Goal: Communication & Community: Share content

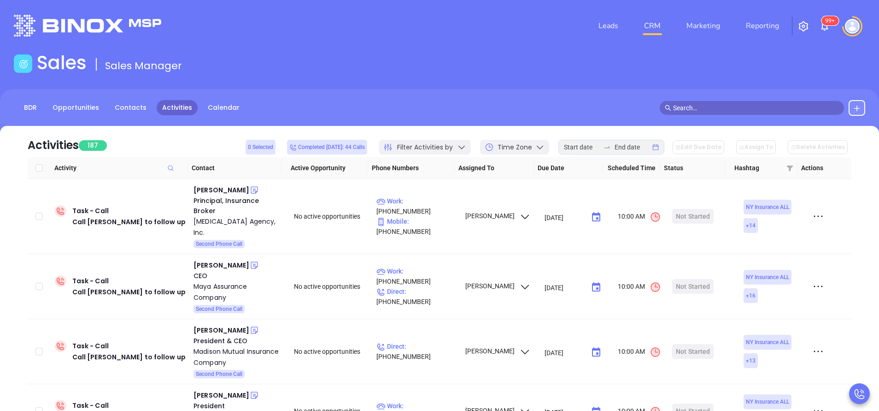
scroll to position [30, 0]
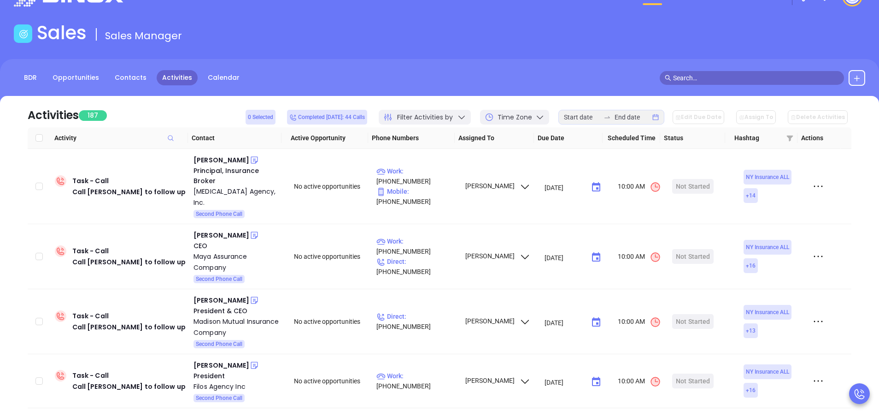
click at [498, 51] on main "Sales Sales Manager BDR Opportunities Contacts Activities Calendar Call Now Cal…" at bounding box center [439, 251] width 879 height 458
click at [442, 50] on main "Sales Sales Manager BDR Opportunities Contacts Activities Calendar Call Now Cal…" at bounding box center [439, 251] width 879 height 458
click at [430, 41] on div "Sales Sales Manager" at bounding box center [439, 35] width 863 height 26
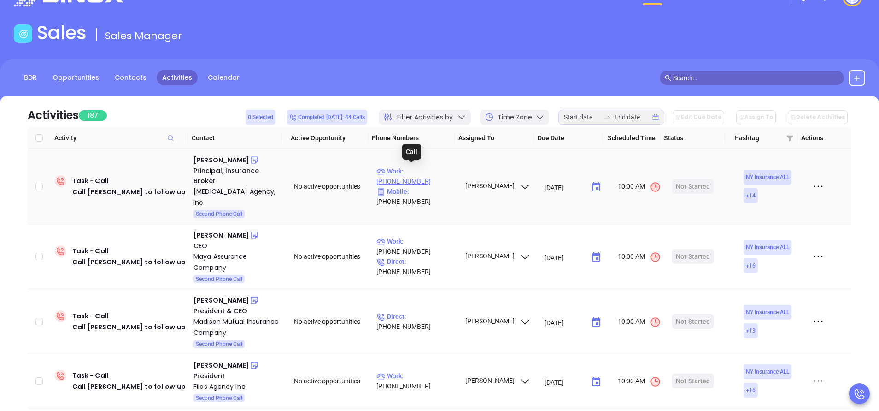
click at [412, 167] on p "Work : (518) 690-0360" at bounding box center [416, 176] width 80 height 20
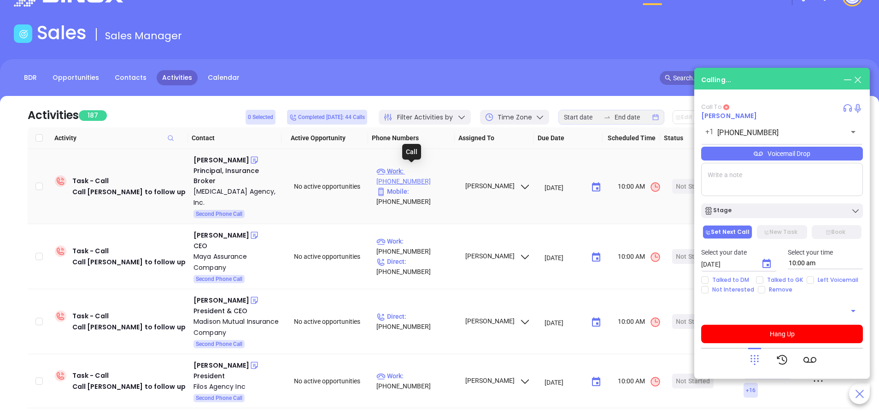
type input "(518) 690-0360"
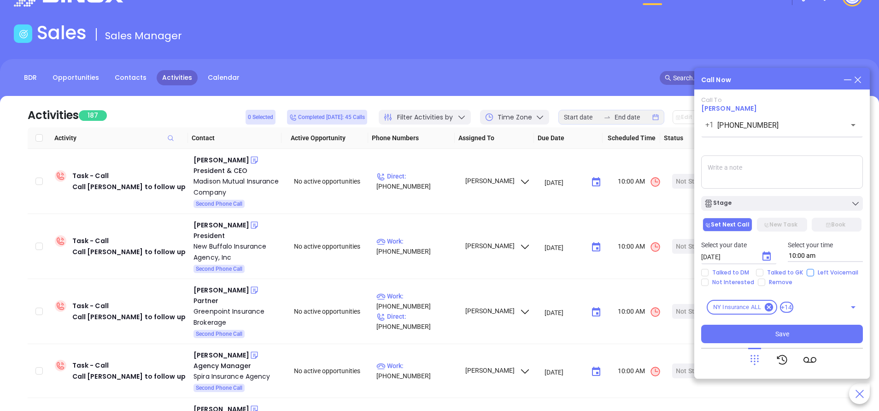
click at [811, 271] on input "Left Voicemail" at bounding box center [810, 272] width 7 height 7
checkbox input "true"
click at [768, 259] on icon "Choose date, selected date is Sep 19, 2025" at bounding box center [766, 256] width 11 height 11
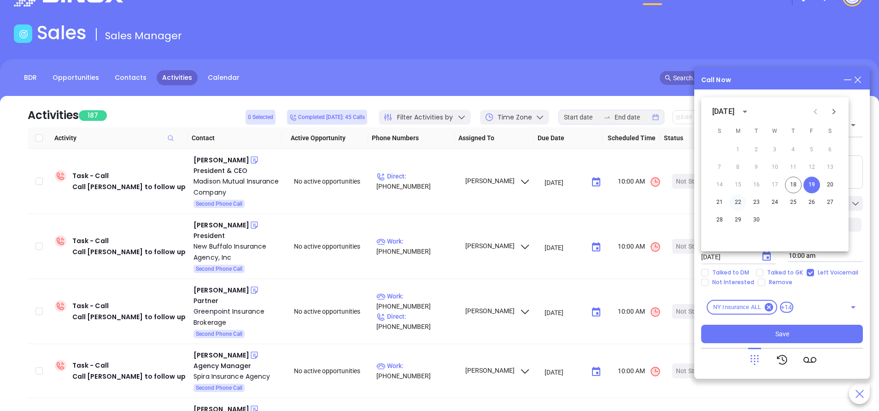
click at [735, 202] on button "22" at bounding box center [738, 202] width 17 height 17
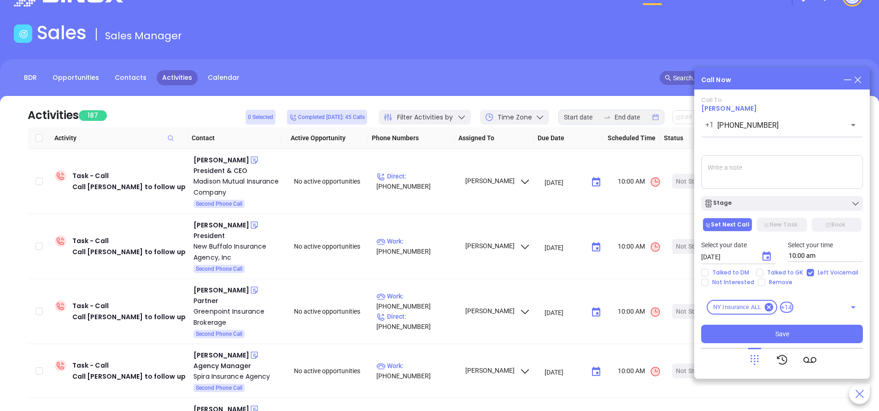
type input "09/22/2025"
click at [779, 200] on div "Stage" at bounding box center [782, 203] width 156 height 9
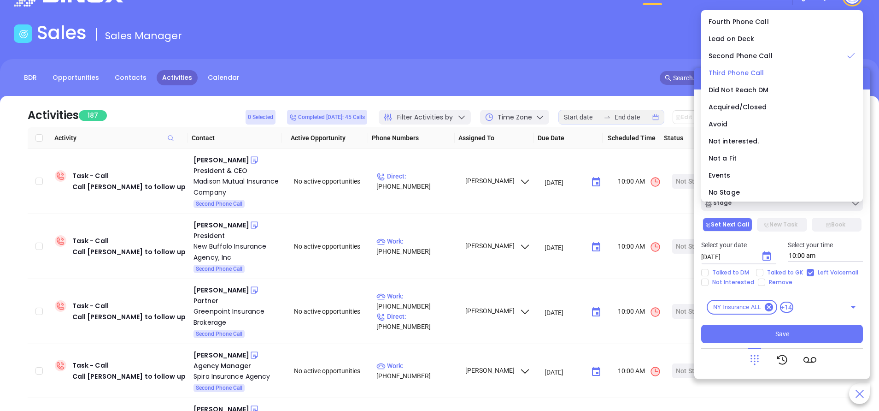
click at [743, 77] on span "Third Phone Call" at bounding box center [737, 72] width 56 height 9
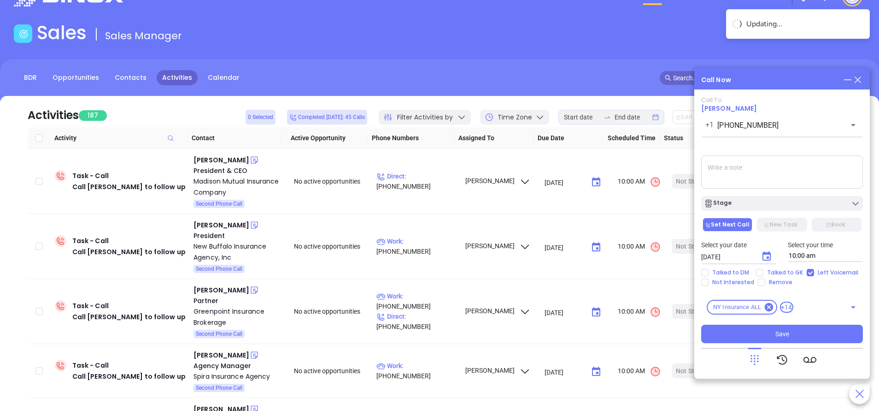
click at [740, 172] on textarea at bounding box center [782, 171] width 162 height 33
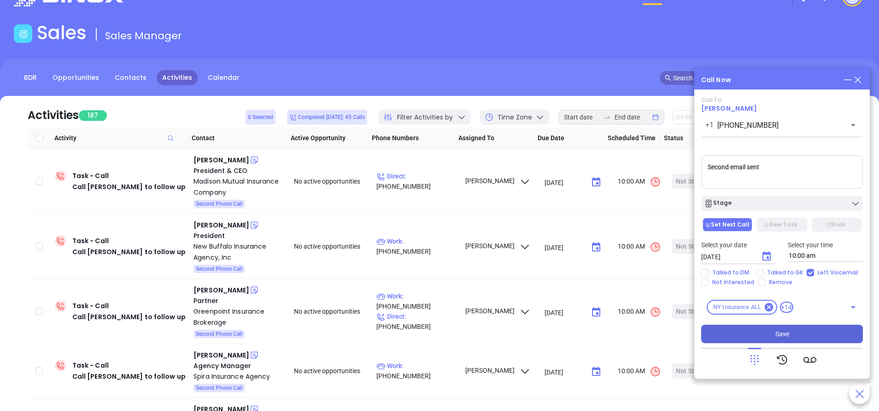
type textarea "Second email sent"
click at [783, 330] on span "Save" at bounding box center [783, 334] width 14 height 10
click at [206, 161] on div "John Owens" at bounding box center [222, 159] width 56 height 11
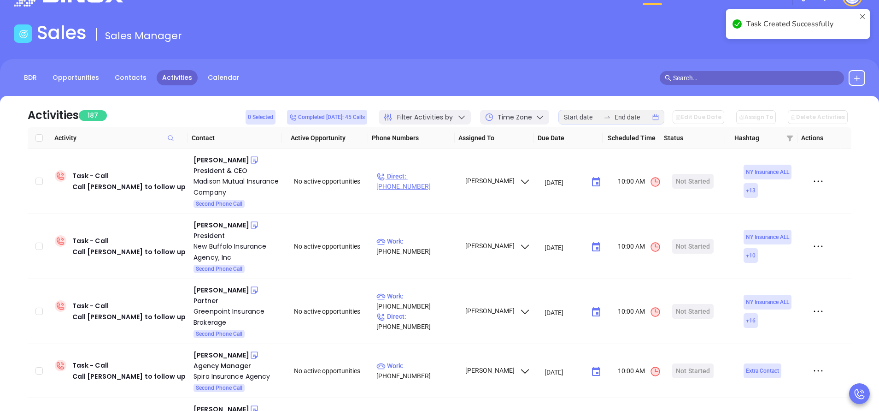
click at [429, 180] on p "Direct : (315) 687-3211" at bounding box center [416, 181] width 80 height 20
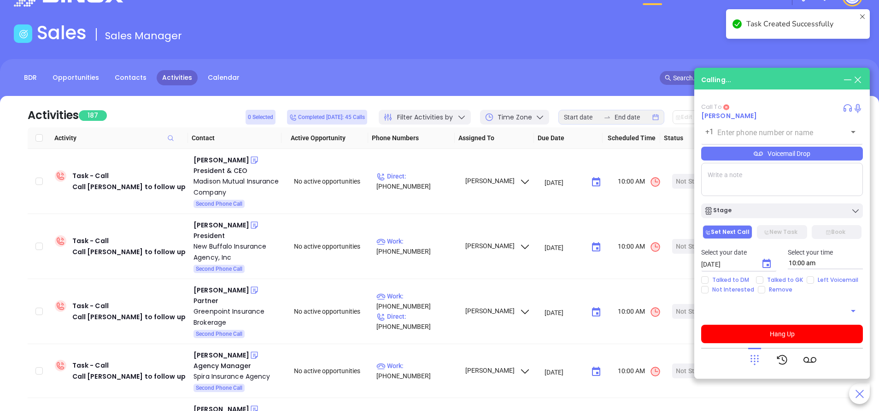
type input "(315) 687-3211"
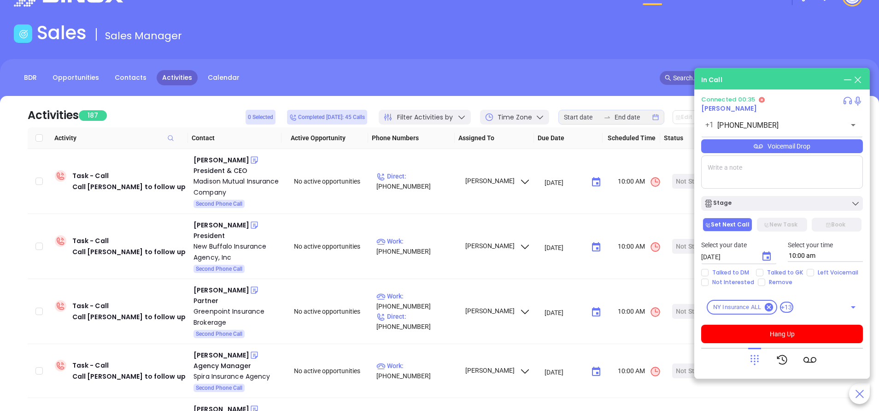
click at [757, 363] on icon at bounding box center [754, 359] width 13 height 13
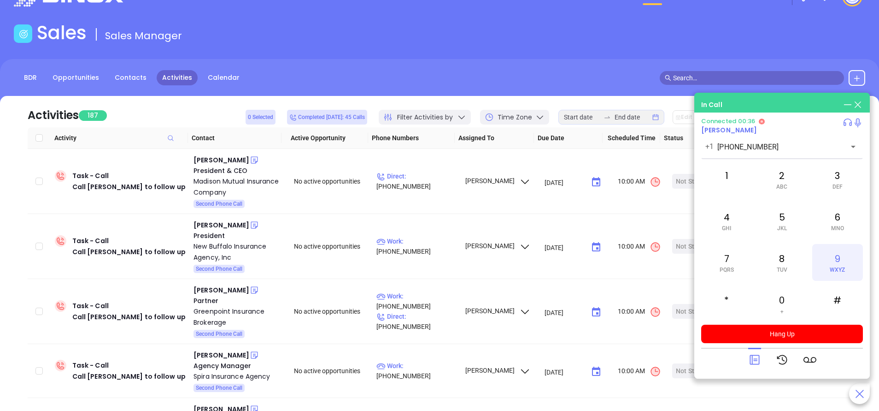
click at [841, 264] on div "9 WXYZ" at bounding box center [837, 262] width 51 height 37
click at [759, 357] on icon at bounding box center [755, 360] width 10 height 10
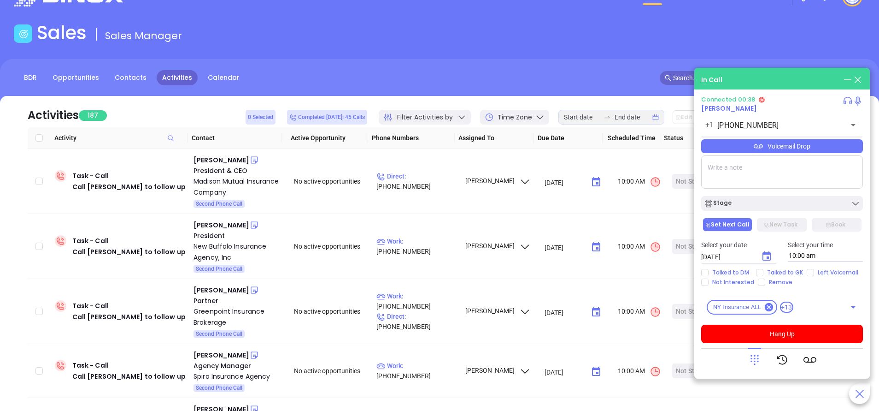
click at [782, 143] on div "Voicemail Drop" at bounding box center [782, 146] width 162 height 14
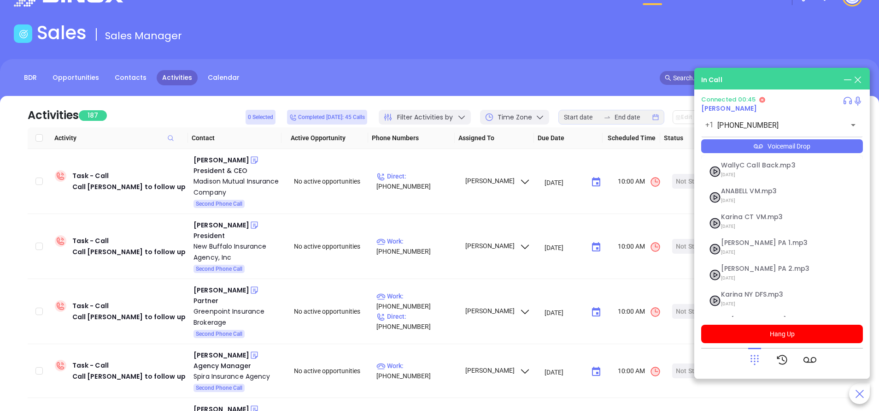
click at [727, 358] on div at bounding box center [782, 359] width 162 height 24
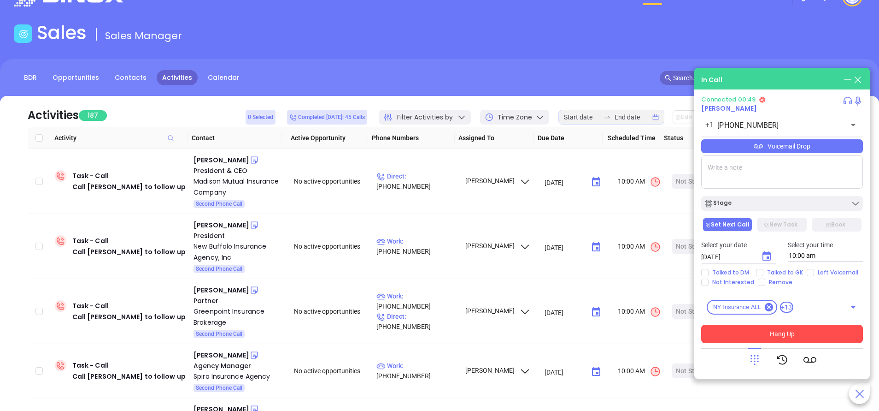
click at [778, 335] on button "Hang Up" at bounding box center [782, 333] width 162 height 18
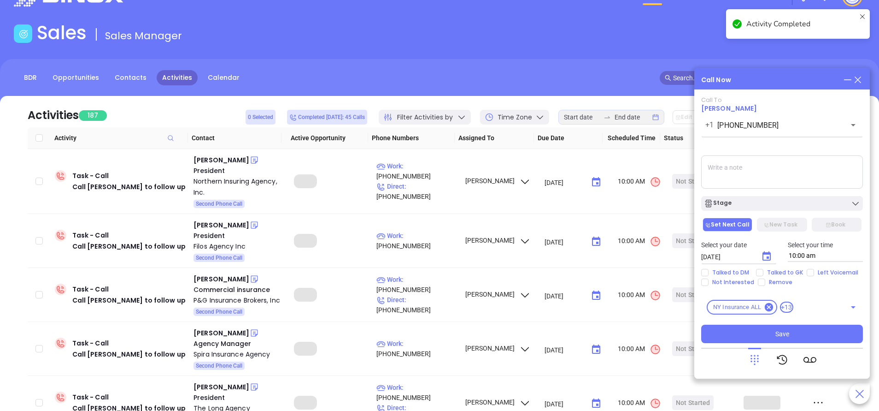
click at [807, 273] on input "Left Voicemail" at bounding box center [810, 272] width 7 height 7
checkbox input "true"
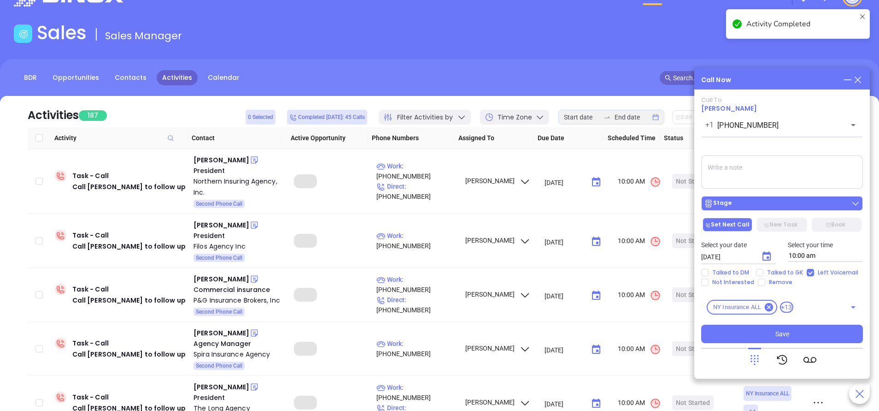
click at [774, 206] on div "Stage" at bounding box center [782, 203] width 156 height 9
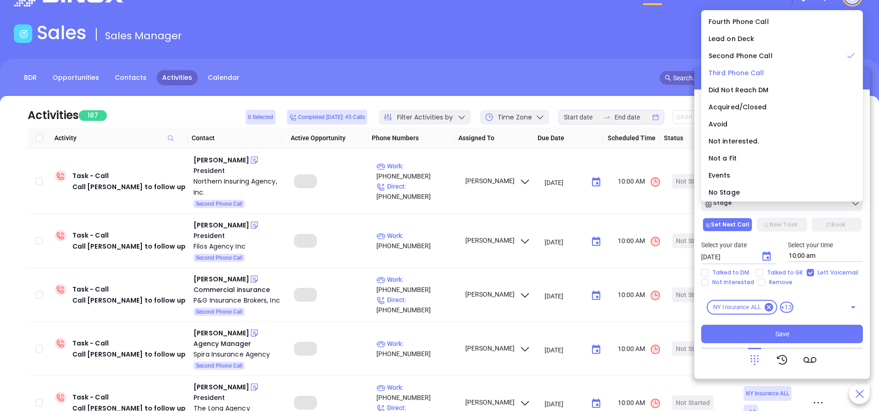
click at [745, 75] on span "Third Phone Call" at bounding box center [737, 72] width 56 height 9
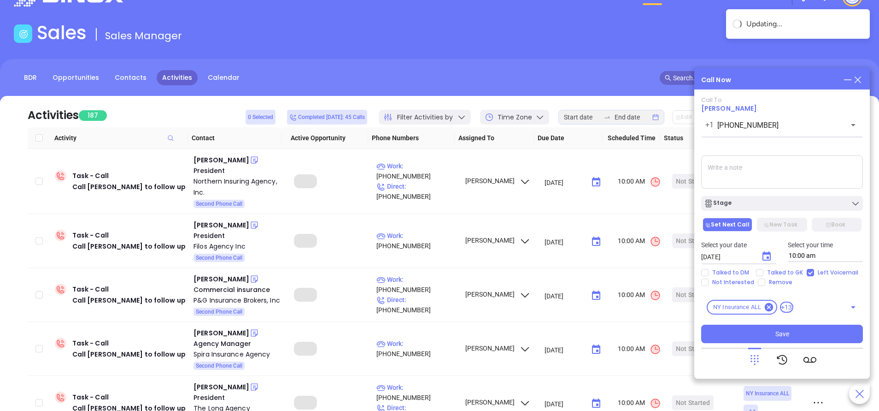
click at [731, 171] on textarea at bounding box center [782, 171] width 162 height 33
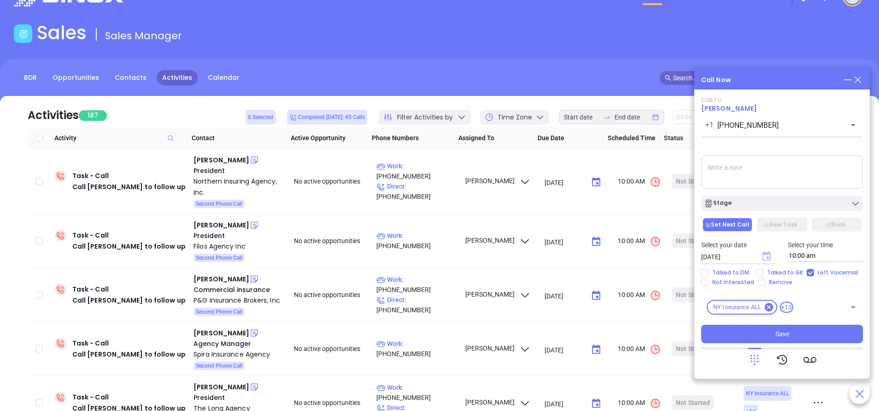
click at [766, 260] on icon "Choose date, selected date is Sep 19, 2025" at bounding box center [767, 255] width 8 height 9
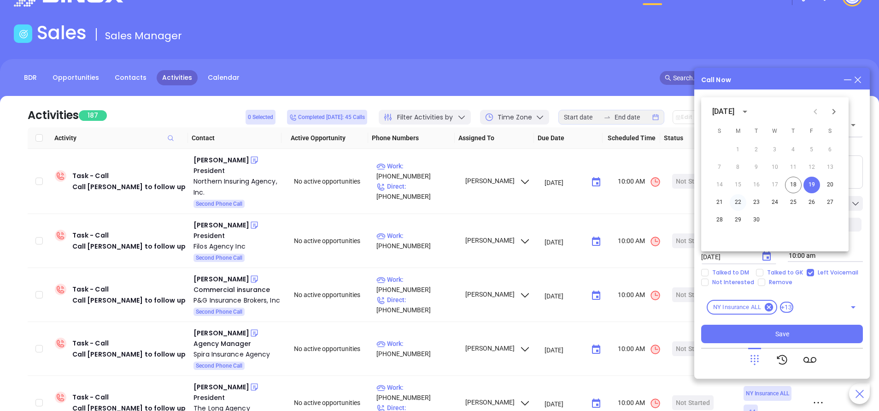
click at [734, 198] on button "22" at bounding box center [738, 202] width 17 height 17
type input "09/22/2025"
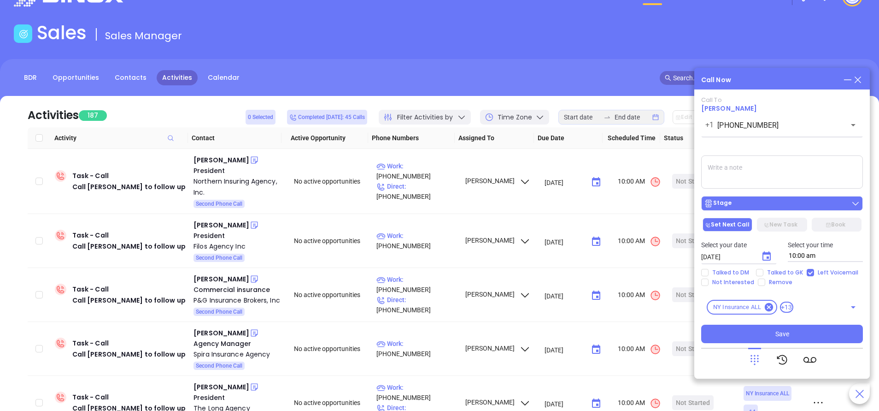
click at [750, 210] on button "Stage" at bounding box center [782, 203] width 162 height 15
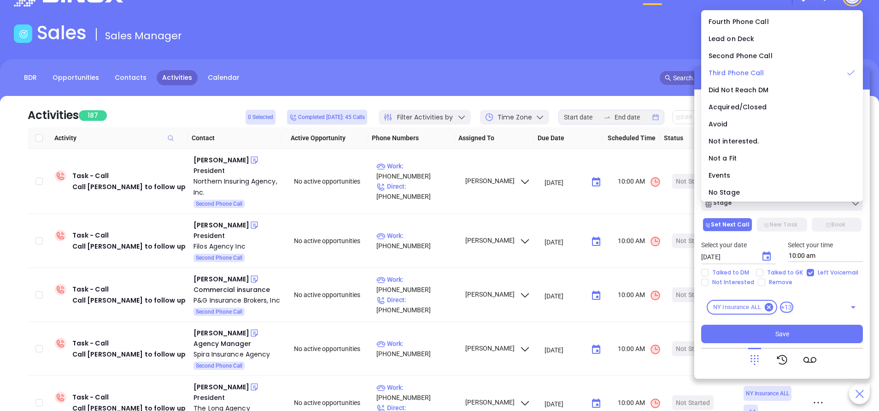
click at [753, 73] on span "Third Phone Call" at bounding box center [737, 72] width 56 height 9
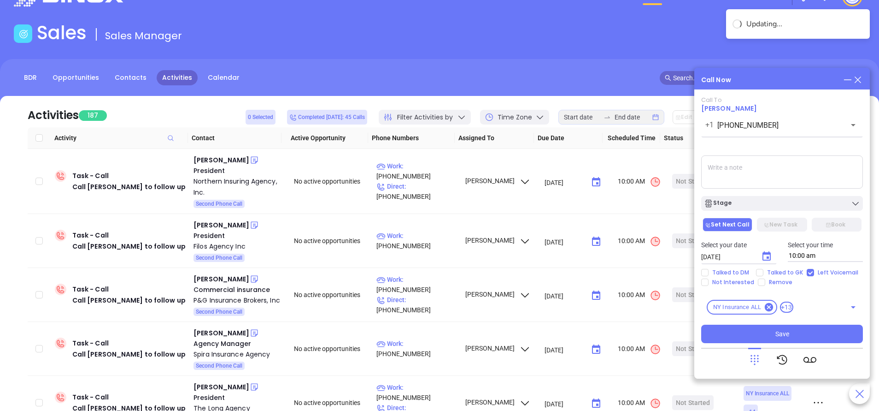
click at [746, 175] on textarea at bounding box center [782, 171] width 162 height 33
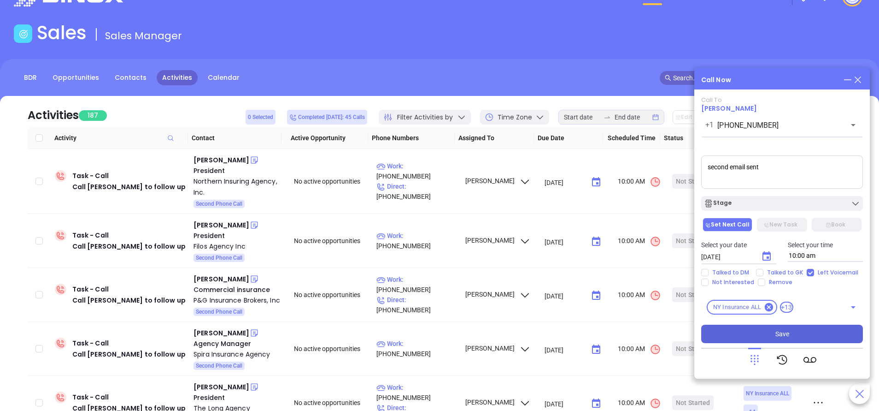
type textarea "second email sent"
click at [825, 336] on button "Save" at bounding box center [782, 333] width 162 height 18
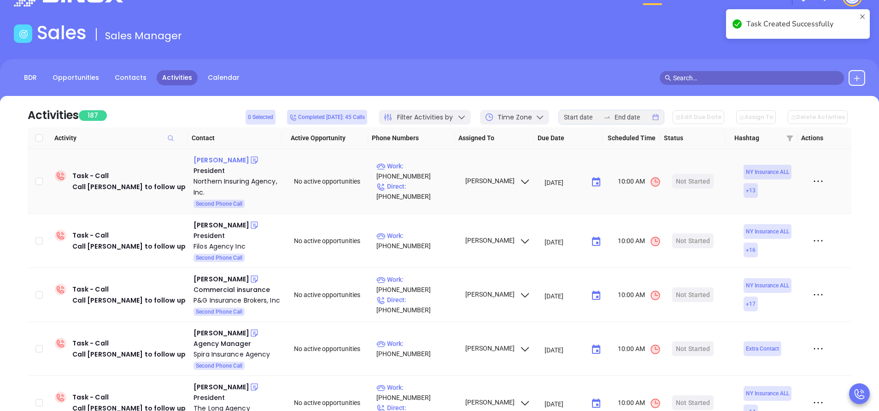
click at [236, 159] on div "Deena McCullough" at bounding box center [222, 159] width 56 height 11
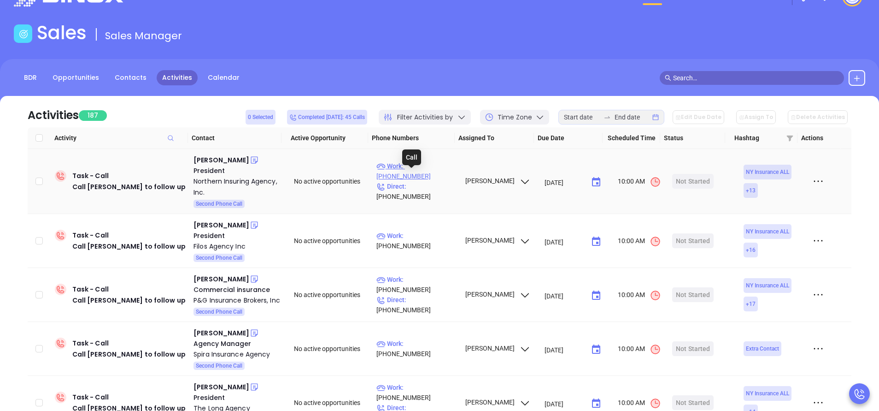
click at [419, 177] on p "Work : (518) 561-7000" at bounding box center [416, 171] width 80 height 20
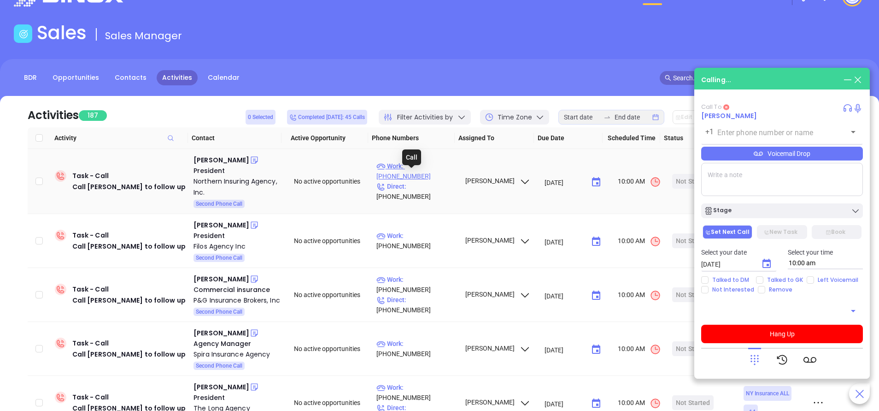
type input "(518) 561-7000"
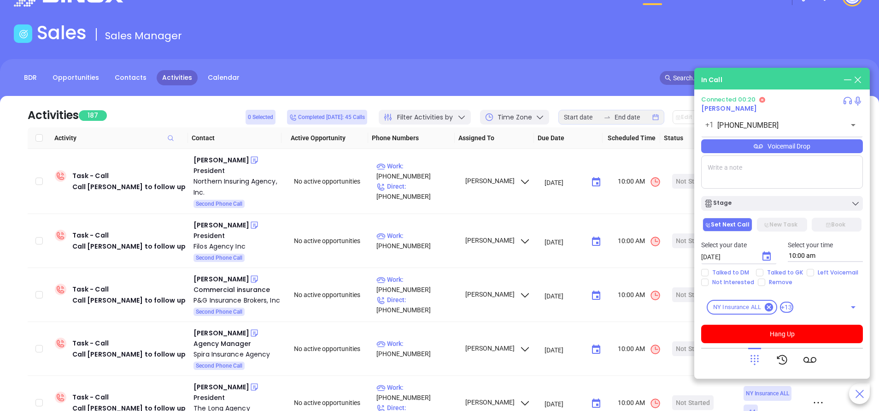
click at [813, 267] on div "Select your date 09/19/2025 ​ Select your time 10:00 am" at bounding box center [782, 251] width 173 height 36
click at [811, 273] on input "Left Voicemail" at bounding box center [810, 272] width 7 height 7
checkbox input "true"
click at [770, 253] on icon "Choose date, selected date is Sep 19, 2025" at bounding box center [767, 255] width 8 height 9
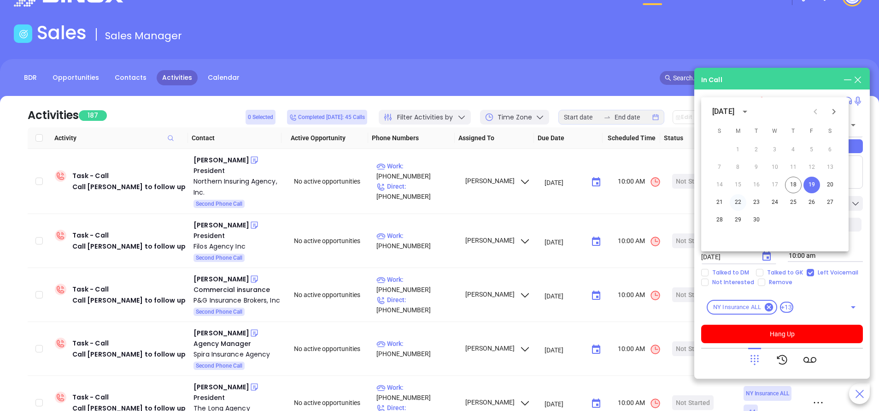
click at [737, 203] on button "22" at bounding box center [738, 202] width 17 height 17
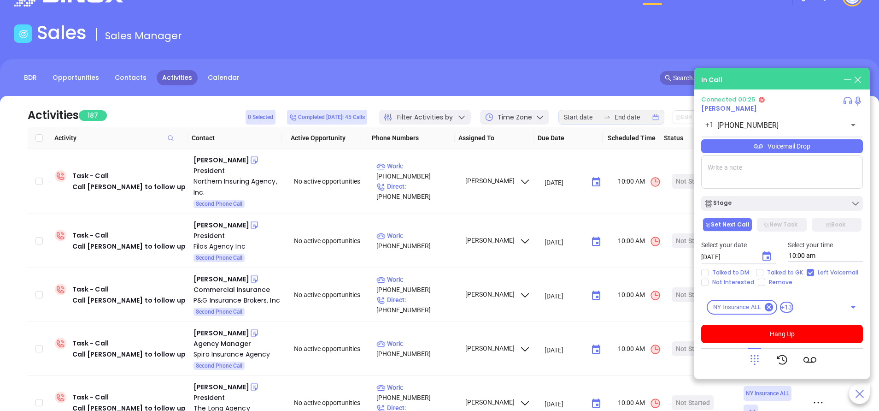
type input "09/22/2025"
click at [794, 334] on button "Hang Up" at bounding box center [782, 333] width 162 height 18
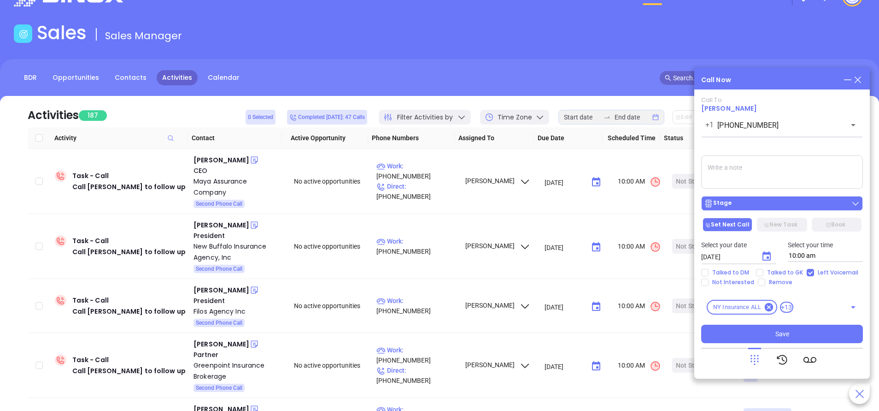
click at [806, 202] on div "Stage" at bounding box center [782, 203] width 156 height 9
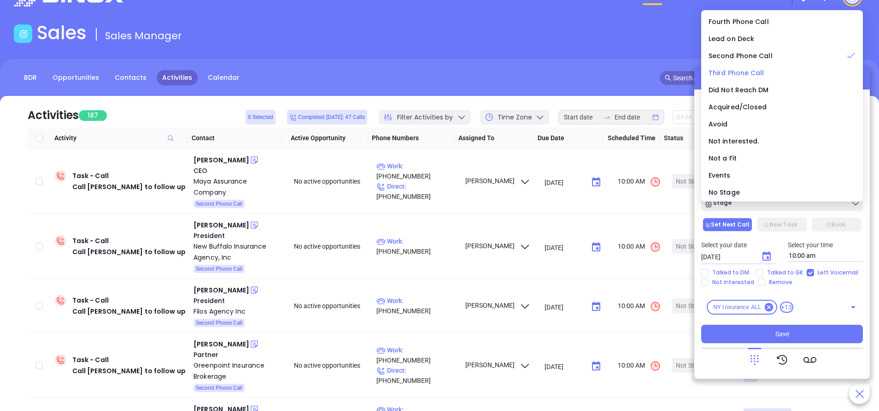
click at [742, 75] on span "Third Phone Call" at bounding box center [737, 72] width 56 height 9
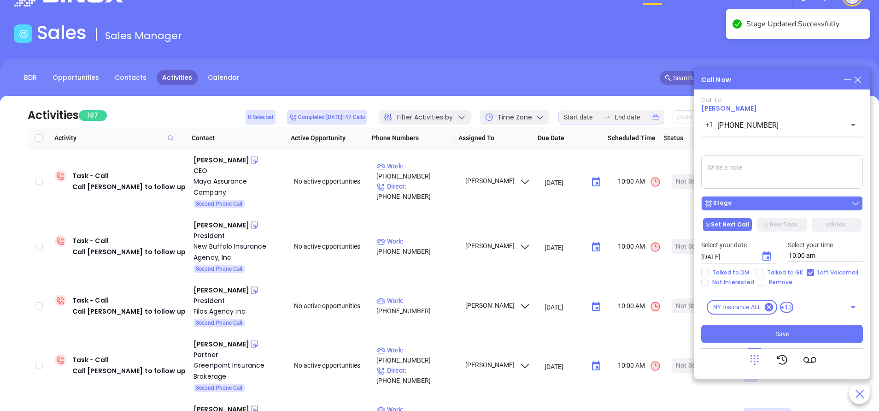
click at [762, 209] on button "Stage" at bounding box center [782, 203] width 162 height 15
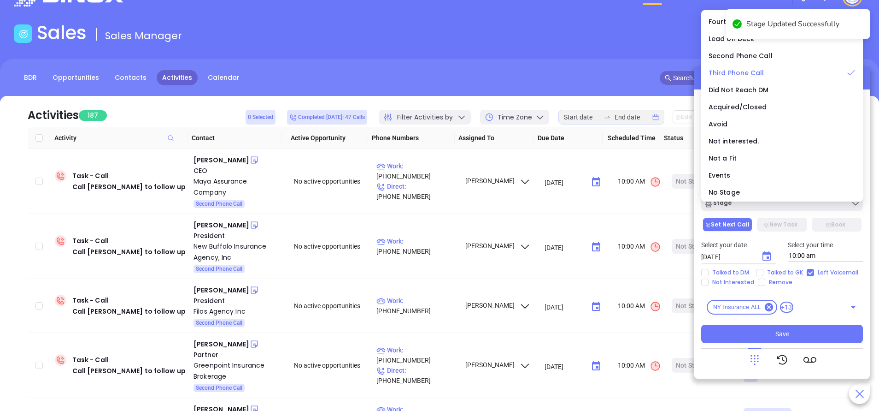
click at [737, 71] on span "Third Phone Call" at bounding box center [737, 72] width 56 height 9
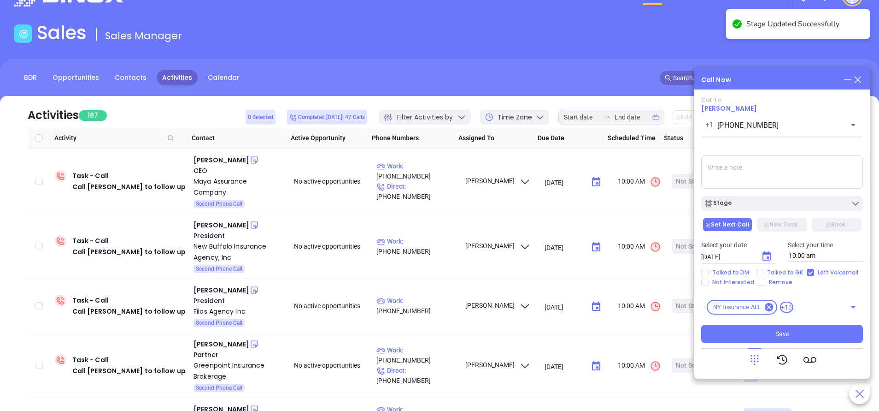
click at [784, 171] on textarea at bounding box center [782, 171] width 162 height 33
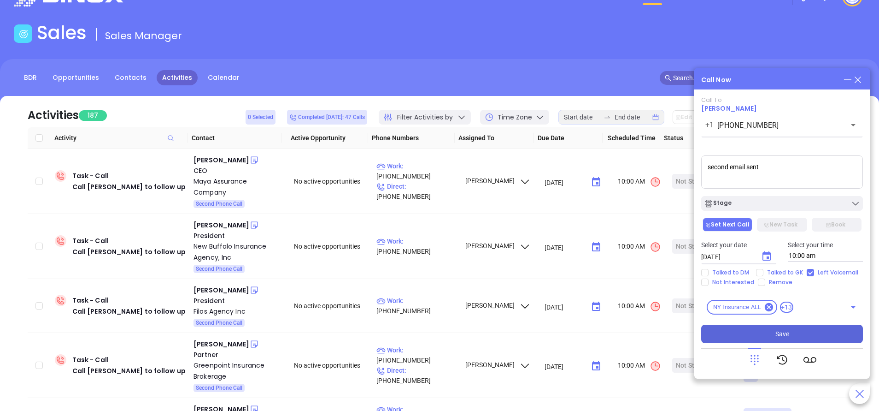
type textarea "second email sent"
click at [789, 339] on button "Save" at bounding box center [782, 333] width 162 height 18
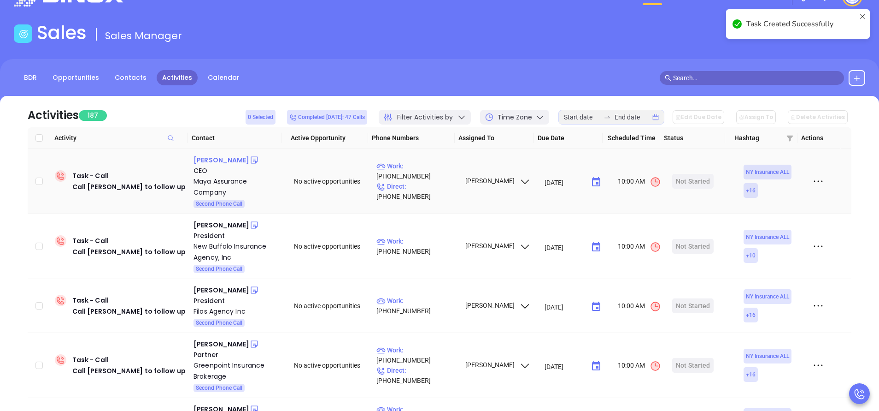
click at [215, 156] on div "Ram Singh" at bounding box center [222, 159] width 56 height 11
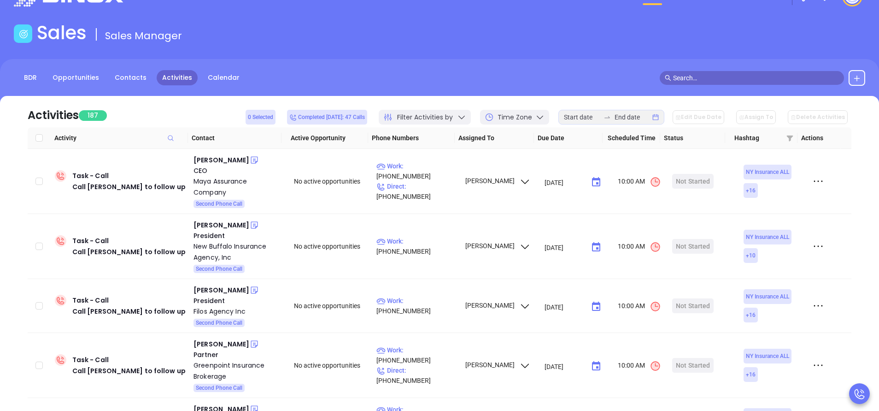
click at [294, 67] on div "BDR Opportunities Contacts Activities Calendar" at bounding box center [439, 82] width 879 height 46
click at [423, 179] on p "Work : (718) 937-2010" at bounding box center [416, 171] width 80 height 20
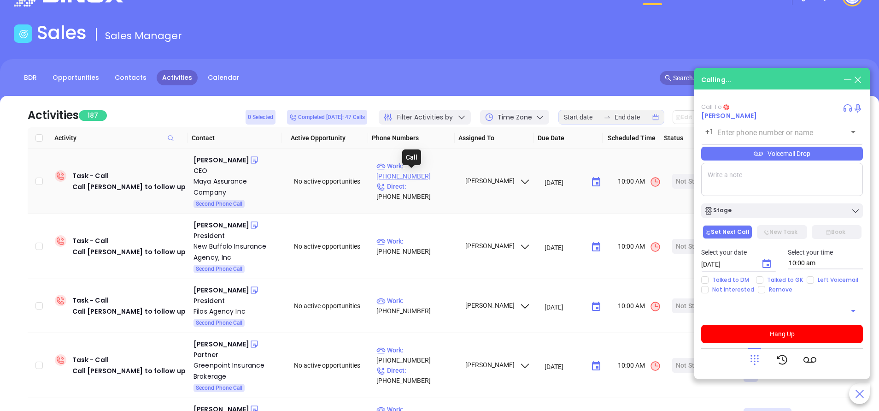
type input "(718) 937-2010"
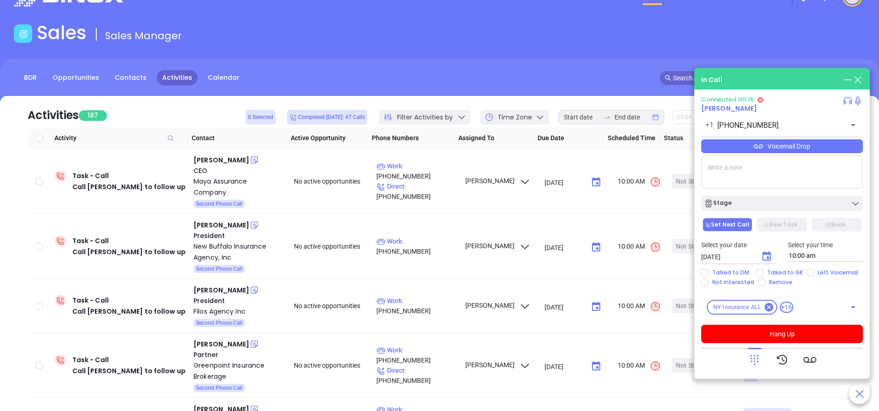
click at [748, 181] on textarea at bounding box center [782, 171] width 162 height 33
type textarea "Second email sent"
click at [811, 270] on input "Left Voicemail" at bounding box center [810, 272] width 7 height 7
checkbox input "true"
click at [752, 259] on input "[DATE]" at bounding box center [727, 256] width 53 height 9
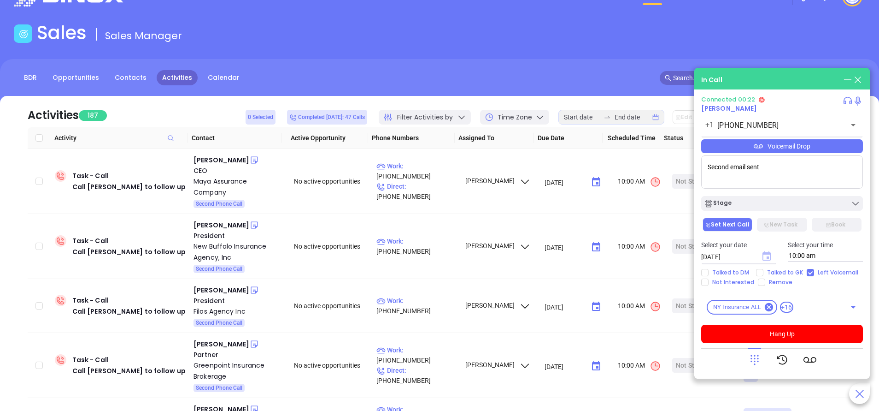
click at [770, 253] on icon "Choose date, selected date is Sep 19, 2025" at bounding box center [767, 255] width 8 height 9
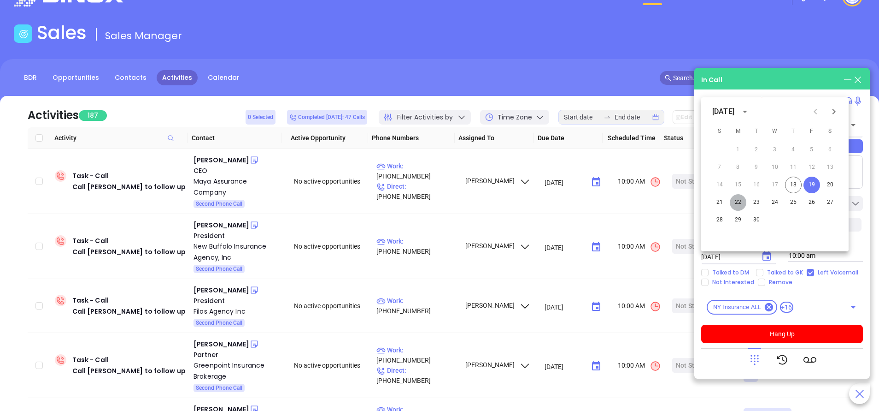
click at [738, 203] on button "22" at bounding box center [738, 202] width 17 height 17
type input "09/22/2025"
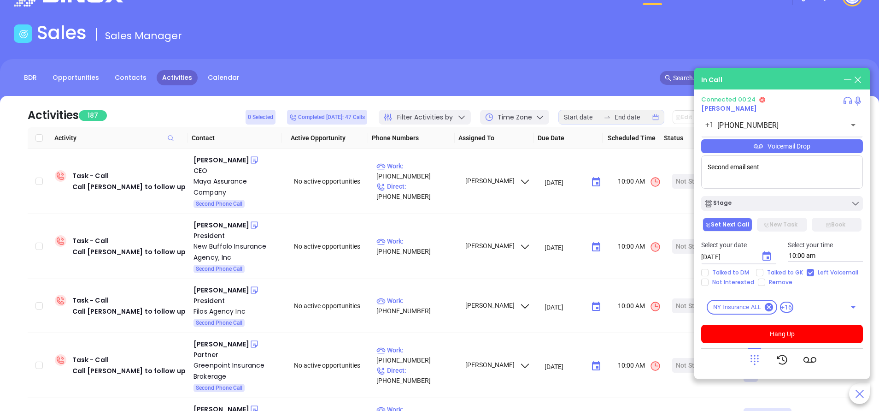
click at [738, 203] on div "Stage" at bounding box center [782, 203] width 156 height 9
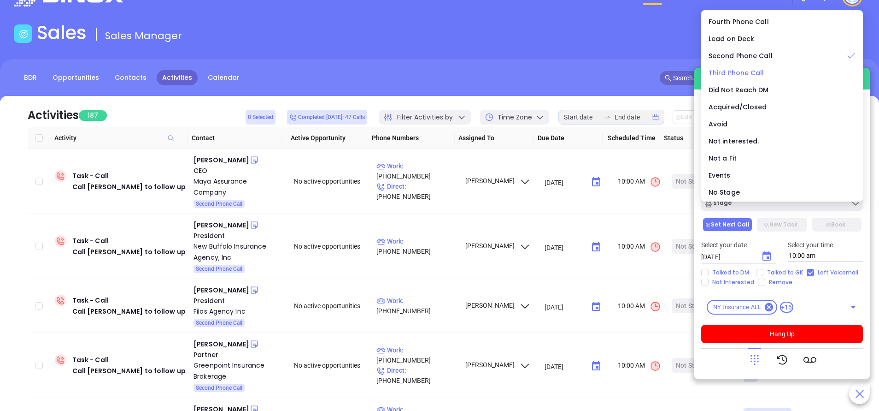
click at [739, 73] on span "Third Phone Call" at bounding box center [737, 72] width 56 height 9
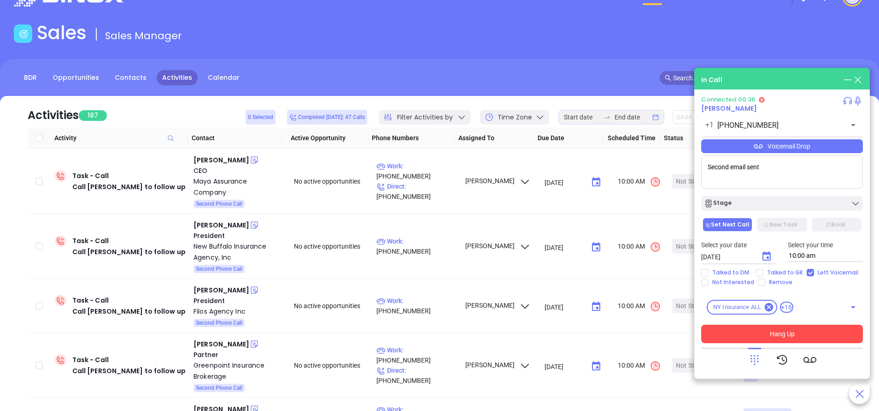
click at [806, 332] on button "Hang Up" at bounding box center [782, 333] width 162 height 18
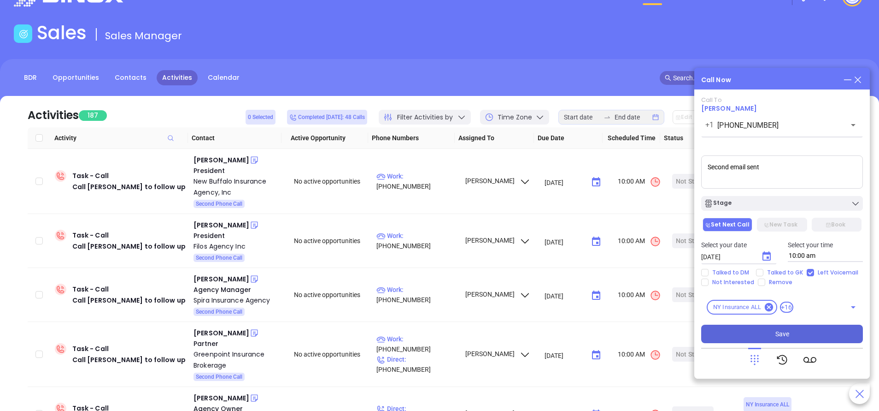
click at [788, 333] on span "Save" at bounding box center [783, 334] width 14 height 10
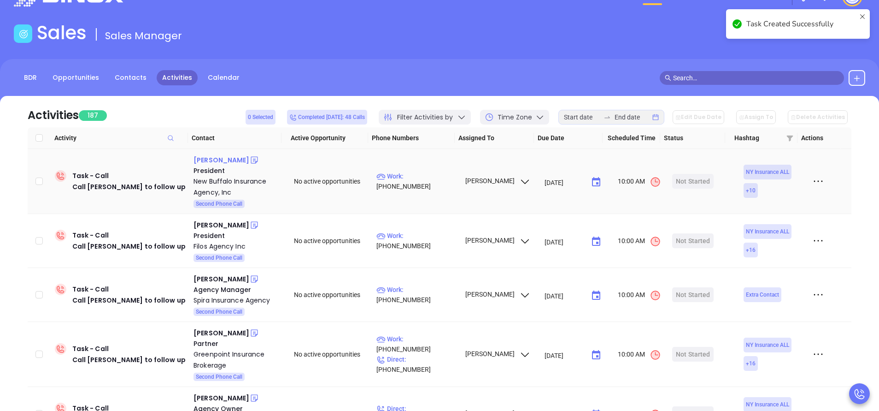
click at [220, 160] on div "Douglas Benz" at bounding box center [222, 159] width 56 height 11
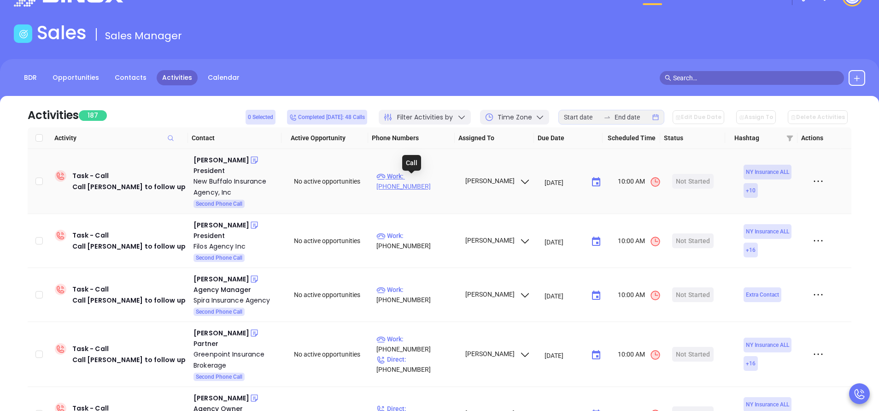
click at [423, 180] on p "Work : (716) 332-1570" at bounding box center [416, 181] width 80 height 20
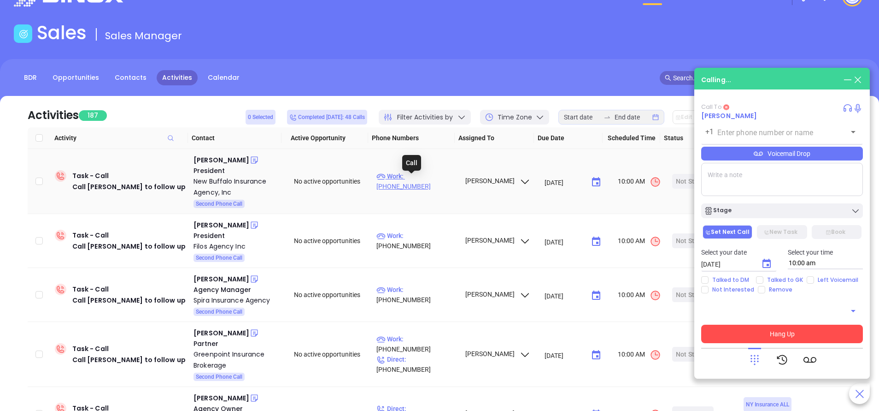
type input "(716) 332-1570"
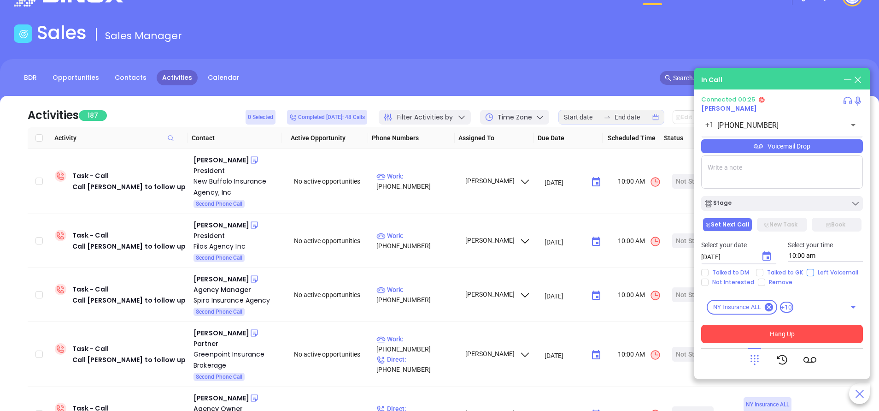
click at [807, 273] on input "Left Voicemail" at bounding box center [810, 272] width 7 height 7
checkbox input "true"
click at [780, 326] on button "Hang Up" at bounding box center [782, 333] width 162 height 18
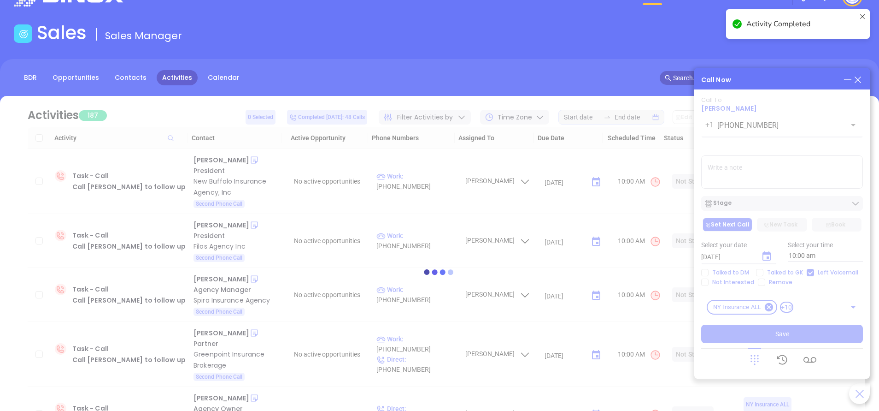
click at [771, 253] on div at bounding box center [440, 271] width 852 height 69
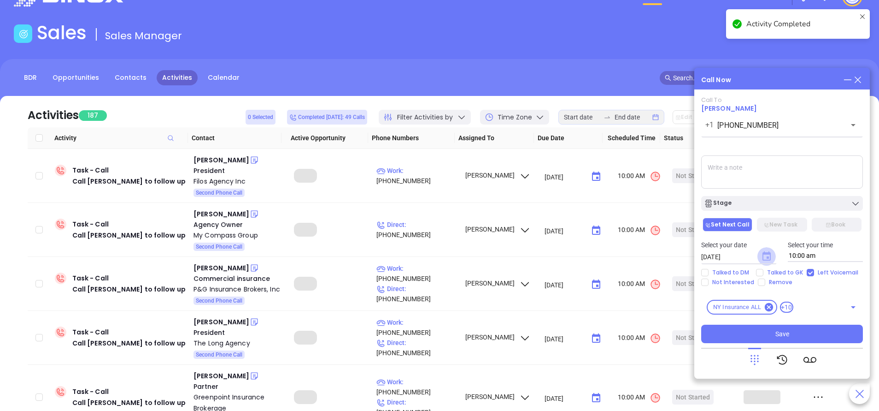
click at [767, 257] on icon "Choose date, selected date is Sep 19, 2025" at bounding box center [767, 255] width 8 height 9
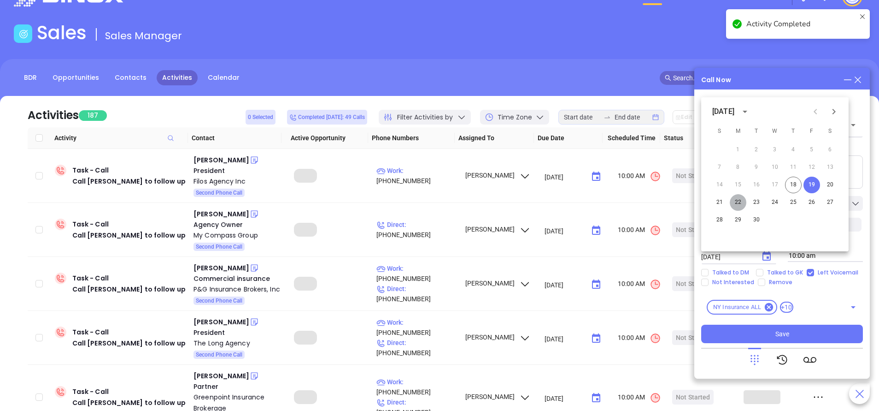
click at [743, 203] on button "22" at bounding box center [738, 202] width 17 height 17
type input "09/22/2025"
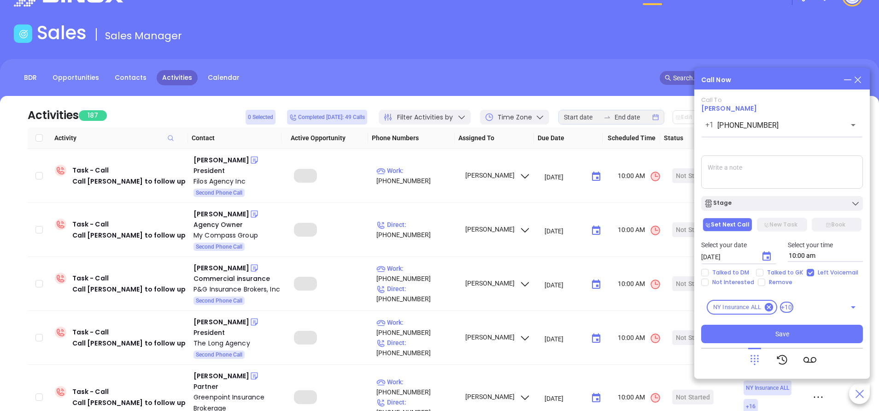
click at [762, 172] on textarea at bounding box center [782, 171] width 162 height 33
type textarea "Second email sent"
click at [761, 206] on div "Stage" at bounding box center [782, 203] width 156 height 9
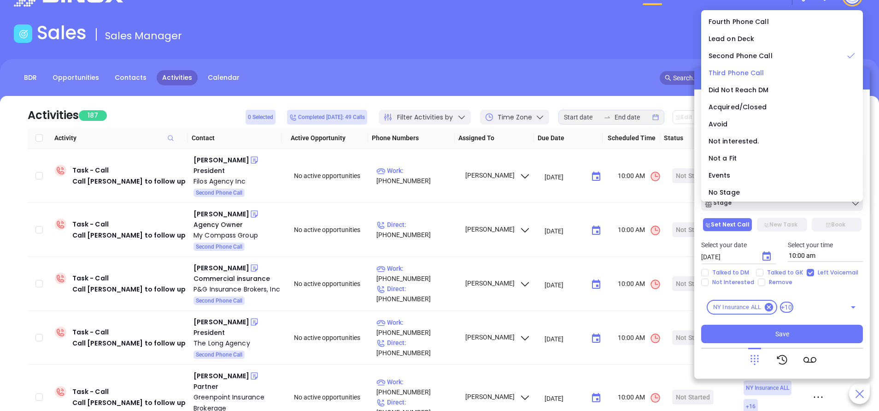
click at [736, 69] on span "Third Phone Call" at bounding box center [737, 72] width 56 height 9
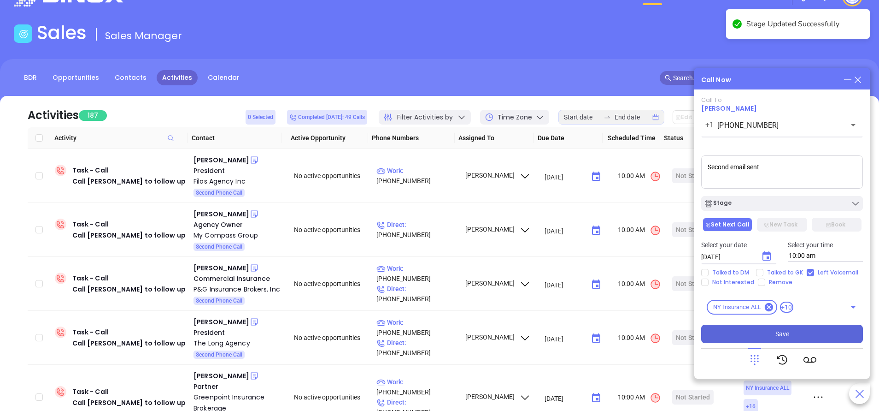
click at [758, 328] on button "Save" at bounding box center [782, 333] width 162 height 18
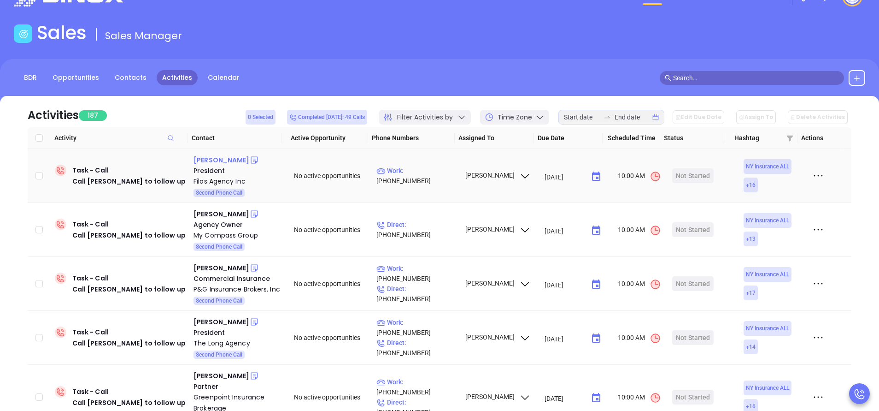
click at [246, 163] on div "Thomas Costantakos" at bounding box center [222, 159] width 56 height 11
click at [419, 174] on p "Work : (516) 897-4546" at bounding box center [416, 175] width 80 height 20
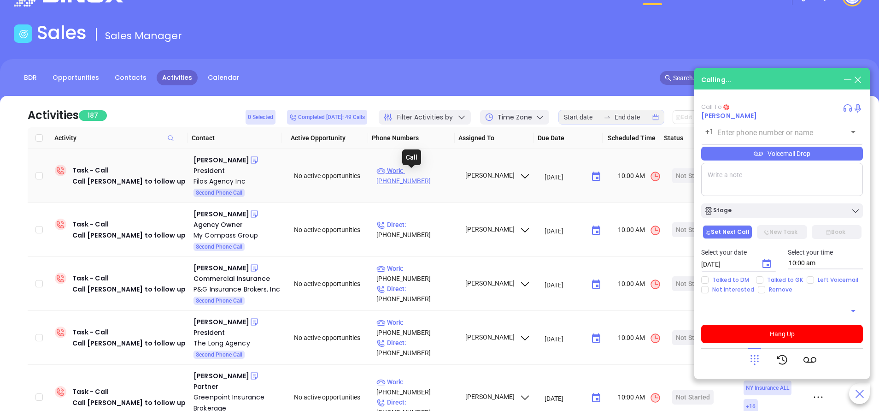
type input "(516) 897-4546"
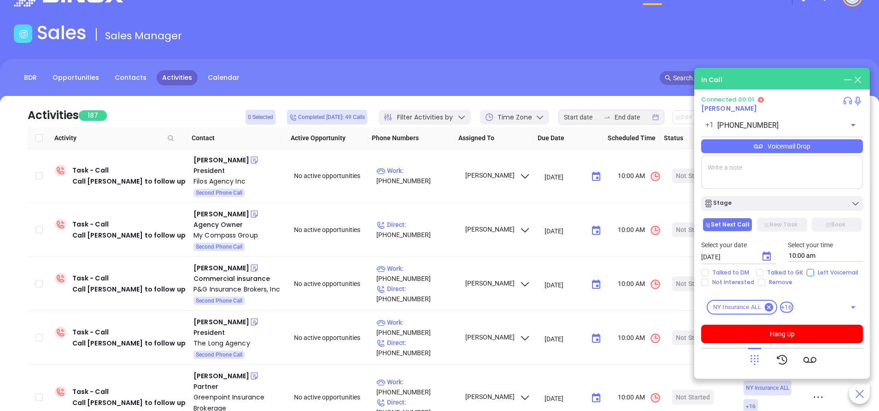
click at [810, 272] on input "Left Voicemail" at bounding box center [810, 272] width 7 height 7
checkbox input "true"
click at [780, 168] on textarea at bounding box center [782, 171] width 162 height 33
type textarea "Second email sent"
click at [769, 258] on icon "Choose date, selected date is Sep 19, 2025" at bounding box center [767, 255] width 8 height 9
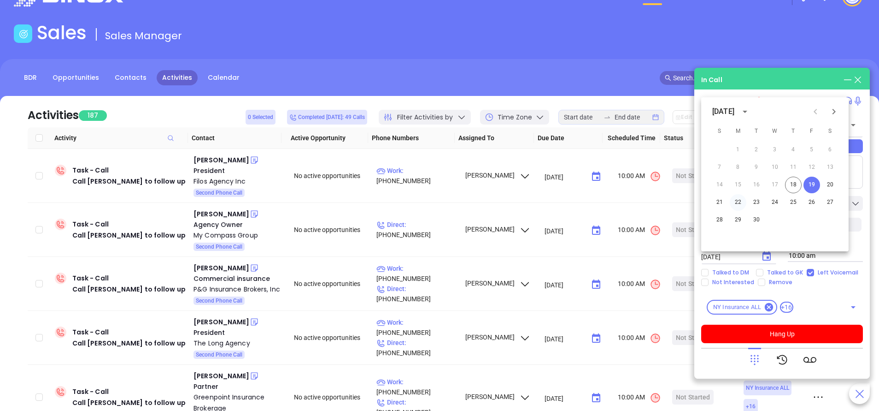
click at [740, 199] on button "22" at bounding box center [738, 202] width 17 height 17
type input "09/22/2025"
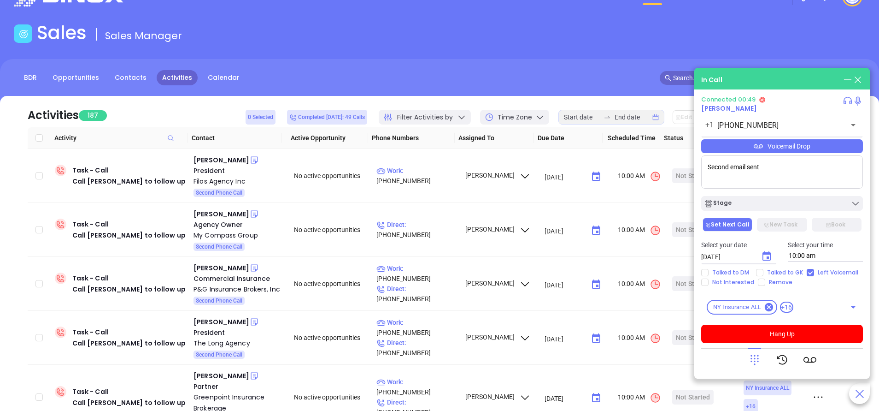
click at [773, 345] on div "Connected 00:49 Thomas Costantakos +1 (516) 897-4546 ​ Voicemail Drop Second em…" at bounding box center [782, 234] width 162 height 276
click at [786, 329] on button "Hang Up" at bounding box center [782, 333] width 162 height 18
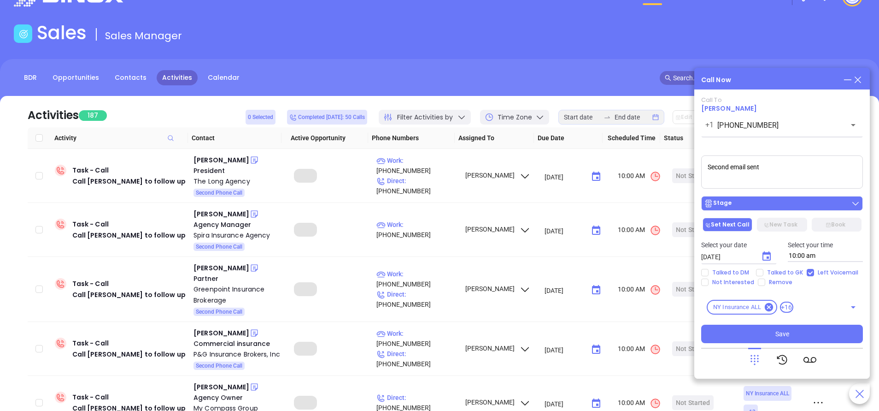
click at [778, 205] on div "Stage" at bounding box center [782, 203] width 156 height 9
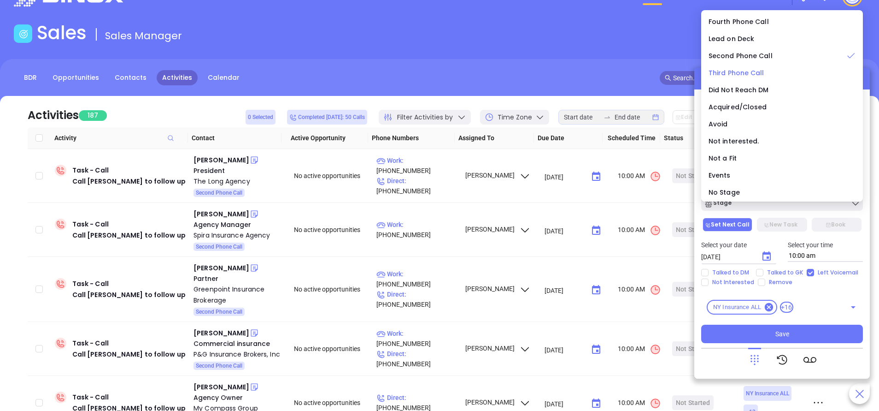
click at [734, 70] on span "Third Phone Call" at bounding box center [737, 72] width 56 height 9
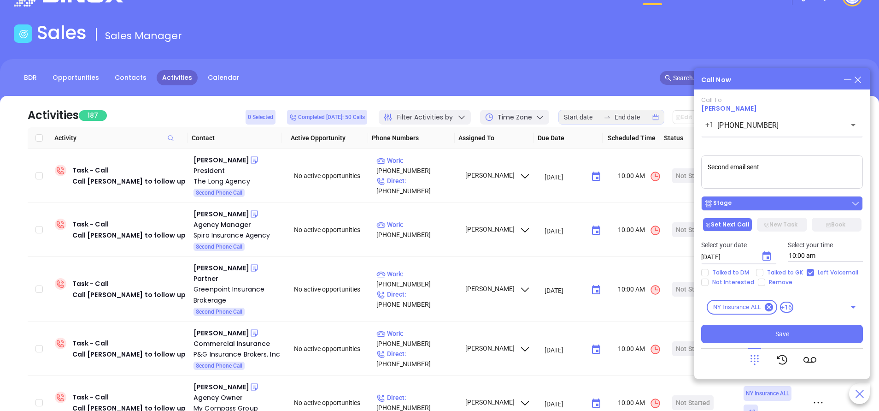
click at [750, 203] on div "Stage" at bounding box center [782, 203] width 156 height 9
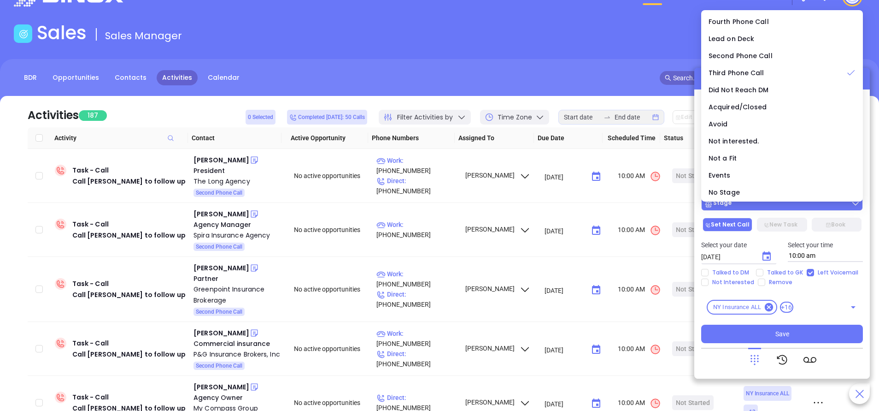
click at [752, 205] on div "Stage" at bounding box center [782, 203] width 156 height 9
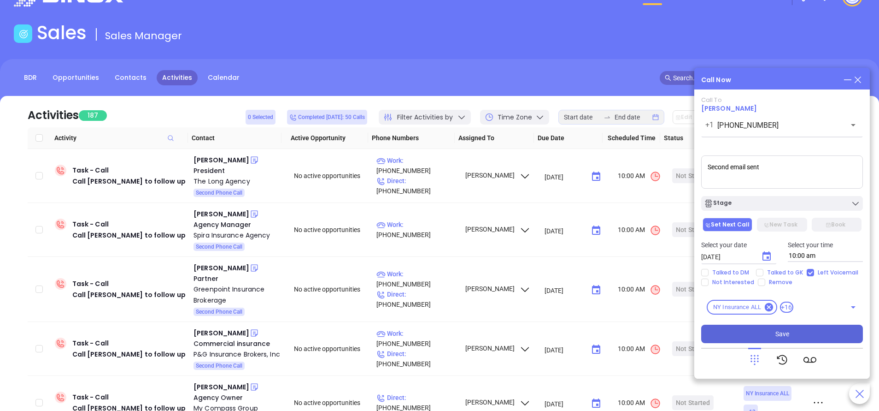
click at [762, 334] on button "Save" at bounding box center [782, 333] width 162 height 18
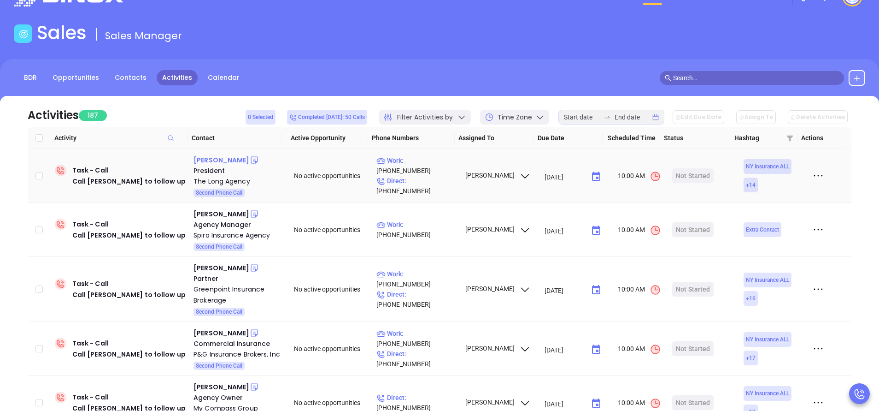
click at [246, 159] on div "Richard L. Wilkins II" at bounding box center [222, 159] width 56 height 11
click at [430, 167] on p "Work : (585) 658-3342" at bounding box center [416, 165] width 80 height 20
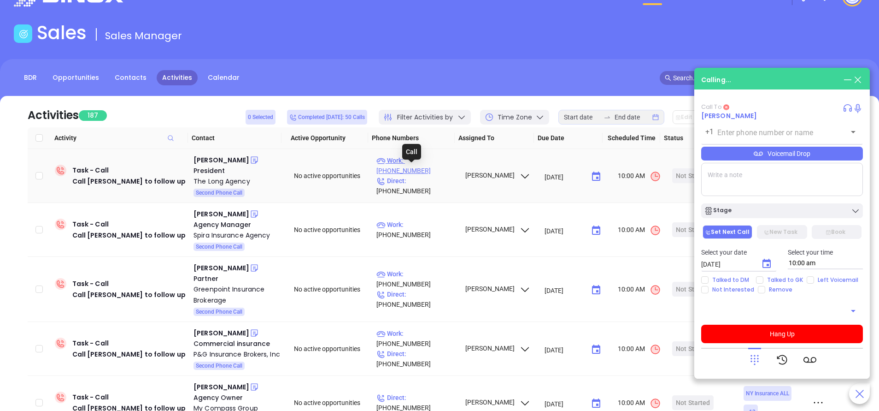
type input "(585) 658-3342"
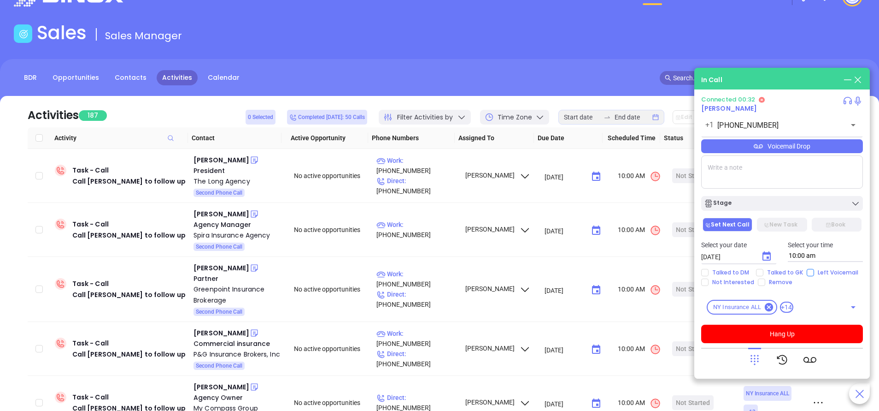
click at [812, 274] on input "Left Voicemail" at bounding box center [810, 272] width 7 height 7
checkbox input "true"
click at [768, 256] on icon "Choose date, selected date is Sep 19, 2025" at bounding box center [766, 256] width 11 height 11
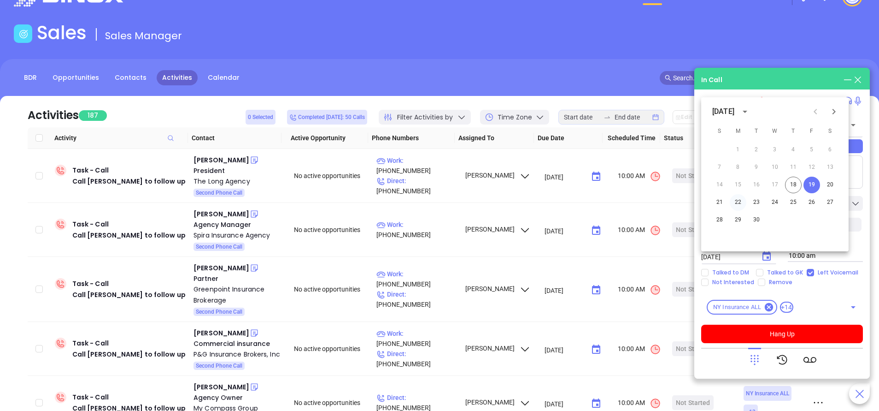
click at [738, 200] on button "22" at bounding box center [738, 202] width 17 height 17
type input "09/22/2025"
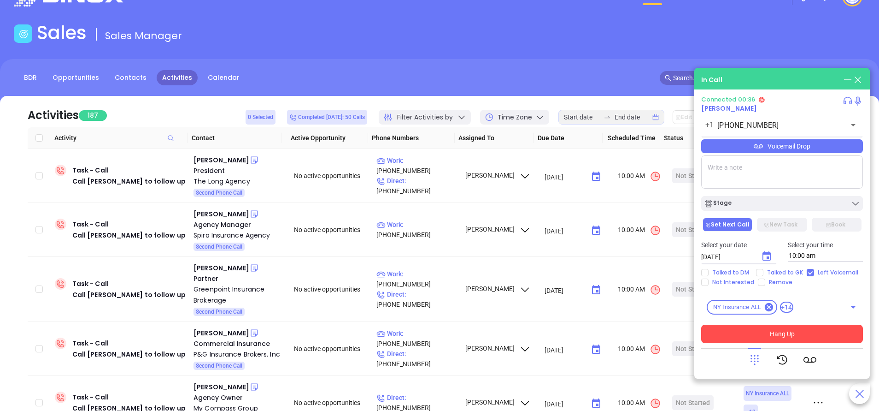
click at [777, 327] on button "Hang Up" at bounding box center [782, 333] width 162 height 18
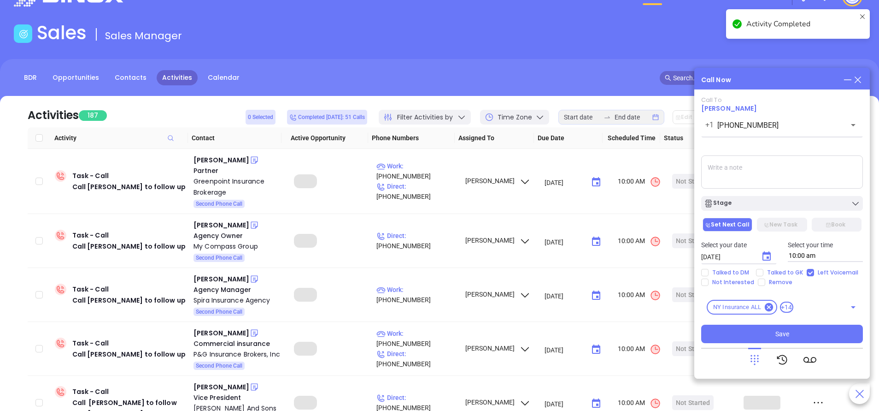
click at [741, 164] on textarea at bounding box center [782, 171] width 162 height 33
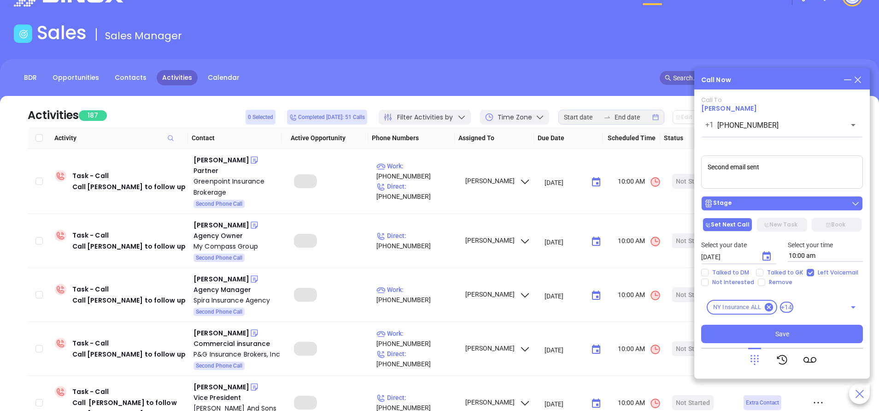
type textarea "Second email sent"
click at [769, 208] on button "Stage" at bounding box center [782, 203] width 162 height 15
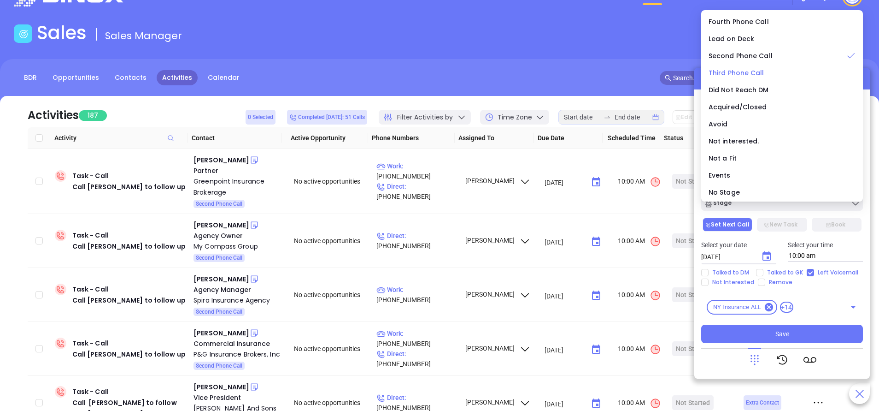
click at [712, 72] on span "Third Phone Call" at bounding box center [737, 72] width 56 height 9
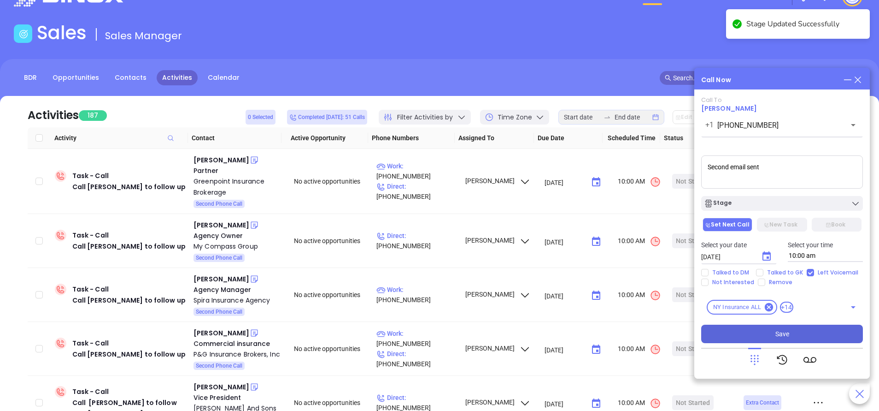
click at [780, 335] on span "Save" at bounding box center [783, 334] width 14 height 10
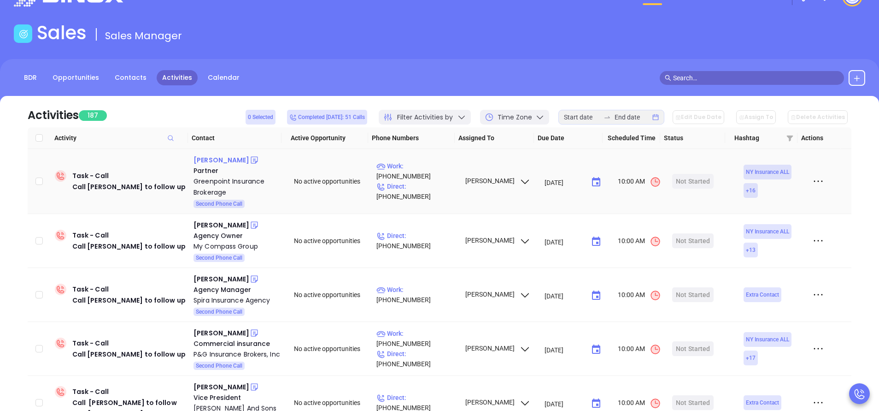
click at [216, 160] on div "Marcin Luc" at bounding box center [222, 159] width 56 height 11
click at [422, 173] on p "Work : (718) 383-0306" at bounding box center [416, 171] width 80 height 20
type input "(718) 383-0306"
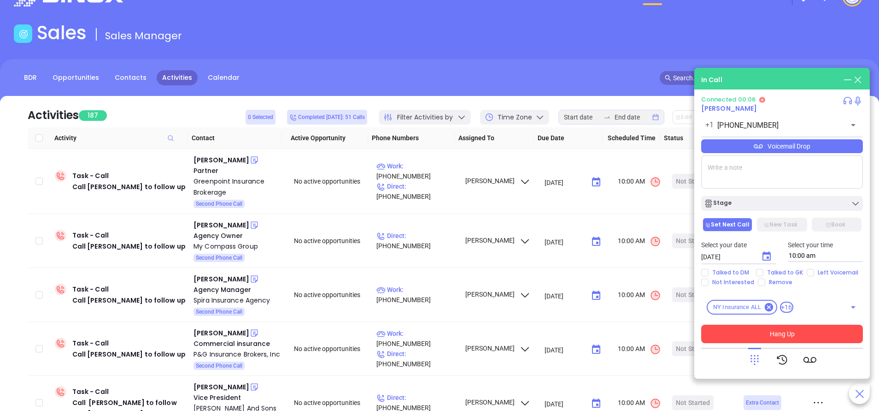
click at [766, 328] on button "Hang Up" at bounding box center [782, 333] width 162 height 18
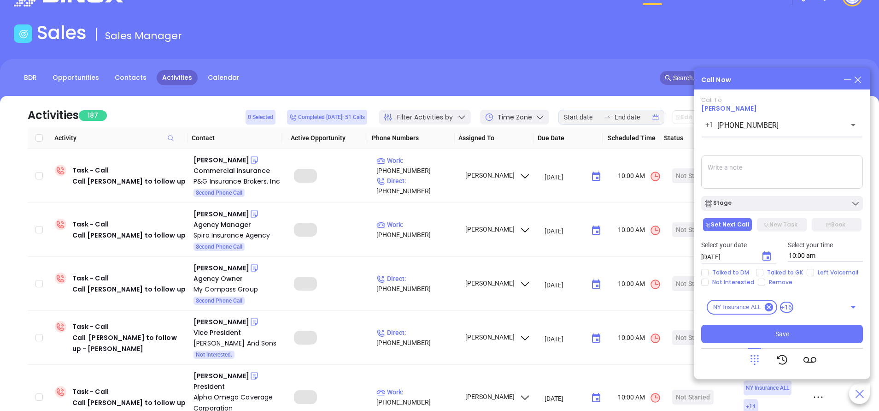
click at [808, 268] on div "Select your date 09/19/2025 ​ Select your time 10:00 am" at bounding box center [782, 251] width 173 height 36
click at [768, 265] on button "Choose date, selected date is Sep 19, 2025" at bounding box center [767, 256] width 18 height 18
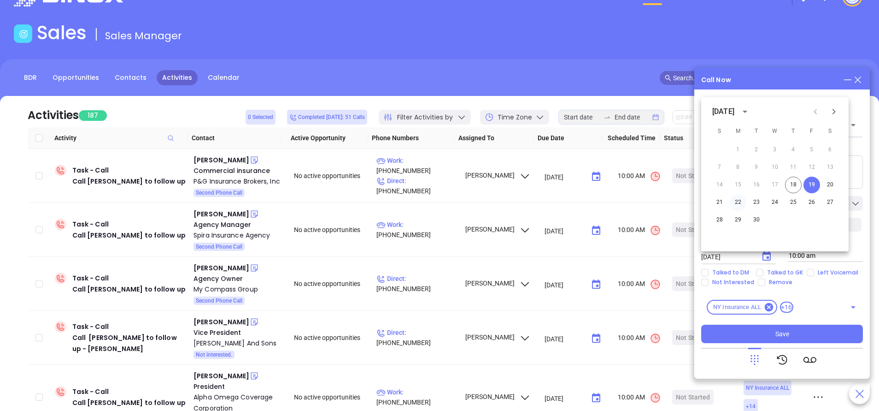
click at [737, 204] on button "22" at bounding box center [738, 202] width 17 height 17
type input "09/22/2025"
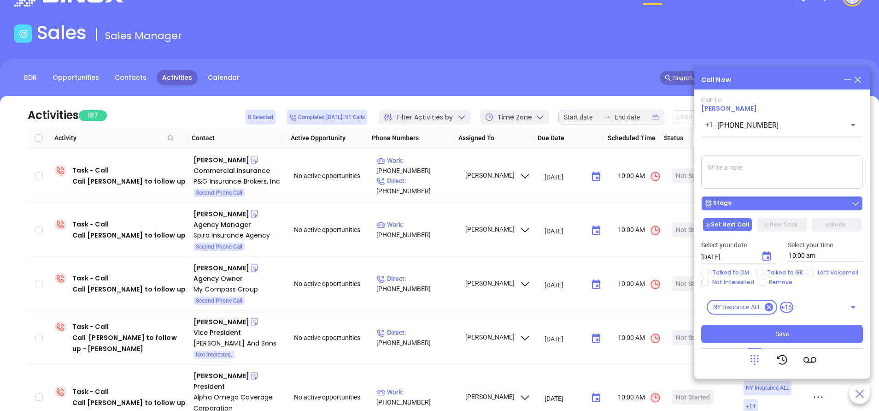
click at [770, 199] on div "Stage" at bounding box center [782, 203] width 156 height 9
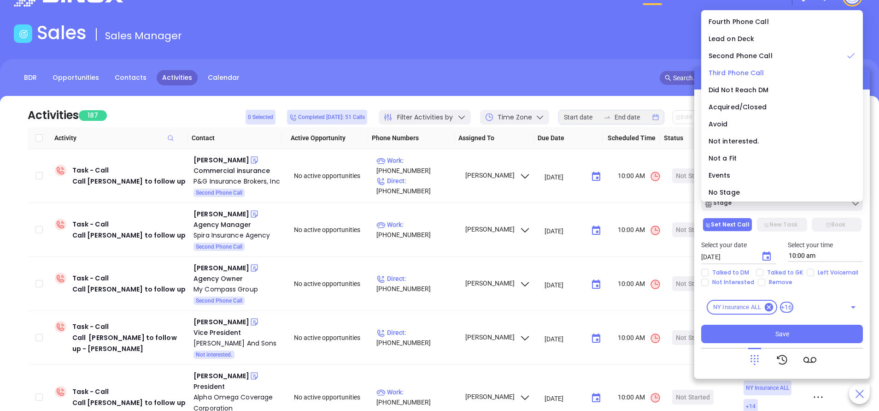
click at [737, 71] on span "Third Phone Call" at bounding box center [737, 72] width 56 height 9
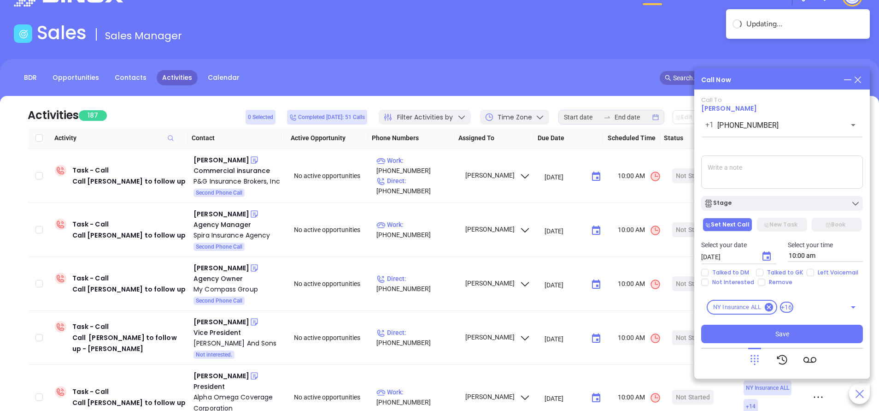
click at [761, 173] on textarea at bounding box center [782, 171] width 162 height 33
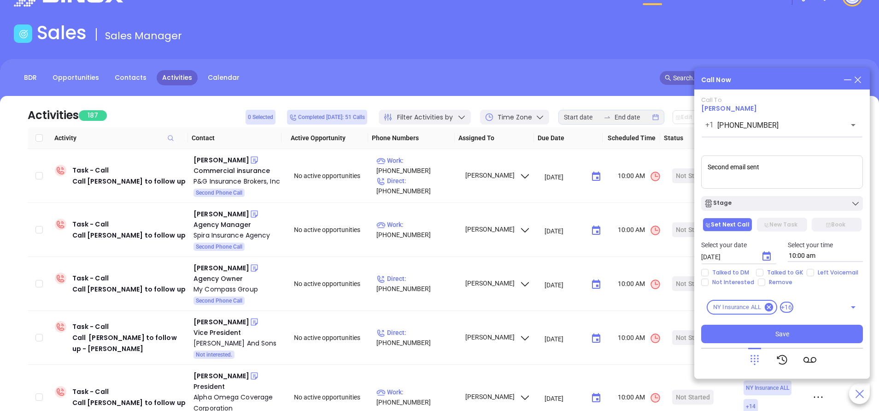
type textarea "Second email sent"
click at [807, 268] on div "Select your date 09/22/2025 ​ Select your time 10:00 am" at bounding box center [782, 251] width 173 height 36
click at [808, 271] on input "Left Voicemail" at bounding box center [810, 272] width 7 height 7
checkbox input "true"
click at [786, 331] on span "Save" at bounding box center [783, 334] width 14 height 10
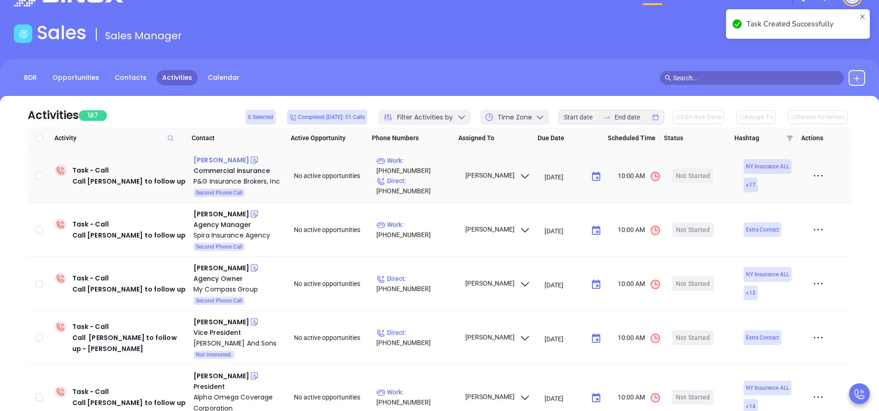
click at [234, 159] on div "Solomon Beigel" at bounding box center [222, 159] width 56 height 11
click at [413, 169] on p "Work : (718) 854-2818" at bounding box center [416, 165] width 80 height 20
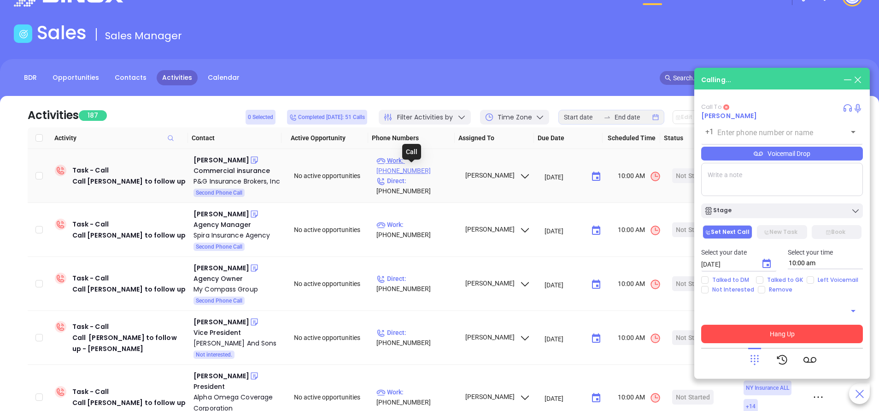
type input "(718) 854-2818"
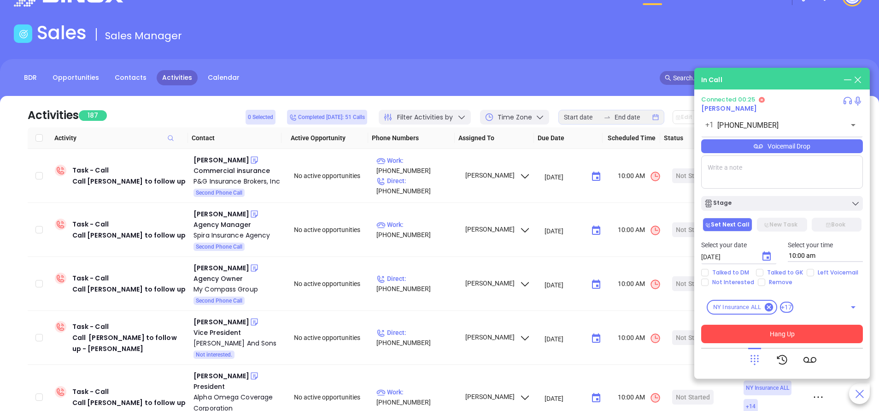
click at [816, 329] on button "Hang Up" at bounding box center [782, 333] width 162 height 18
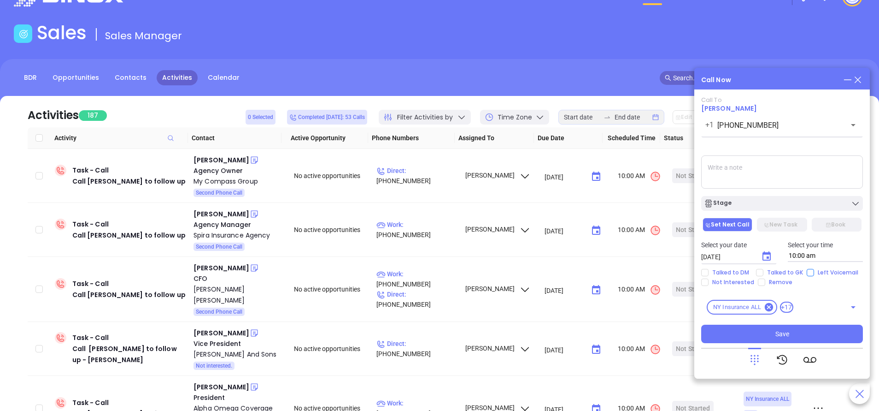
click at [809, 271] on input "Left Voicemail" at bounding box center [810, 272] width 7 height 7
checkbox input "true"
click at [767, 255] on icon "Choose date, selected date is Sep 19, 2025" at bounding box center [766, 256] width 11 height 11
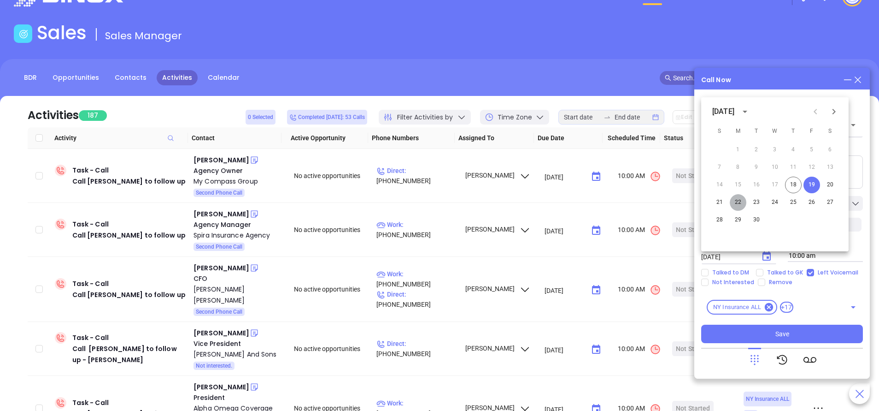
click at [740, 201] on button "22" at bounding box center [738, 202] width 17 height 17
type input "09/22/2025"
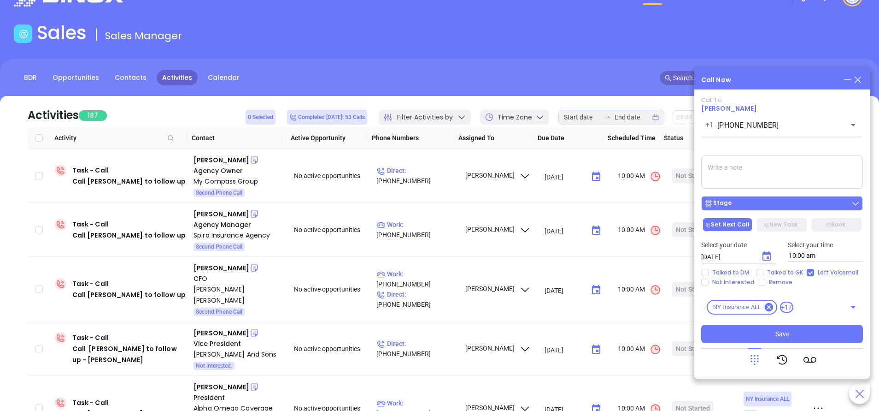
click at [745, 202] on div "Stage" at bounding box center [782, 203] width 156 height 9
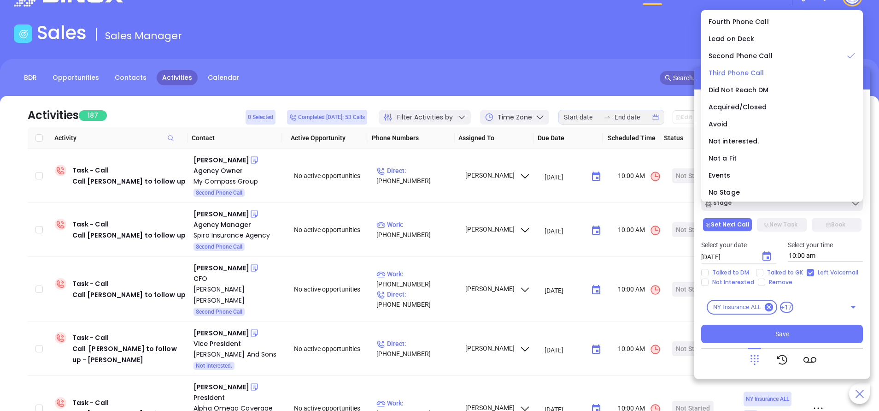
click at [745, 73] on span "Third Phone Call" at bounding box center [737, 72] width 56 height 9
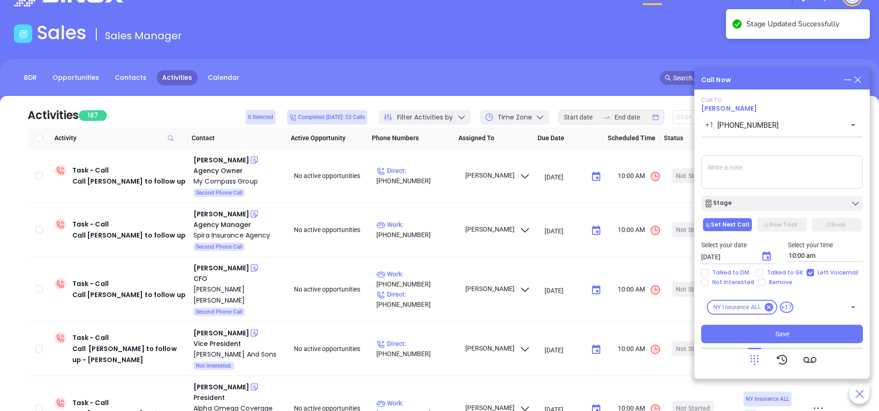
click at [754, 175] on textarea at bounding box center [782, 171] width 162 height 33
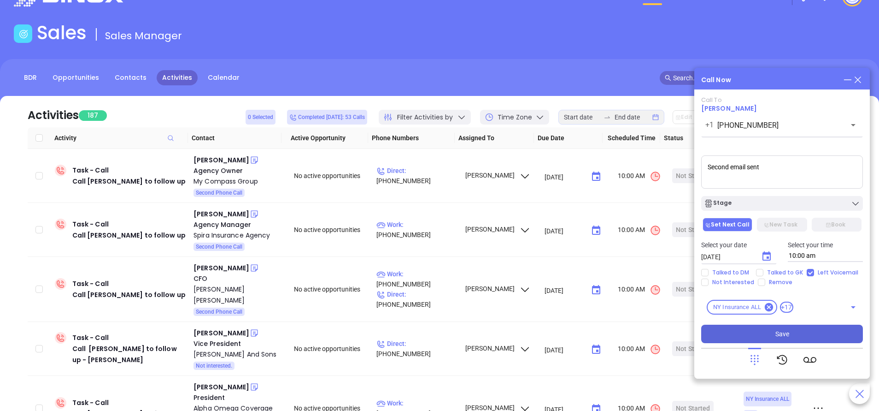
type textarea "Second email sent"
click at [774, 329] on button "Save" at bounding box center [782, 333] width 162 height 18
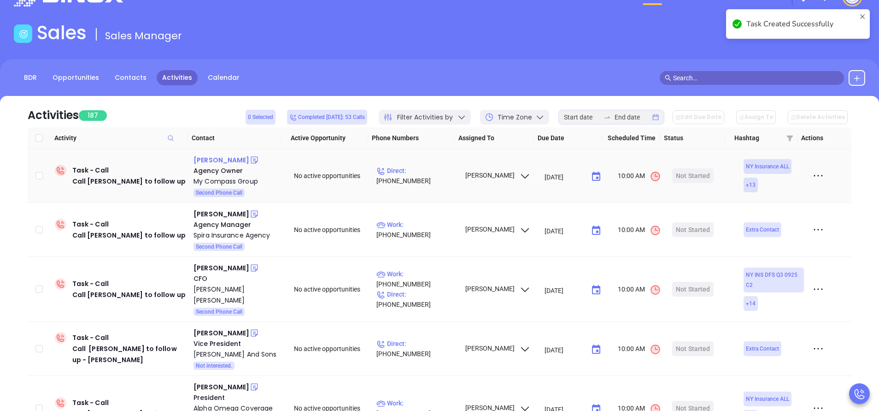
click at [234, 163] on div "Taylor Wolchuck" at bounding box center [222, 159] width 56 height 11
click at [432, 176] on p "Direct : (631) 318-0008" at bounding box center [416, 175] width 80 height 20
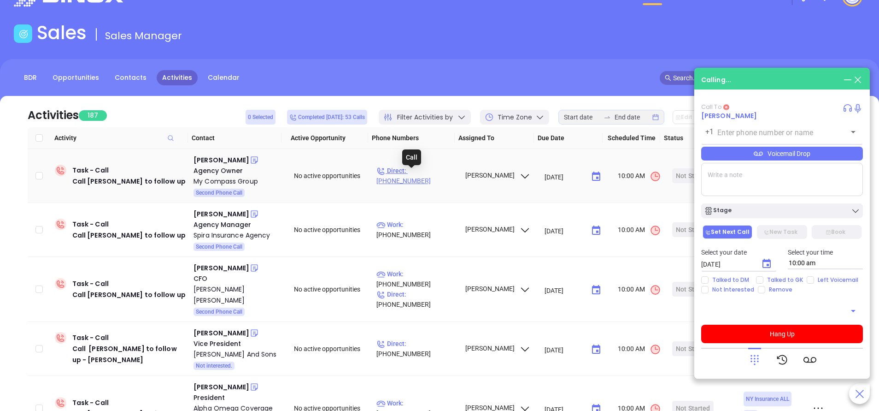
type input "(631) 318-0008"
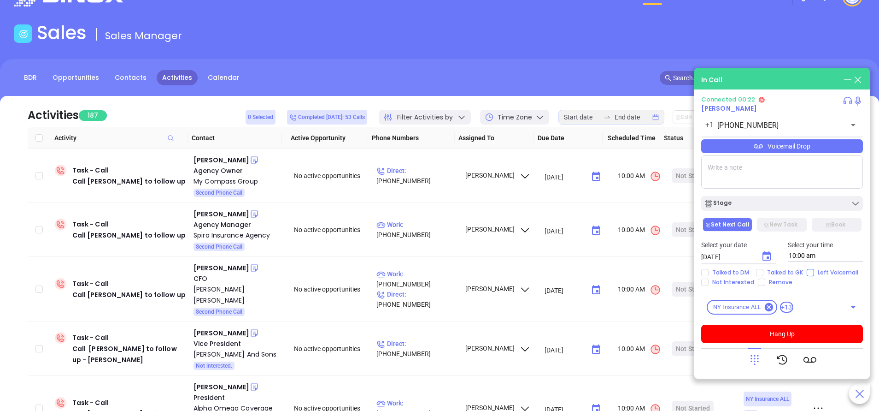
click at [809, 272] on input "Left Voicemail" at bounding box center [810, 272] width 7 height 7
checkbox input "true"
click at [780, 330] on button "Hang Up" at bounding box center [782, 333] width 162 height 18
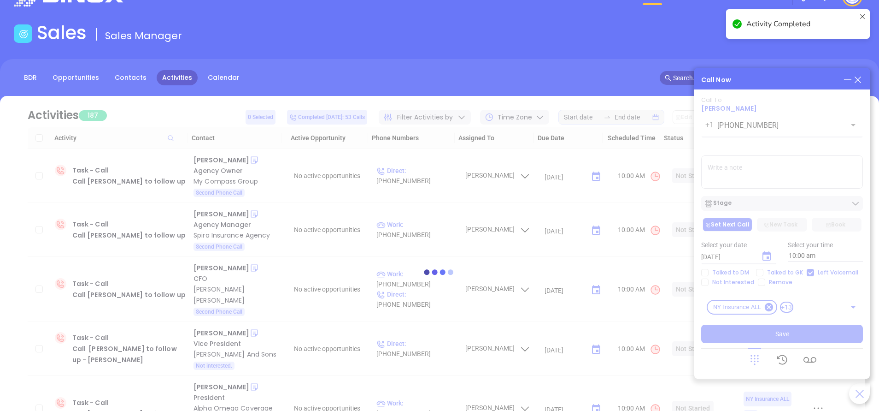
click at [790, 199] on div at bounding box center [440, 272] width 852 height 352
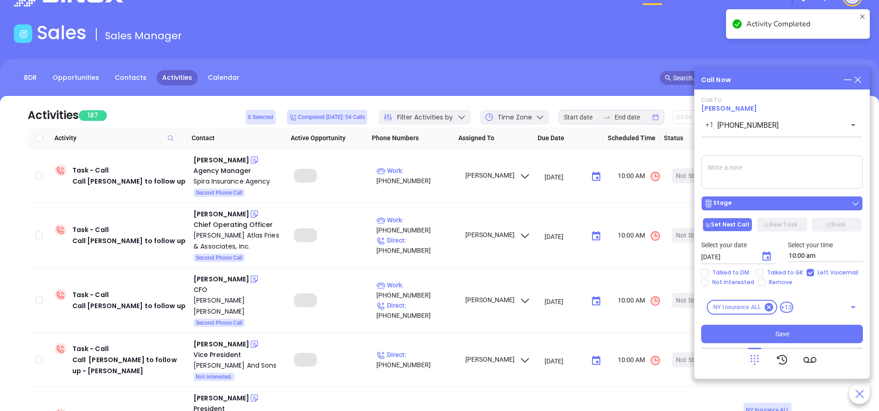
click at [769, 204] on div "Stage" at bounding box center [782, 203] width 156 height 9
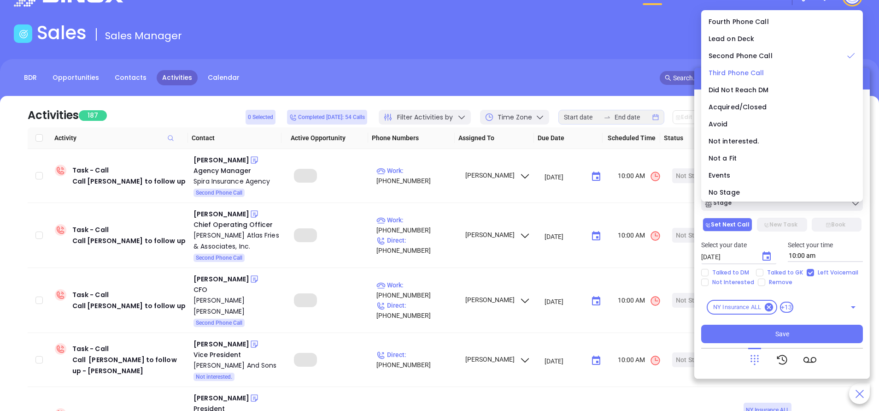
click at [742, 70] on span "Third Phone Call" at bounding box center [737, 72] width 56 height 9
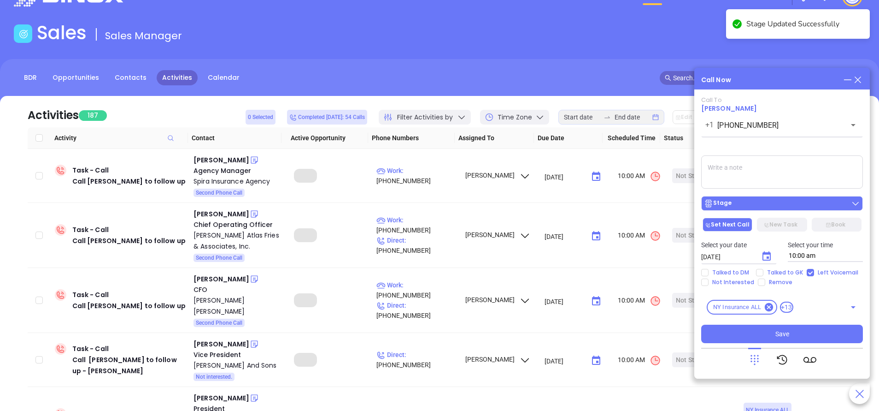
click at [738, 202] on div "Stage" at bounding box center [782, 203] width 156 height 9
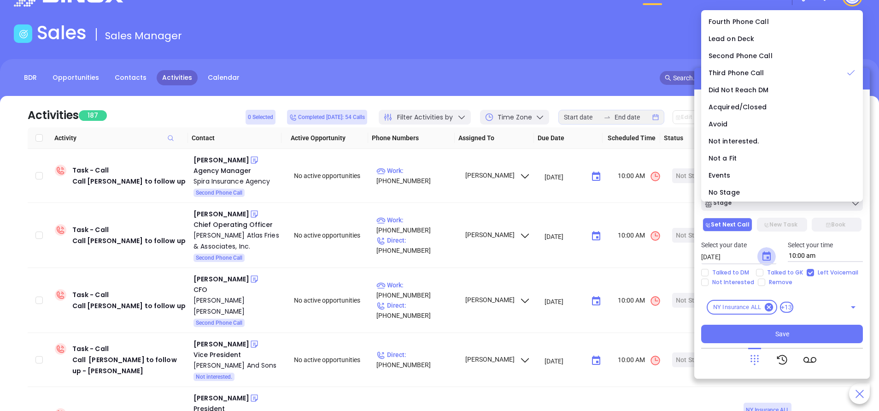
click at [772, 254] on icon "Choose date, selected date is Sep 19, 2025" at bounding box center [766, 256] width 11 height 11
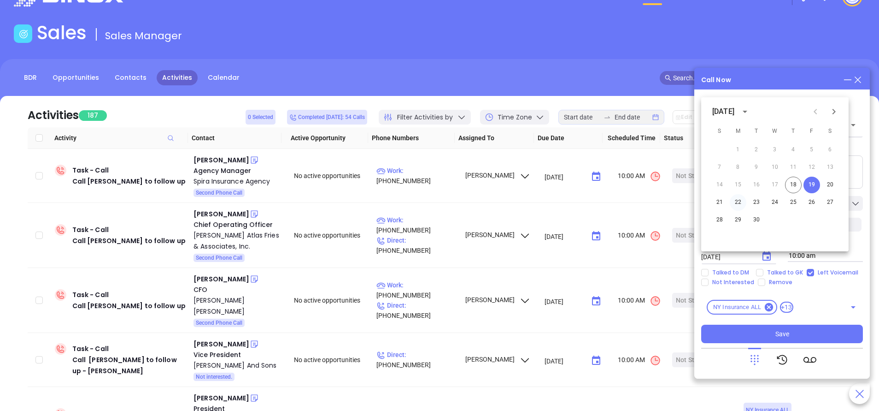
click at [740, 200] on button "22" at bounding box center [738, 202] width 17 height 17
type input "09/22/2025"
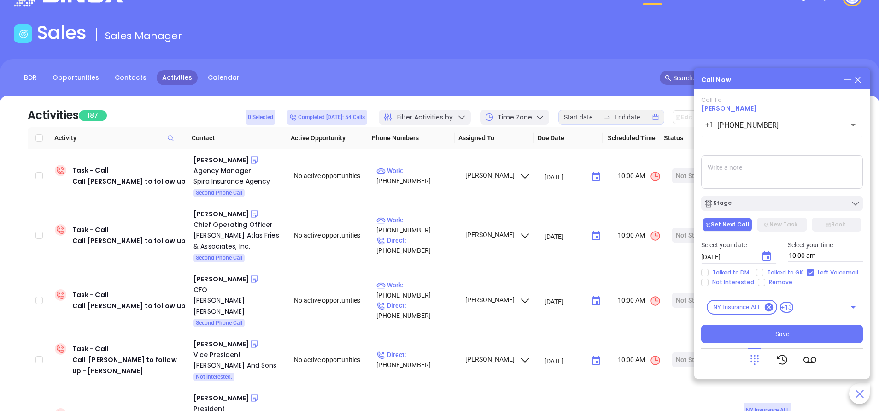
click at [755, 172] on textarea at bounding box center [782, 171] width 162 height 33
type textarea "Second email sent"
click at [803, 335] on button "Save" at bounding box center [782, 333] width 162 height 18
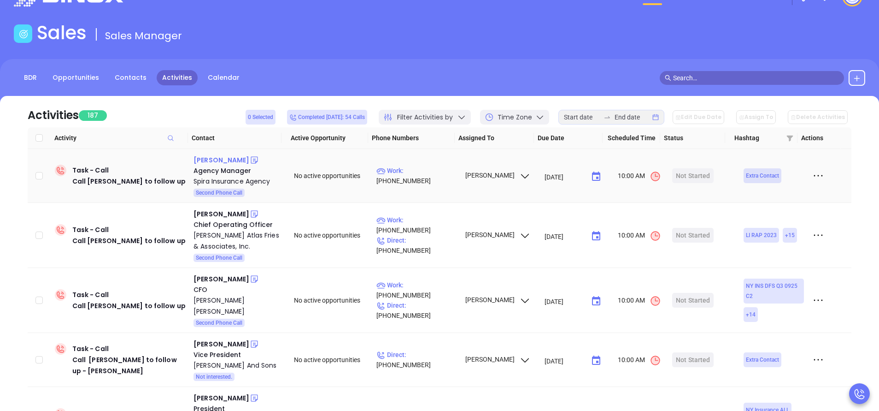
click at [226, 159] on div "Benjamin Spira" at bounding box center [222, 159] width 56 height 11
click at [425, 181] on p "Work : (718) 851-9697" at bounding box center [416, 175] width 80 height 20
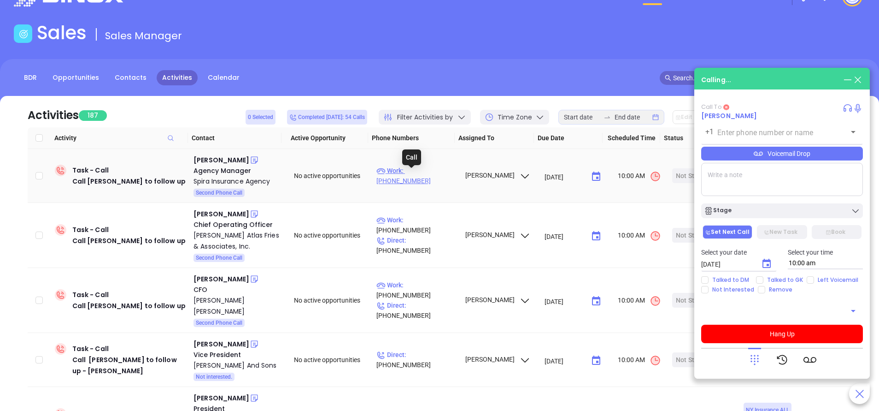
type input "(718) 851-9697"
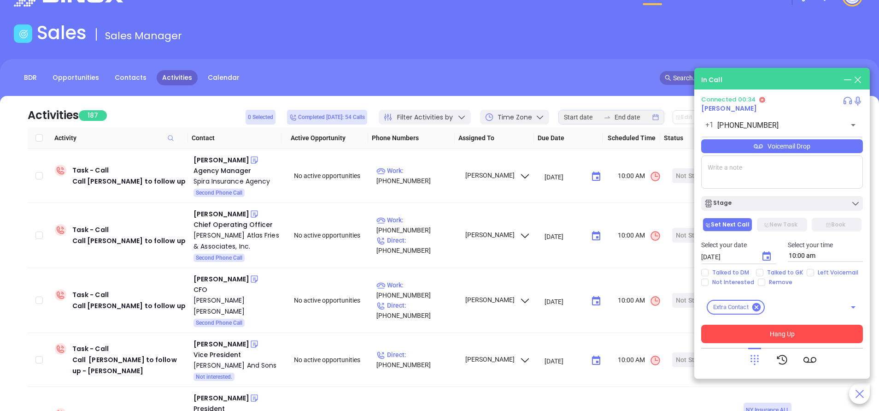
click at [788, 329] on button "Hang Up" at bounding box center [782, 333] width 162 height 18
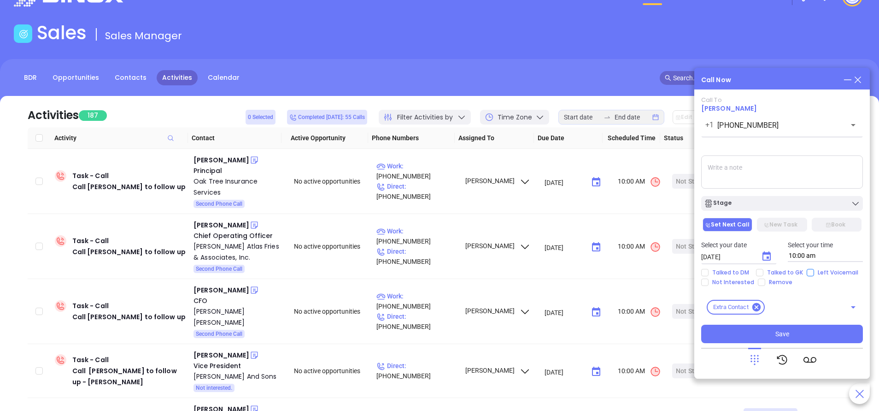
click at [807, 272] on input "Left Voicemail" at bounding box center [810, 272] width 7 height 7
checkbox input "true"
click at [763, 256] on icon "Choose date, selected date is Sep 19, 2025" at bounding box center [767, 255] width 8 height 9
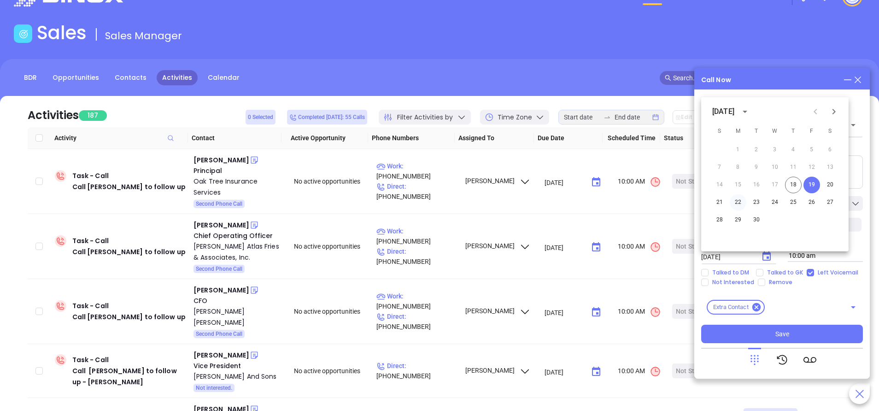
click at [734, 204] on button "22" at bounding box center [738, 202] width 17 height 17
type input "09/22/2025"
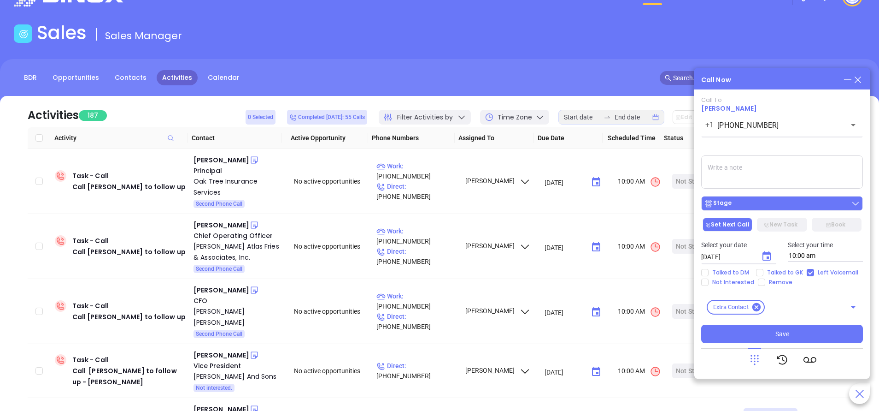
click at [755, 206] on div "Stage" at bounding box center [782, 203] width 156 height 9
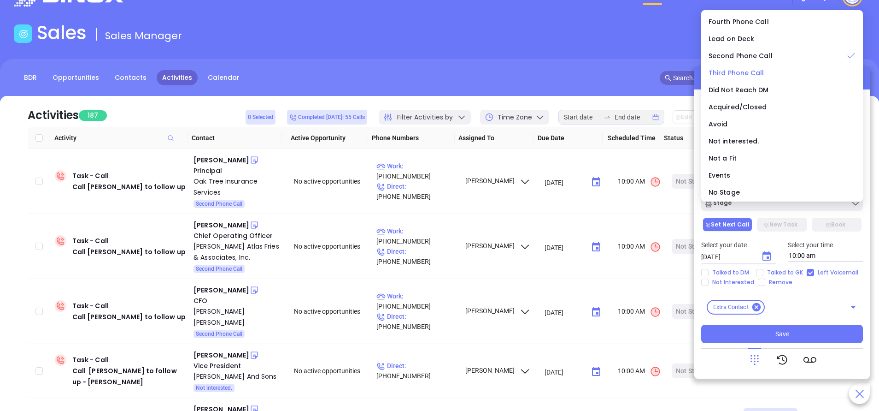
click at [747, 73] on span "Third Phone Call" at bounding box center [737, 72] width 56 height 9
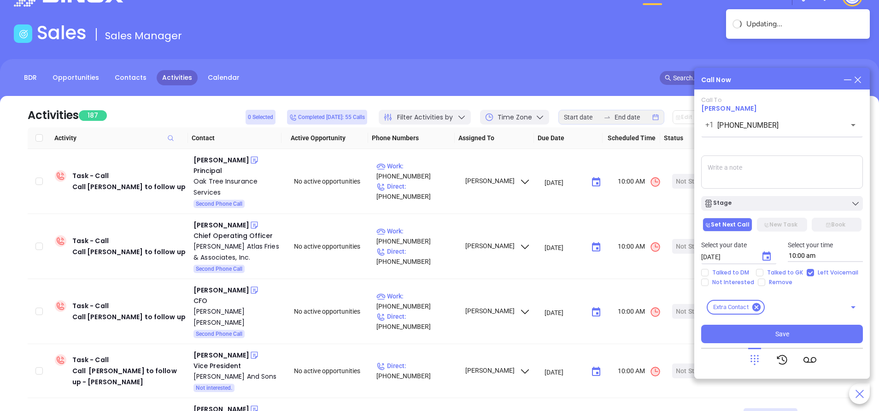
click at [744, 188] on textarea at bounding box center [782, 171] width 162 height 33
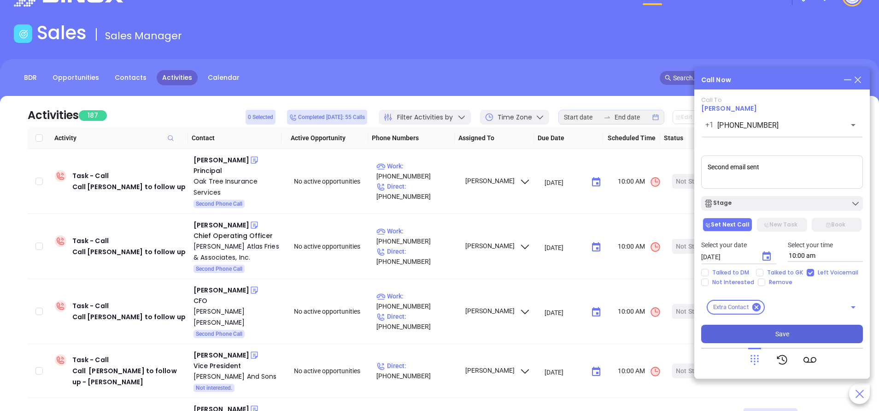
type textarea "Second email sent"
click at [776, 329] on span "Save" at bounding box center [783, 334] width 14 height 10
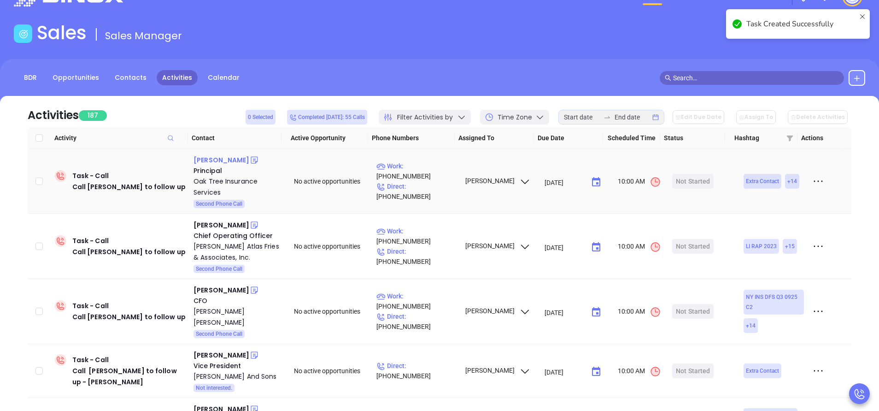
click at [220, 161] on div "Chesky Klein" at bounding box center [222, 159] width 56 height 11
click at [441, 171] on p "Work : (718) 514-7288" at bounding box center [416, 171] width 80 height 20
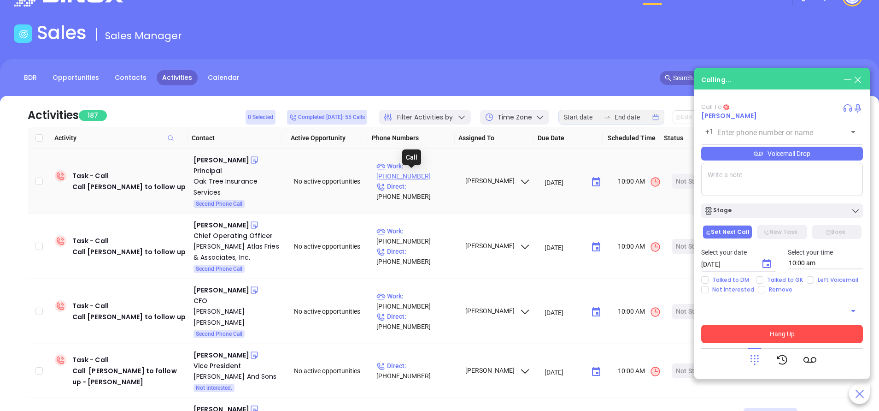
type input "(718) 514-7288"
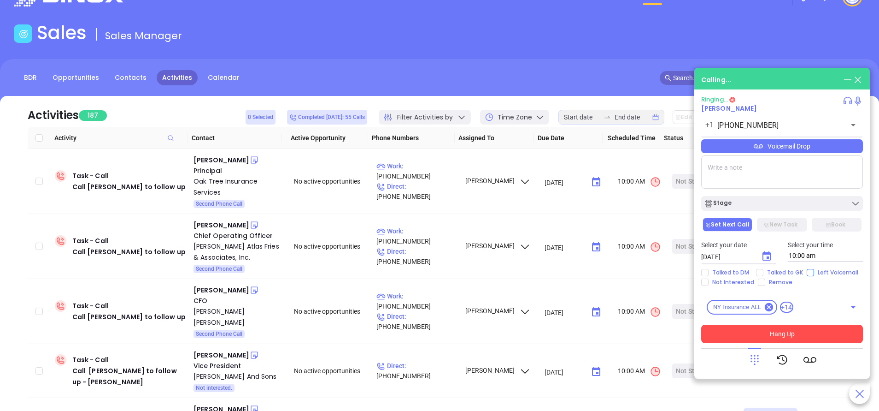
click at [807, 272] on input "Left Voicemail" at bounding box center [810, 272] width 7 height 7
checkbox input "true"
click at [765, 255] on icon "Choose date, selected date is Sep 19, 2025" at bounding box center [766, 256] width 11 height 11
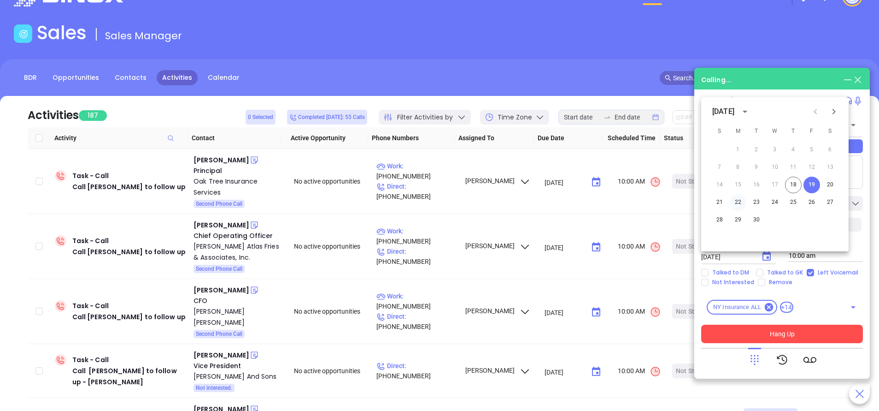
click at [740, 198] on button "22" at bounding box center [738, 202] width 17 height 17
type input "09/22/2025"
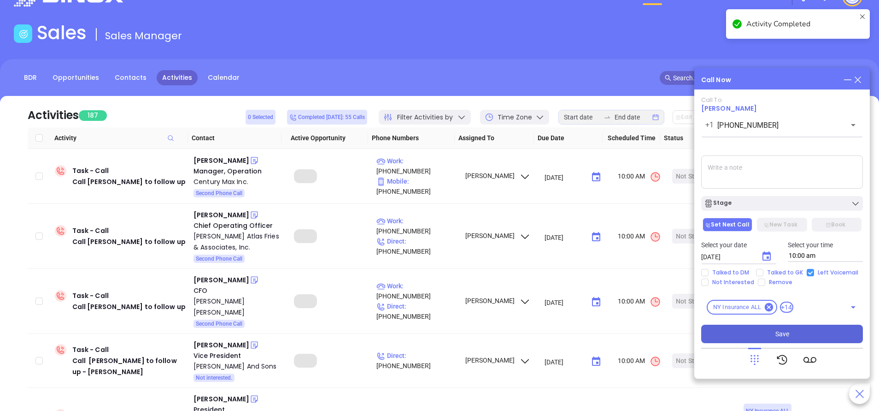
click at [807, 274] on input "Left Voicemail" at bounding box center [810, 272] width 7 height 7
click at [803, 202] on div "Stage" at bounding box center [782, 203] width 156 height 9
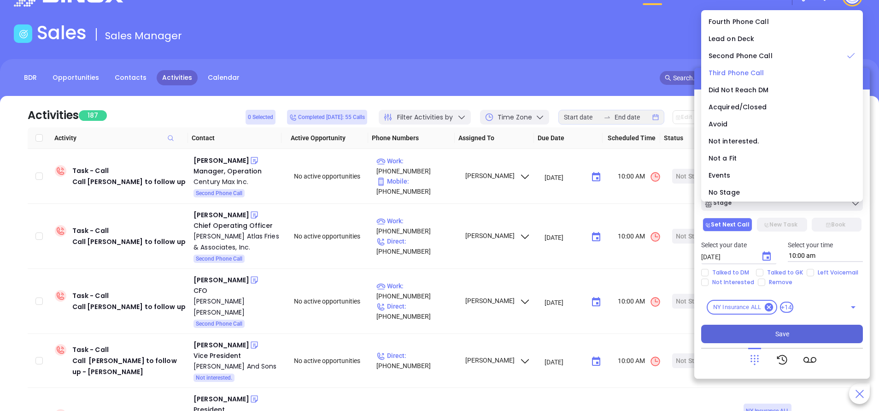
click at [748, 71] on span "Third Phone Call" at bounding box center [737, 72] width 56 height 9
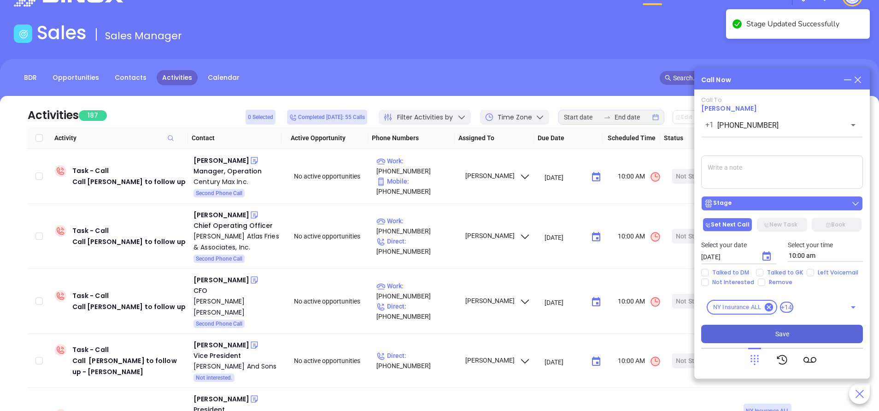
click at [782, 203] on div "Stage" at bounding box center [782, 203] width 156 height 9
click at [829, 299] on div "NY Insurance ALL +14 ​" at bounding box center [782, 307] width 162 height 26
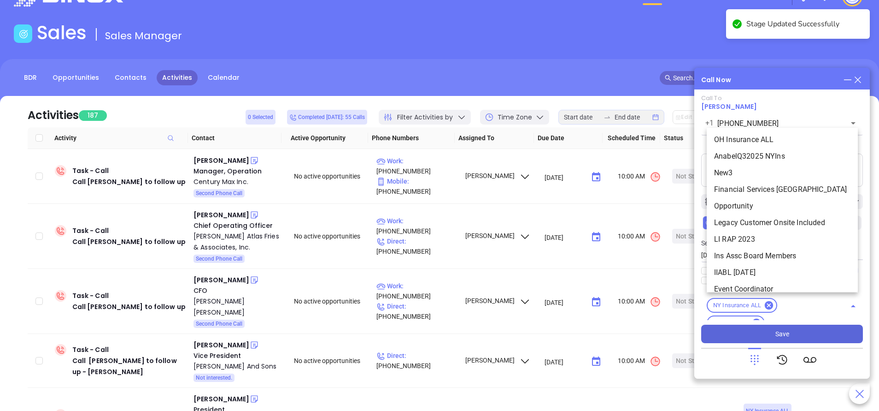
scroll to position [88, 0]
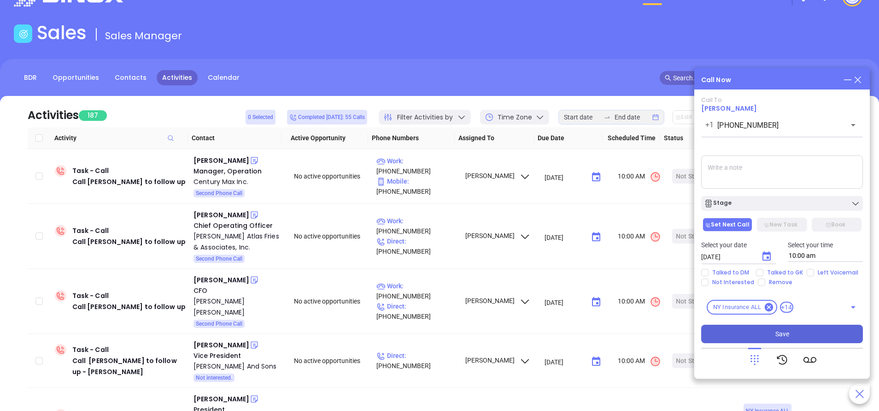
click at [723, 368] on div at bounding box center [782, 359] width 162 height 24
click at [814, 272] on span "Left Voicemail" at bounding box center [838, 272] width 48 height 7
click at [812, 272] on input "Left Voicemail" at bounding box center [810, 272] width 7 height 7
checkbox input "true"
click at [778, 329] on span "Save" at bounding box center [783, 334] width 14 height 10
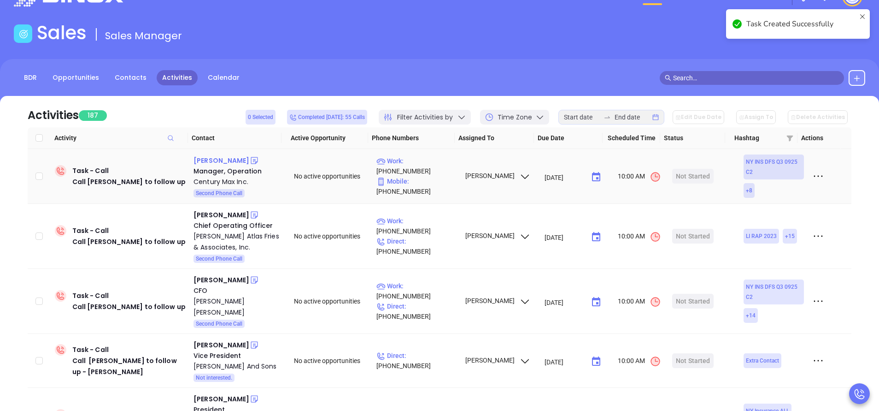
click at [213, 157] on div "Bella Zhao" at bounding box center [222, 160] width 56 height 11
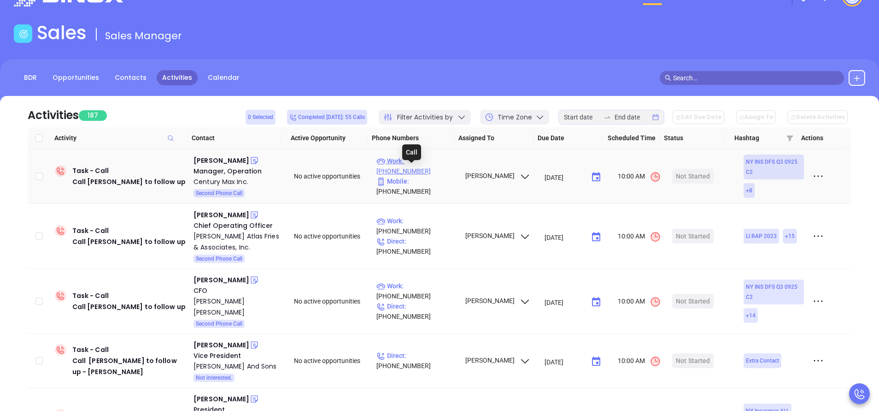
click at [426, 170] on p "Work : (718) 886-7070" at bounding box center [416, 166] width 80 height 20
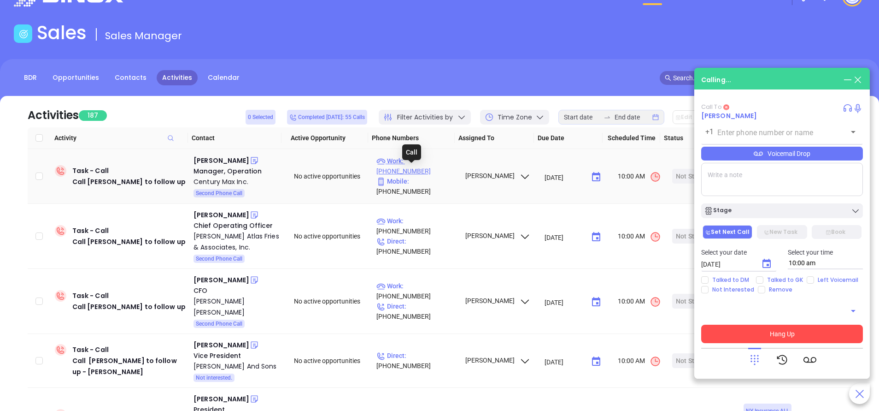
type input "(718) 886-7070"
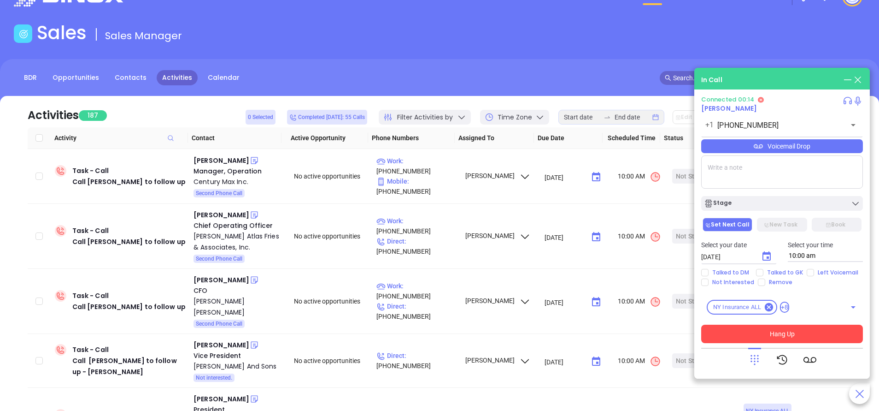
click at [751, 357] on icon at bounding box center [754, 359] width 13 height 13
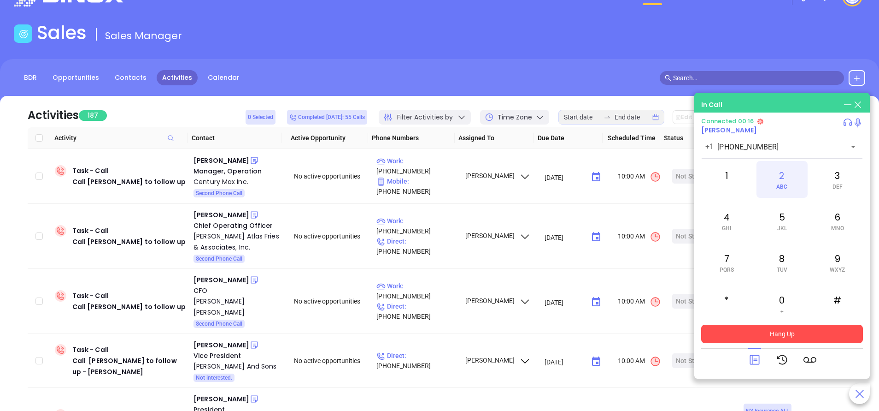
click at [784, 175] on div "2 ABC" at bounding box center [782, 179] width 51 height 37
click at [758, 360] on icon at bounding box center [754, 359] width 13 height 13
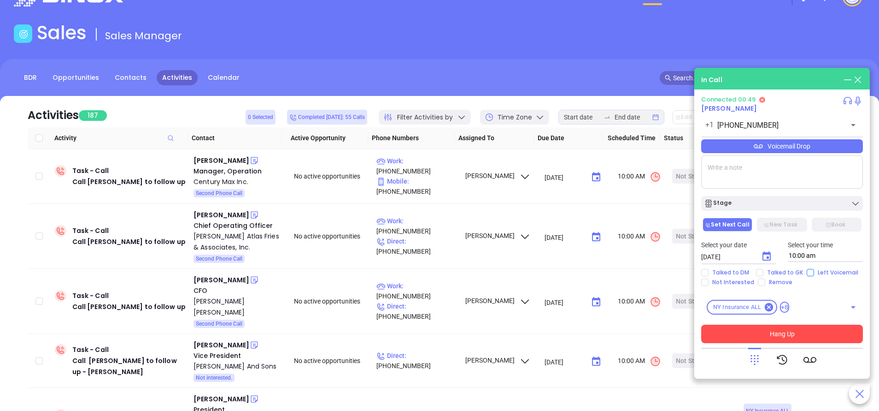
click at [807, 272] on input "Left Voicemail" at bounding box center [810, 272] width 7 height 7
checkbox input "true"
click at [797, 337] on button "Hang Up" at bounding box center [782, 333] width 162 height 18
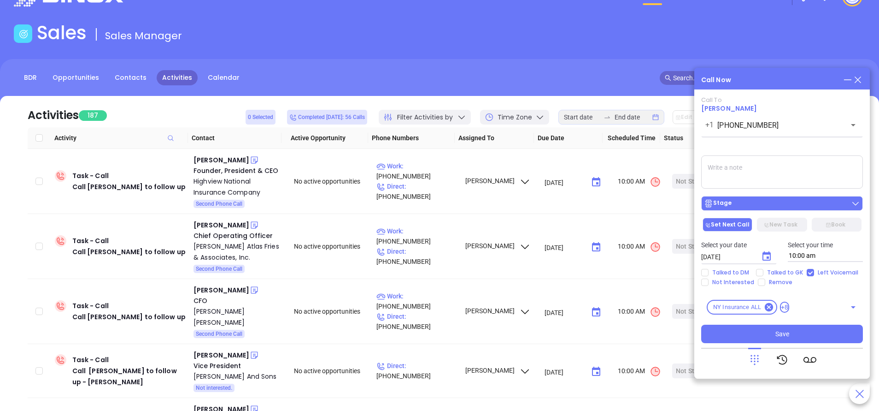
click at [778, 206] on div "Stage" at bounding box center [782, 203] width 156 height 9
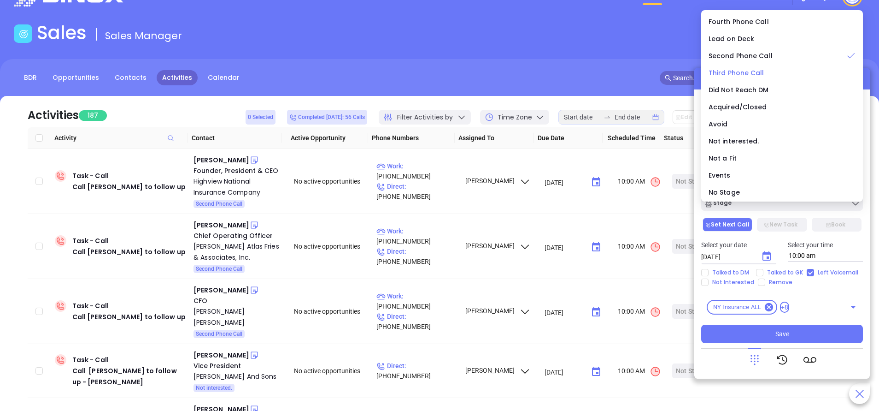
click at [739, 72] on span "Third Phone Call" at bounding box center [737, 72] width 56 height 9
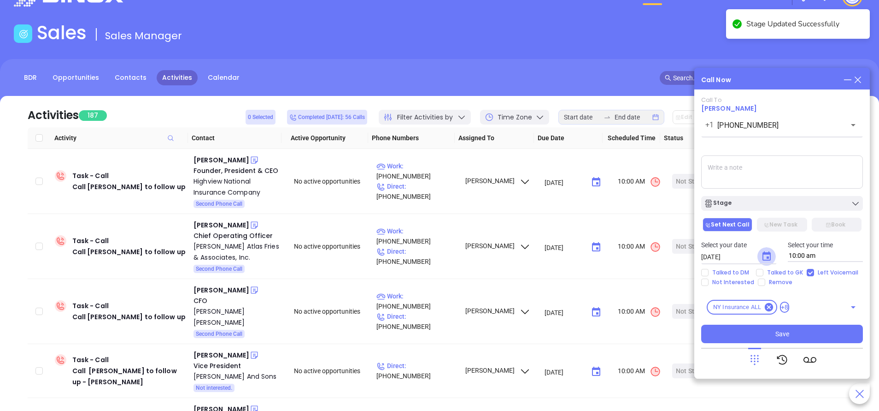
click at [767, 255] on icon "Choose date, selected date is Sep 19, 2025" at bounding box center [766, 256] width 11 height 11
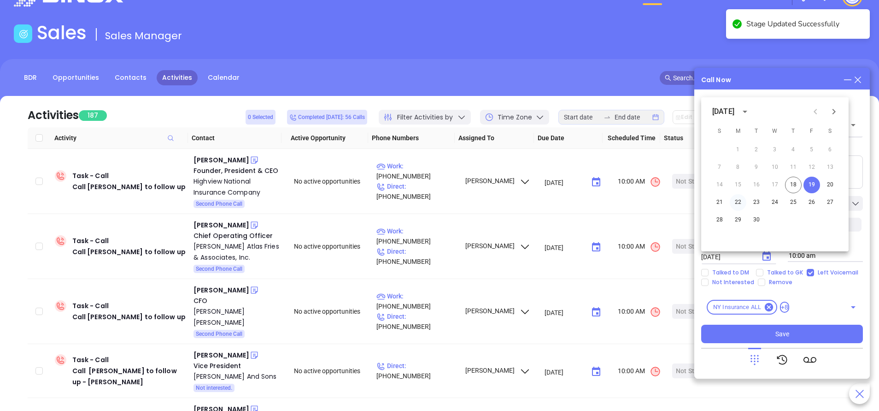
click at [740, 200] on button "22" at bounding box center [738, 202] width 17 height 17
type input "[DATE]"
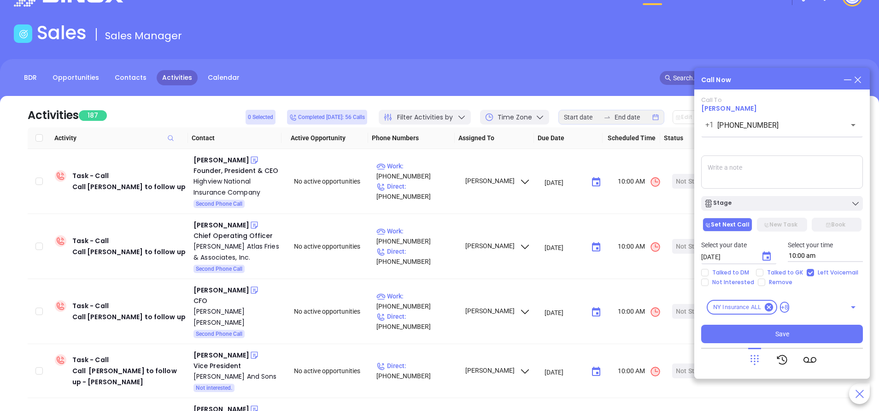
click at [753, 168] on textarea at bounding box center [782, 171] width 162 height 33
type textarea "Second email sent"
click at [817, 329] on button "Save" at bounding box center [782, 333] width 162 height 18
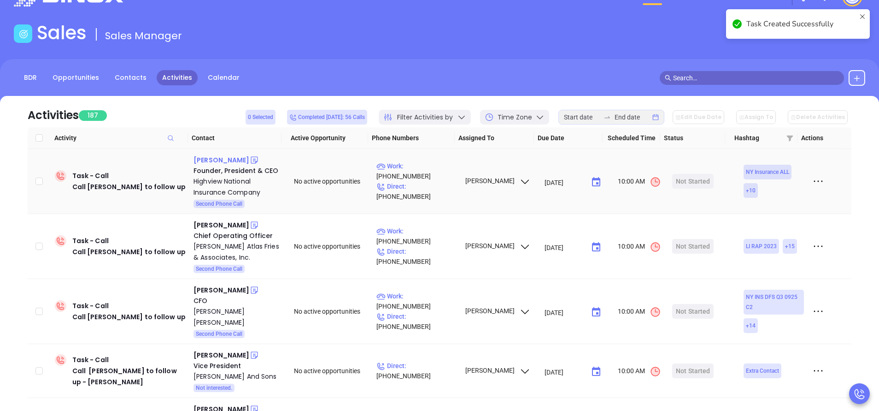
click at [206, 159] on div "Isaac Muller" at bounding box center [222, 159] width 56 height 11
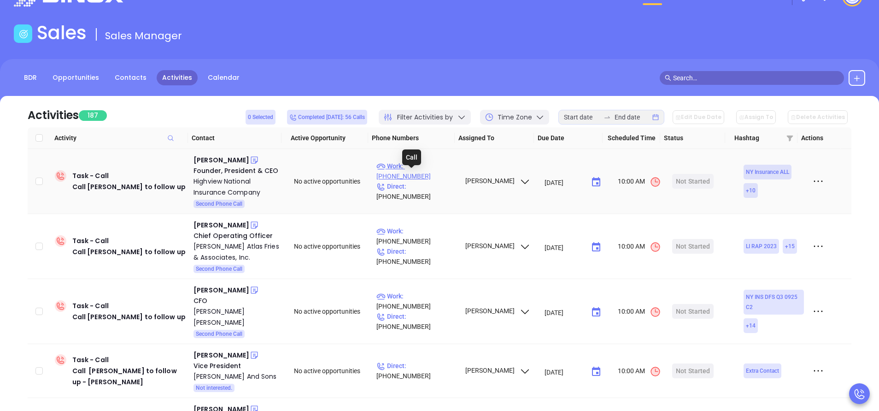
click at [435, 171] on p "Work : (845) 363-0500" at bounding box center [416, 171] width 80 height 20
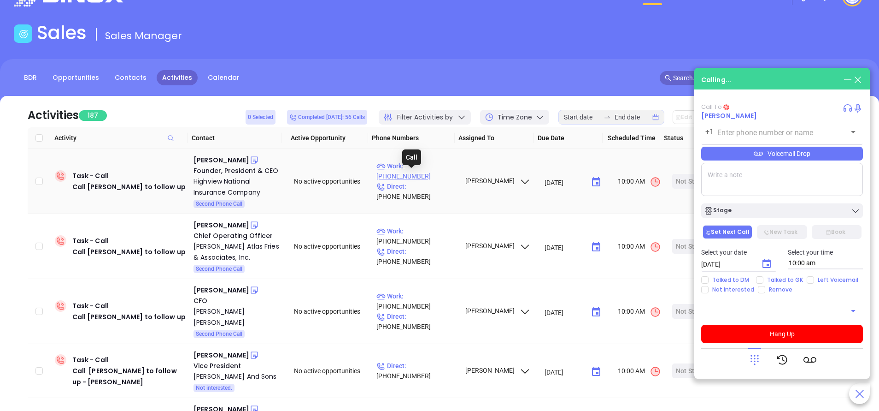
type input "(845) 363-0500"
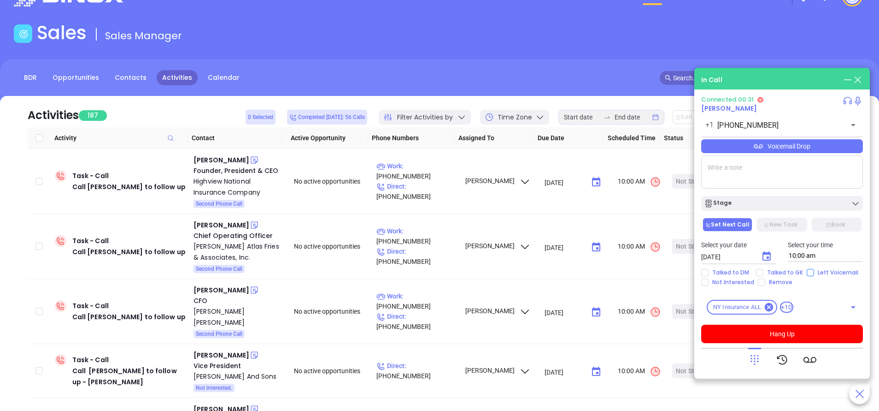
click at [808, 270] on input "Left Voicemail" at bounding box center [810, 272] width 7 height 7
checkbox input "true"
click at [767, 254] on icon "Choose date, selected date is Sep 19, 2025" at bounding box center [767, 255] width 8 height 9
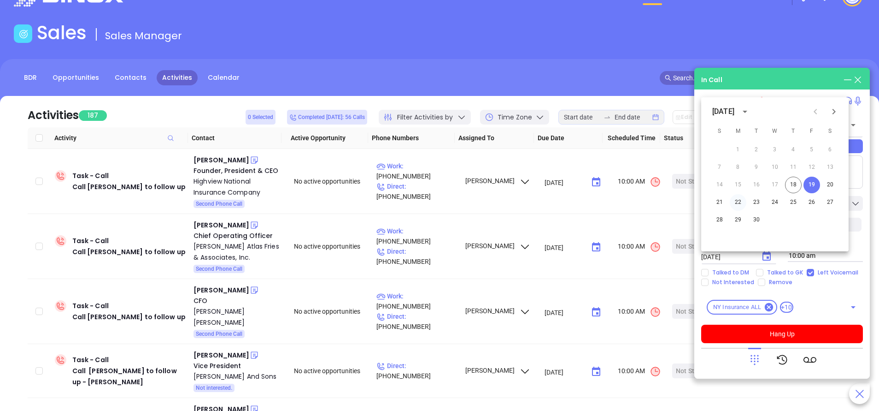
click at [740, 199] on button "22" at bounding box center [738, 202] width 17 height 17
type input "[DATE]"
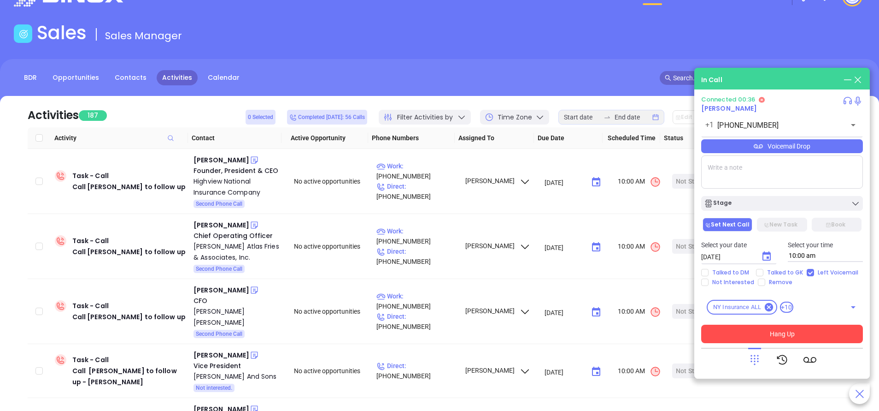
click at [815, 332] on button "Hang Up" at bounding box center [782, 333] width 162 height 18
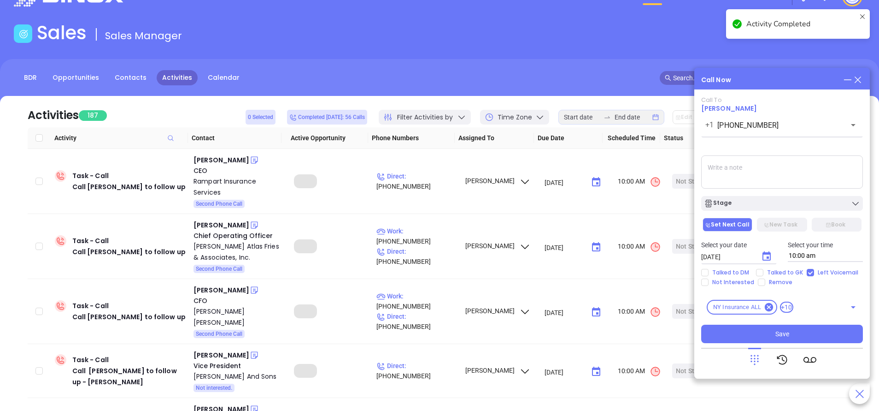
click at [776, 206] on div "Stage" at bounding box center [782, 203] width 156 height 9
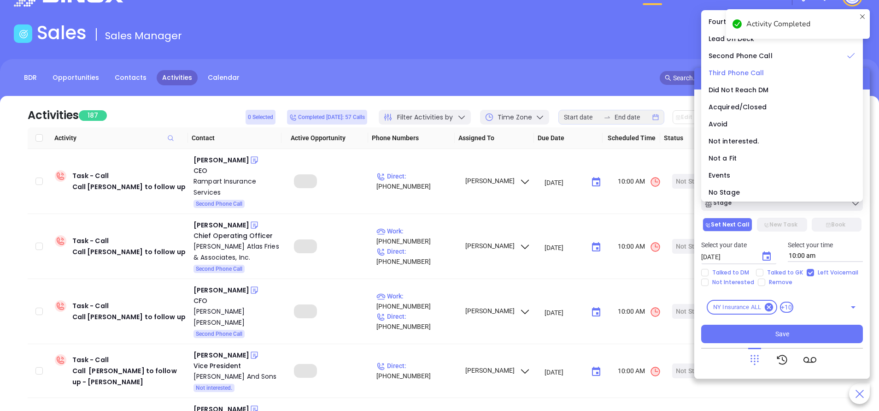
click at [747, 69] on span "Third Phone Call" at bounding box center [737, 72] width 56 height 9
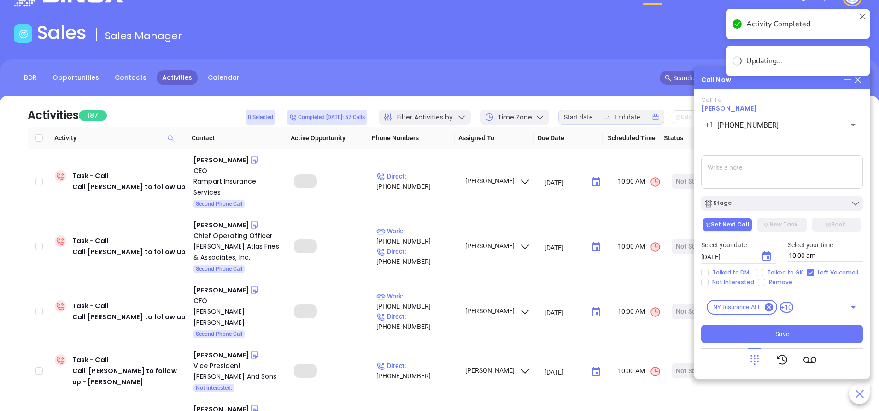
click at [761, 172] on textarea at bounding box center [782, 171] width 162 height 33
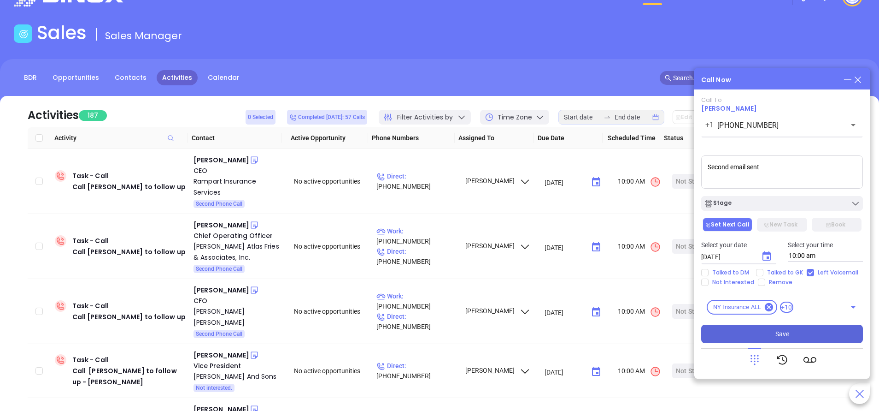
type textarea "Second email sent"
click at [803, 333] on button "Save" at bounding box center [782, 333] width 162 height 18
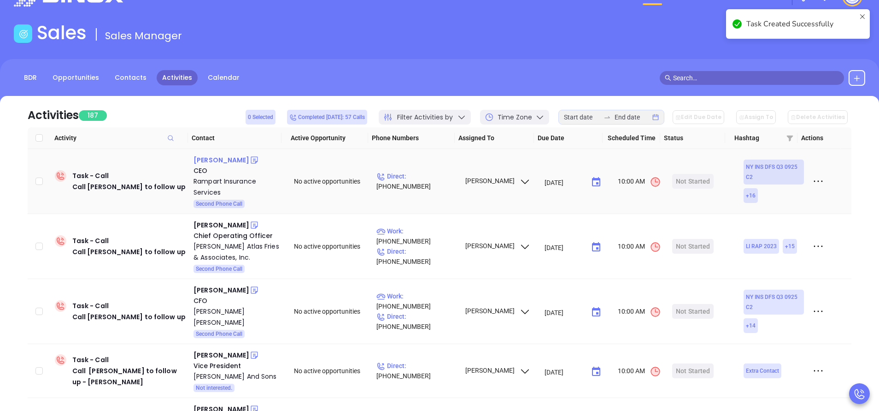
click at [216, 160] on div "Gary Morris" at bounding box center [222, 159] width 56 height 11
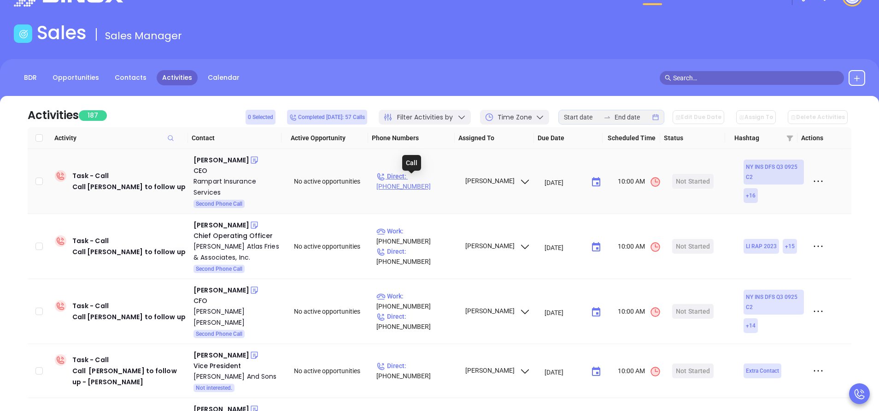
click at [429, 179] on p "Direct : (800) 772-6727" at bounding box center [416, 181] width 80 height 20
type input "(800) 772-6727"
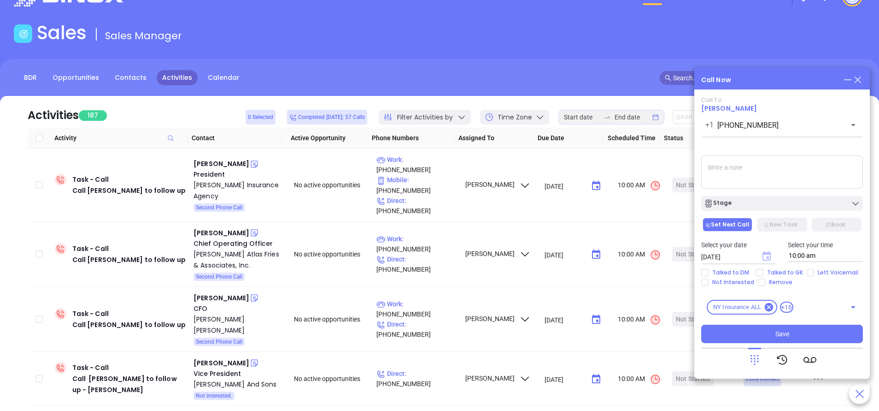
click at [770, 253] on icon "Choose date, selected date is Sep 19, 2025" at bounding box center [767, 255] width 8 height 9
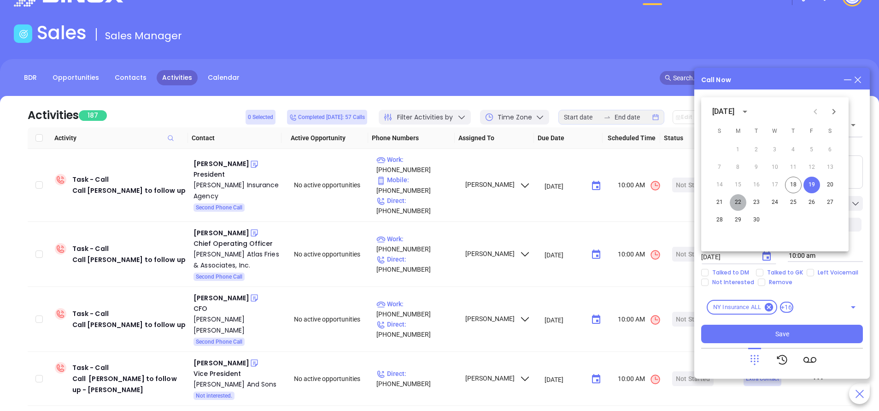
click at [738, 200] on button "22" at bounding box center [738, 202] width 17 height 17
type input "09/22/2025"
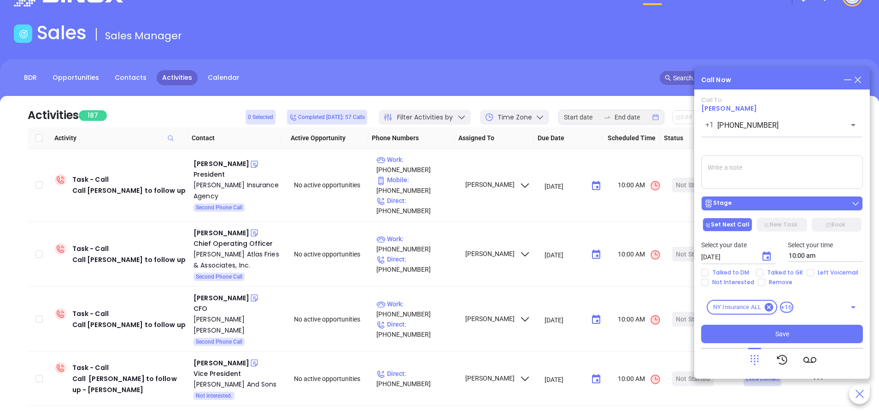
click at [738, 202] on div "Stage" at bounding box center [782, 203] width 156 height 9
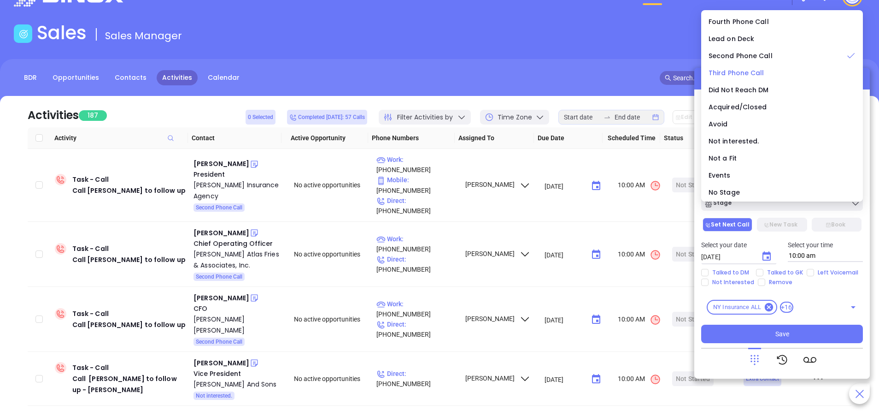
click at [735, 71] on span "Third Phone Call" at bounding box center [737, 72] width 56 height 9
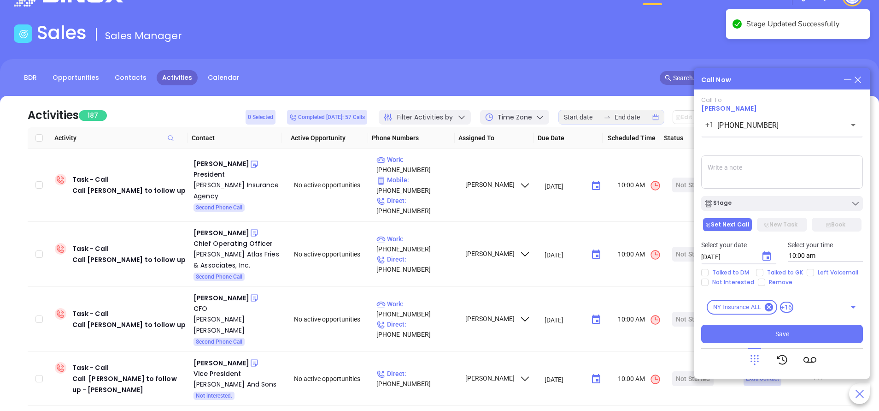
click at [758, 171] on textarea at bounding box center [782, 171] width 162 height 33
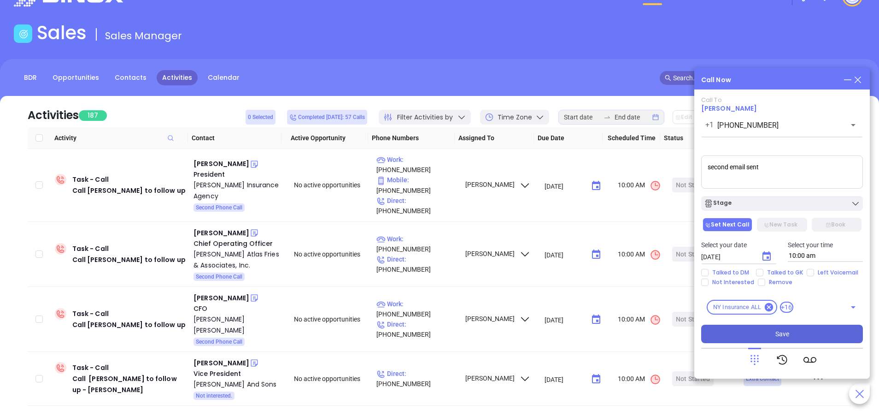
type textarea "second email sent"
click at [776, 333] on span "Save" at bounding box center [783, 334] width 14 height 10
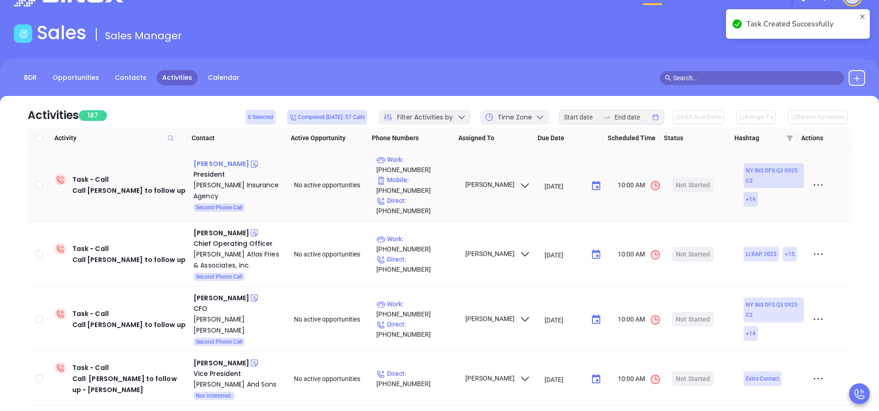
click at [233, 158] on div "Pamela Kenyon" at bounding box center [222, 163] width 56 height 11
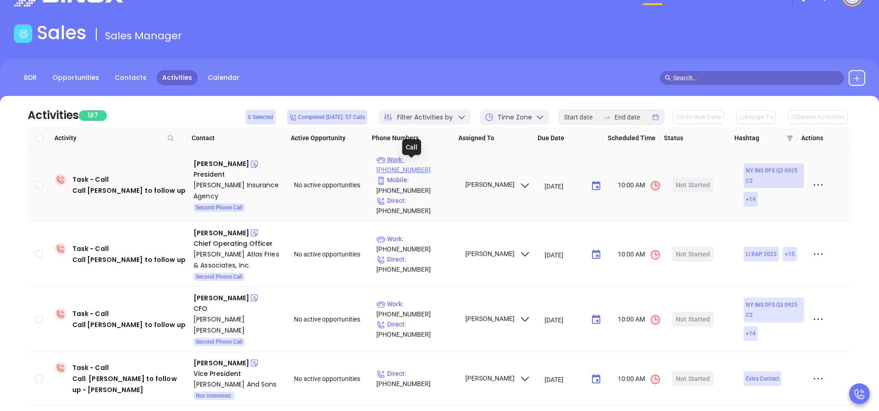
click at [438, 164] on p "Work : (607) 397-8716" at bounding box center [416, 164] width 80 height 20
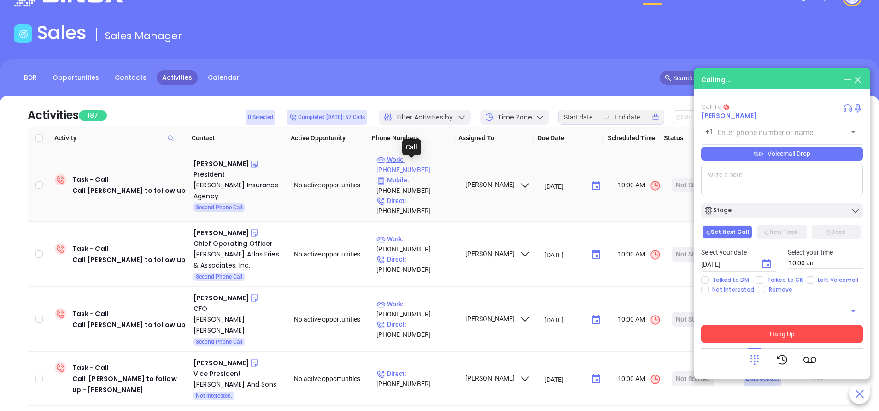
type input "(607) 397-8716"
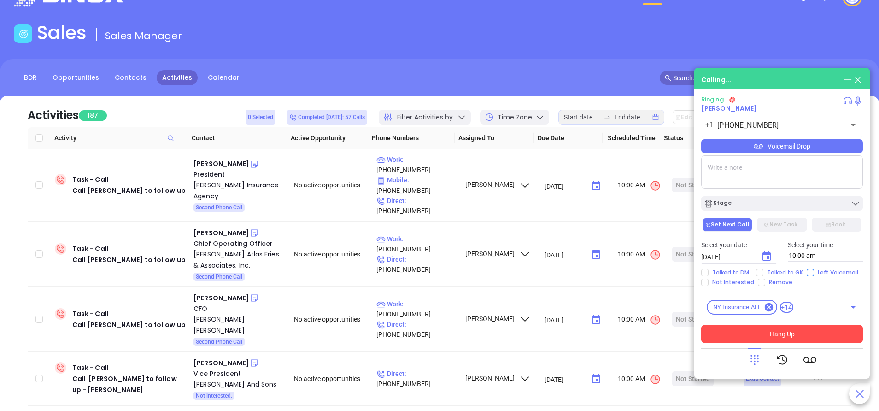
click at [807, 271] on input "Left Voicemail" at bounding box center [810, 272] width 7 height 7
checkbox input "true"
click at [765, 255] on icon "Choose date, selected date is Sep 19, 2025" at bounding box center [766, 256] width 11 height 11
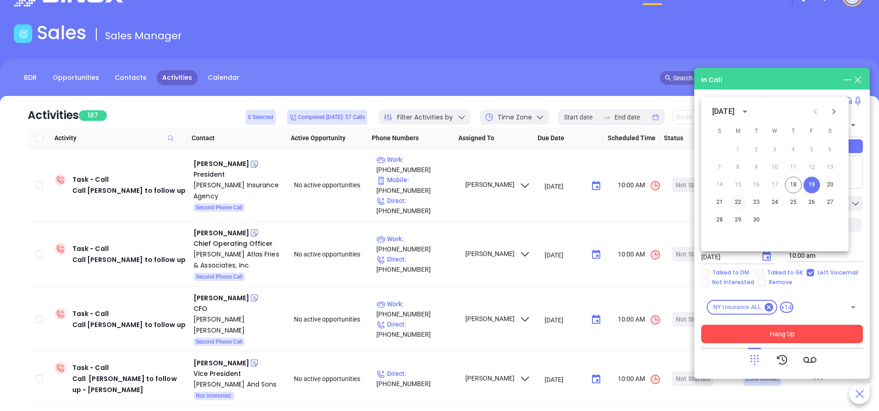
click at [738, 200] on button "22" at bounding box center [738, 202] width 17 height 17
type input "09/22/2025"
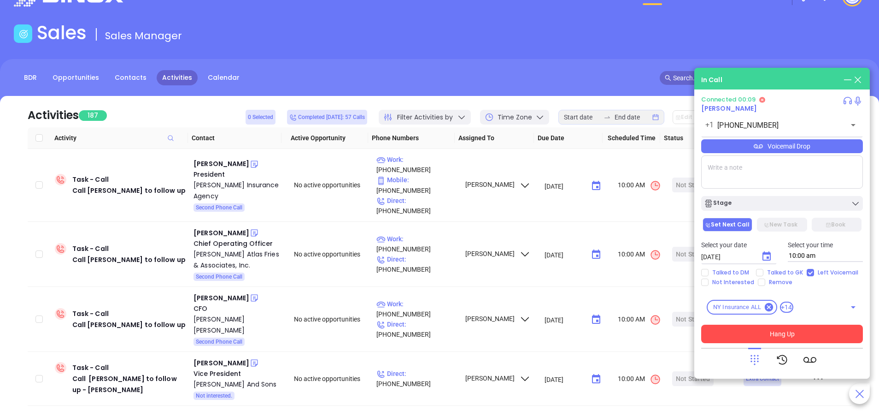
click at [729, 165] on textarea at bounding box center [782, 171] width 162 height 33
type textarea "S"
type textarea "Second email sent"
click at [749, 204] on div "Stage" at bounding box center [782, 203] width 156 height 9
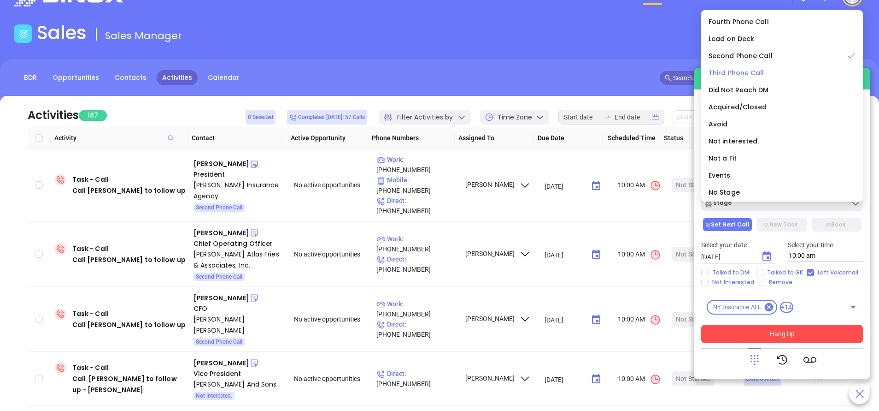
click at [734, 72] on span "Third Phone Call" at bounding box center [737, 72] width 56 height 9
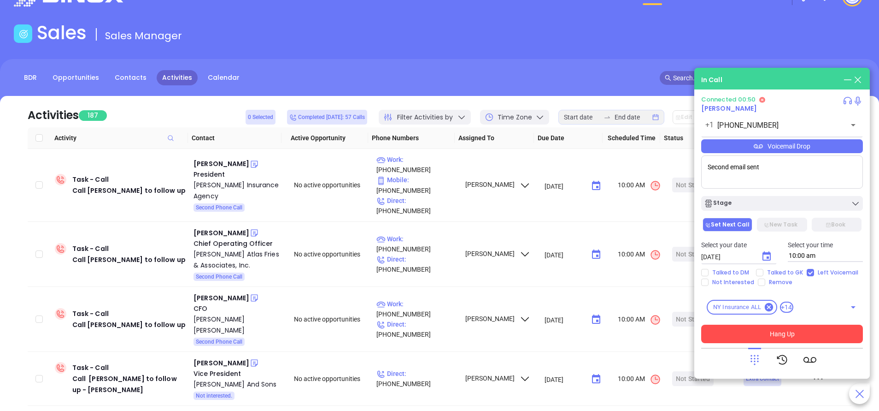
click at [797, 329] on button "Hang Up" at bounding box center [782, 333] width 162 height 18
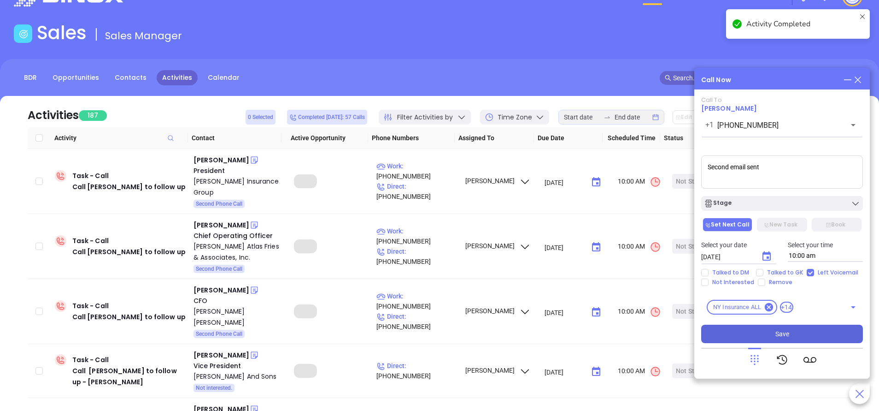
click at [778, 332] on span "Save" at bounding box center [783, 334] width 14 height 10
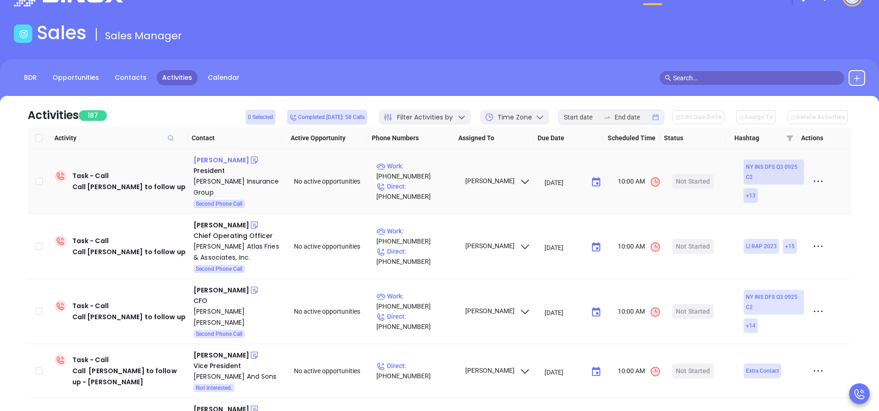
click at [211, 159] on div "Ryan Moore" at bounding box center [222, 159] width 56 height 11
click at [434, 173] on p "Work : (972) 432-6650" at bounding box center [416, 171] width 80 height 20
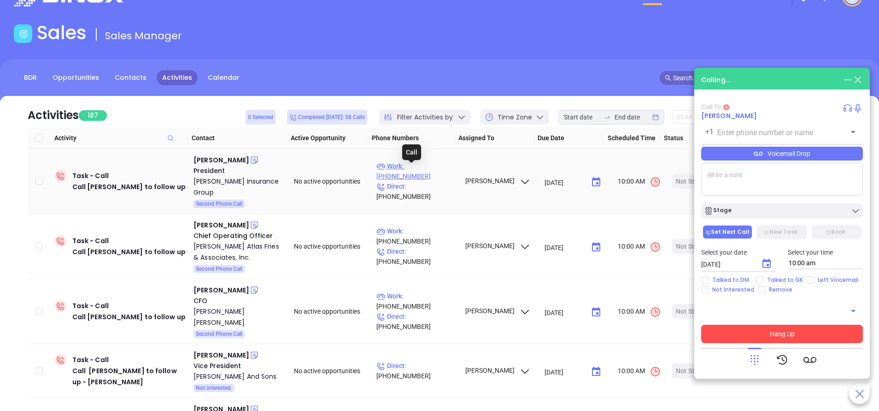
type input "(972) 432-6650"
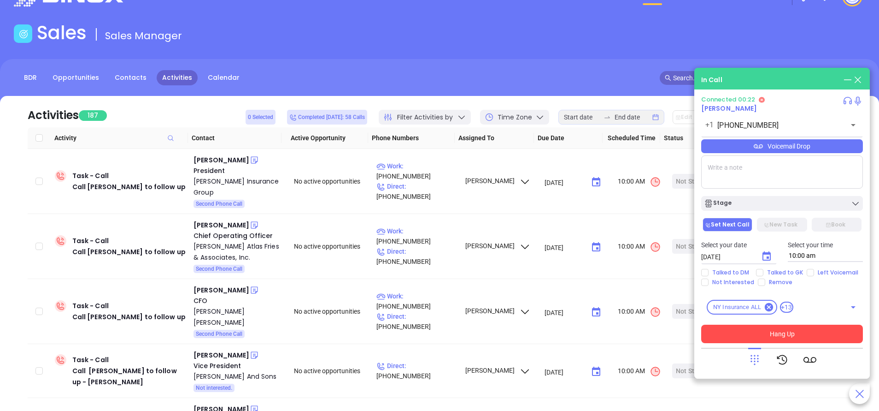
click at [754, 356] on icon at bounding box center [754, 359] width 13 height 13
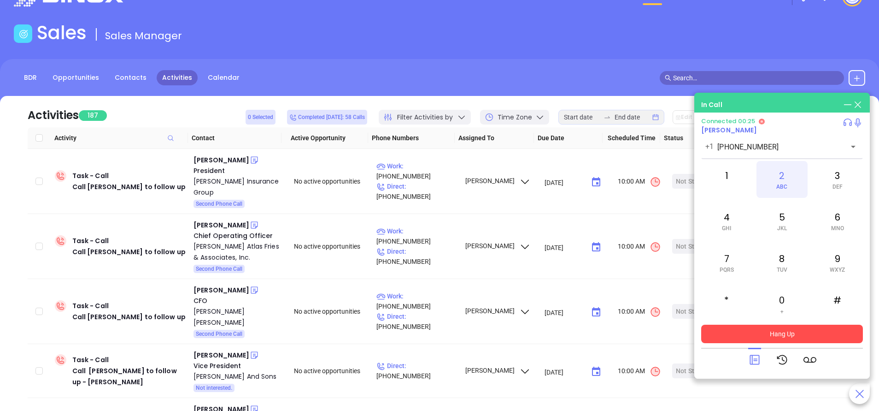
click at [779, 171] on div "2 ABC" at bounding box center [782, 179] width 51 height 37
click at [755, 358] on icon at bounding box center [754, 359] width 13 height 13
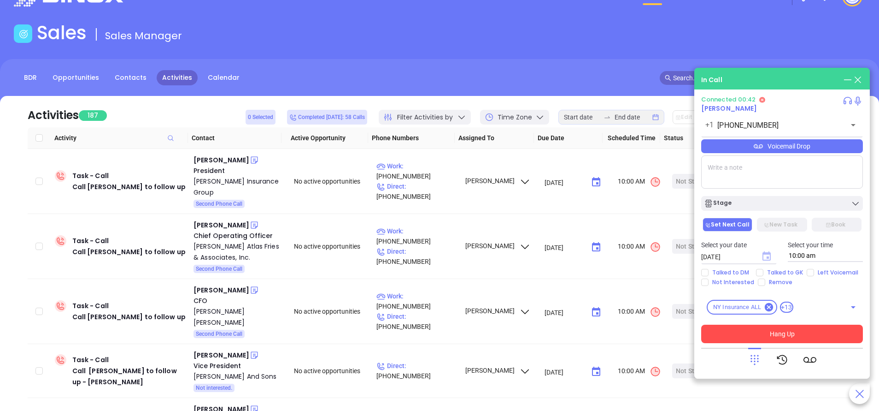
click at [770, 257] on icon "Choose date, selected date is Sep 19, 2025" at bounding box center [767, 255] width 8 height 9
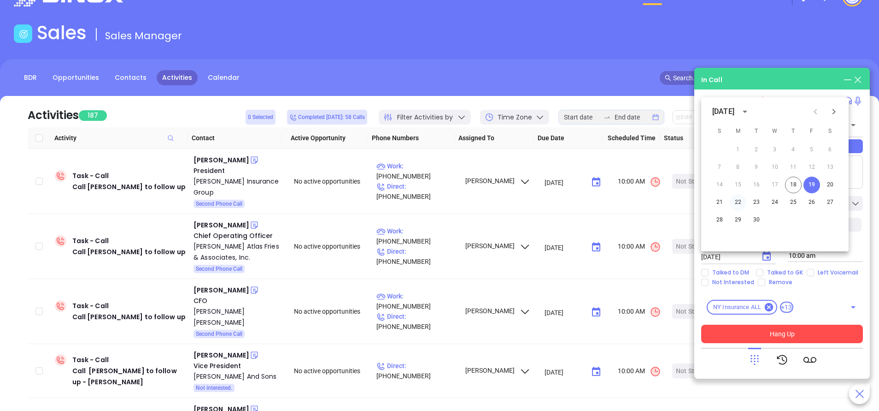
click at [737, 200] on button "22" at bounding box center [738, 202] width 17 height 17
type input "09/22/2025"
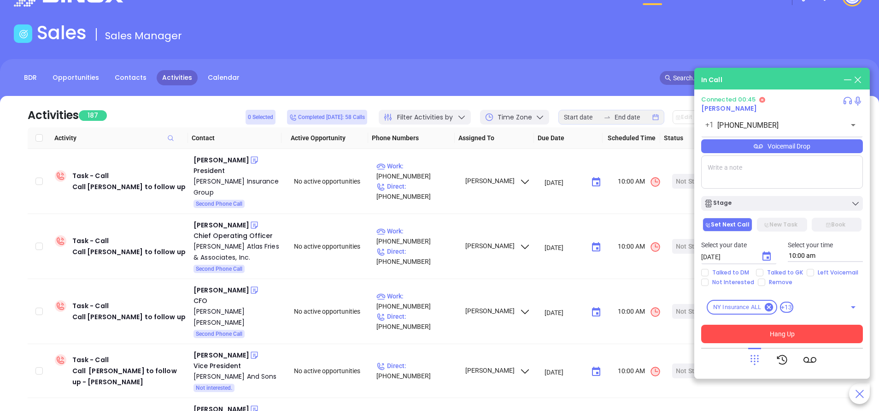
click at [761, 167] on textarea at bounding box center [782, 171] width 162 height 33
type textarea "Second email sent"
click at [807, 273] on input "Left Voicemail" at bounding box center [810, 272] width 7 height 7
checkbox input "true"
click at [725, 202] on div "Stage" at bounding box center [718, 203] width 28 height 9
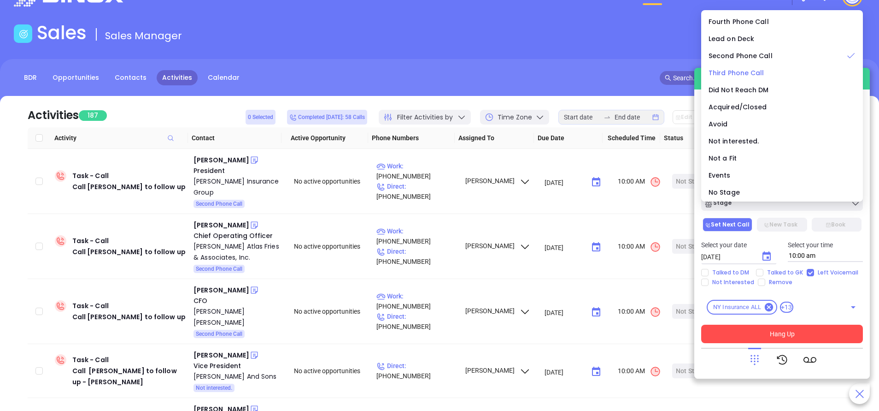
click at [742, 73] on span "Third Phone Call" at bounding box center [737, 72] width 56 height 9
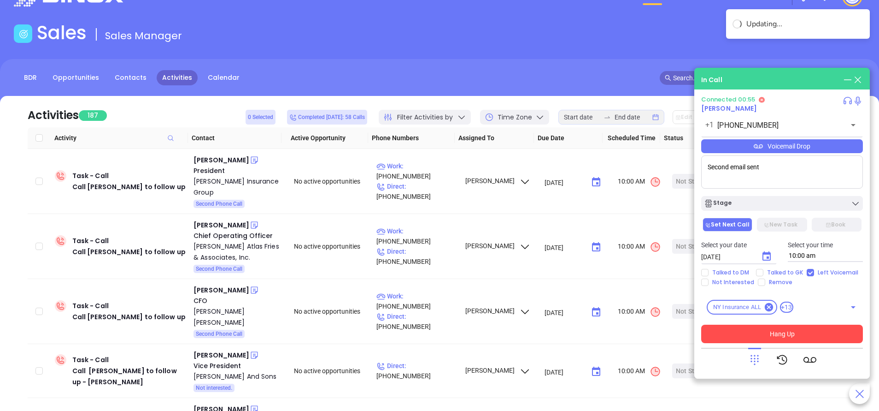
click at [777, 329] on button "Hang Up" at bounding box center [782, 333] width 162 height 18
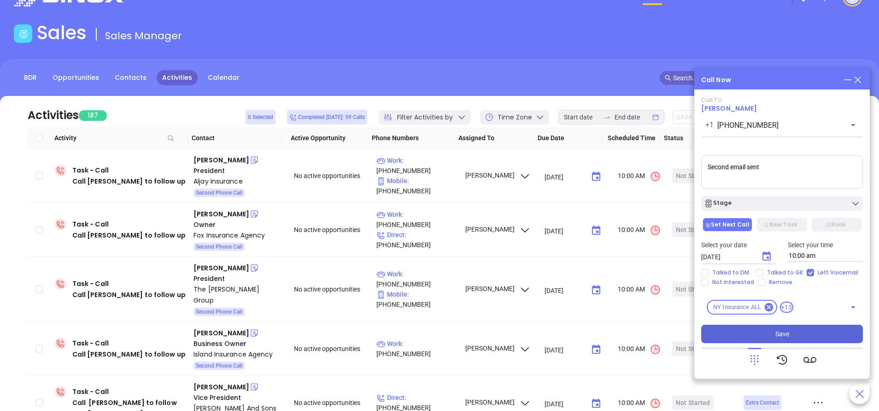
click at [788, 331] on span "Save" at bounding box center [783, 334] width 14 height 10
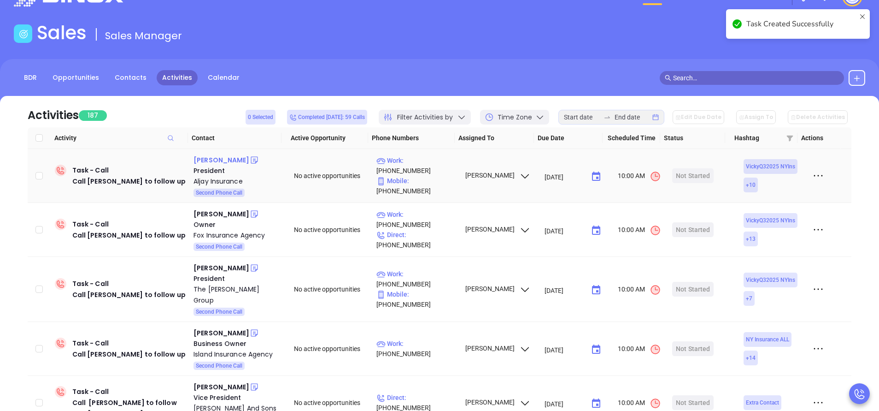
click at [216, 162] on div "Greer Florea" at bounding box center [222, 159] width 56 height 11
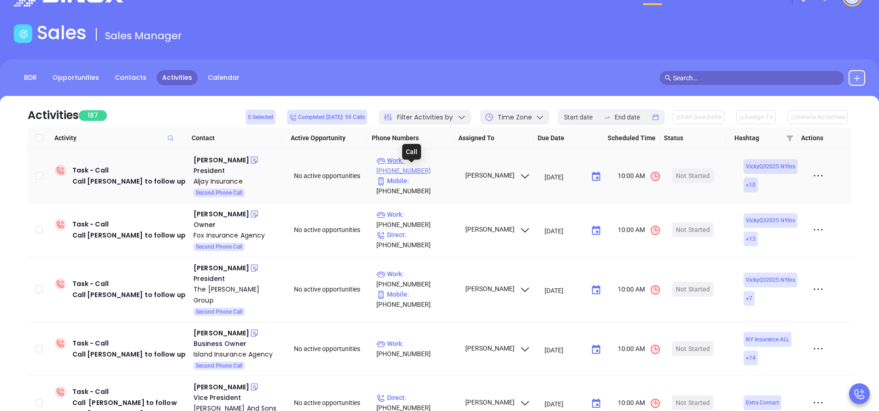
click at [433, 175] on p "Work : (631) 261-3988" at bounding box center [416, 165] width 80 height 20
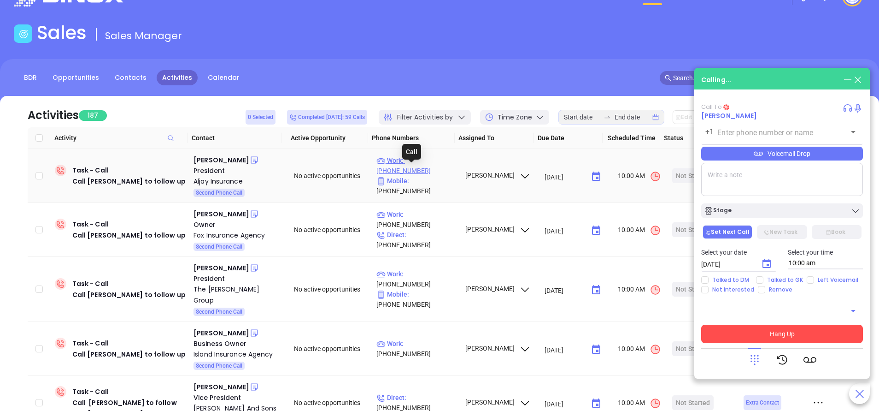
type input "(631) 261-3988"
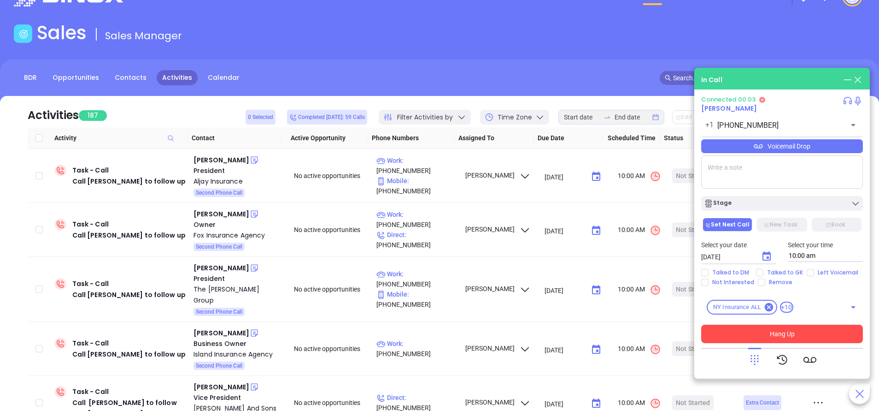
click at [775, 173] on textarea at bounding box center [782, 171] width 162 height 33
type textarea "Second email sent"
click at [803, 269] on span "Talked to GK" at bounding box center [785, 272] width 43 height 7
click at [764, 269] on input "Talked to GK" at bounding box center [759, 272] width 7 height 7
click at [798, 273] on span "Talked to GK" at bounding box center [785, 272] width 43 height 7
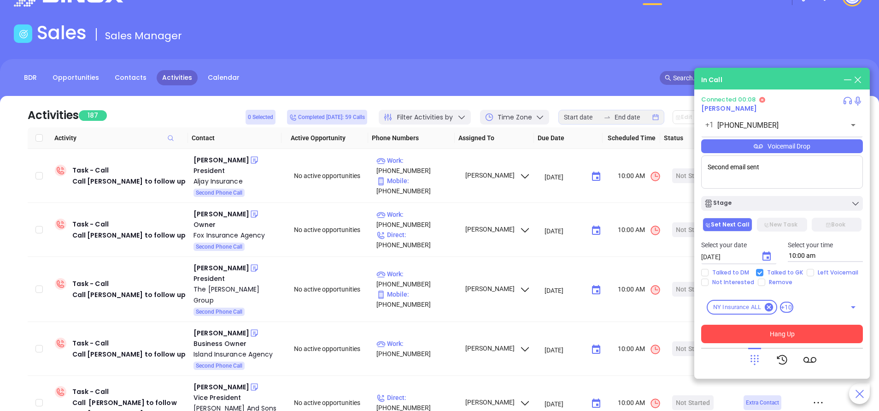
click at [764, 273] on input "Talked to GK" at bounding box center [759, 272] width 7 height 7
checkbox input "false"
click at [807, 274] on input "Left Voicemail" at bounding box center [810, 272] width 7 height 7
checkbox input "true"
click at [766, 254] on icon "Choose date, selected date is Sep 19, 2025" at bounding box center [767, 255] width 8 height 9
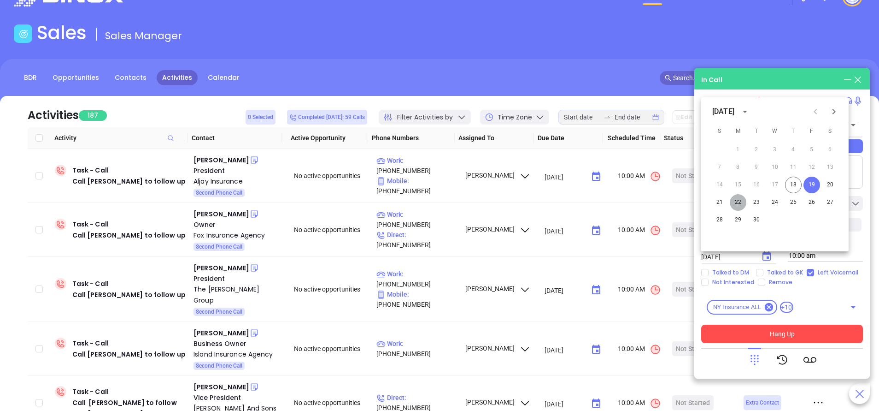
click at [742, 200] on button "22" at bounding box center [738, 202] width 17 height 17
type input "09/22/2025"
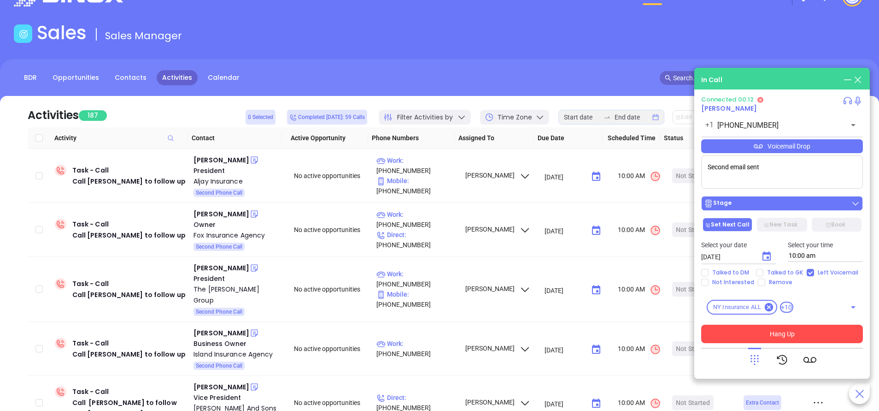
click at [753, 200] on div "Stage" at bounding box center [782, 203] width 156 height 9
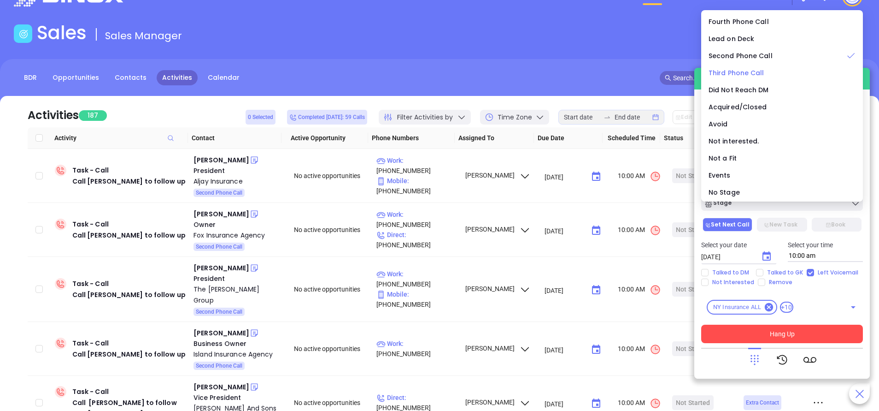
click at [740, 69] on span "Third Phone Call" at bounding box center [737, 72] width 56 height 9
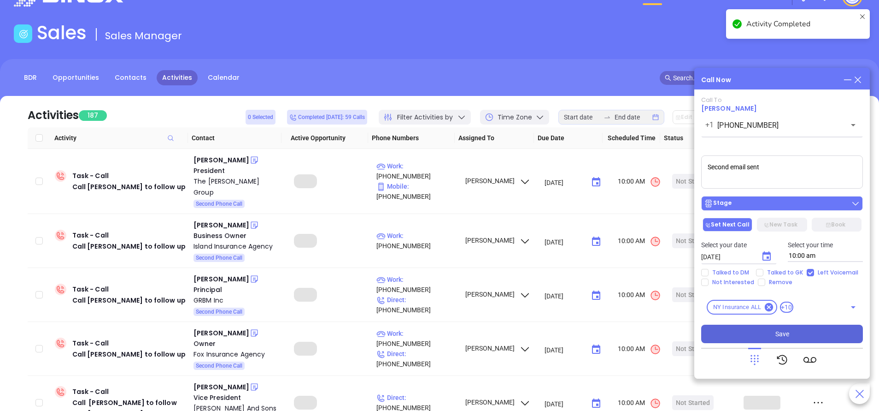
click at [774, 200] on div "Stage" at bounding box center [782, 203] width 156 height 9
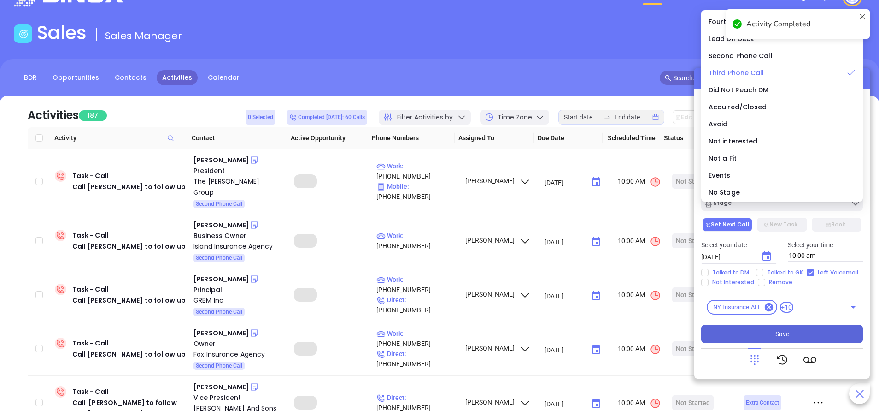
click at [748, 71] on span "Third Phone Call" at bounding box center [737, 72] width 56 height 9
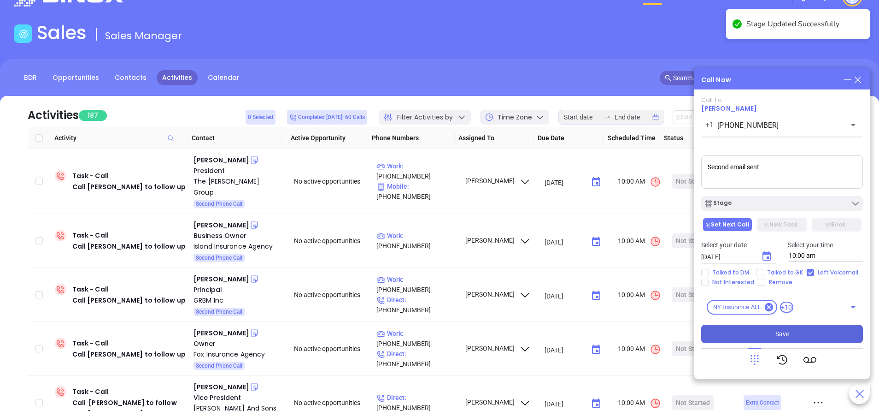
click at [765, 332] on button "Save" at bounding box center [782, 333] width 162 height 18
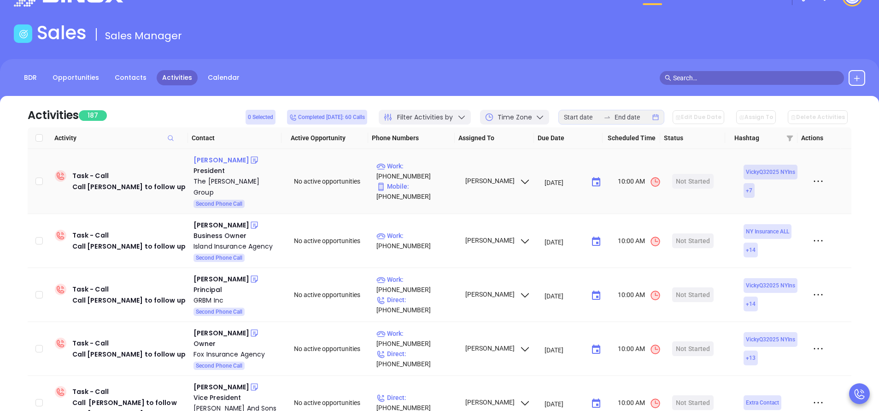
click at [227, 158] on div "Rich Petrocelli" at bounding box center [222, 159] width 56 height 11
click at [426, 171] on p "Work : (718) 445-1910" at bounding box center [416, 171] width 80 height 20
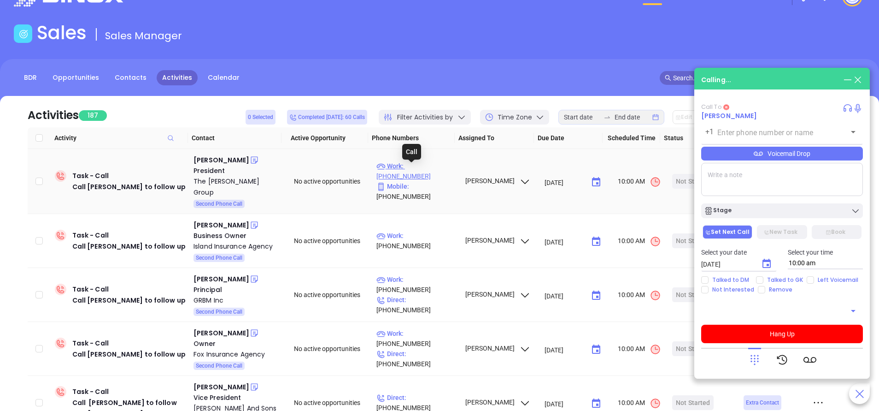
type input "(718) 445-1910"
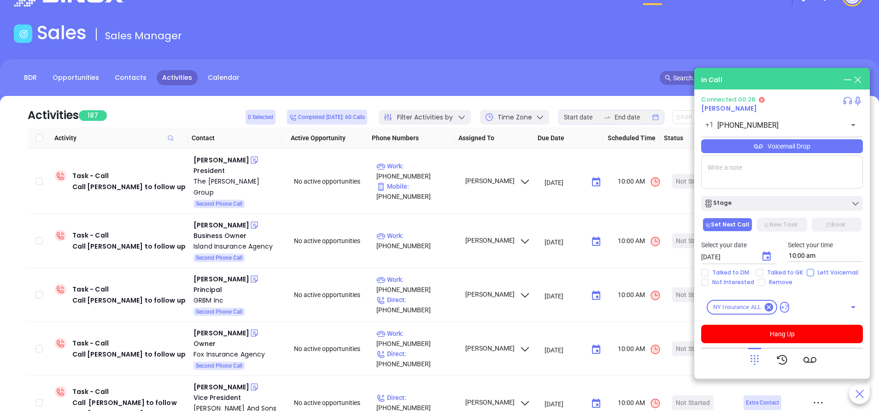
click at [808, 272] on input "Left Voicemail" at bounding box center [810, 272] width 7 height 7
checkbox input "true"
click at [771, 253] on icon "Choose date, selected date is Sep 19, 2025" at bounding box center [766, 256] width 11 height 11
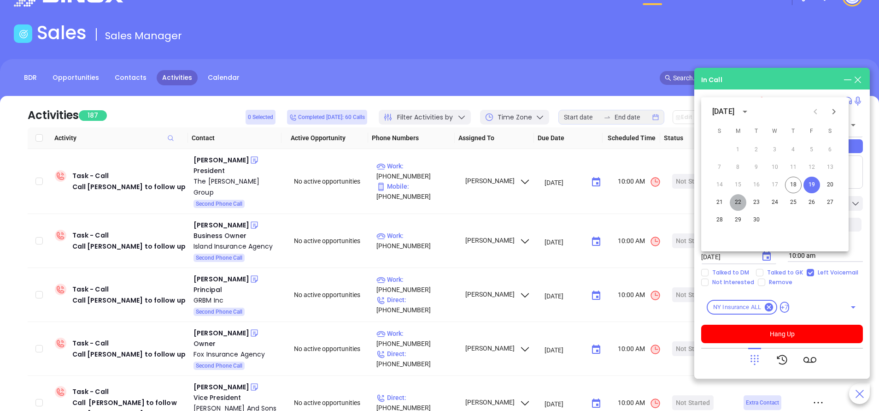
click at [741, 200] on button "22" at bounding box center [738, 202] width 17 height 17
type input "09/22/2025"
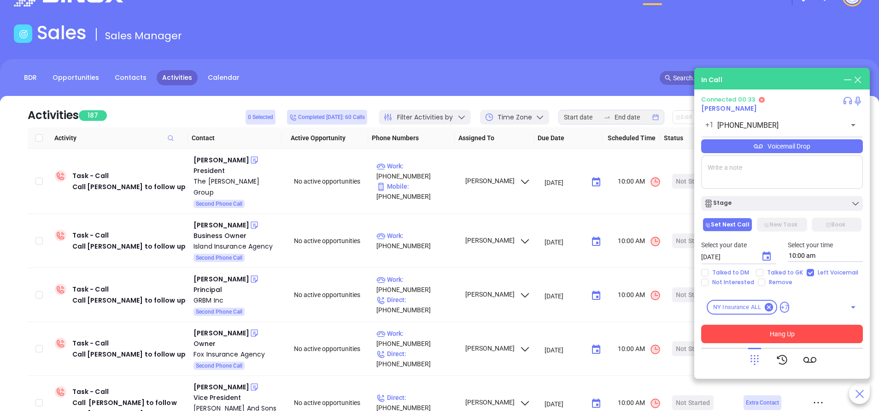
click at [774, 337] on button "Hang Up" at bounding box center [782, 333] width 162 height 18
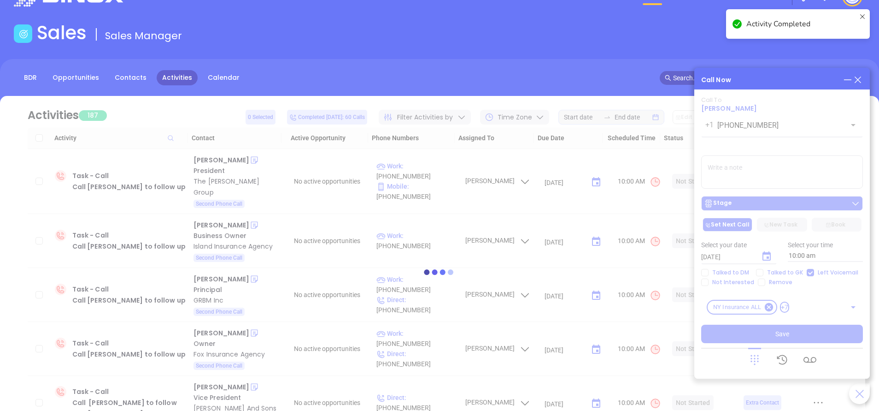
click at [771, 204] on div at bounding box center [440, 272] width 852 height 352
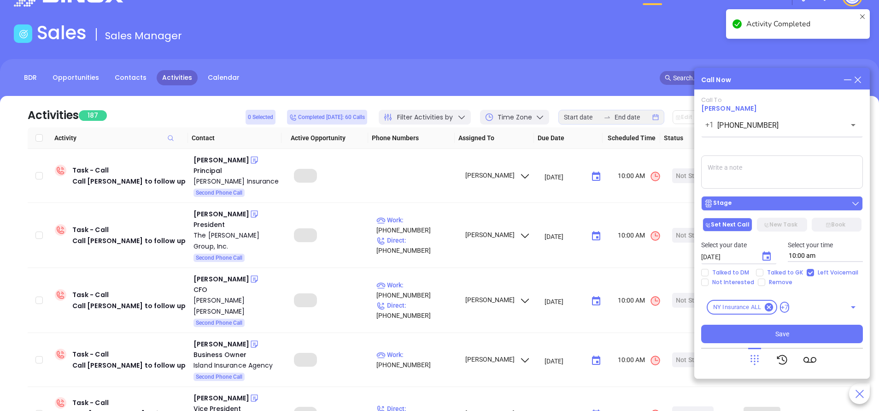
click at [737, 203] on div "Stage" at bounding box center [782, 203] width 156 height 9
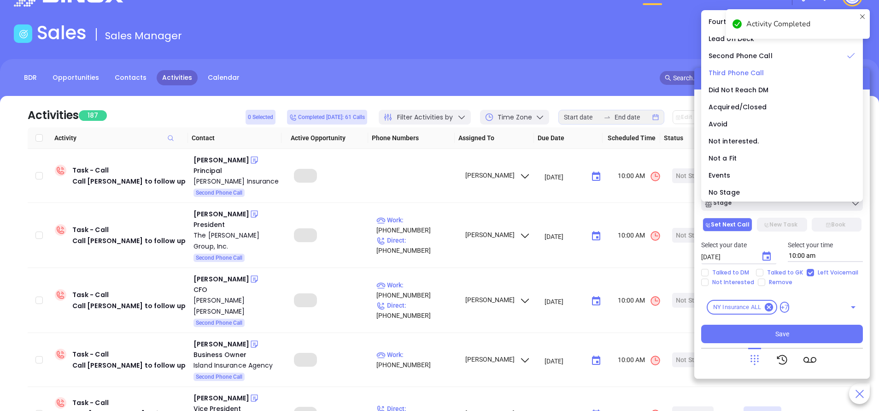
click at [740, 70] on span "Third Phone Call" at bounding box center [737, 72] width 56 height 9
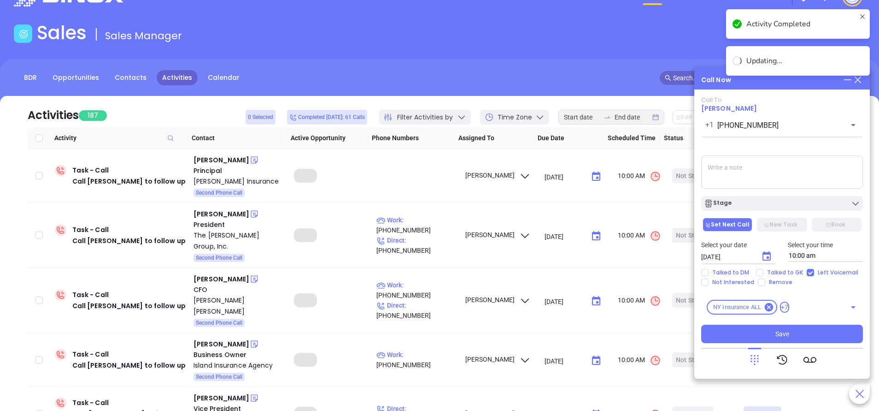
click at [737, 173] on textarea at bounding box center [782, 171] width 162 height 33
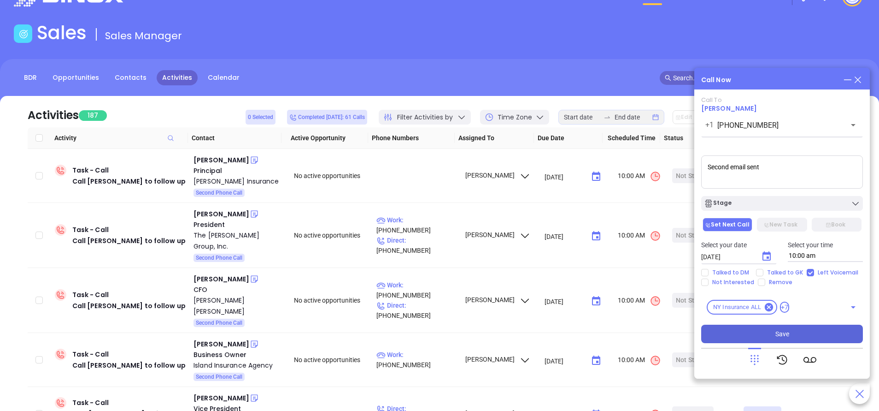
type textarea "Second email sent"
click at [798, 333] on button "Save" at bounding box center [782, 333] width 162 height 18
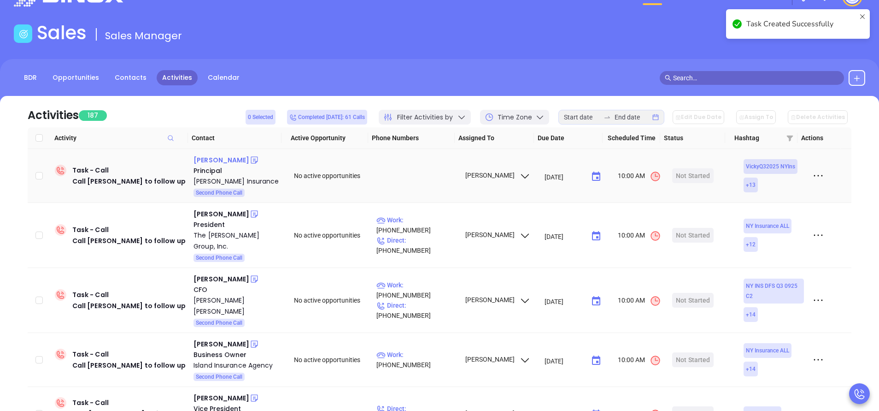
click at [225, 157] on div "Sean Curran" at bounding box center [222, 159] width 56 height 11
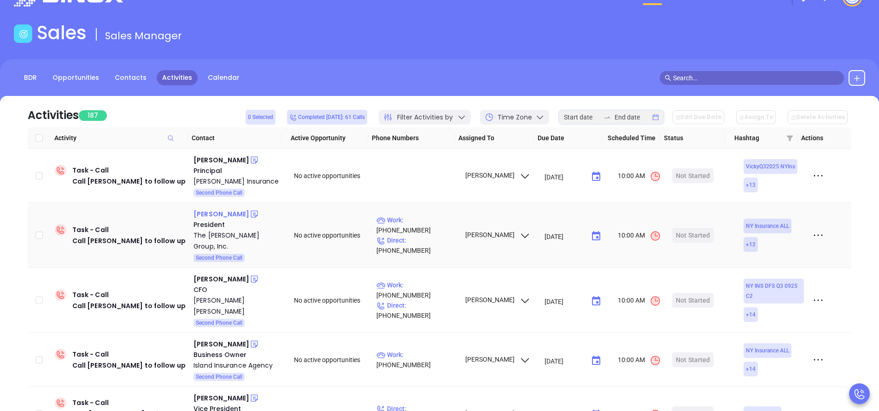
click at [212, 219] on div "John Argiro" at bounding box center [222, 213] width 56 height 11
click at [428, 235] on p "Work : (315) 870-3913" at bounding box center [416, 225] width 80 height 20
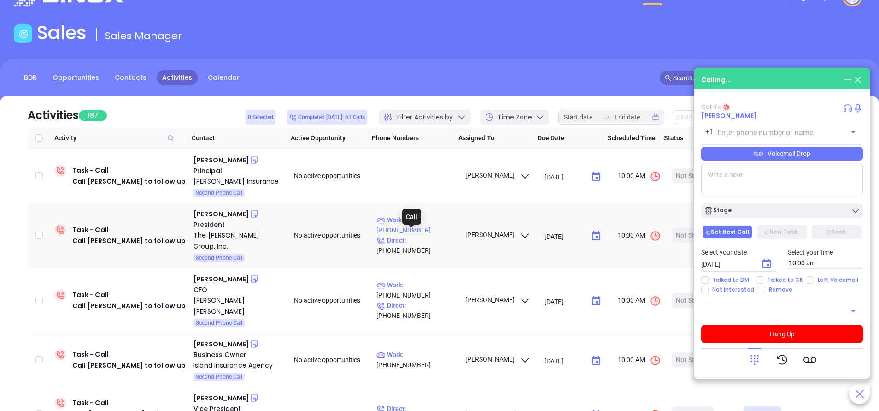
type input "(315) 870-3913"
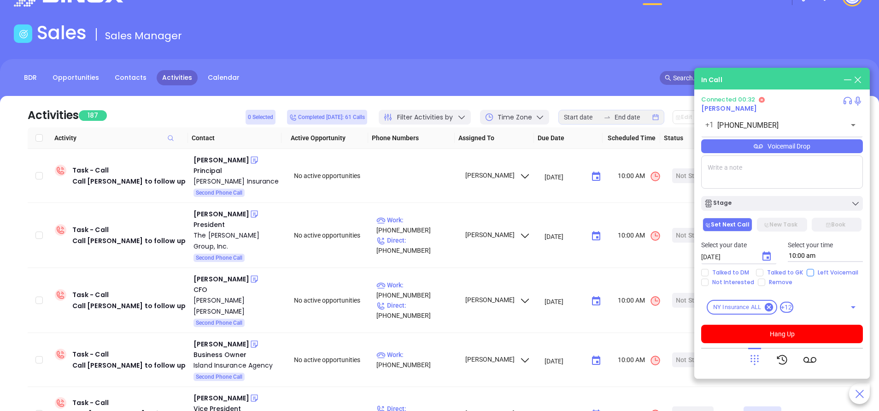
click at [808, 270] on input "Left Voicemail" at bounding box center [810, 272] width 7 height 7
checkbox input "true"
click at [786, 335] on button "Hang Up" at bounding box center [782, 333] width 162 height 18
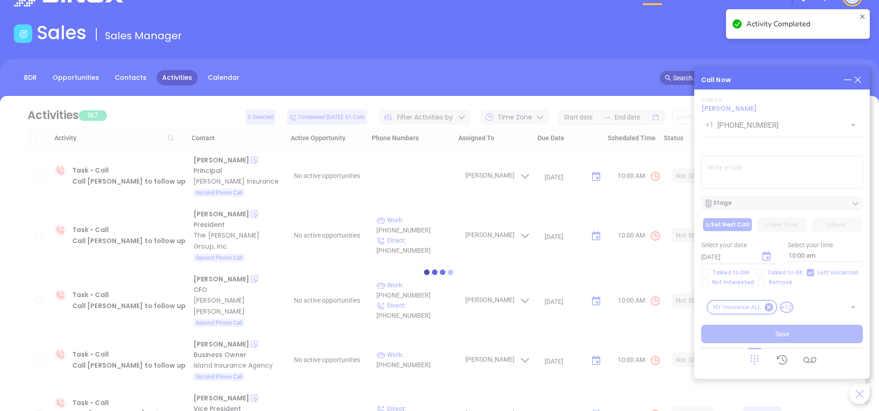
click at [790, 205] on div at bounding box center [440, 272] width 852 height 352
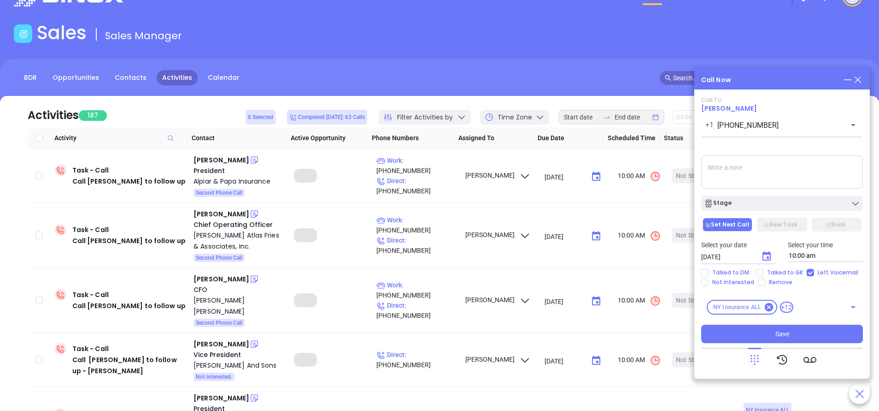
click at [790, 205] on div "Stage" at bounding box center [782, 203] width 156 height 9
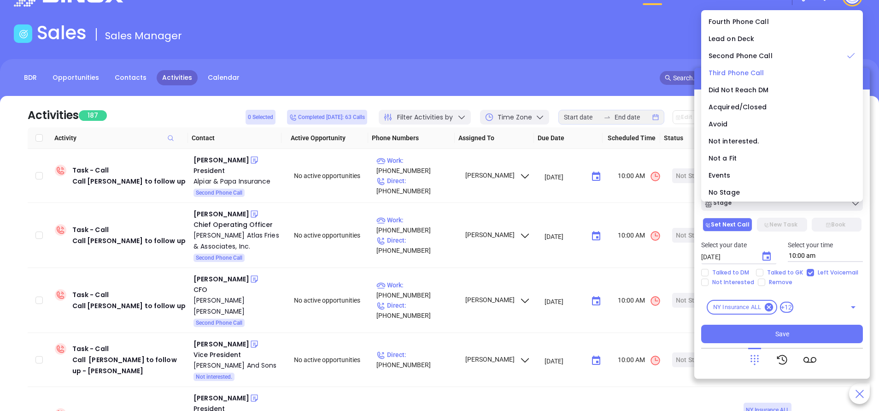
click at [716, 66] on li "Third Phone Call" at bounding box center [782, 72] width 158 height 19
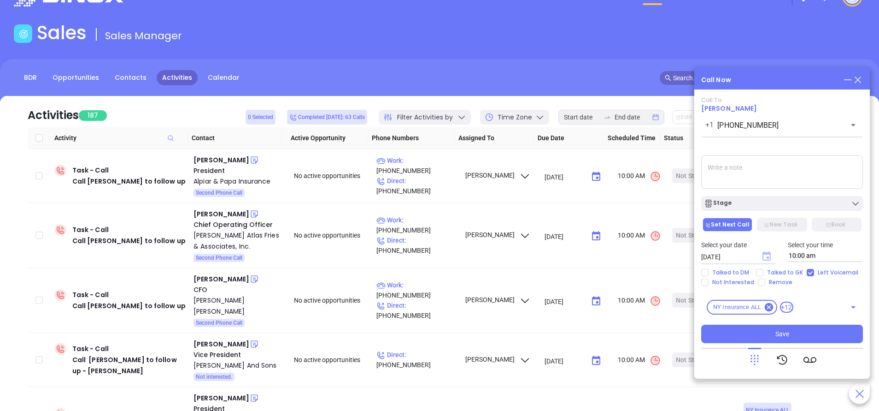
click at [766, 254] on icon "Choose date, selected date is Sep 19, 2025" at bounding box center [767, 255] width 8 height 9
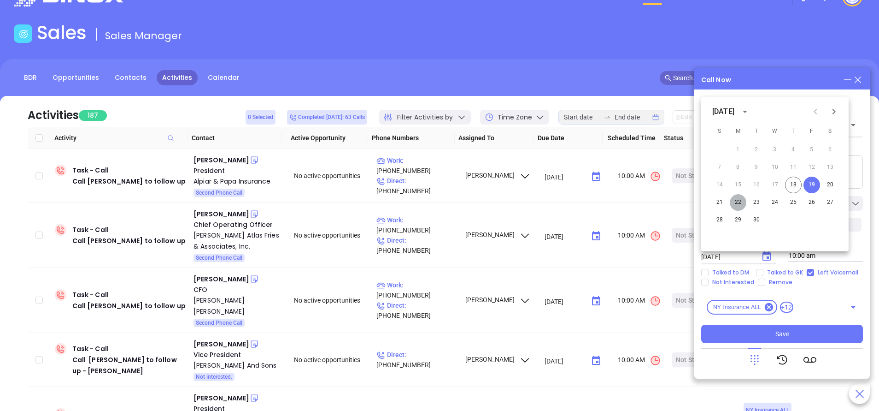
click at [738, 202] on button "22" at bounding box center [738, 202] width 17 height 17
type input "09/22/2025"
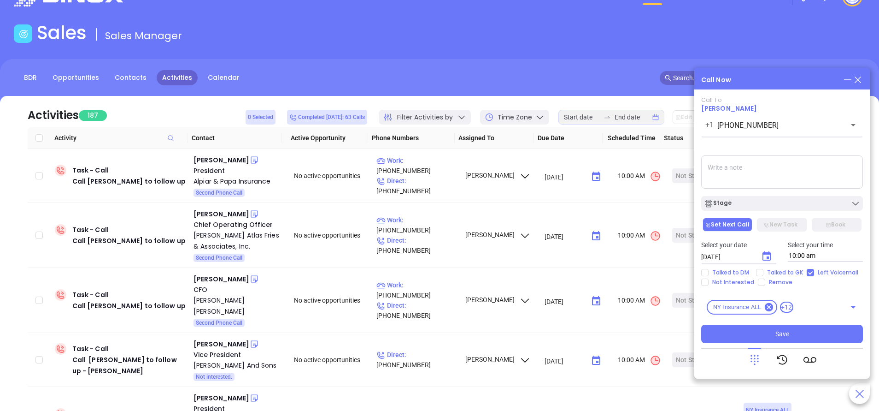
click at [748, 164] on textarea at bounding box center [782, 171] width 162 height 33
type textarea "Second email sent"
click at [774, 332] on button "Save" at bounding box center [782, 333] width 162 height 18
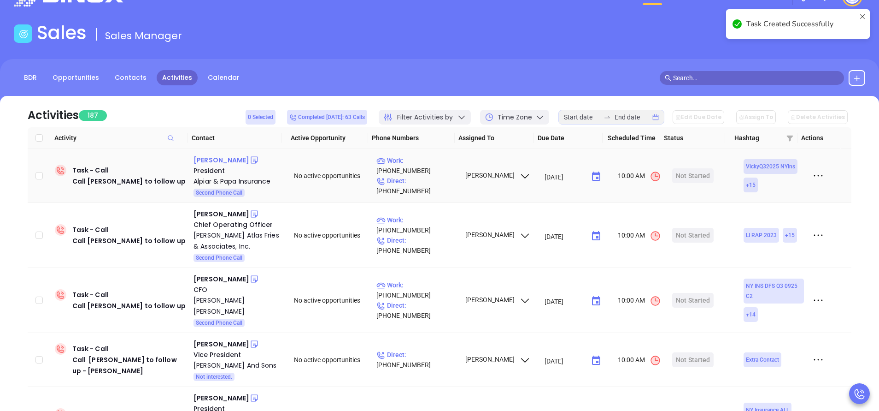
click at [212, 161] on div "Rick Alpiar" at bounding box center [222, 159] width 56 height 11
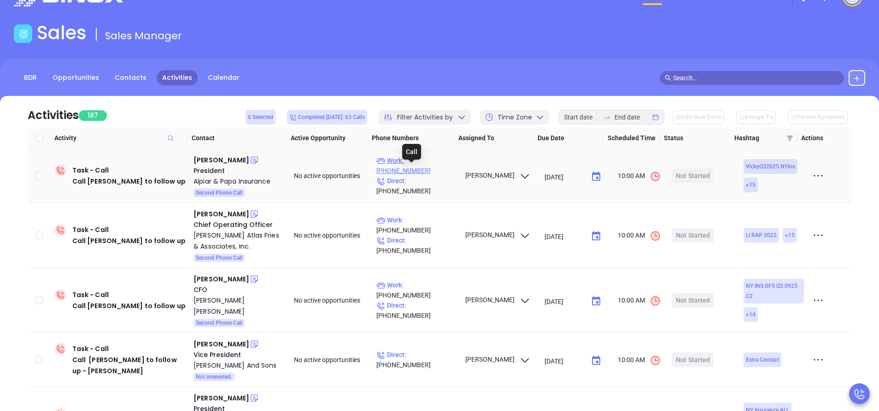
click at [428, 168] on p "Work : (914) 834-1011" at bounding box center [416, 165] width 80 height 20
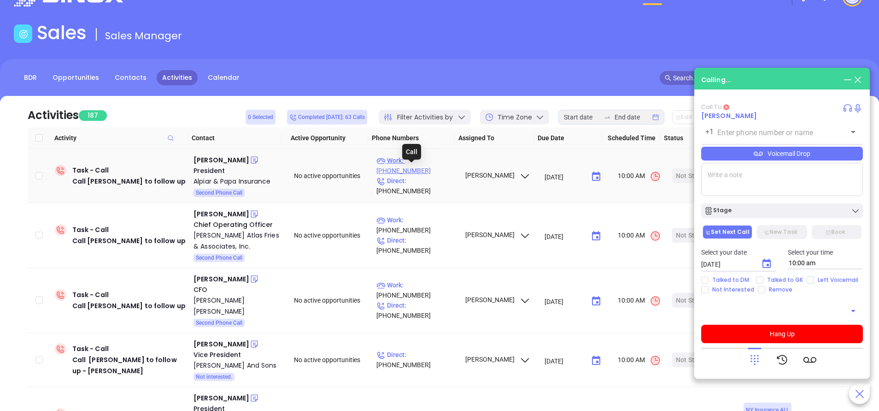
type input "(914) 834-1011"
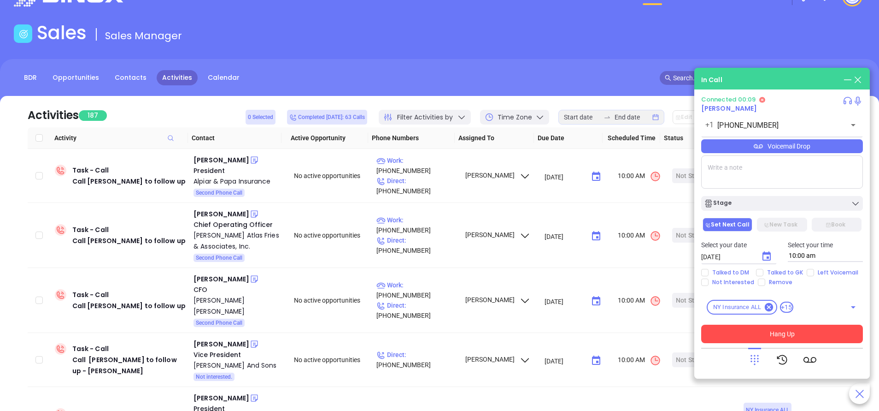
click at [808, 331] on button "Hang Up" at bounding box center [782, 333] width 162 height 18
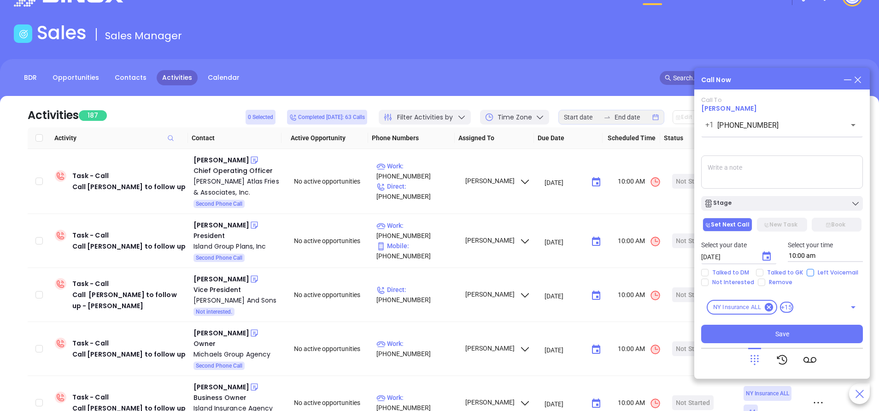
click at [807, 273] on input "Left Voicemail" at bounding box center [810, 272] width 7 height 7
checkbox input "true"
click at [765, 257] on icon "Choose date, selected date is Sep 19, 2025" at bounding box center [766, 256] width 11 height 11
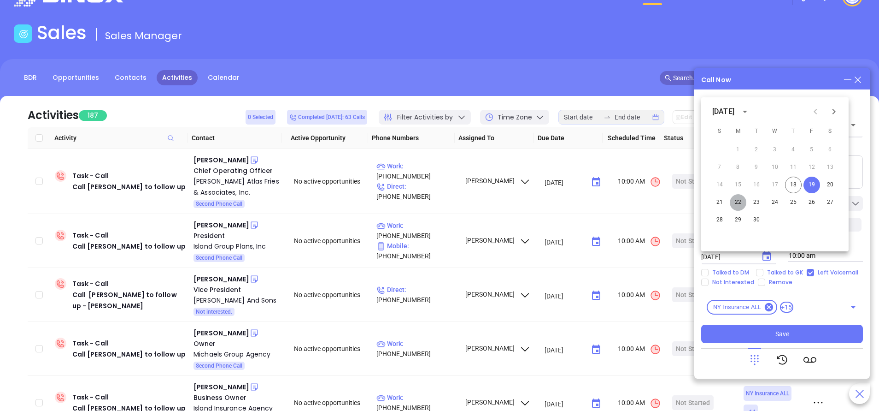
click at [738, 201] on button "22" at bounding box center [738, 202] width 17 height 17
type input "09/22/2025"
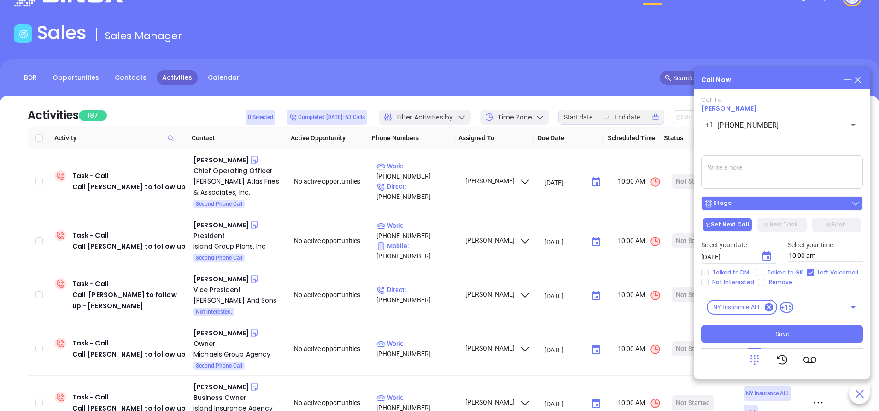
click at [739, 202] on div "Stage" at bounding box center [782, 203] width 156 height 9
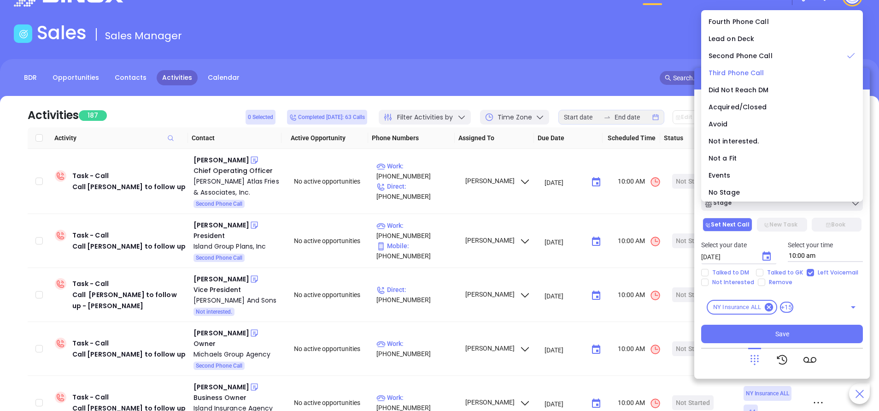
click at [740, 72] on span "Third Phone Call" at bounding box center [737, 72] width 56 height 9
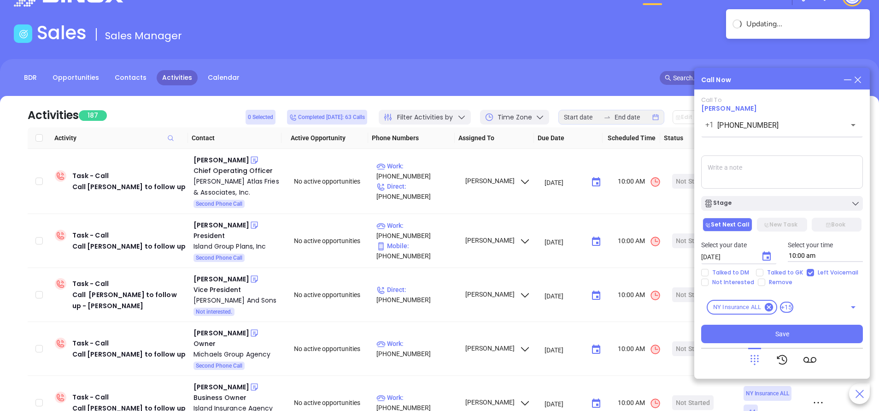
click at [726, 166] on textarea at bounding box center [782, 171] width 162 height 33
type textarea "S"
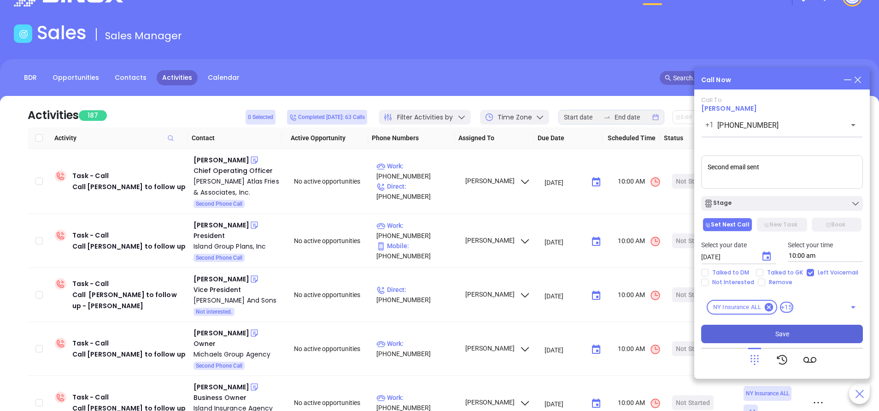
type textarea "Second email sent"
click at [779, 332] on span "Save" at bounding box center [783, 334] width 14 height 10
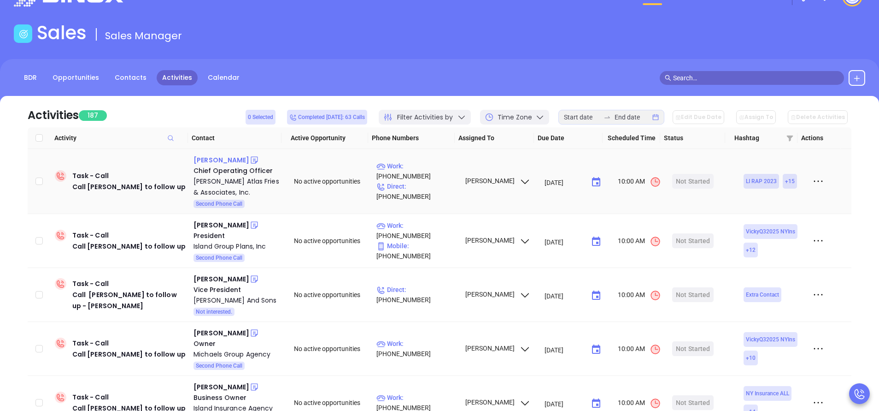
click at [224, 160] on div "Justin B. Fries" at bounding box center [222, 159] width 56 height 11
click at [425, 177] on p "Work : (516) 837-1100" at bounding box center [416, 171] width 80 height 20
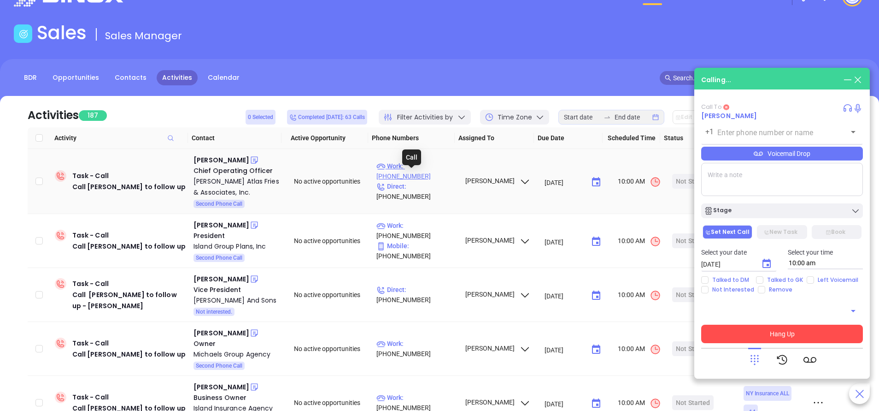
type input "(516) 837-1100"
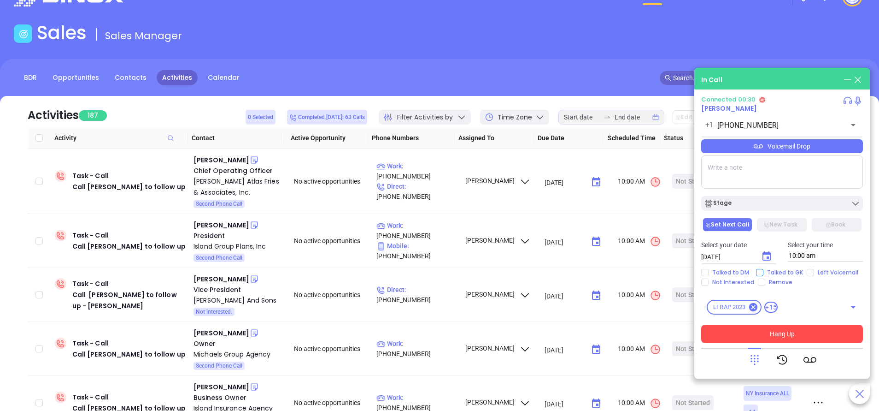
click at [800, 269] on span "Talked to GK" at bounding box center [785, 272] width 43 height 7
click at [764, 269] on input "Talked to GK" at bounding box center [759, 272] width 7 height 7
click at [791, 270] on span "Talked to GK" at bounding box center [785, 272] width 43 height 7
click at [764, 270] on input "Talked to GK" at bounding box center [759, 272] width 7 height 7
checkbox input "false"
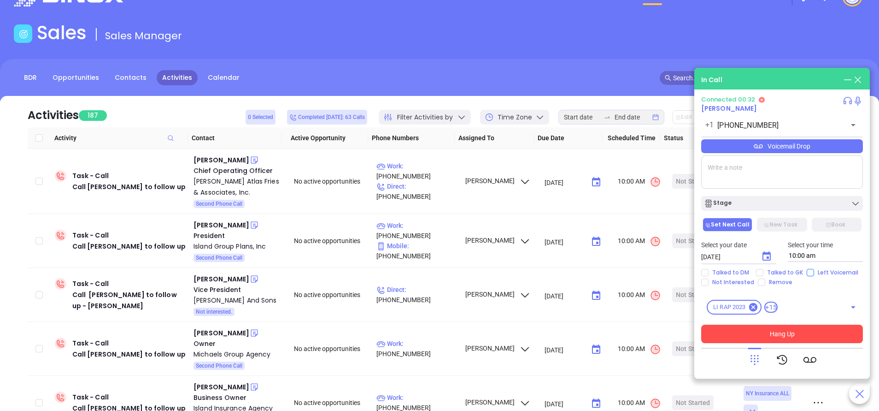
click at [807, 271] on input "Left Voicemail" at bounding box center [810, 272] width 7 height 7
checkbox input "true"
click at [791, 326] on button "Hang Up" at bounding box center [782, 333] width 162 height 18
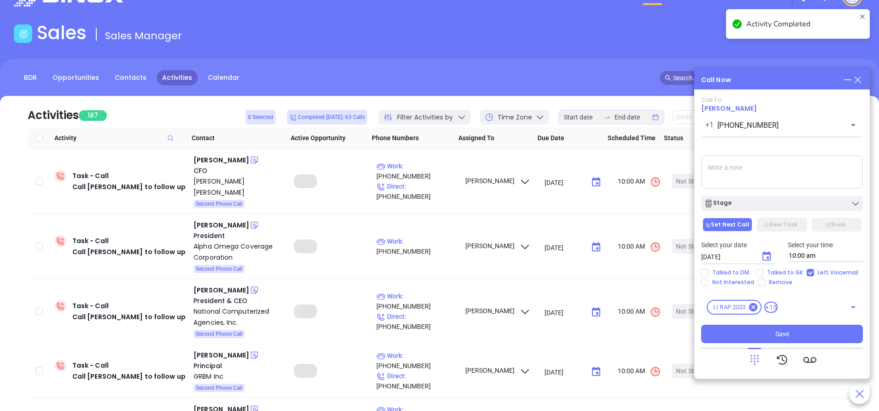
click at [724, 171] on textarea at bounding box center [782, 171] width 162 height 33
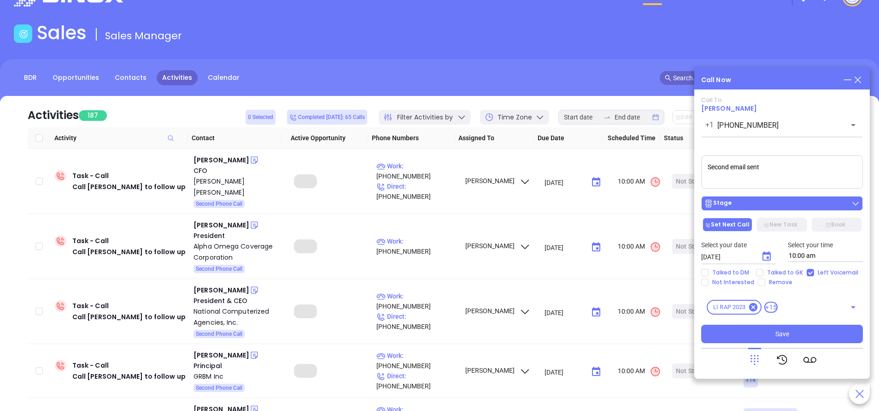
type textarea "Second email sent"
click at [763, 200] on div "Stage" at bounding box center [782, 203] width 156 height 9
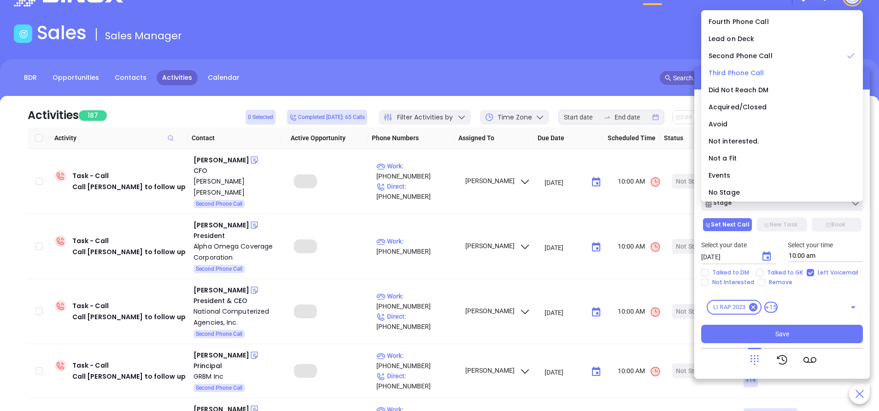
click at [720, 71] on span "Third Phone Call" at bounding box center [737, 72] width 56 height 9
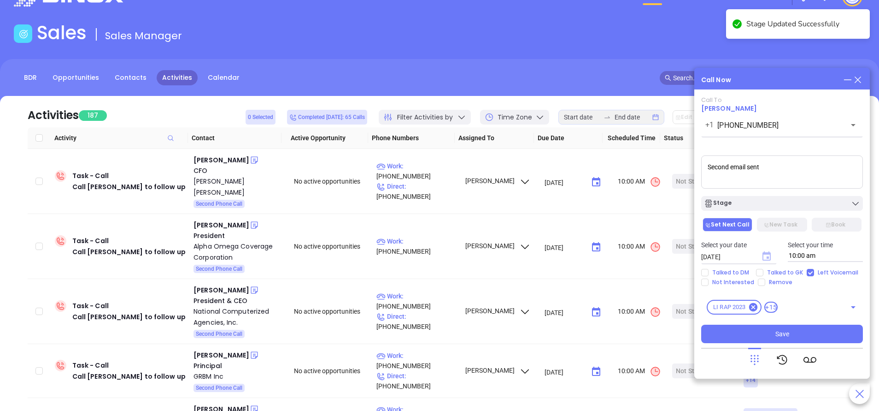
click at [765, 254] on icon "Choose date, selected date is Sep 19, 2025" at bounding box center [767, 255] width 8 height 9
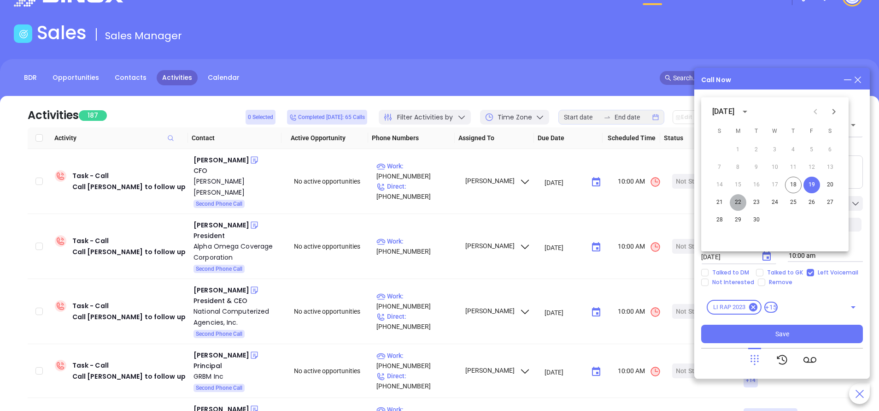
click at [738, 200] on button "22" at bounding box center [738, 202] width 17 height 17
type input "09/22/2025"
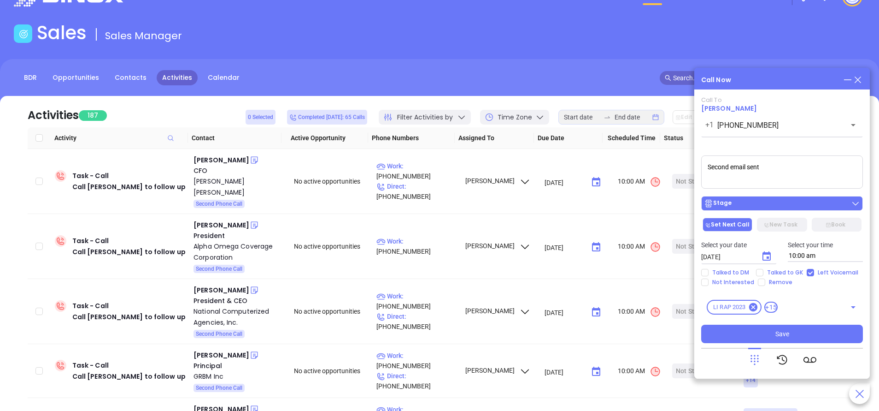
click at [754, 204] on div "Stage" at bounding box center [782, 203] width 156 height 9
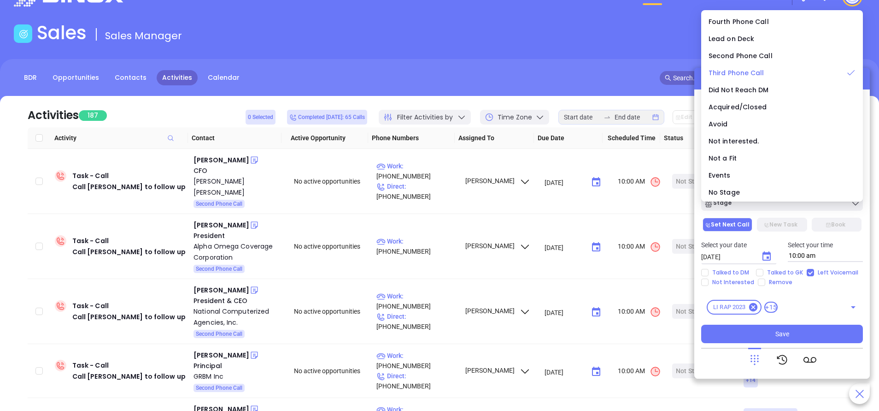
click at [742, 67] on li "Third Phone Call" at bounding box center [782, 72] width 158 height 19
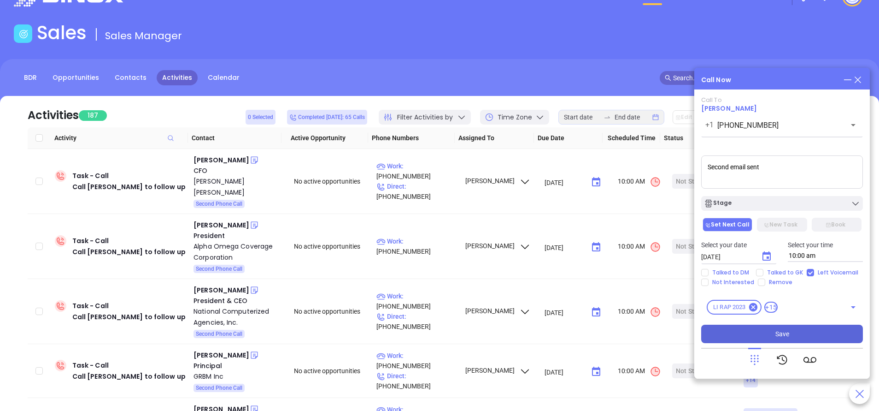
click at [784, 330] on span "Save" at bounding box center [783, 334] width 14 height 10
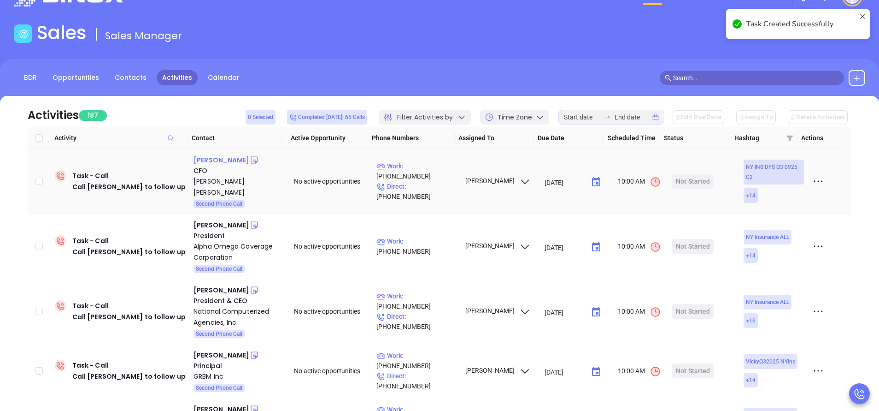
click at [214, 158] on div "Rob Anderson" at bounding box center [222, 159] width 56 height 11
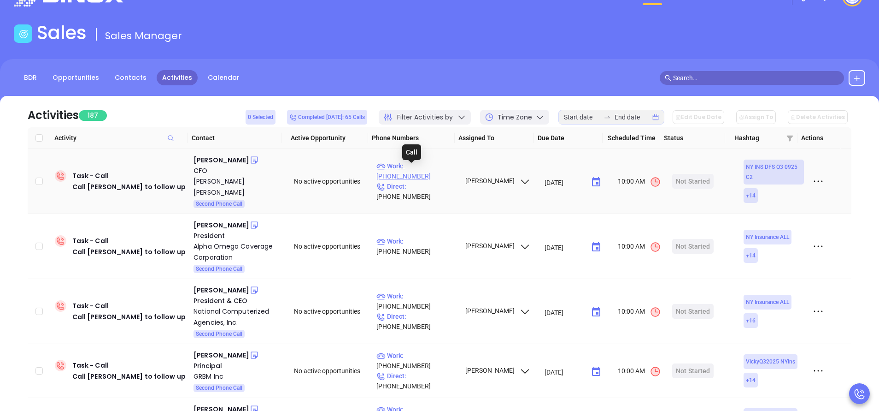
click at [418, 170] on p "Work : (315) 594-2263" at bounding box center [416, 171] width 80 height 20
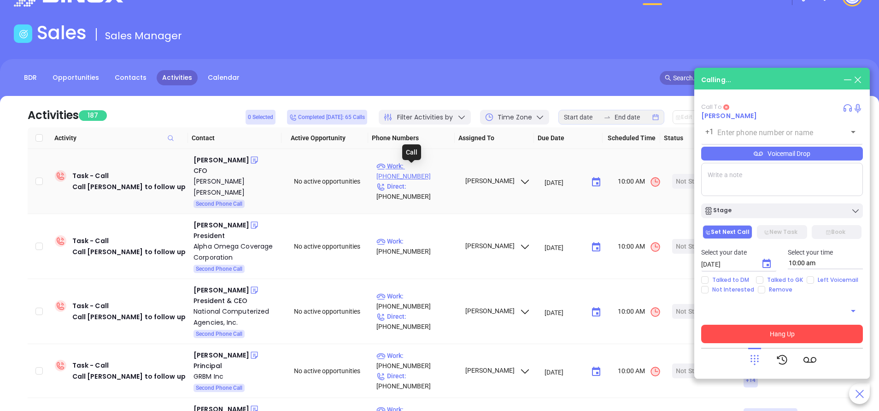
type input "(315) 594-2263"
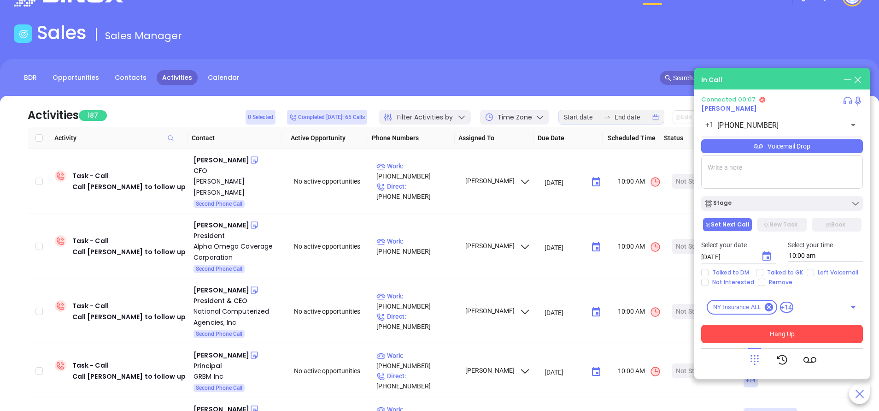
click at [749, 178] on textarea at bounding box center [782, 171] width 162 height 33
type textarea "Second email sent"
click at [766, 257] on icon "Choose date, selected date is Sep 19, 2025" at bounding box center [766, 256] width 11 height 11
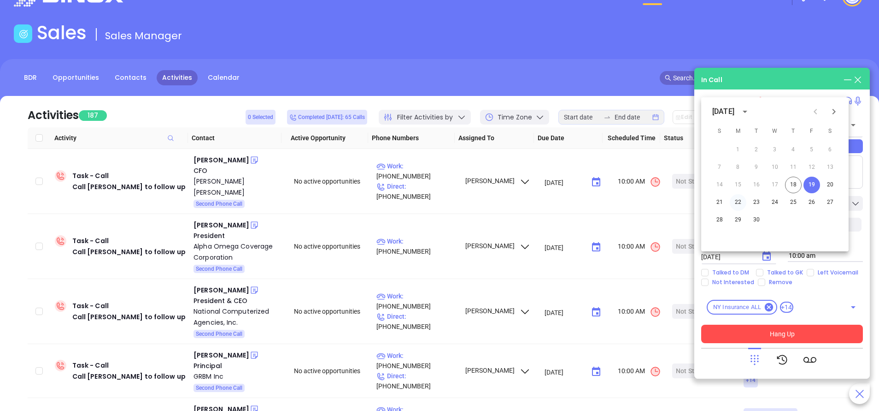
click at [736, 202] on button "22" at bounding box center [738, 202] width 17 height 17
type input "09/22/2025"
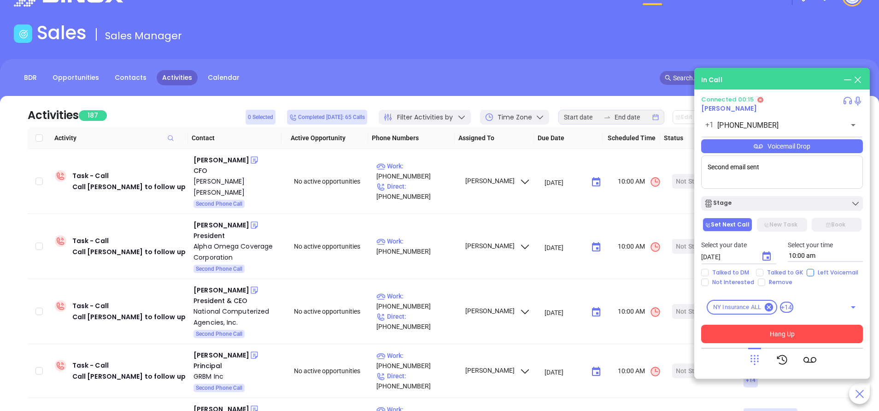
click at [807, 271] on input "Left Voicemail" at bounding box center [810, 272] width 7 height 7
checkbox input "true"
click at [802, 200] on div "Stage" at bounding box center [782, 203] width 156 height 9
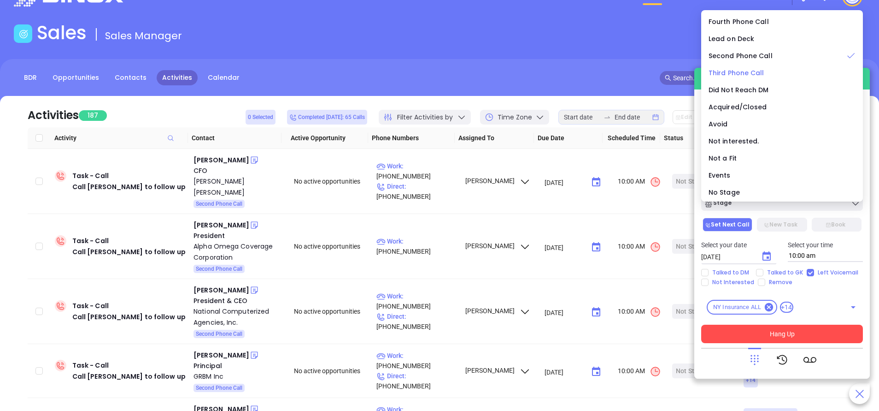
click at [743, 76] on span "Third Phone Call" at bounding box center [737, 72] width 56 height 9
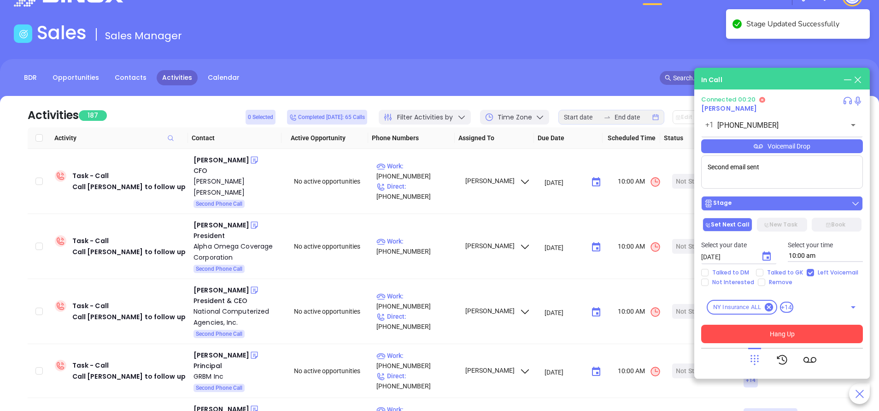
click at [756, 201] on div "Stage" at bounding box center [782, 203] width 156 height 9
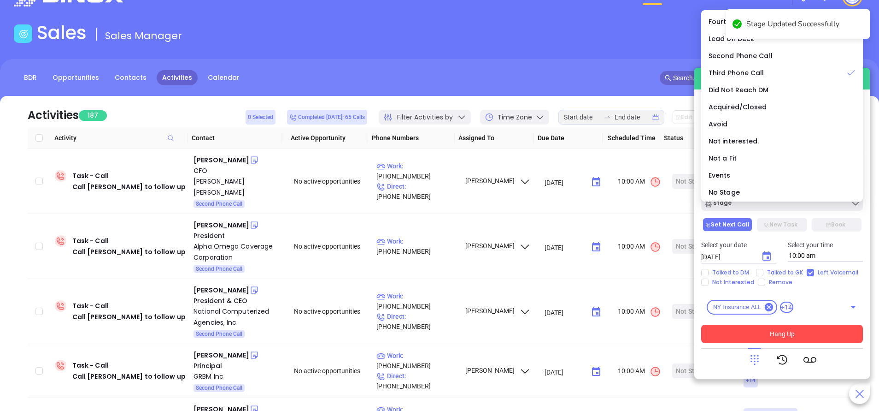
click at [776, 331] on button "Hang Up" at bounding box center [782, 333] width 162 height 18
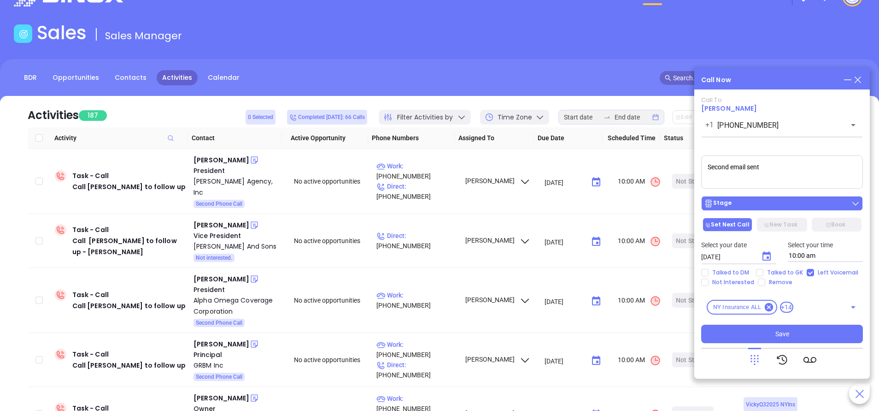
click at [770, 209] on button "Stage" at bounding box center [782, 203] width 162 height 15
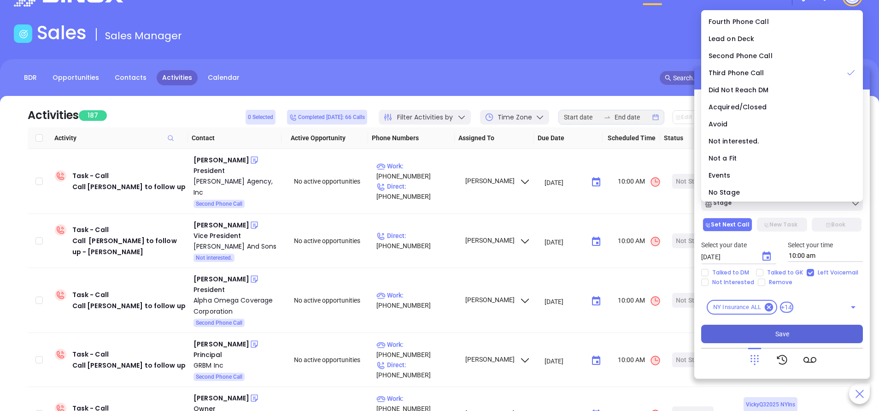
click at [792, 331] on button "Save" at bounding box center [782, 333] width 162 height 18
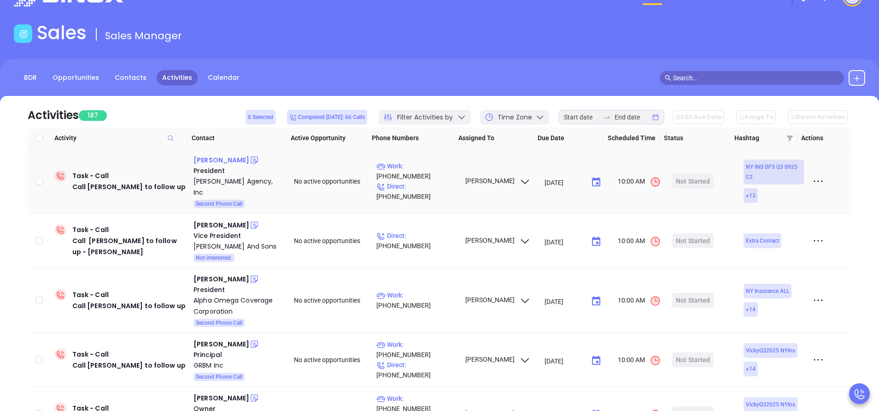
click at [212, 157] on div "[PERSON_NAME]" at bounding box center [222, 159] width 56 height 11
click at [417, 169] on p "Work : (845) 354-8000" at bounding box center [416, 171] width 80 height 20
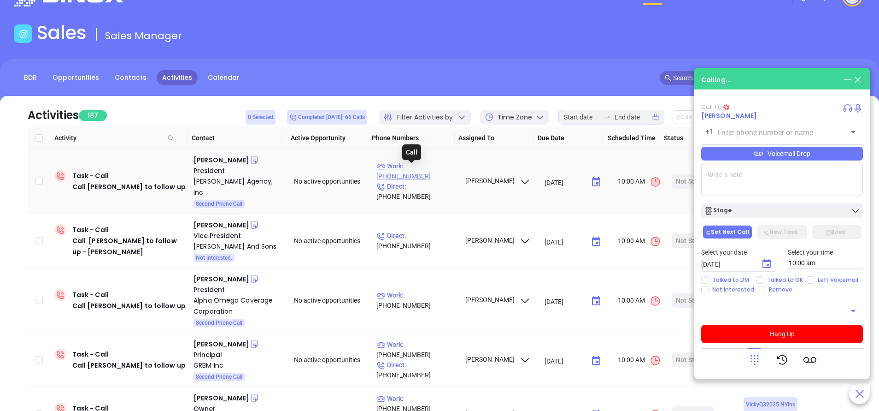
type input "[PHONE_NUMBER]"
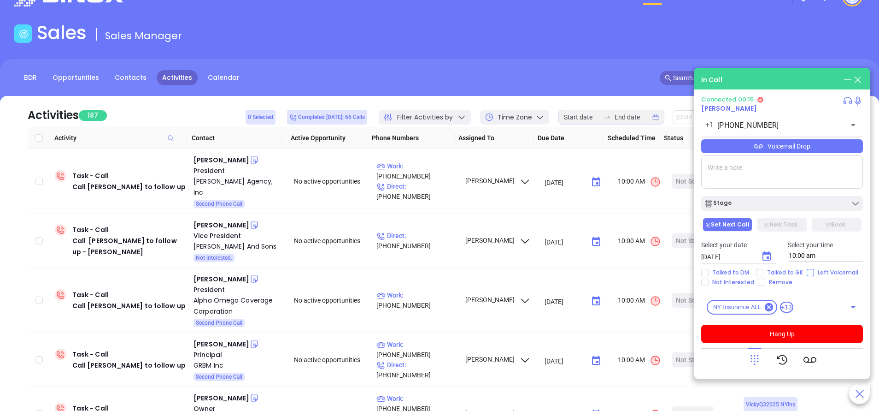
click at [808, 271] on input "Left Voicemail" at bounding box center [810, 272] width 7 height 7
checkbox input "true"
click at [750, 168] on textarea at bounding box center [782, 171] width 162 height 33
type textarea "Second email sent"
click at [760, 202] on div "Stage" at bounding box center [782, 203] width 156 height 9
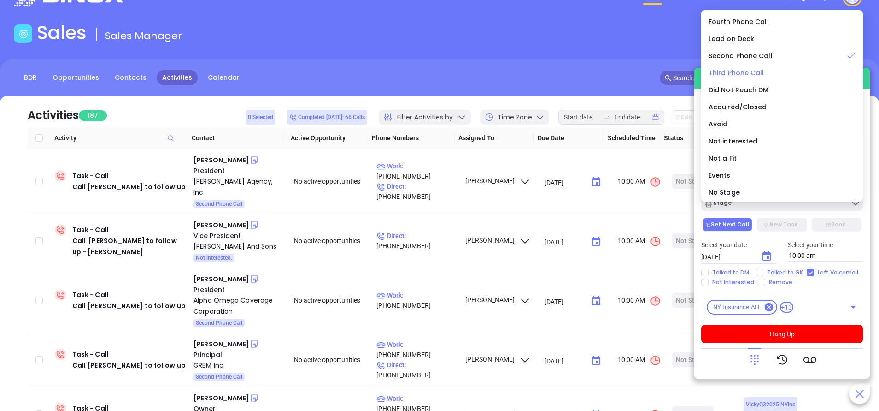
click at [731, 77] on span "Third Phone Call" at bounding box center [737, 72] width 56 height 9
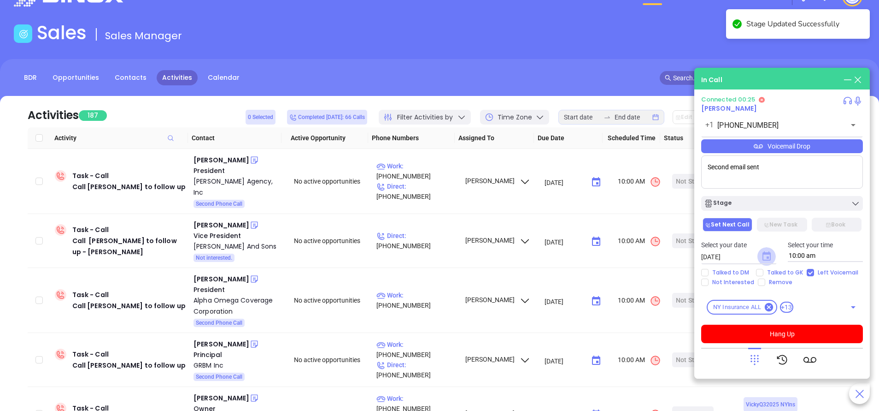
click at [764, 258] on icon "Choose date, selected date is Sep 19, 2025" at bounding box center [767, 255] width 8 height 9
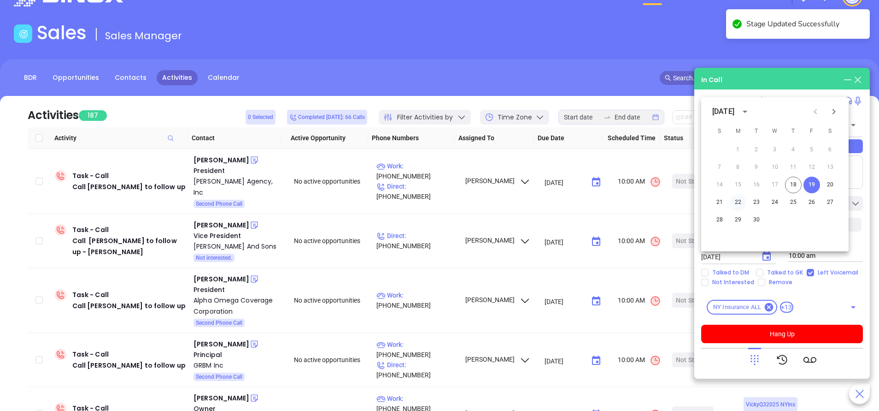
click at [739, 201] on button "22" at bounding box center [738, 202] width 17 height 17
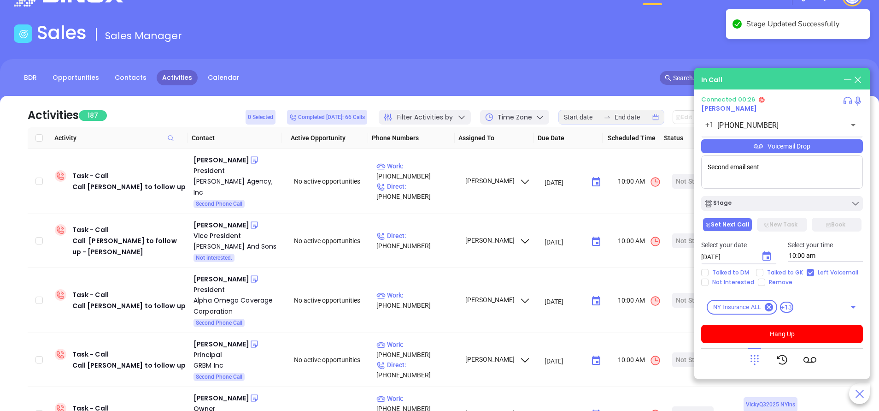
type input "09/22/2025"
click at [739, 201] on div "Stage" at bounding box center [782, 203] width 156 height 9
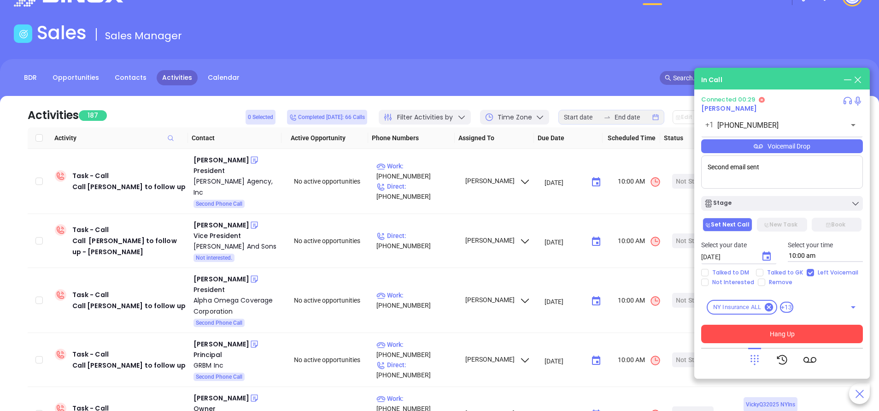
click at [771, 331] on button "Hang Up" at bounding box center [782, 333] width 162 height 18
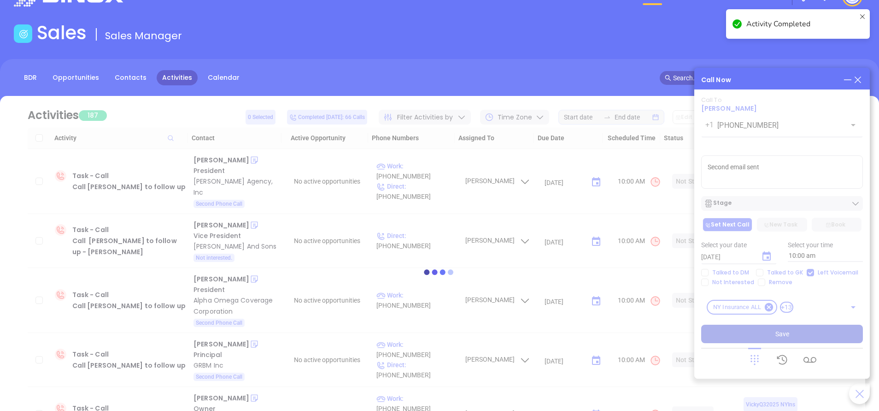
click at [771, 331] on div at bounding box center [440, 272] width 852 height 352
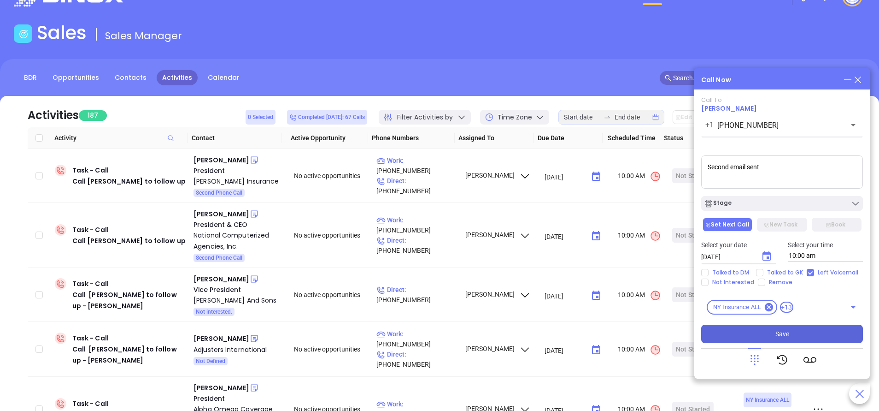
click at [789, 334] on button "Save" at bounding box center [782, 333] width 162 height 18
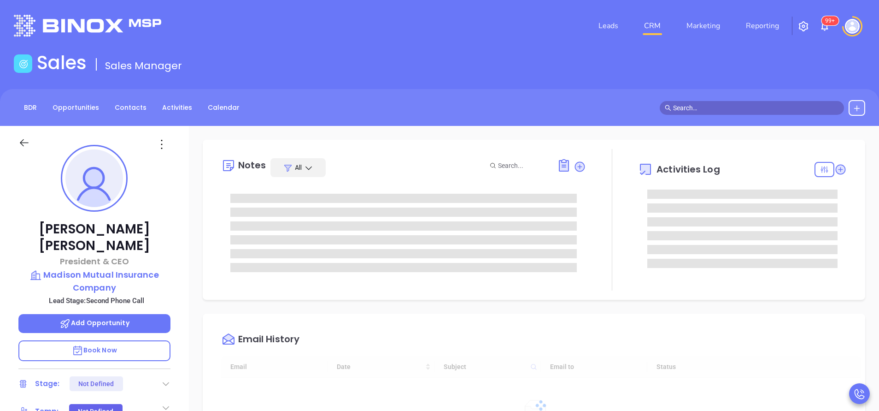
type input "[DATE]"
type input "[PERSON_NAME]"
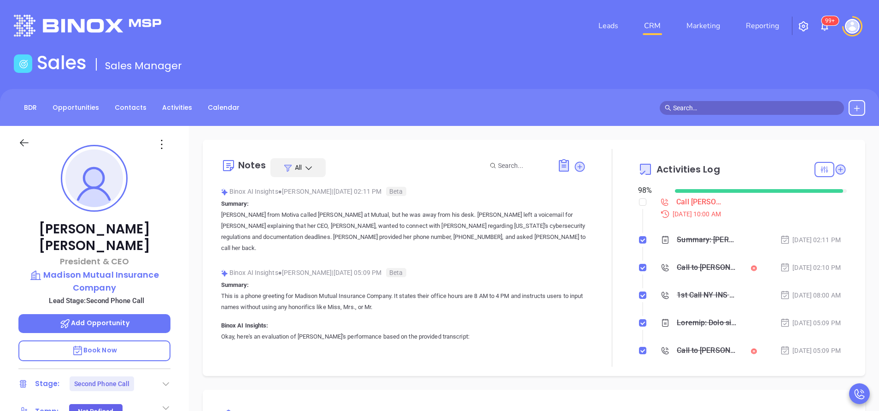
click at [592, 326] on div at bounding box center [612, 258] width 52 height 218
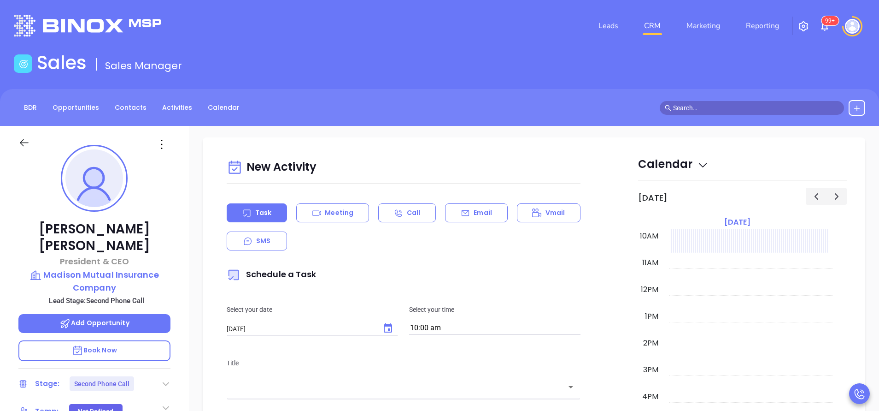
scroll to position [442, 0]
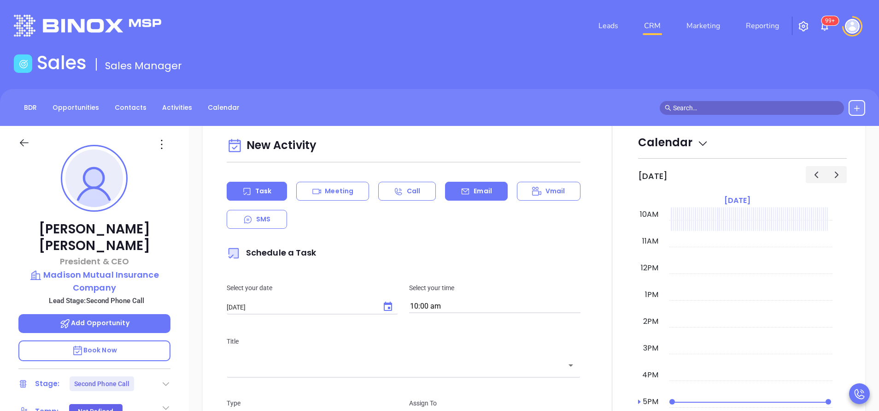
click at [474, 195] on p "Email" at bounding box center [483, 191] width 18 height 10
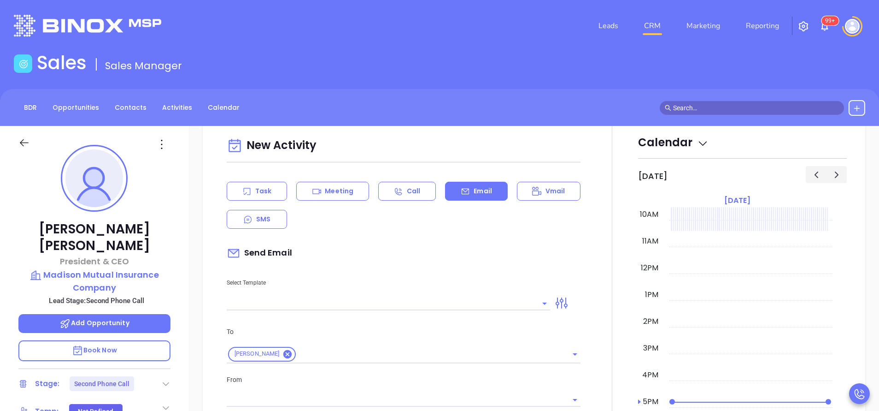
click at [379, 305] on input "text" at bounding box center [382, 302] width 310 height 13
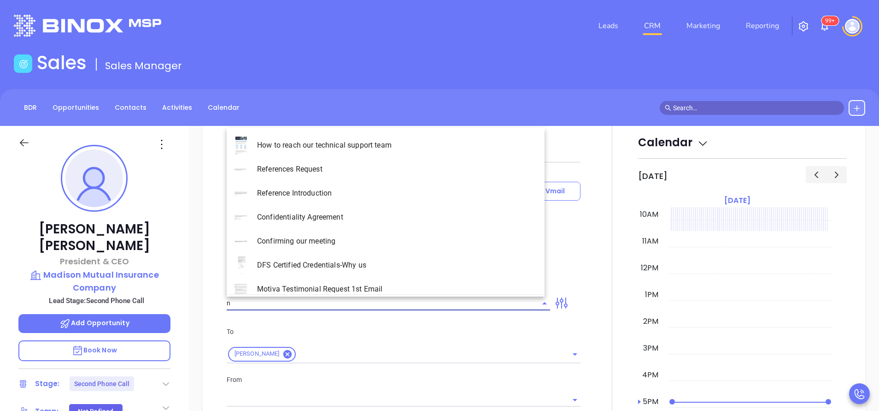
type input "nt"
type input "[PERSON_NAME]"
click at [338, 189] on li "NY Insurance 0625 - Email 2" at bounding box center [386, 193] width 318 height 24
type input "NY Insurance 0625 - Email 2"
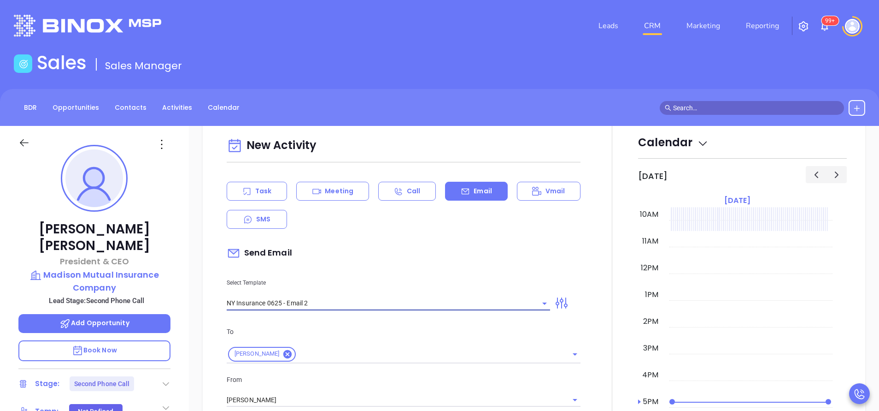
type input "I don’t know if you saw this John"
type input "NY Insurance 0625 - Email 2"
click at [351, 255] on div "Send Email" at bounding box center [404, 252] width 354 height 21
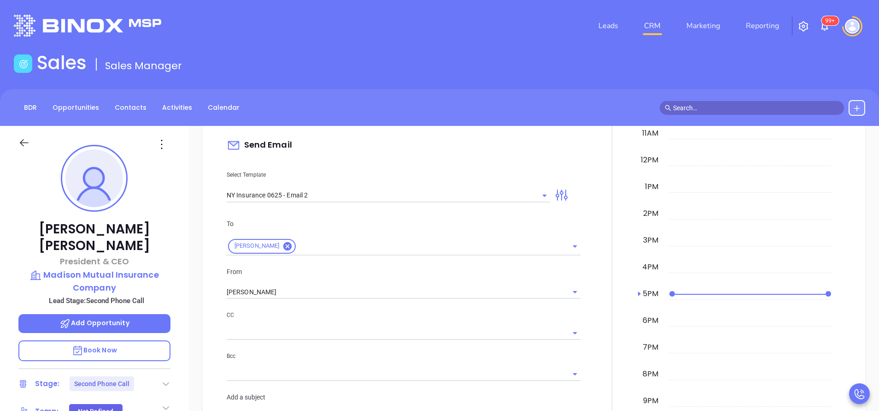
scroll to position [553, 0]
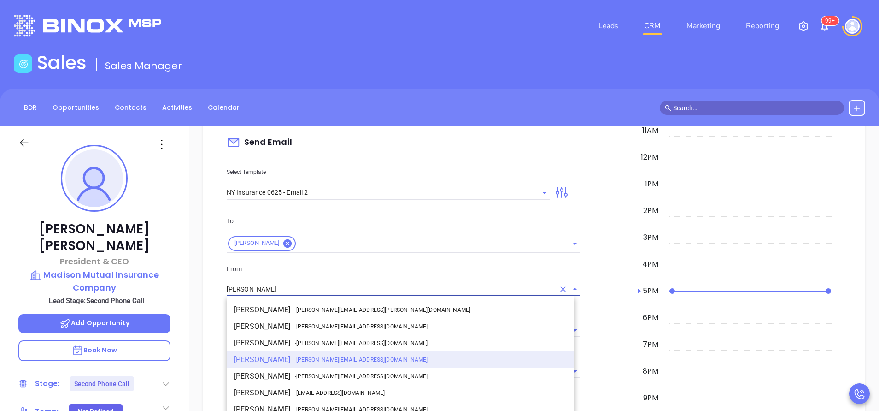
click at [303, 294] on input "[PERSON_NAME]" at bounding box center [391, 288] width 328 height 13
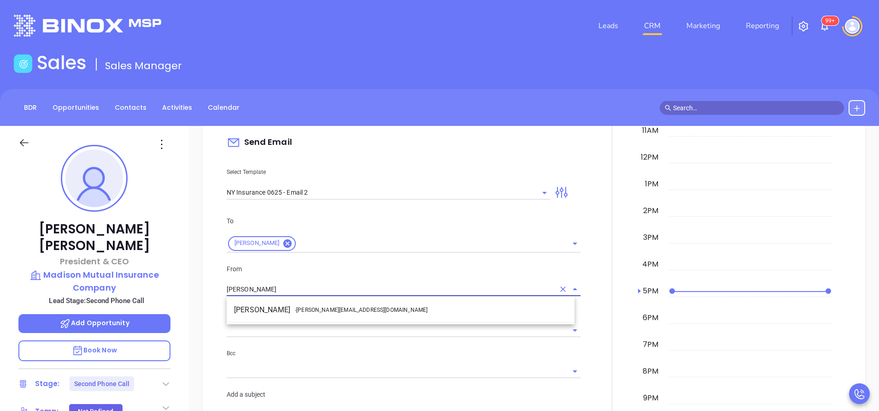
click at [302, 324] on input "text" at bounding box center [397, 329] width 340 height 13
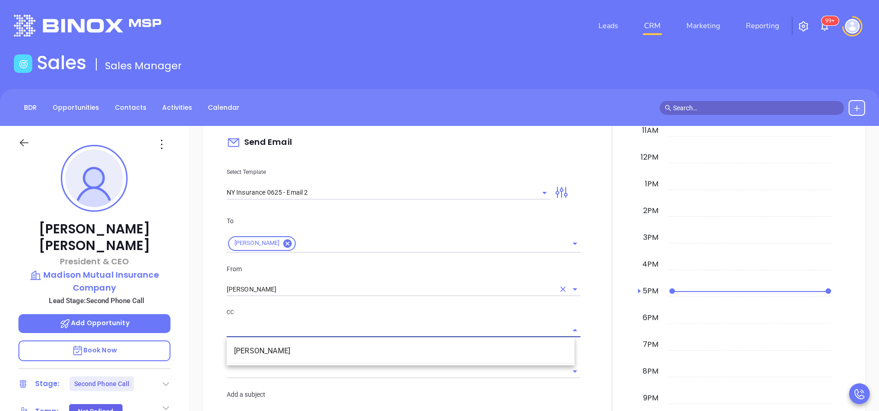
click at [317, 286] on input "[PERSON_NAME]" at bounding box center [391, 288] width 328 height 13
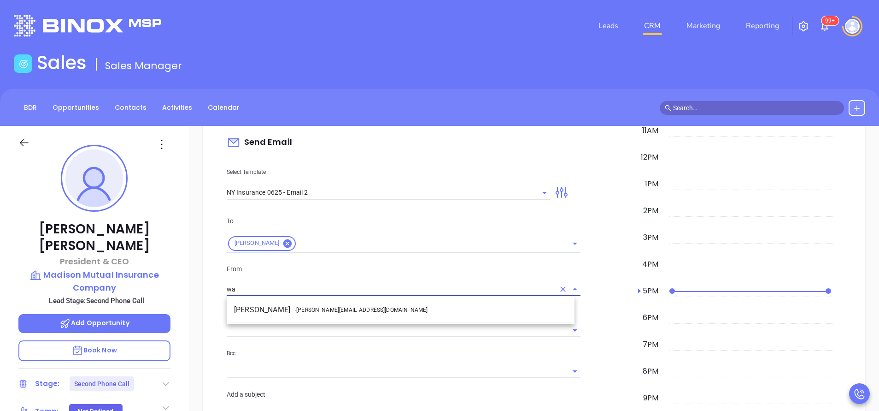
click at [303, 309] on span "- walter@motiva.net" at bounding box center [361, 310] width 133 height 8
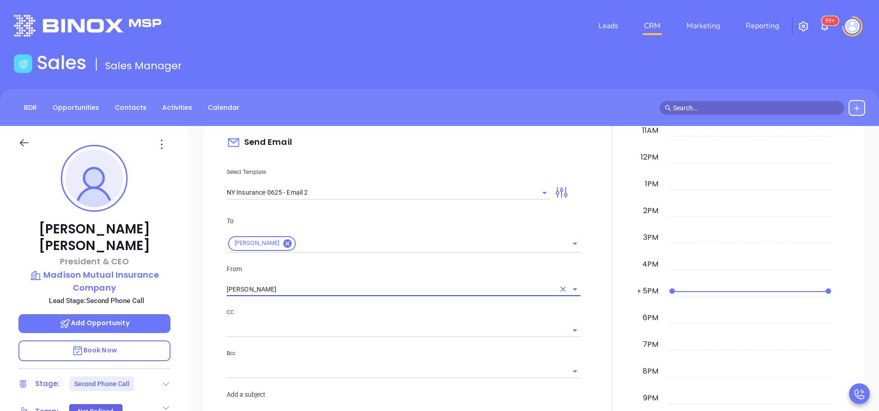
type input "[PERSON_NAME]"
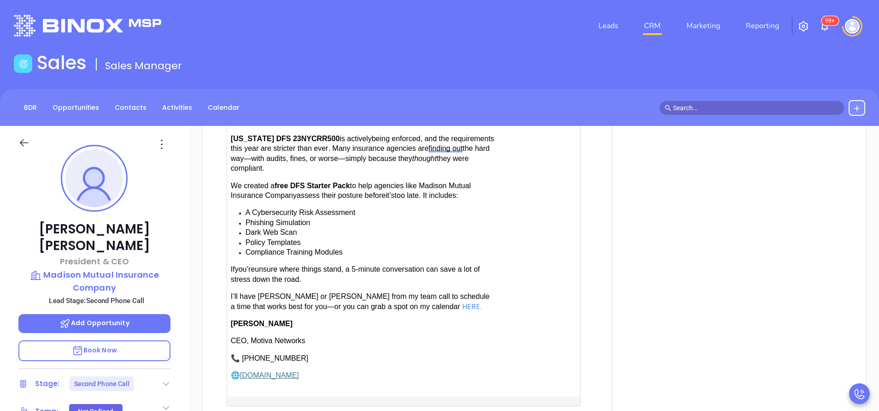
scroll to position [968, 0]
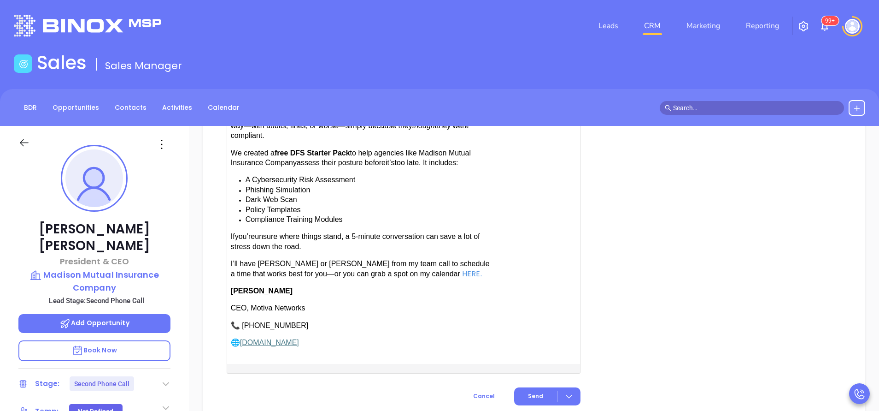
click at [313, 259] on span "have Karina or Anabell from my team call to schedule a time that works best for…" at bounding box center [360, 268] width 259 height 18
click at [528, 392] on span "Send" at bounding box center [535, 396] width 15 height 8
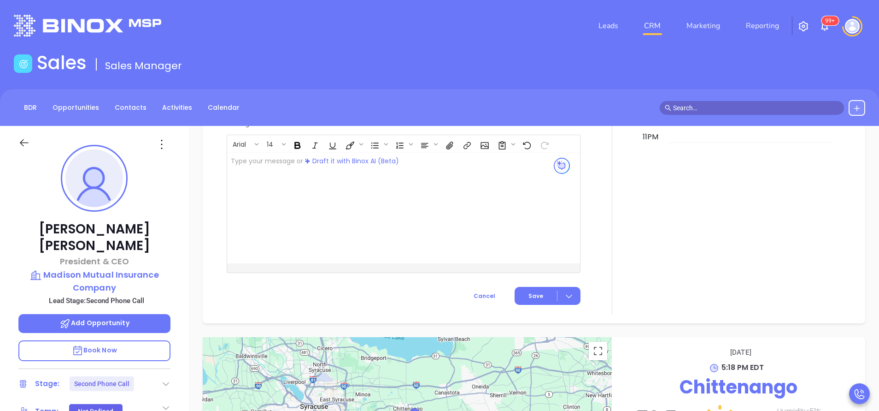
scroll to position [943, 0]
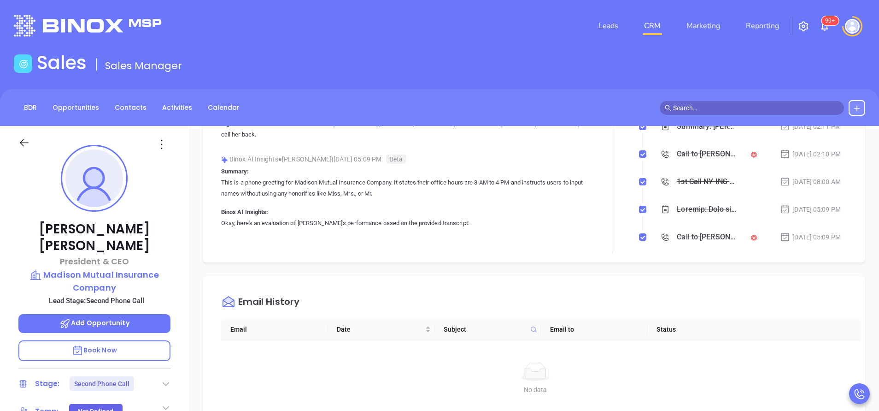
scroll to position [0, 0]
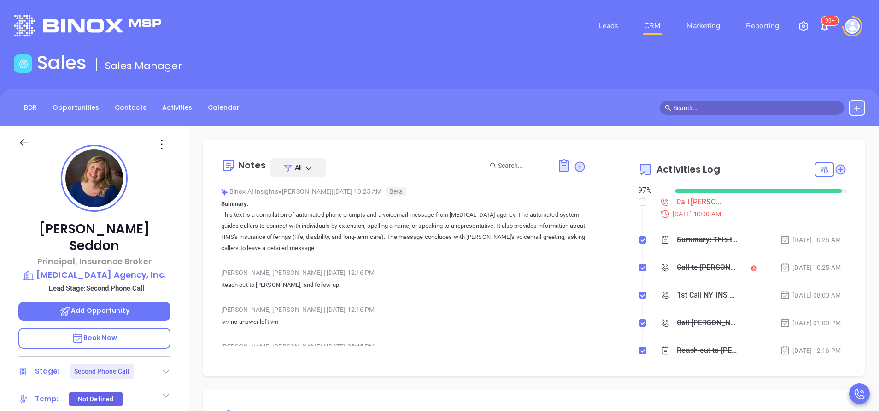
scroll to position [268, 0]
click at [595, 241] on div at bounding box center [612, 258] width 52 height 218
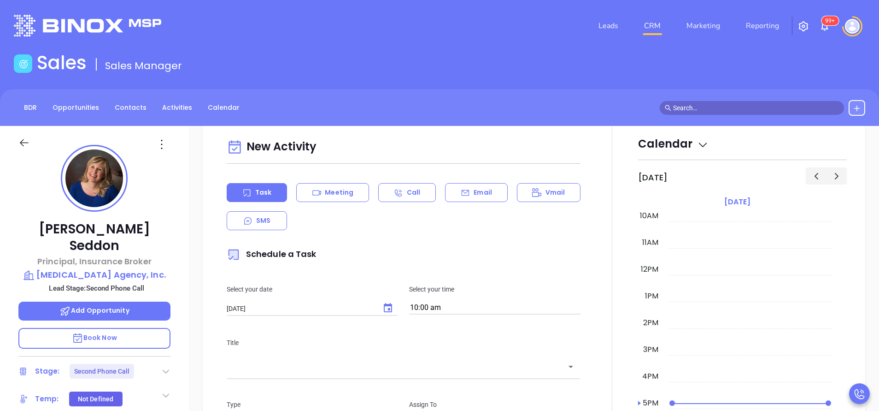
scroll to position [442, 0]
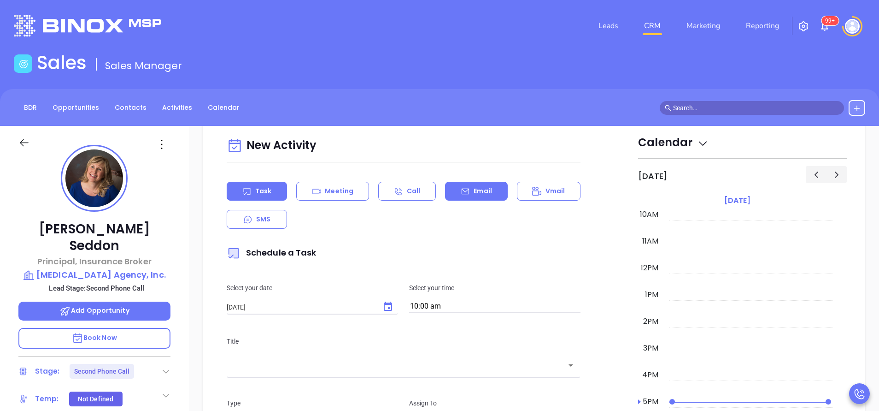
click at [479, 187] on p "Email" at bounding box center [483, 191] width 18 height 10
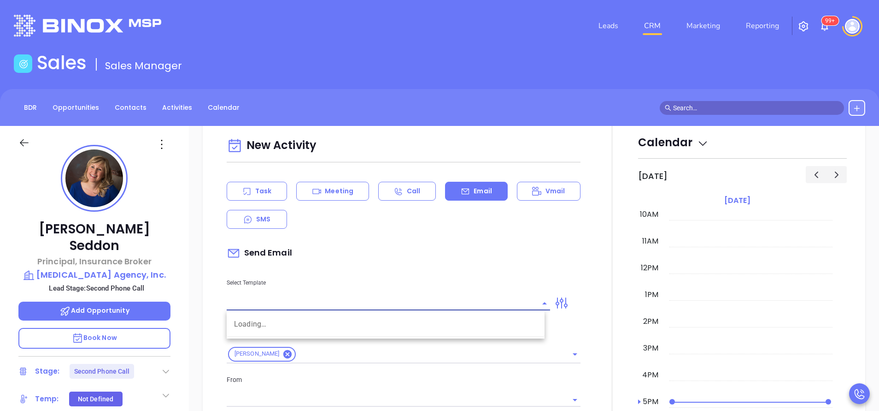
click at [381, 298] on input "text" at bounding box center [382, 302] width 310 height 13
type input "[PERSON_NAME]"
type input "b"
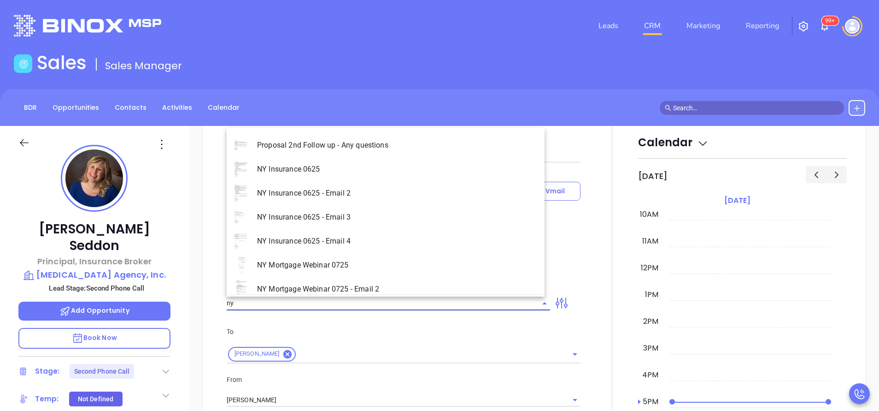
click at [353, 191] on li "NY Insurance 0625 - Email 2" at bounding box center [386, 193] width 318 height 24
type input "NY Insurance 0625 - Email 2"
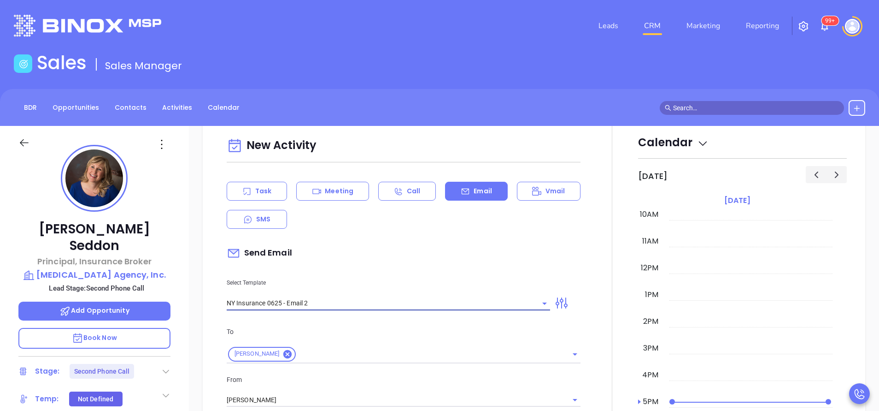
type input "I don’t know if you saw this Michele"
type input "NY Insurance 0625 - Email 2"
click at [399, 263] on div "Send Email" at bounding box center [404, 252] width 354 height 21
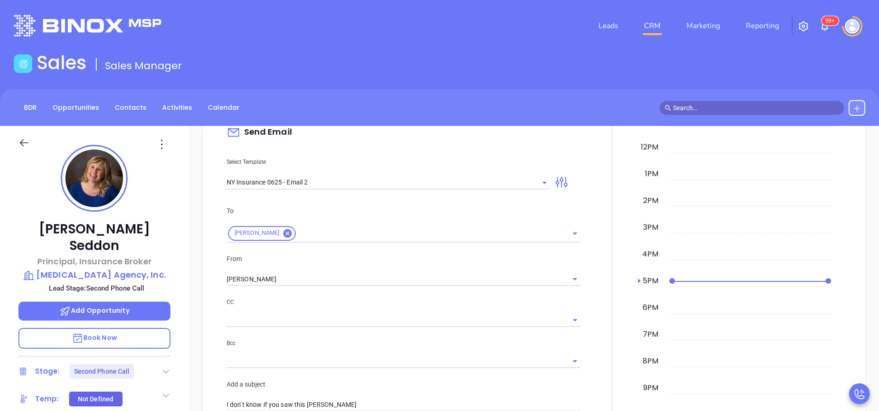
scroll to position [581, 0]
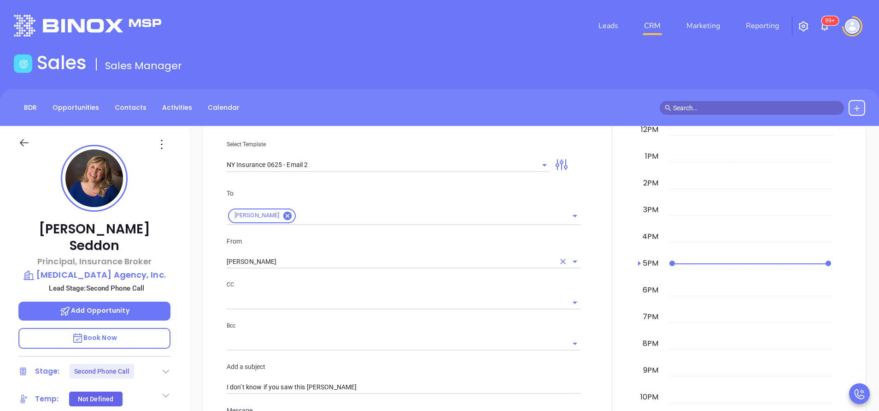
click at [378, 264] on input "[PERSON_NAME]" at bounding box center [391, 261] width 328 height 13
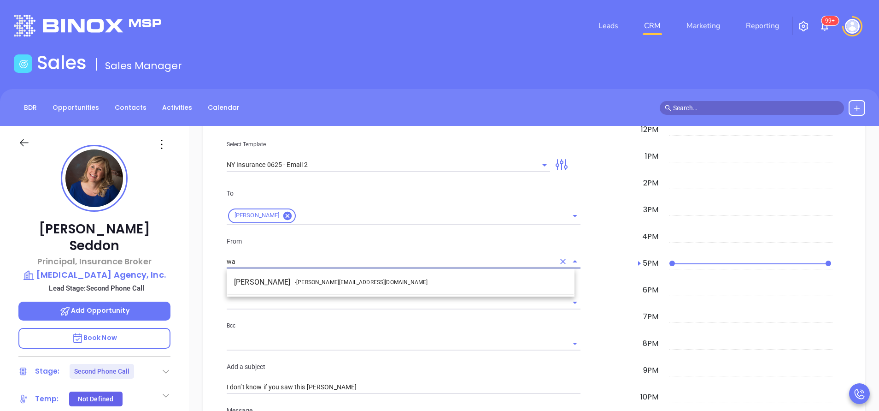
click at [370, 277] on li "Walter Contreras - [EMAIL_ADDRESS][DOMAIN_NAME]" at bounding box center [401, 282] width 348 height 17
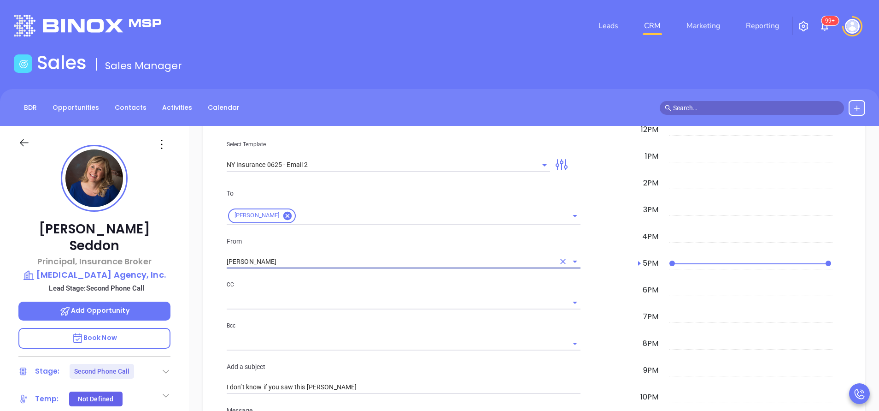
type input "[PERSON_NAME]"
click at [370, 277] on div "To Michele Seddon From Walter Contreras CC Bcc Add a subject I don’t know if yo…" at bounding box center [403, 290] width 365 height 229
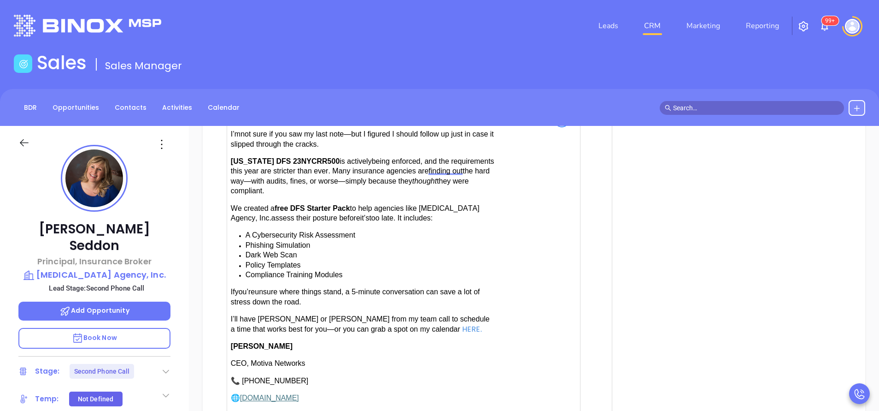
scroll to position [940, 0]
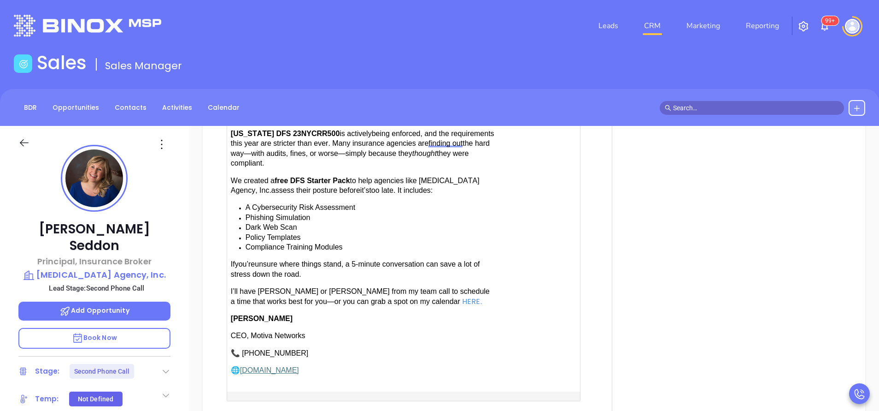
click at [318, 287] on span "have [PERSON_NAME] or [PERSON_NAME] from my team call to schedule a time that w…" at bounding box center [360, 296] width 259 height 18
click at [593, 377] on div at bounding box center [612, 34] width 52 height 815
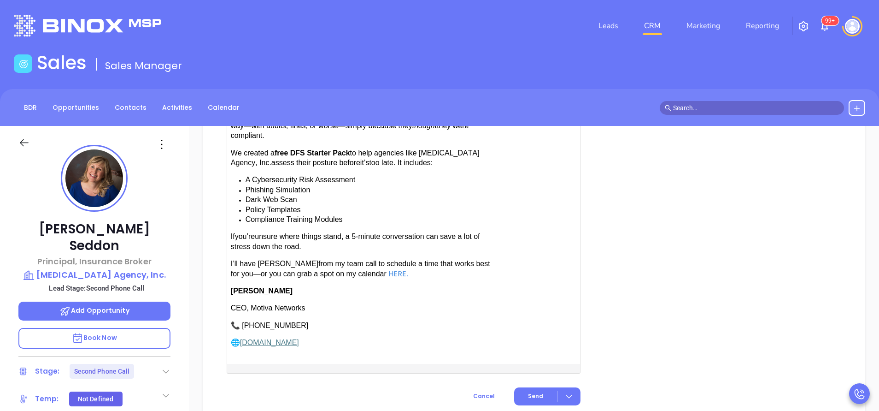
scroll to position [995, 0]
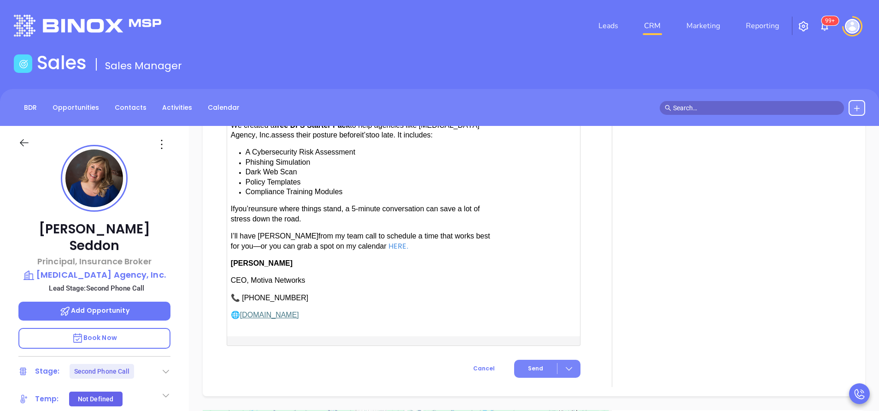
click at [530, 364] on span "Send" at bounding box center [535, 368] width 15 height 8
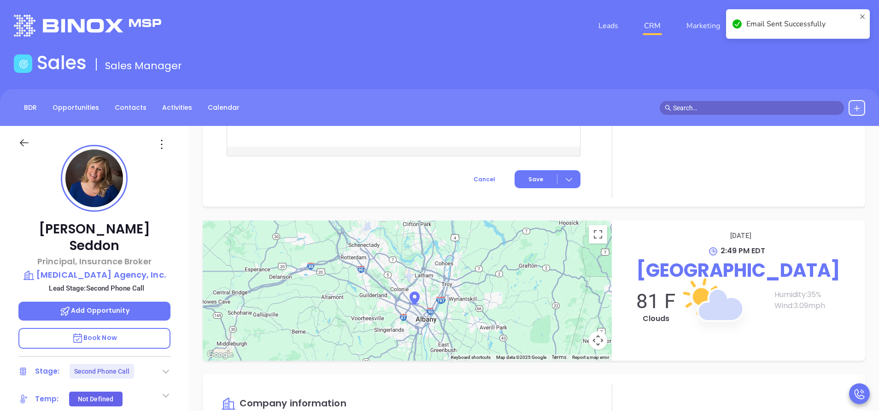
scroll to position [873, 0]
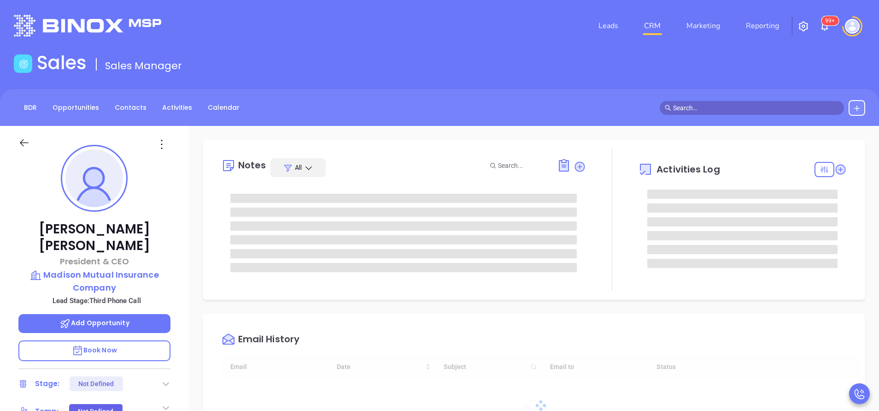
type input "[DATE]"
type input "[PERSON_NAME]"
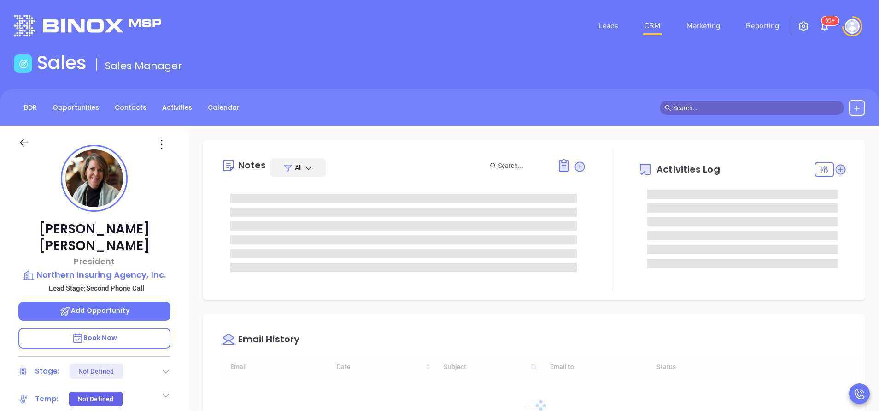
scroll to position [268, 0]
type input "[PERSON_NAME]"
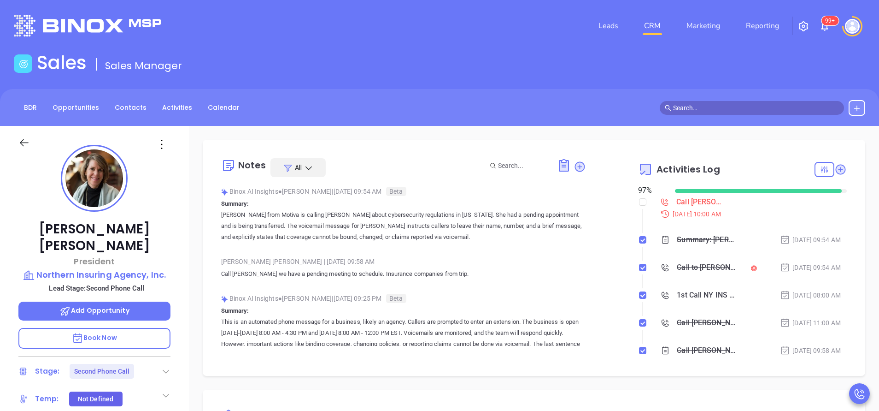
click at [591, 241] on div at bounding box center [612, 258] width 52 height 218
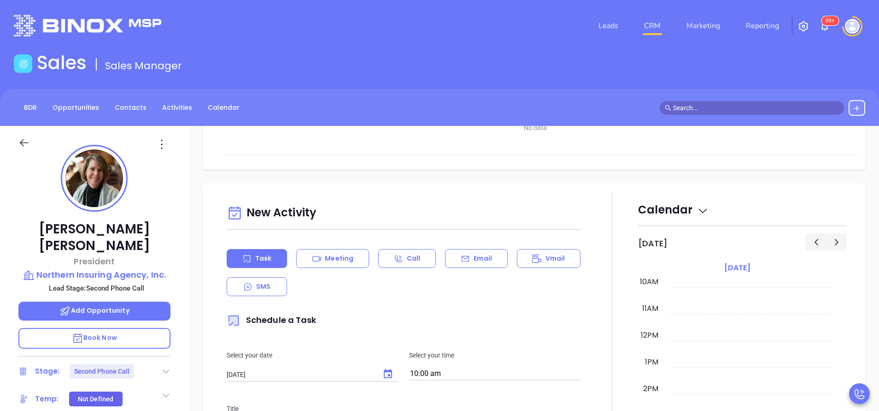
scroll to position [387, 0]
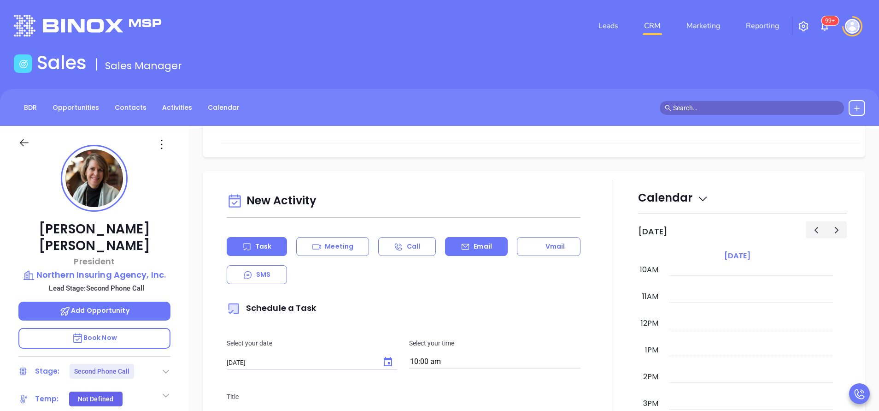
click at [463, 245] on icon at bounding box center [465, 246] width 9 height 9
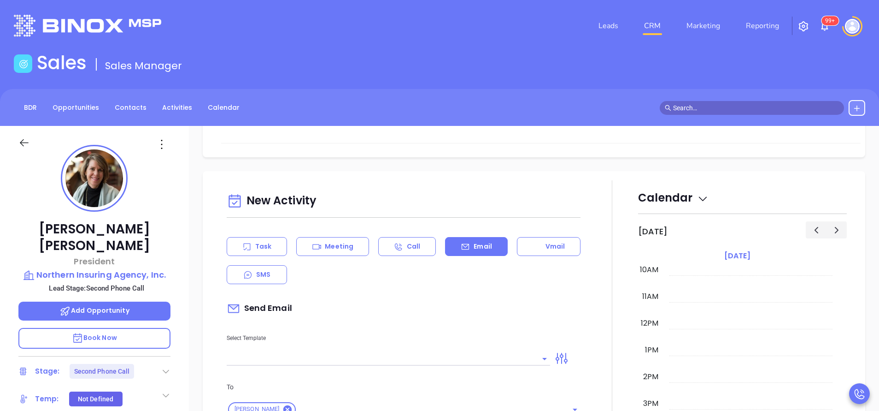
click at [391, 353] on input "text" at bounding box center [382, 358] width 310 height 13
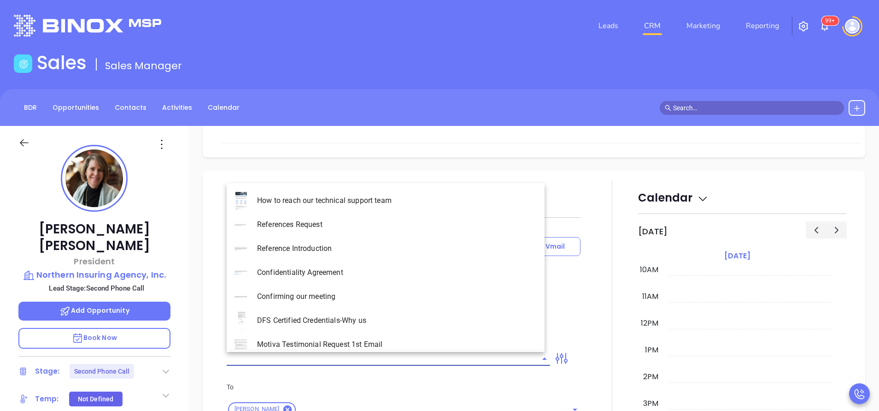
type input "[PERSON_NAME]"
click at [347, 250] on li "NY Insurance 0625 - Email 2" at bounding box center [386, 248] width 318 height 24
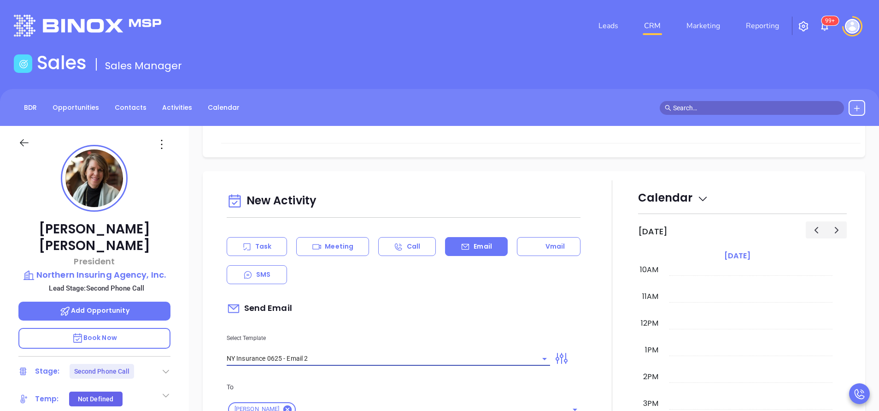
type input "NY Insurance 0625 - Email 2"
type input "I don’t know if you saw this [PERSON_NAME]"
click at [363, 306] on div "Send Email" at bounding box center [404, 308] width 354 height 21
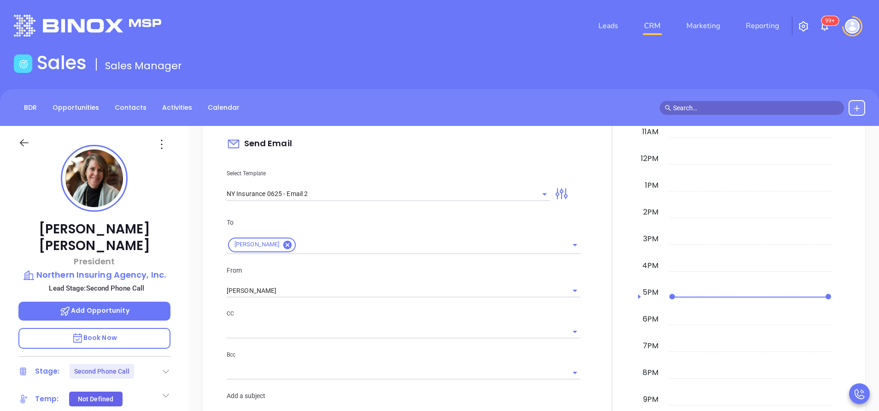
scroll to position [553, 0]
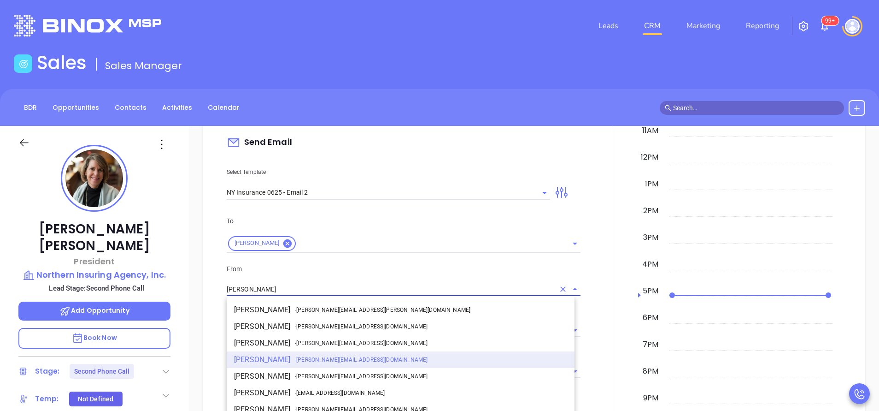
click at [347, 295] on input "[PERSON_NAME]" at bounding box center [391, 288] width 328 height 13
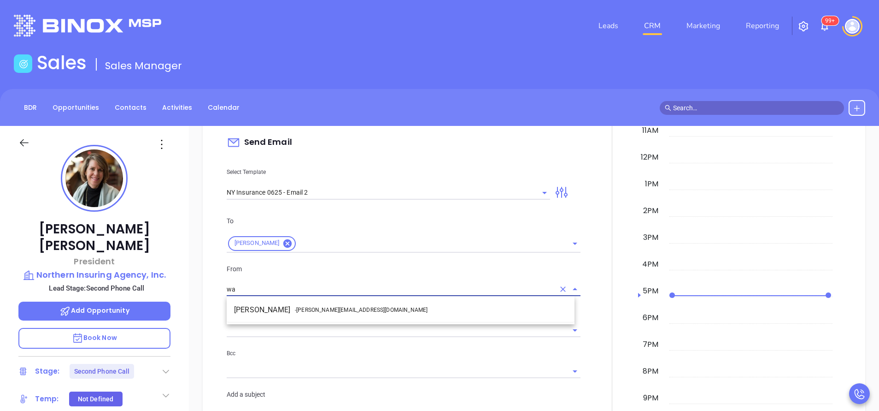
click at [345, 304] on li "Walter Contreras - [EMAIL_ADDRESS][DOMAIN_NAME]" at bounding box center [401, 309] width 348 height 17
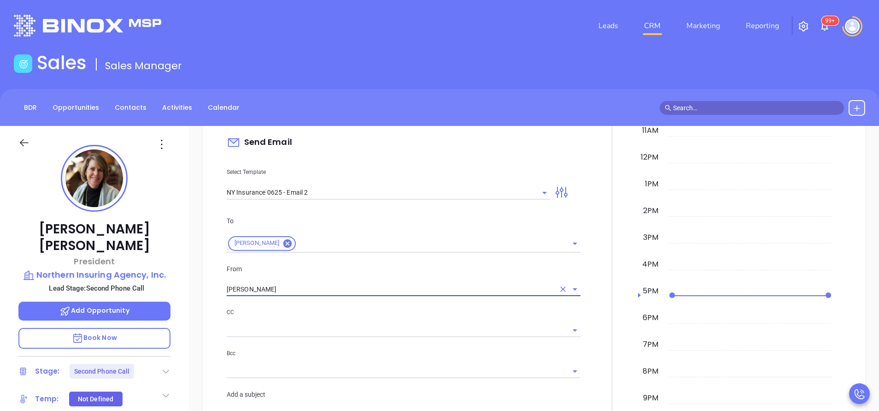
click at [359, 323] on div at bounding box center [404, 329] width 354 height 15
type input "[PERSON_NAME]"
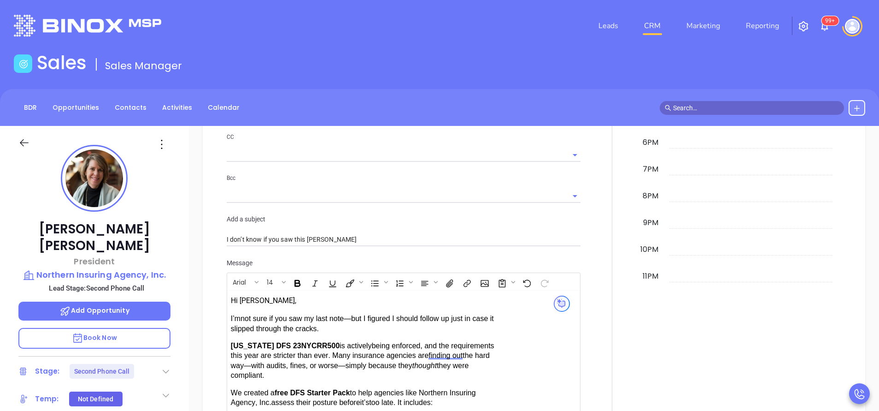
scroll to position [912, 0]
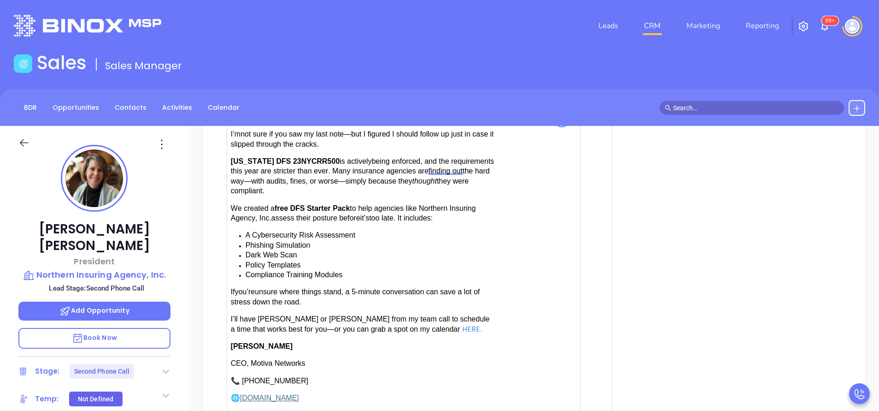
click at [259, 316] on span "have [PERSON_NAME] or [PERSON_NAME] from my team call to schedule a time that w…" at bounding box center [360, 324] width 259 height 18
click at [588, 365] on div at bounding box center [612, 62] width 52 height 815
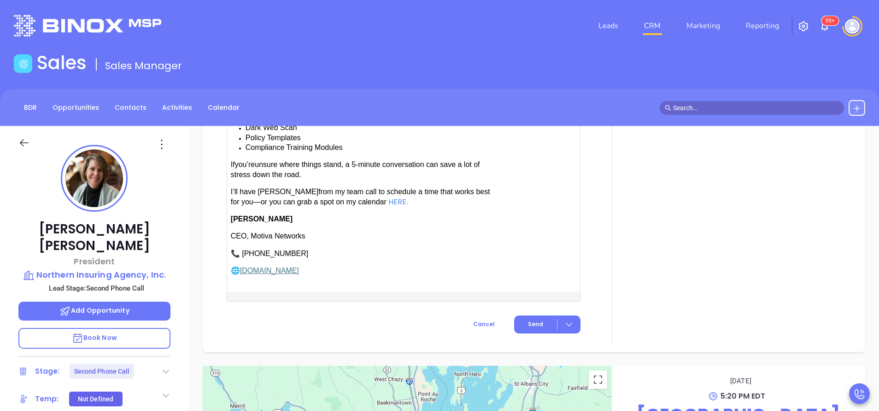
scroll to position [1051, 0]
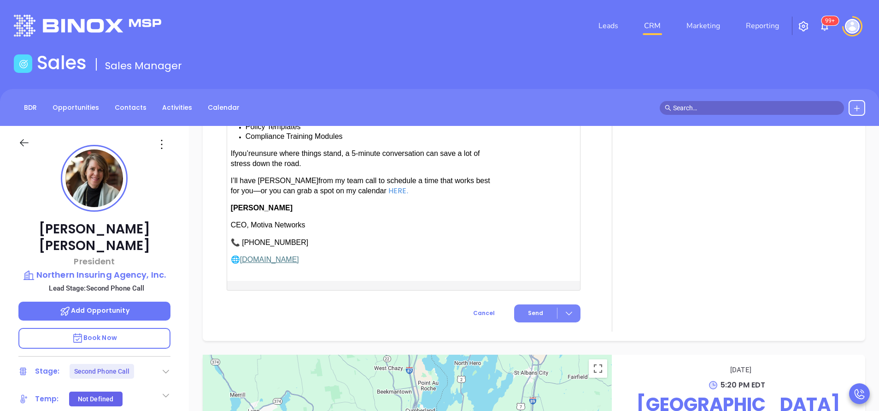
click at [534, 309] on span "Send" at bounding box center [535, 313] width 15 height 8
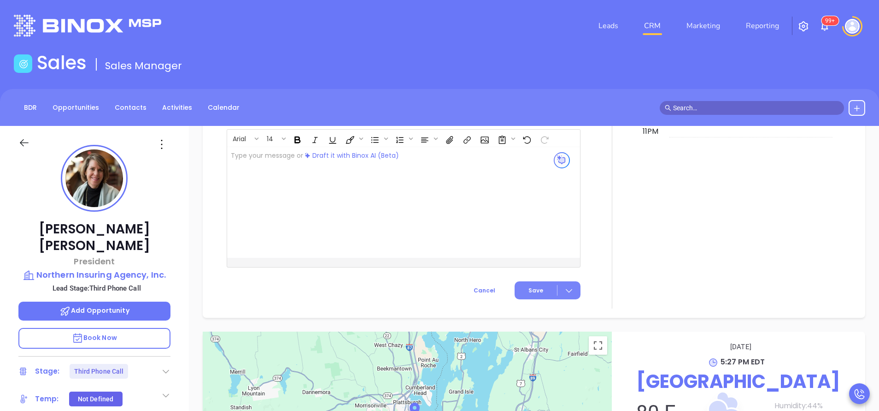
scroll to position [948, 0]
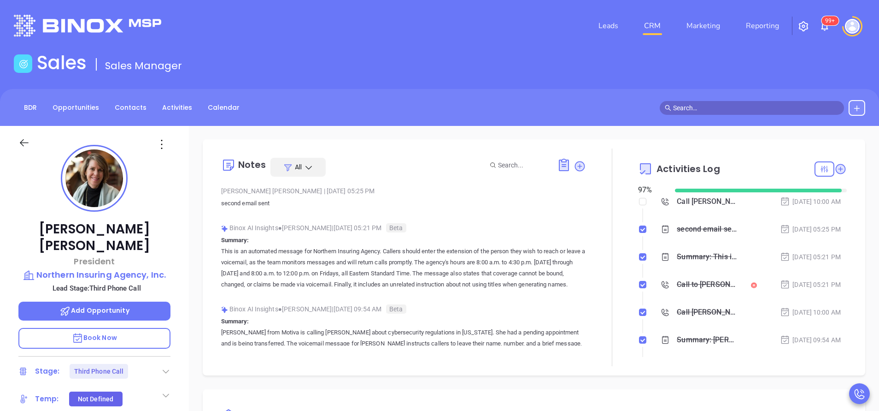
scroll to position [0, 0]
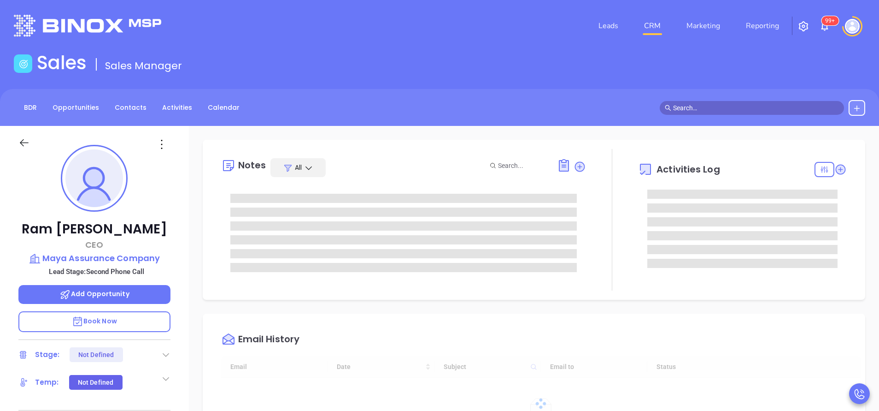
type input "[DATE]"
type input "[PERSON_NAME]"
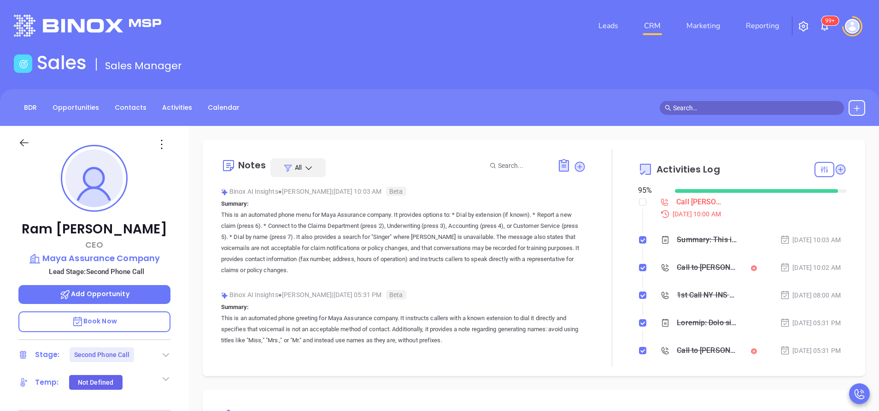
click at [612, 322] on div at bounding box center [612, 258] width 52 height 218
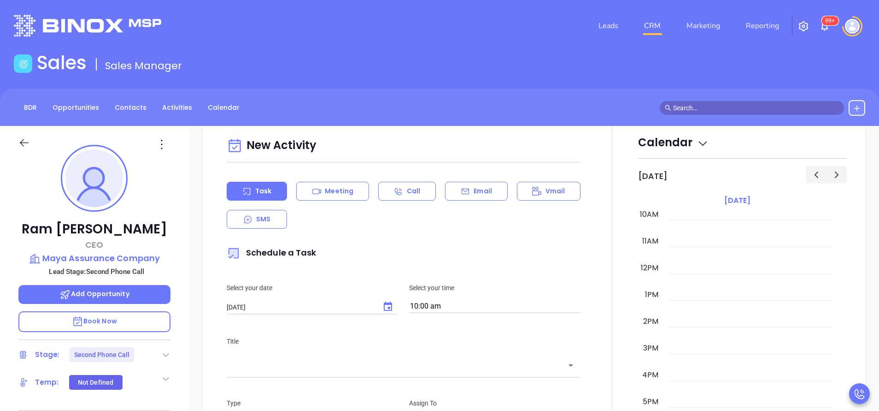
scroll to position [470, 0]
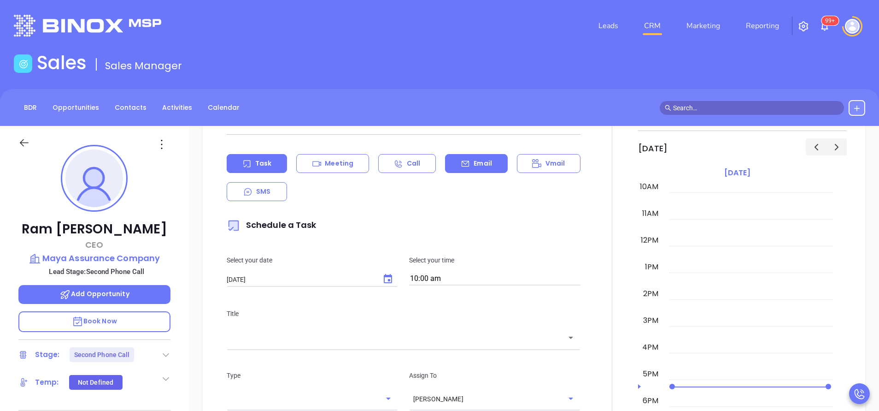
click at [465, 157] on div "Email" at bounding box center [476, 163] width 62 height 19
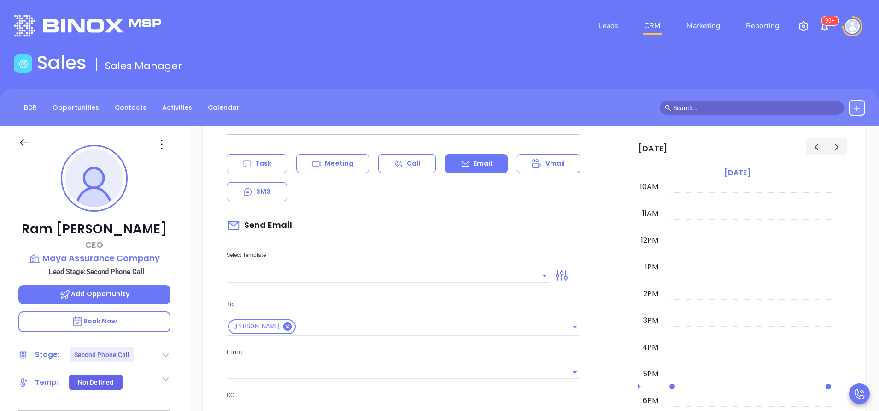
click at [377, 275] on input "text" at bounding box center [382, 275] width 310 height 13
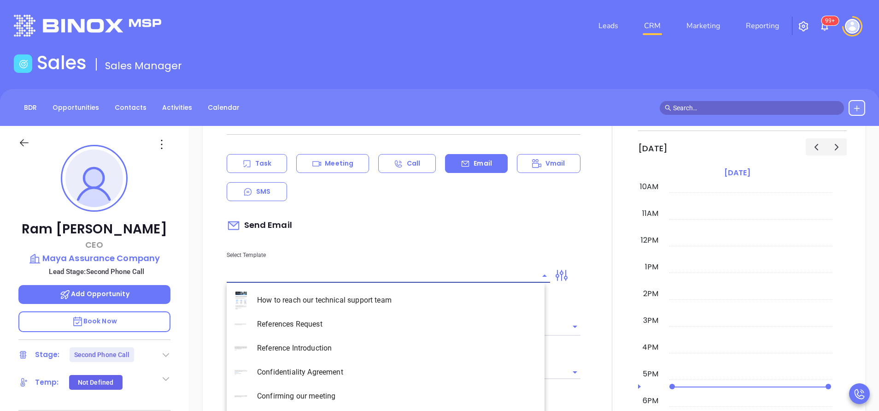
type input "[PERSON_NAME]"
click at [329, 343] on li "NY Insurance 0625 - Email 2" at bounding box center [386, 348] width 318 height 24
type input "NY Insurance 0625 - Email 2"
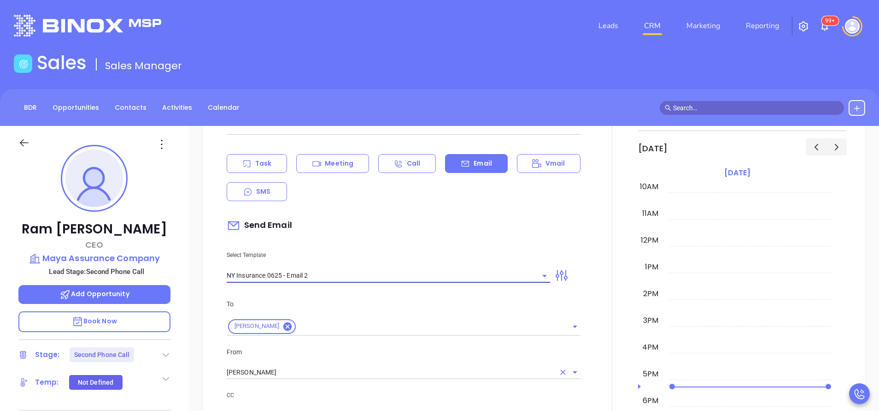
type input "I don’t know if you saw this Ram"
type input "NY Insurance 0625 - Email 2"
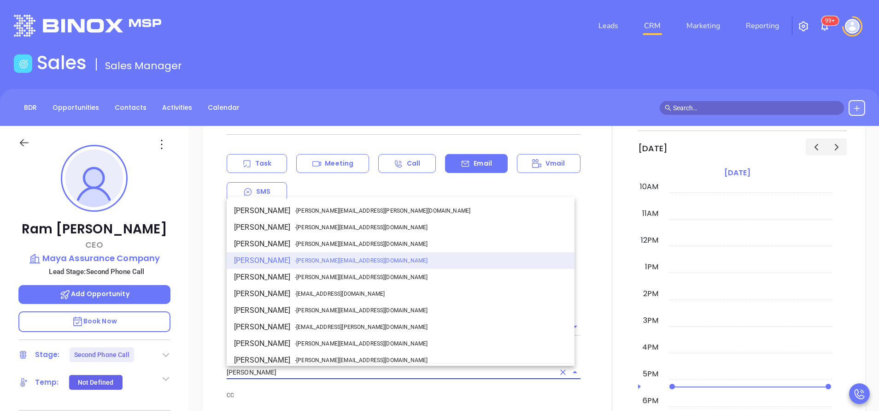
click at [305, 374] on input "[PERSON_NAME]" at bounding box center [391, 371] width 328 height 13
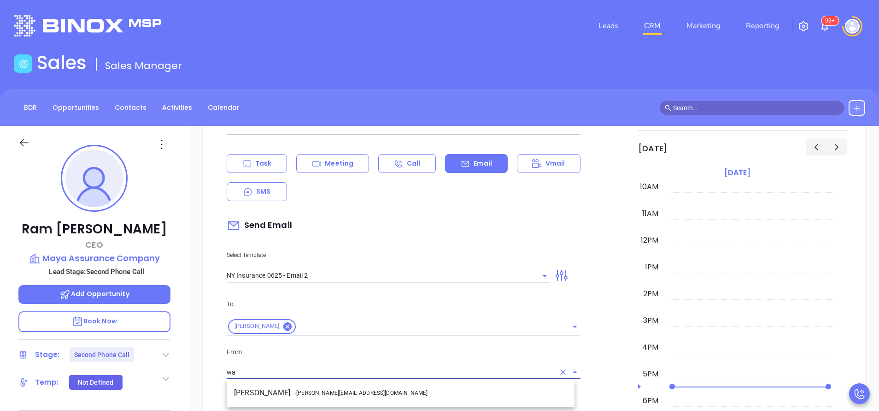
click at [306, 385] on li "Walter Contreras - [EMAIL_ADDRESS][DOMAIN_NAME]" at bounding box center [401, 392] width 348 height 17
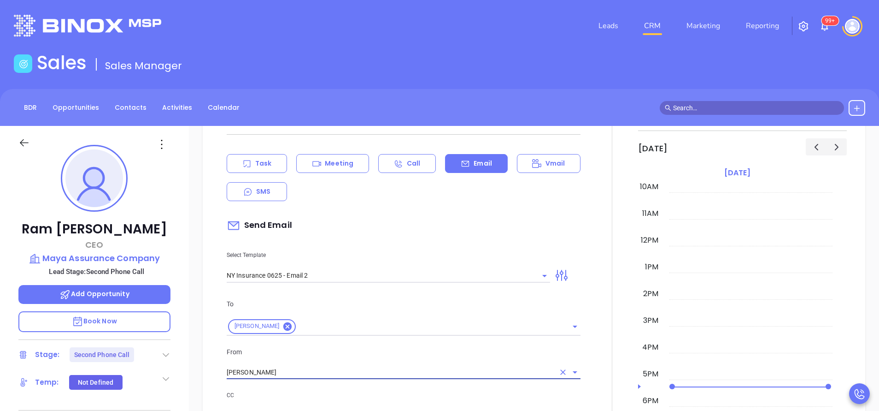
type input "[PERSON_NAME]"
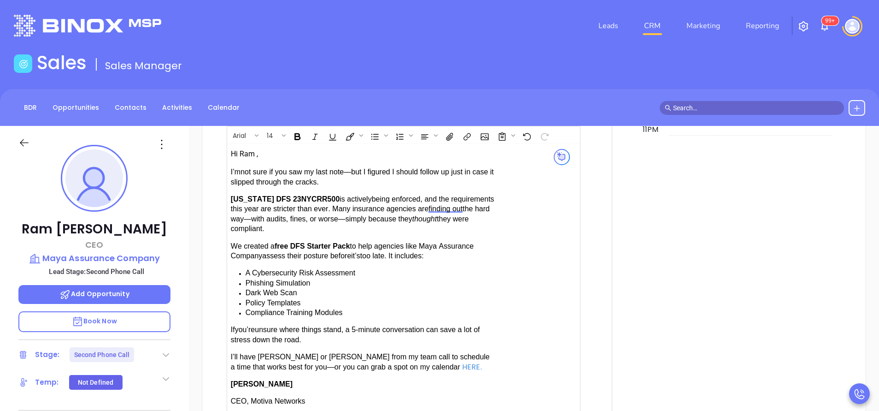
scroll to position [940, 0]
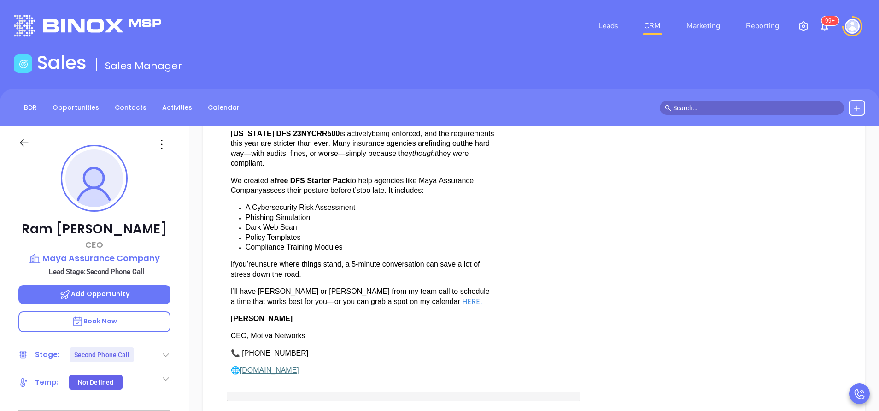
click at [315, 287] on p "I’ll have [PERSON_NAME] or [PERSON_NAME] from my team call to schedule a time t…" at bounding box center [363, 297] width 265 height 20
click at [595, 319] on div at bounding box center [612, 34] width 52 height 815
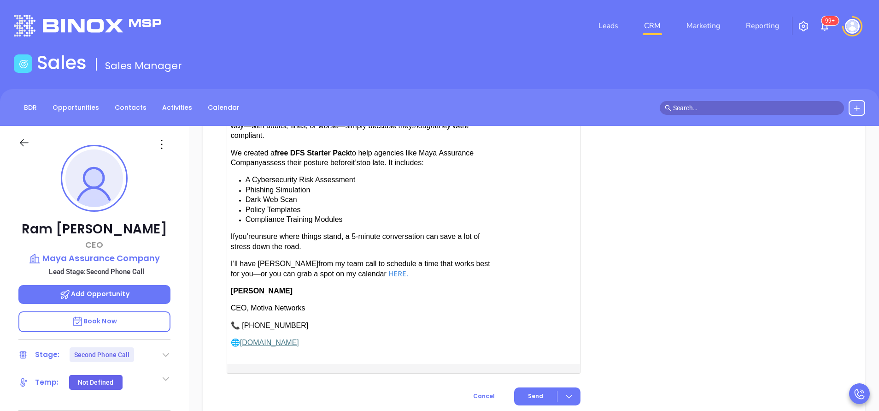
scroll to position [995, 0]
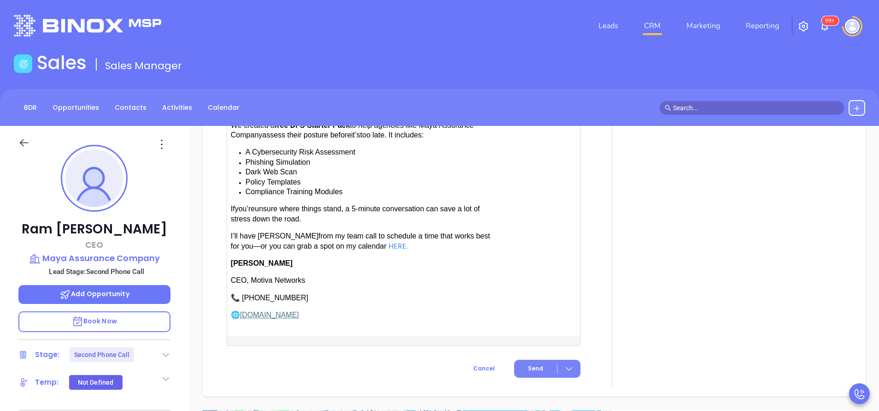
click at [528, 366] on span "Send" at bounding box center [535, 368] width 15 height 8
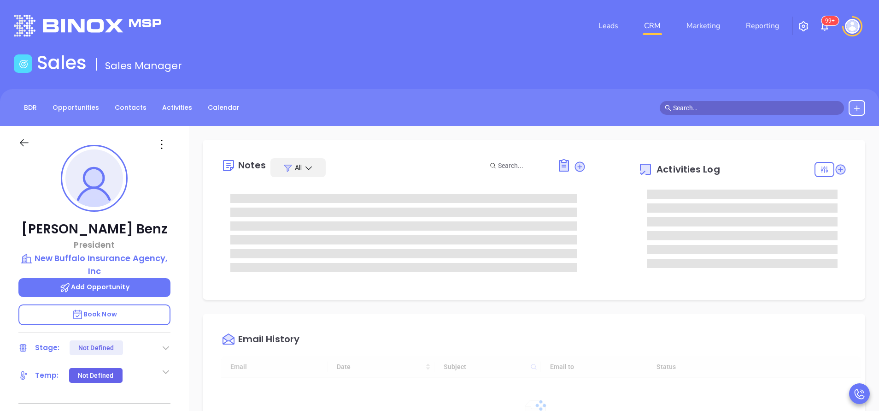
type input "[DATE]"
type input "[PERSON_NAME]"
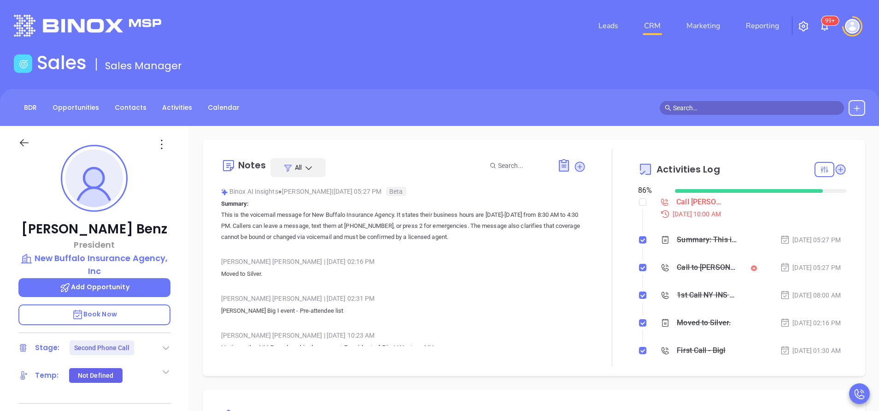
click at [604, 324] on div at bounding box center [612, 258] width 52 height 218
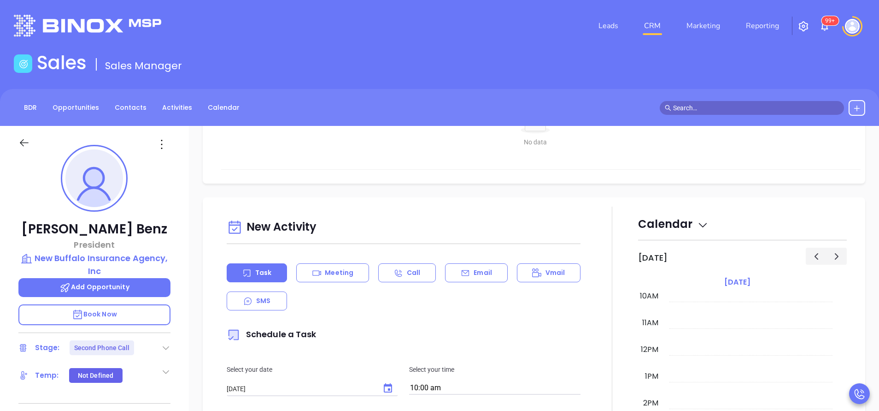
scroll to position [387, 0]
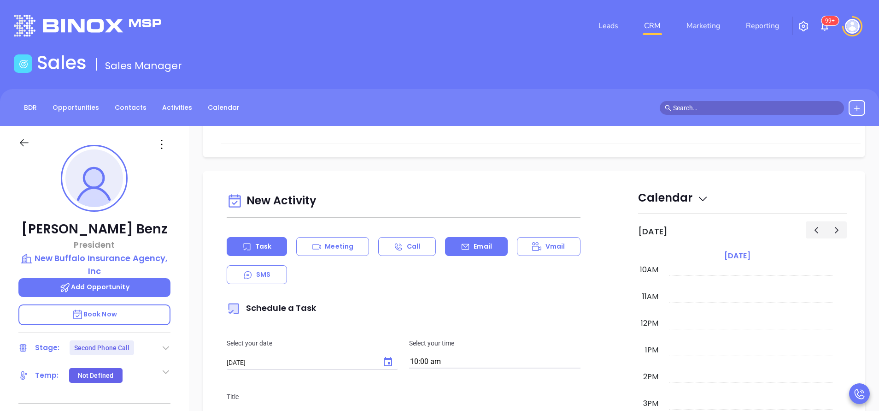
click at [459, 255] on div "Email" at bounding box center [476, 246] width 62 height 19
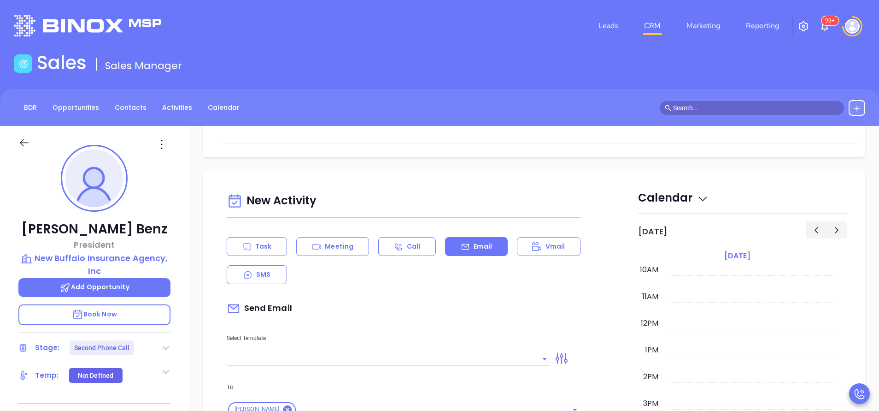
click at [404, 356] on input "text" at bounding box center [382, 358] width 310 height 13
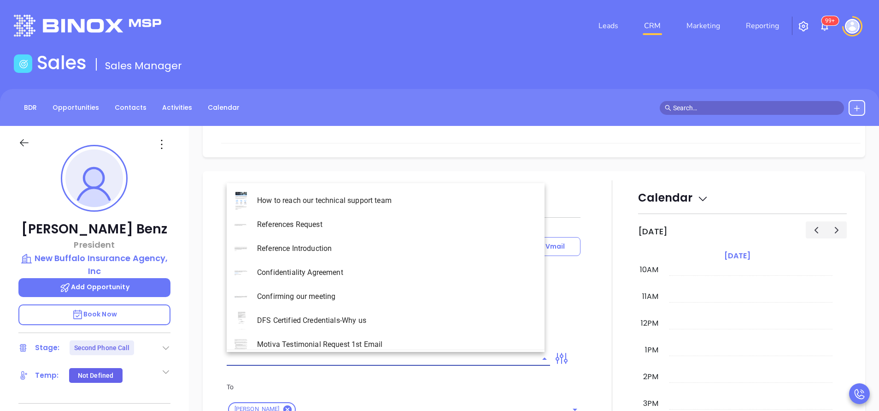
type input "n"
type input "[PERSON_NAME]"
click at [367, 250] on li "NY Insurance 0625 - Email 2" at bounding box center [386, 248] width 318 height 24
type input "NY Insurance 0625 - Email 2"
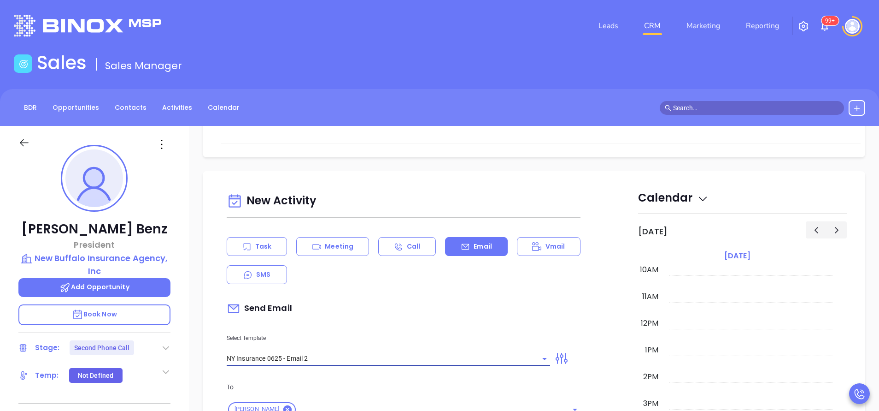
type input "I don’t know if you saw this [PERSON_NAME]"
type input "NY Insurance 0625 - Email 2"
click at [406, 312] on div "Send Email" at bounding box center [404, 308] width 354 height 21
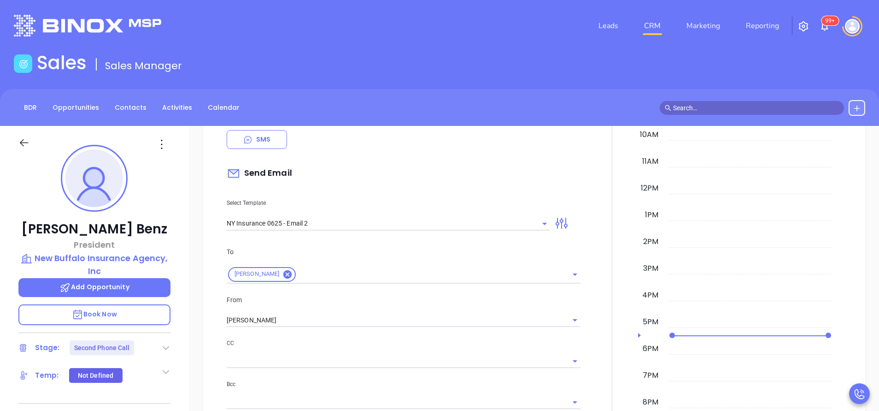
scroll to position [525, 0]
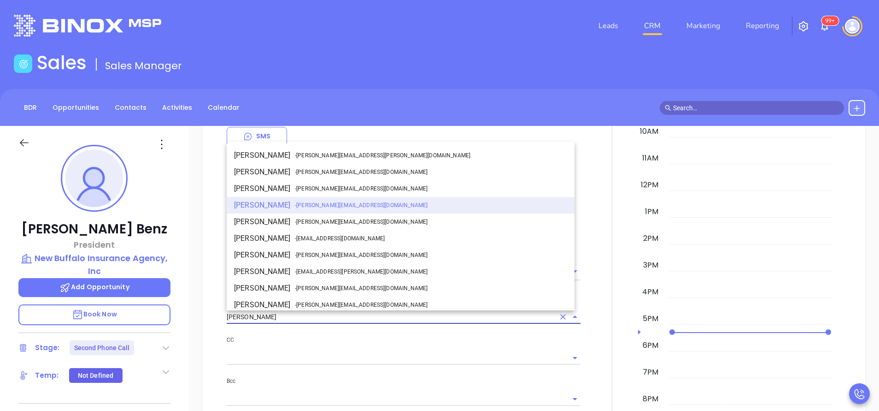
click at [358, 319] on input "[PERSON_NAME]" at bounding box center [391, 316] width 328 height 13
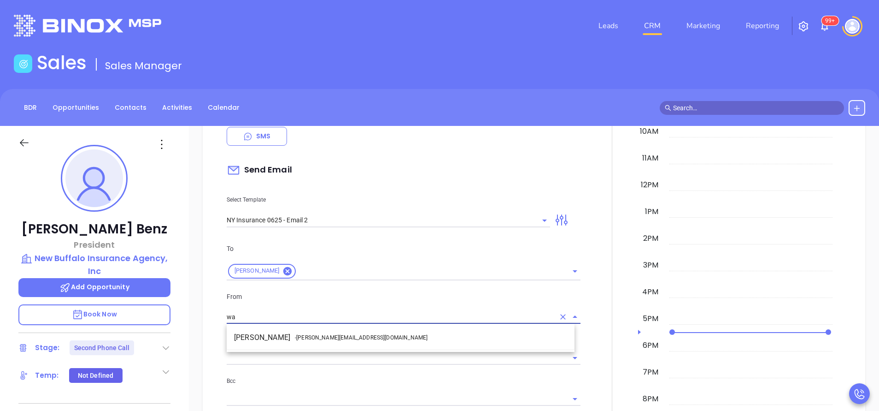
click at [300, 342] on li "Walter Contreras - [EMAIL_ADDRESS][DOMAIN_NAME]" at bounding box center [401, 337] width 348 height 17
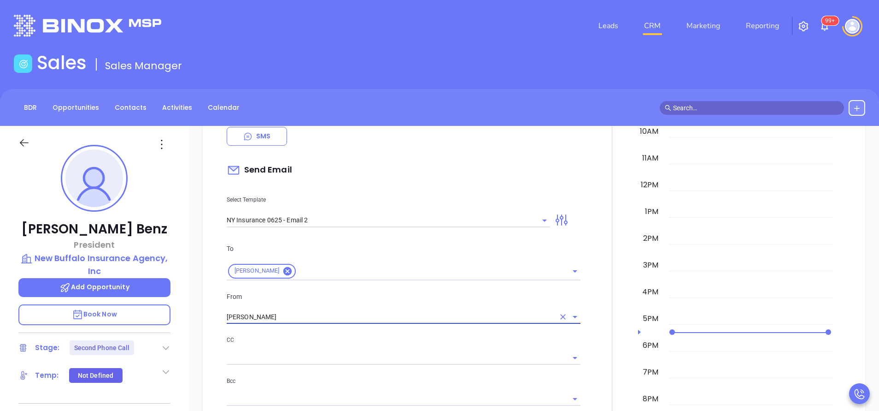
type input "[PERSON_NAME]"
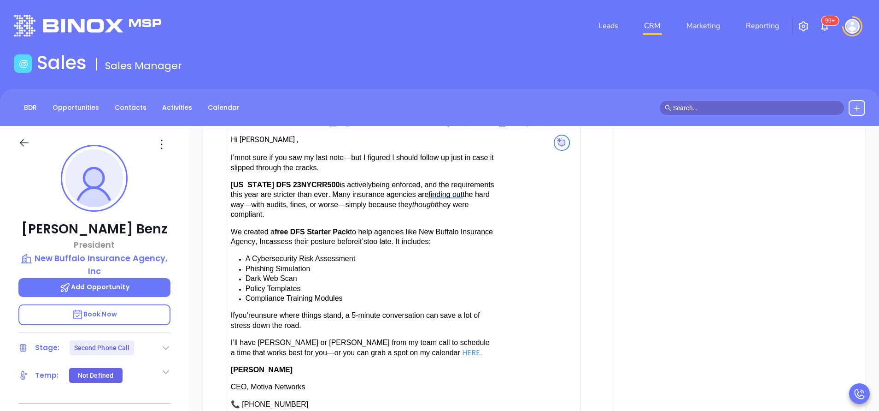
scroll to position [1023, 0]
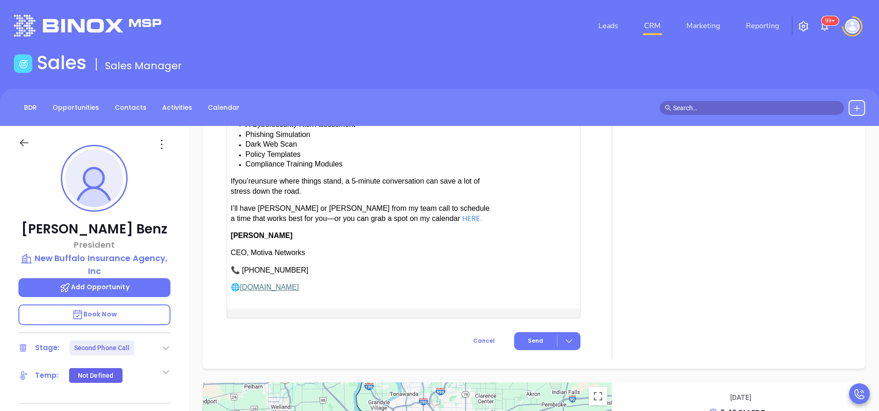
click at [310, 209] on p "I’ll have [PERSON_NAME] or [PERSON_NAME] from my team call to schedule a time t…" at bounding box center [363, 214] width 265 height 20
click at [516, 335] on button "Send" at bounding box center [547, 341] width 66 height 18
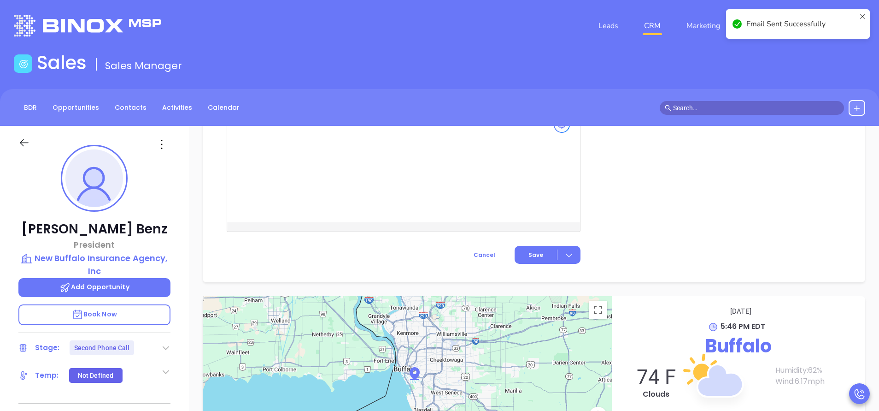
scroll to position [820, 0]
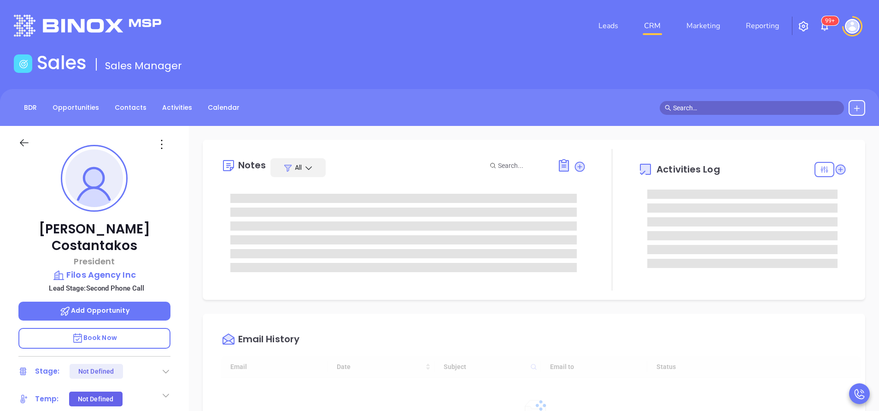
type input "[DATE]"
type input "[PERSON_NAME]"
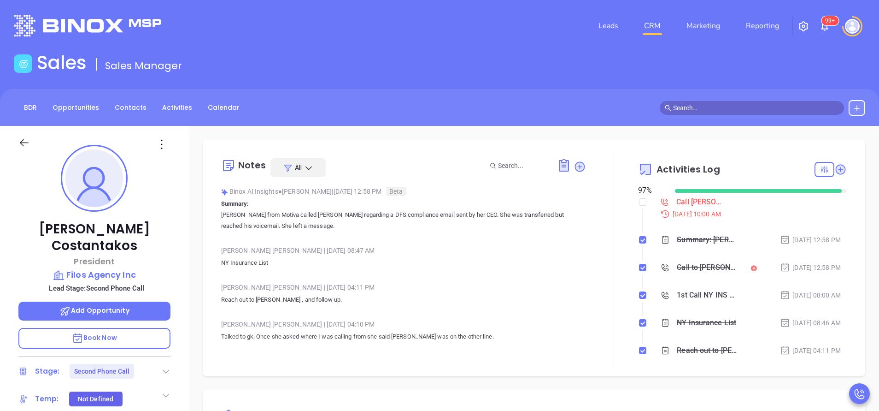
click at [587, 328] on div at bounding box center [612, 258] width 52 height 218
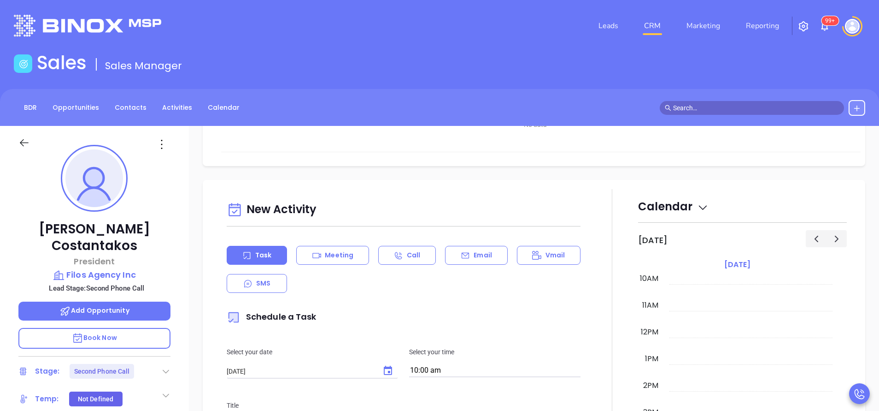
scroll to position [387, 0]
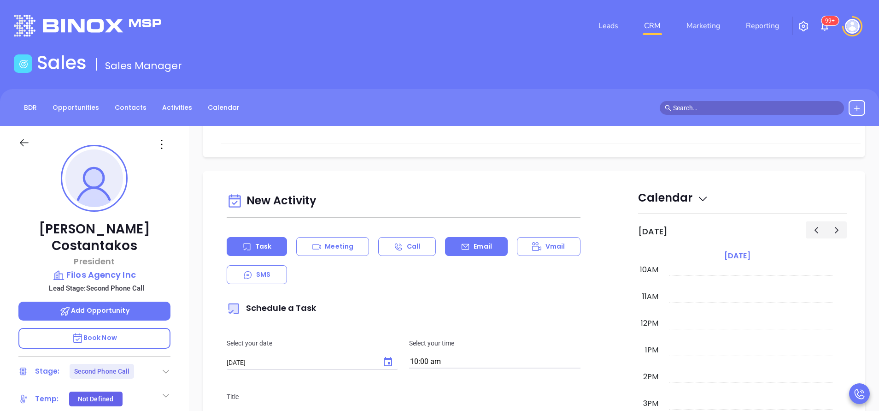
click at [475, 251] on p "Email" at bounding box center [483, 246] width 18 height 10
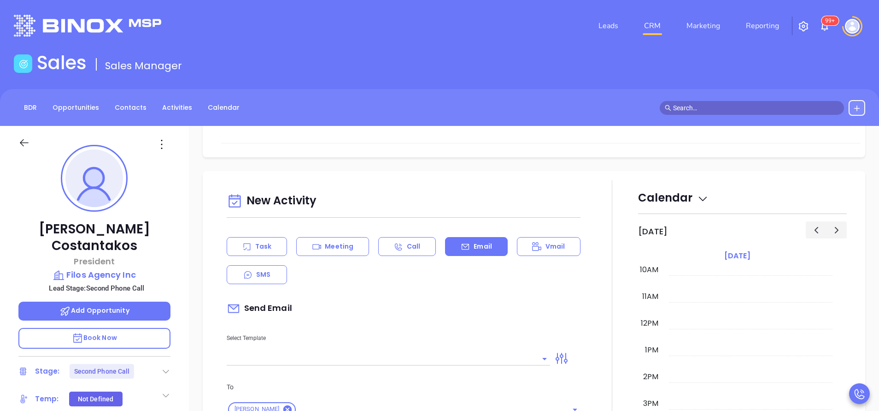
type input "[PERSON_NAME]"
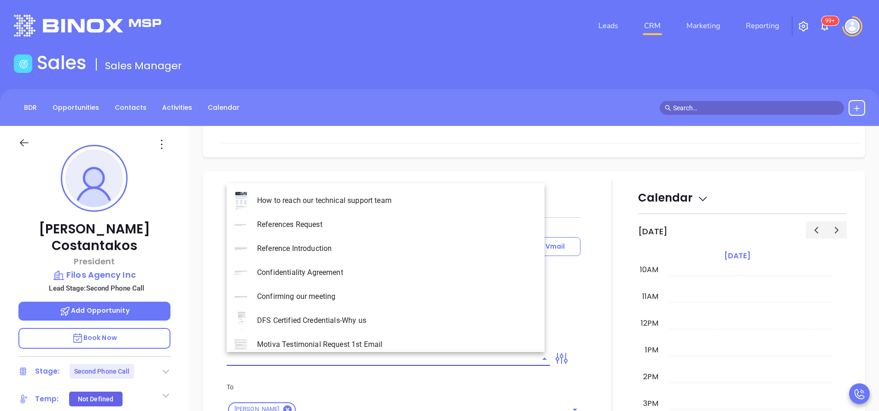
click at [403, 363] on input "text" at bounding box center [382, 358] width 310 height 13
click at [376, 244] on li "NY Insurance 0625 - Email 2" at bounding box center [386, 248] width 318 height 24
type input "NY Insurance 0625 - Email 2"
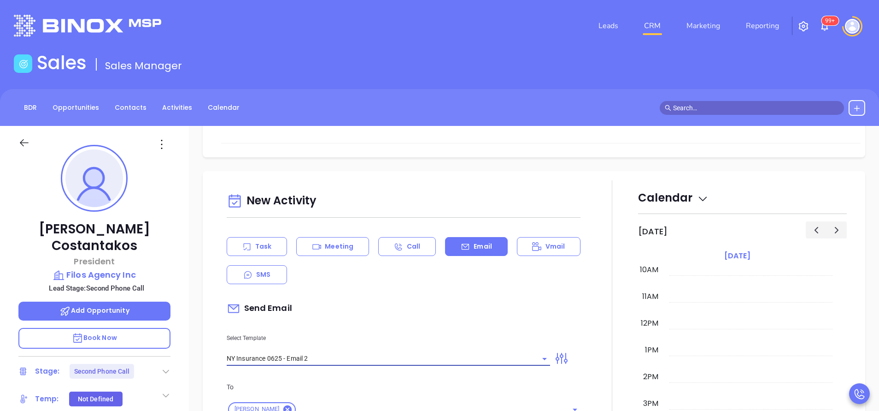
type input "I don’t know if you saw this Thomas"
type input "NY Insurance 0625 - Email 2"
click at [401, 306] on div "Send Email" at bounding box center [404, 308] width 354 height 21
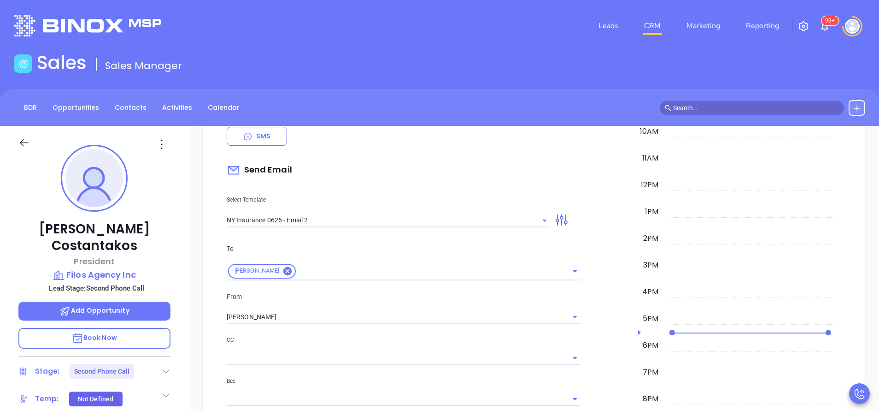
scroll to position [553, 0]
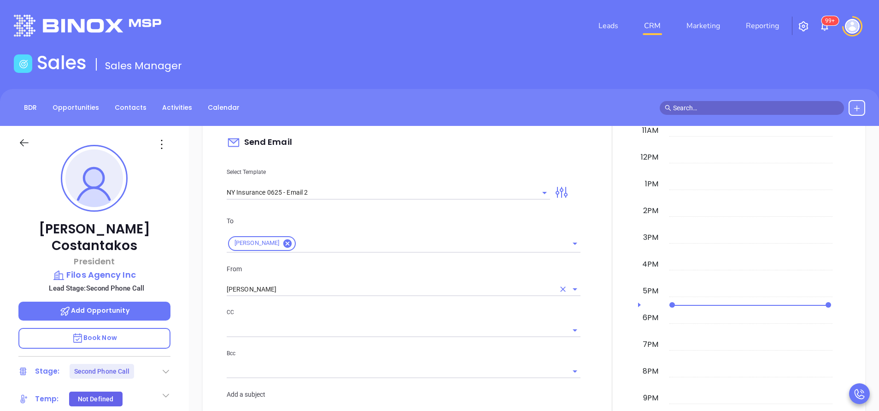
click at [286, 291] on input "[PERSON_NAME]" at bounding box center [391, 288] width 328 height 13
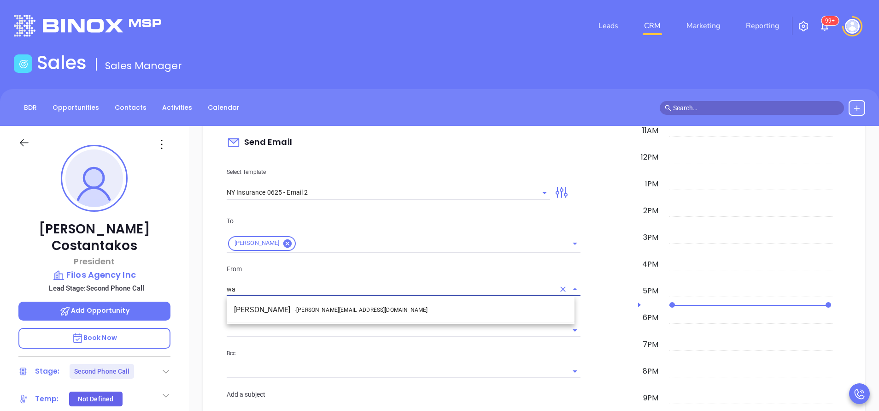
click at [283, 306] on li "Walter Contreras - [EMAIL_ADDRESS][DOMAIN_NAME]" at bounding box center [401, 309] width 348 height 17
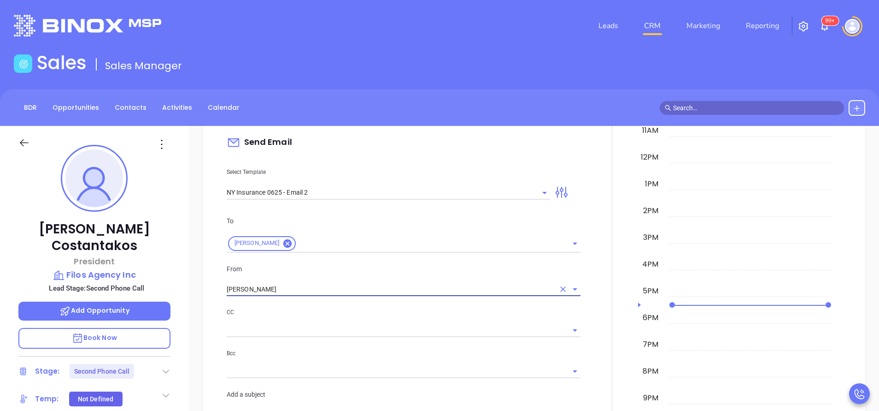
type input "[PERSON_NAME]"
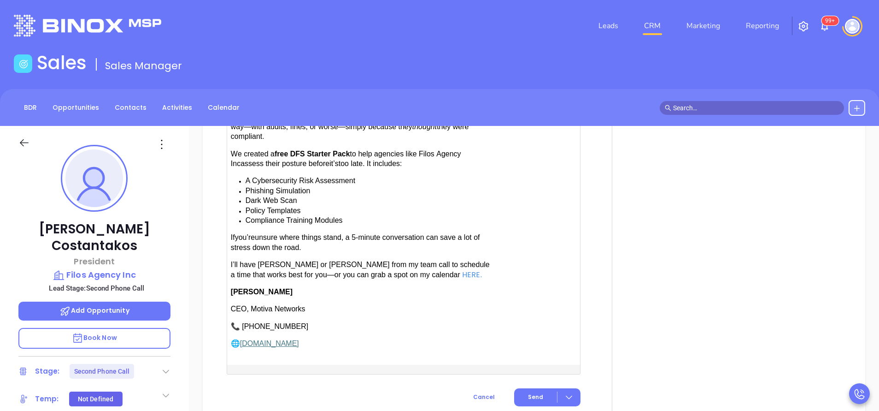
scroll to position [968, 0]
click at [320, 254] on div "I’m not sure if you saw my last note—but I figured I should follow up just in c…" at bounding box center [363, 176] width 265 height 205
click at [532, 392] on span "Send" at bounding box center [535, 396] width 15 height 8
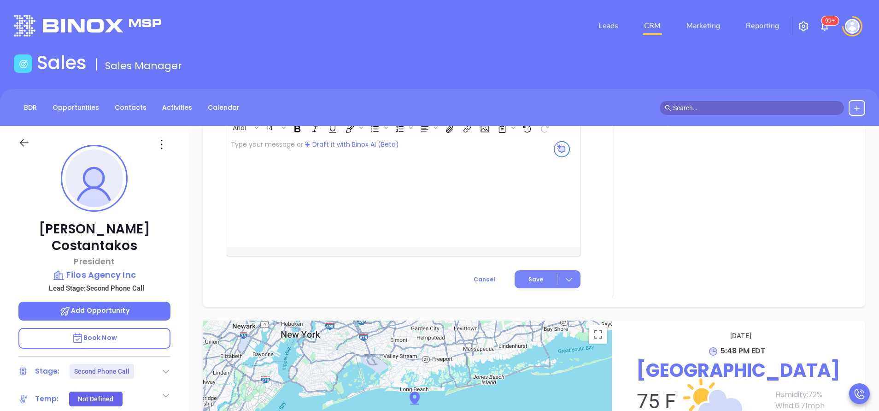
scroll to position [960, 0]
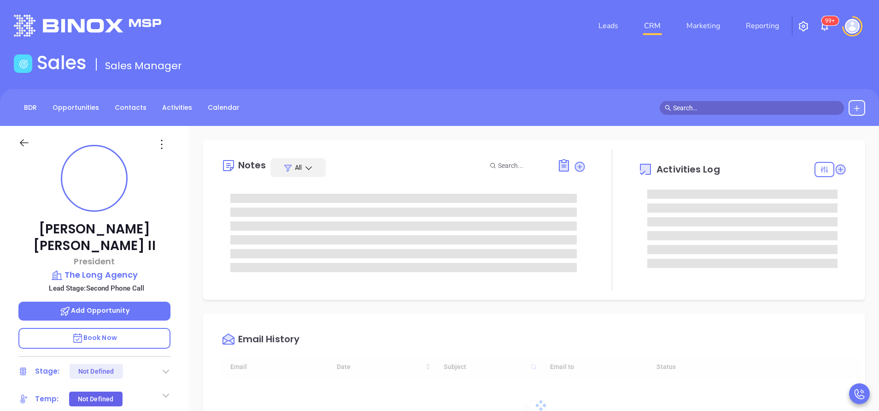
type input "[DATE]"
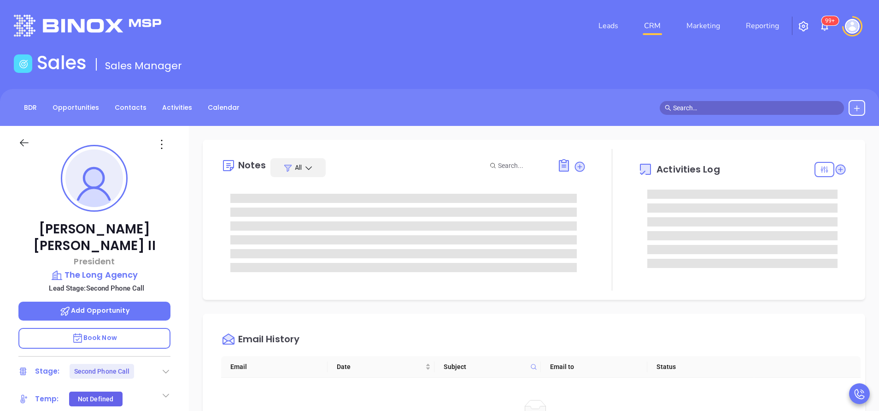
type input "[PERSON_NAME]"
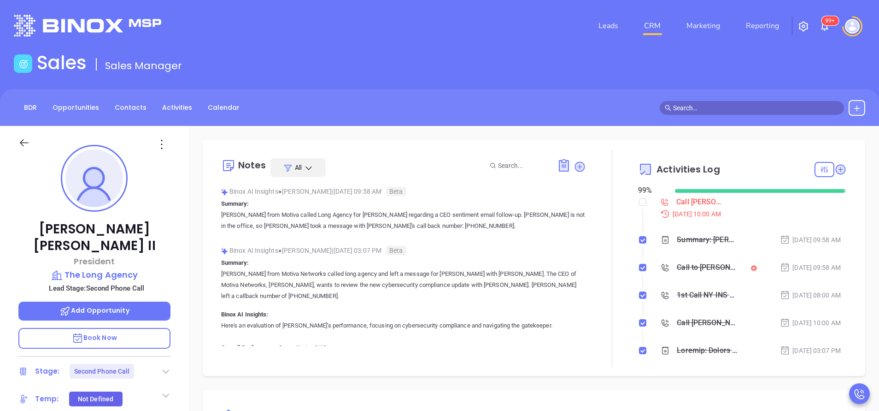
click at [612, 310] on div at bounding box center [612, 258] width 0 height 218
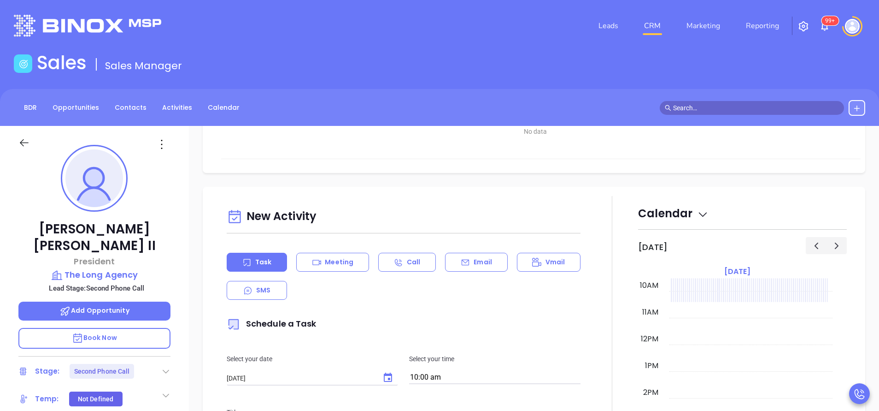
scroll to position [442, 0]
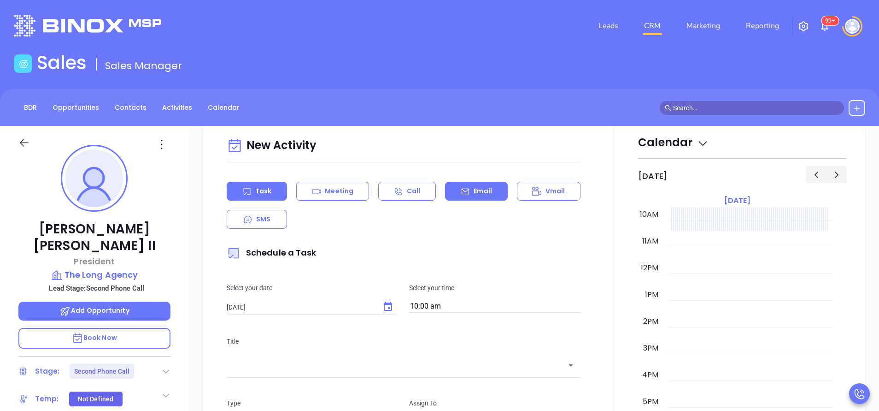
click at [478, 192] on p "Email" at bounding box center [483, 191] width 18 height 10
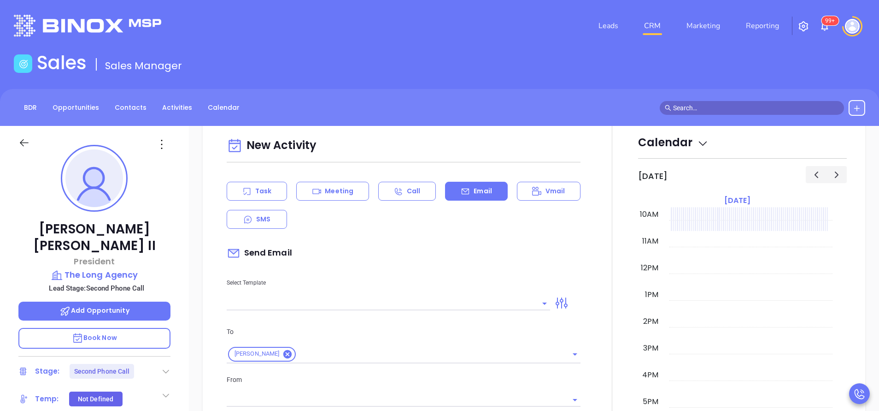
type input "[PERSON_NAME]"
click at [360, 302] on input "text" at bounding box center [382, 302] width 310 height 13
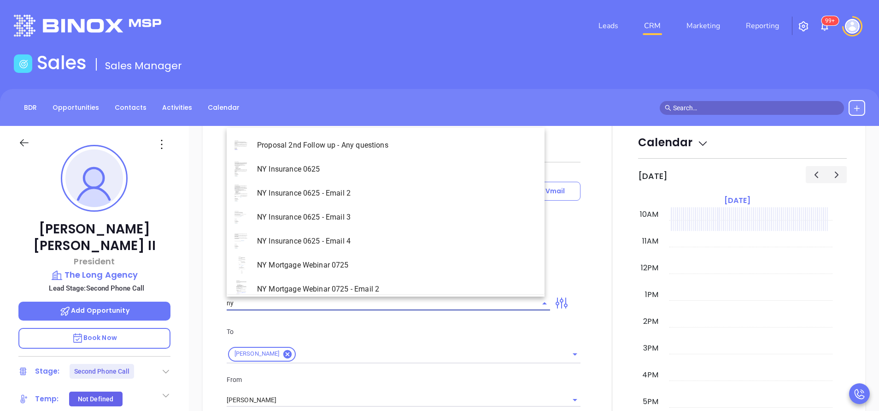
click at [352, 195] on li "NY Insurance 0625 - Email 2" at bounding box center [386, 193] width 318 height 24
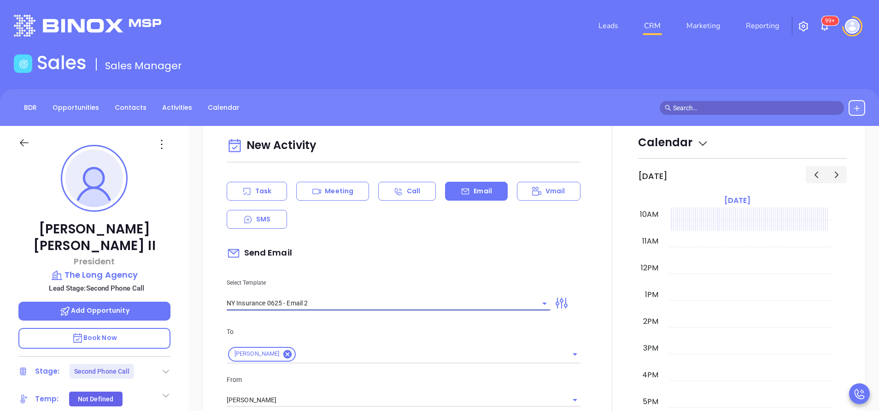
type input "NY Insurance 0625 - Email 2"
type input "I don’t know if you saw this Richard L."
click at [363, 251] on div "Send Email" at bounding box center [404, 252] width 354 height 21
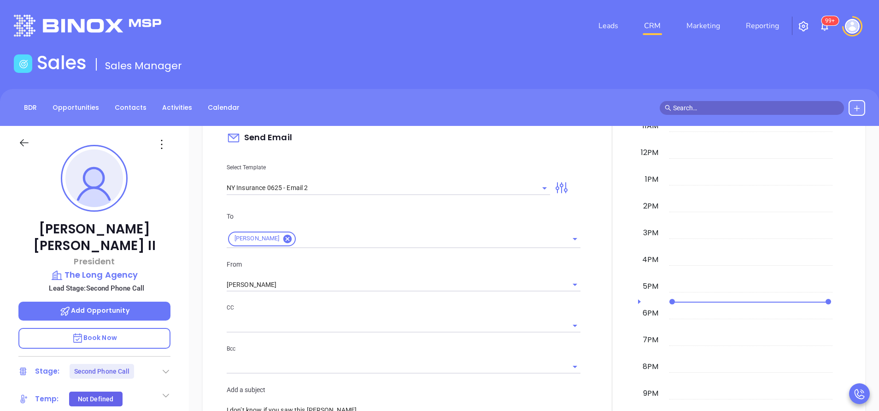
scroll to position [581, 0]
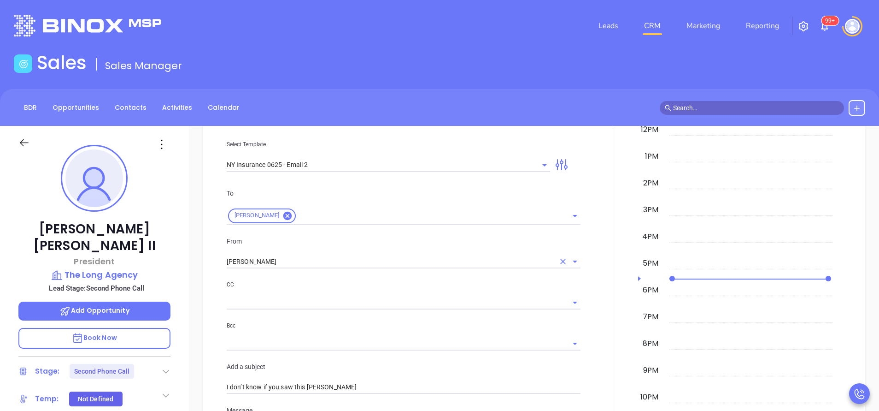
click at [341, 261] on input "[PERSON_NAME]" at bounding box center [391, 261] width 328 height 13
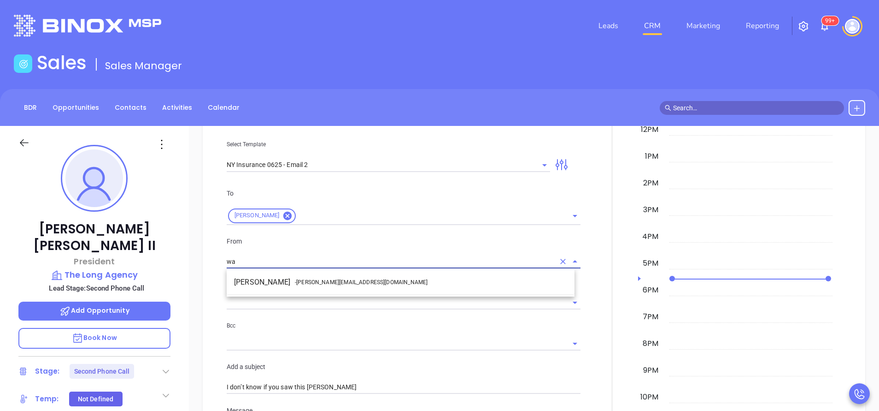
click at [333, 280] on span "- walter@motiva.net" at bounding box center [361, 282] width 133 height 8
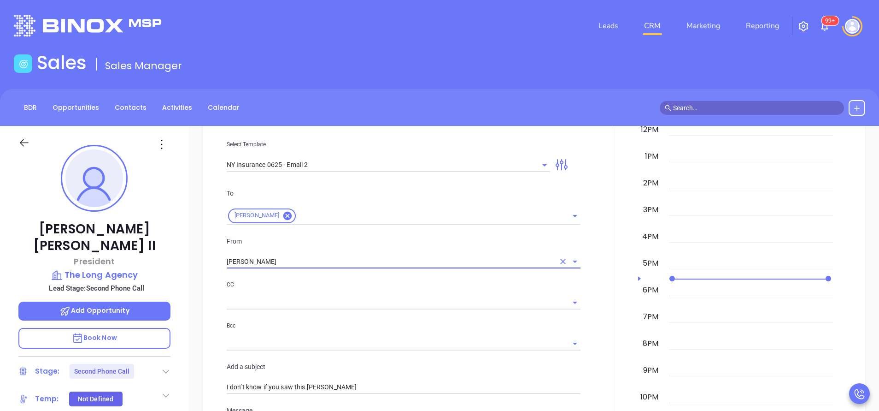
type input "[PERSON_NAME]"
click at [598, 297] on div at bounding box center [612, 394] width 52 height 815
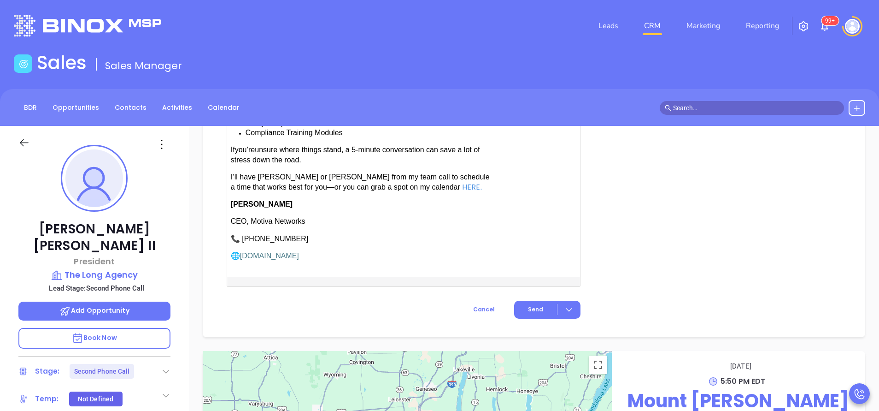
scroll to position [1023, 0]
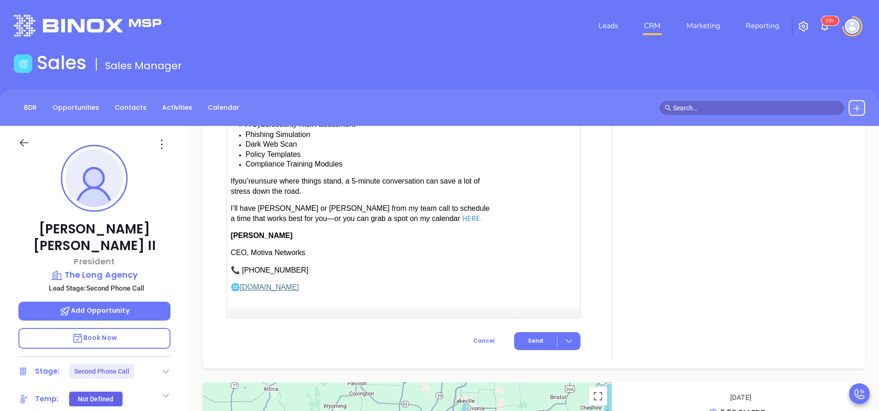
click at [299, 204] on span "have [PERSON_NAME] or [PERSON_NAME] from my team call to schedule a time that w…" at bounding box center [360, 213] width 259 height 18
click at [528, 336] on span "Send" at bounding box center [535, 340] width 15 height 8
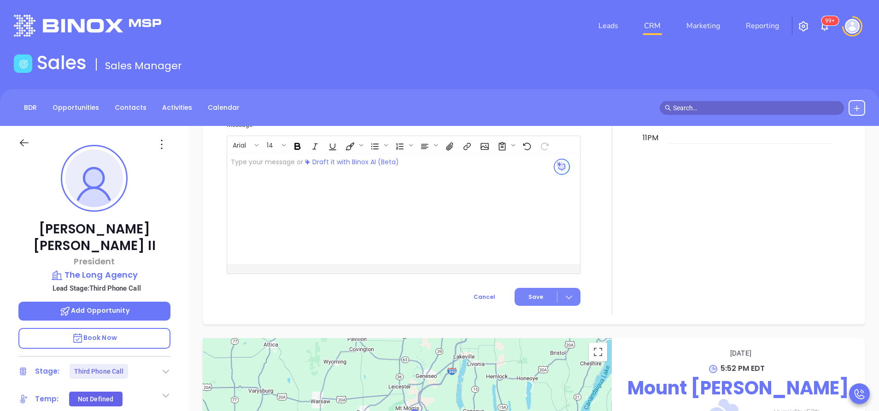
scroll to position [942, 0]
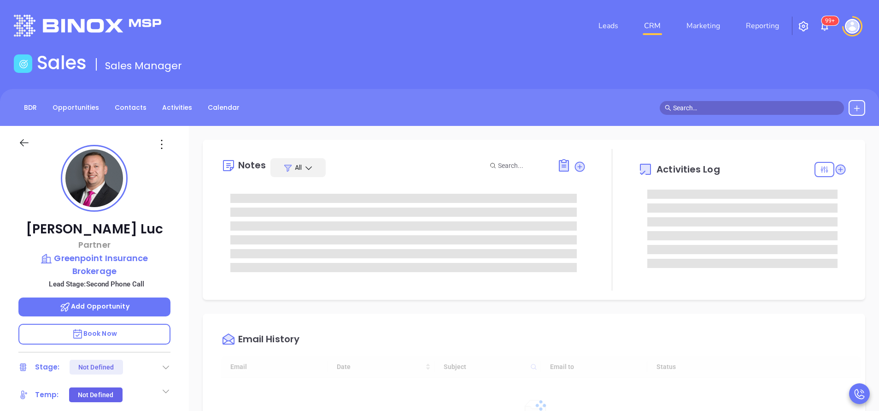
type input "[DATE]"
type input "[PERSON_NAME]"
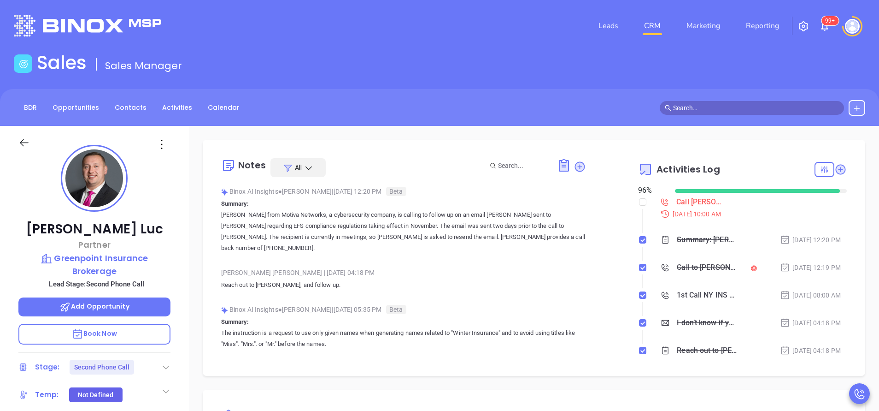
click at [597, 334] on div at bounding box center [612, 258] width 52 height 218
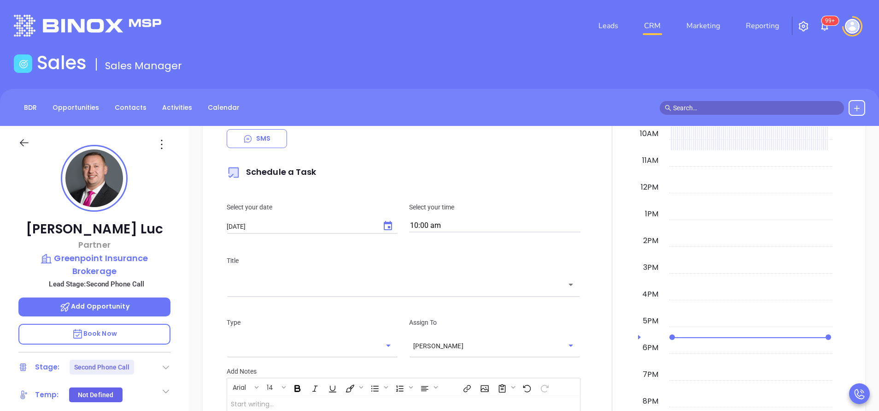
scroll to position [498, 0]
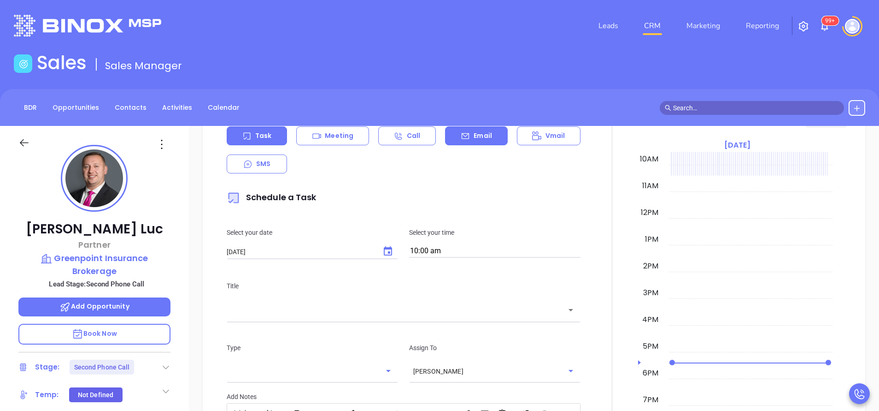
click at [475, 141] on div "Email" at bounding box center [476, 135] width 62 height 19
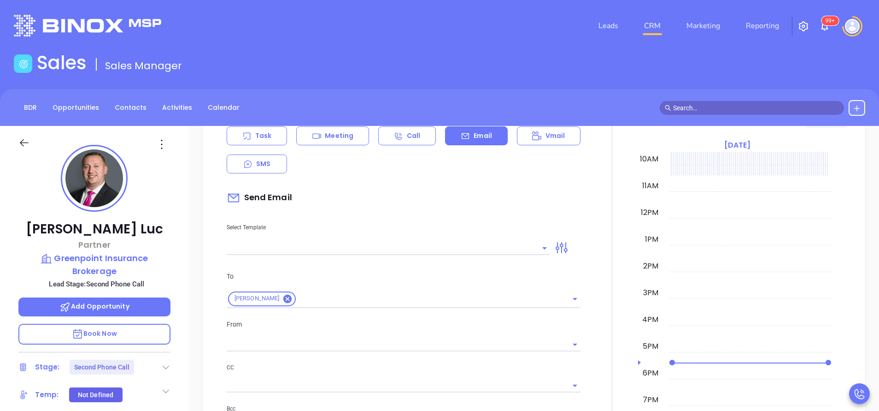
type input "[PERSON_NAME]"
click at [366, 250] on input "text" at bounding box center [382, 247] width 310 height 13
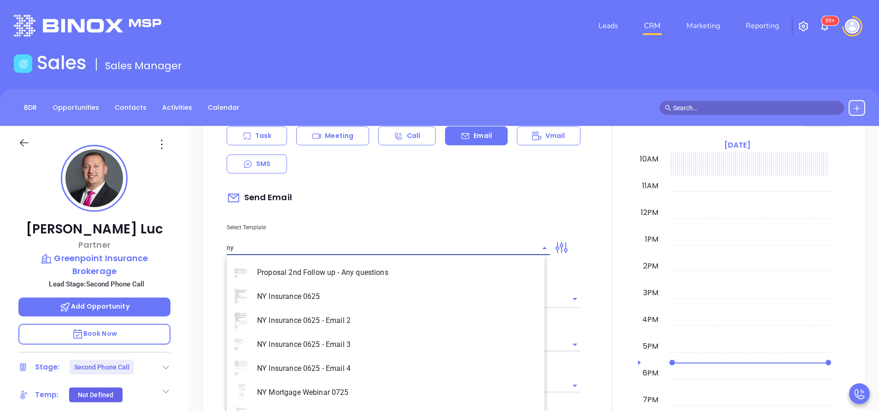
click at [326, 319] on li "NY Insurance 0625 - Email 2" at bounding box center [386, 320] width 318 height 24
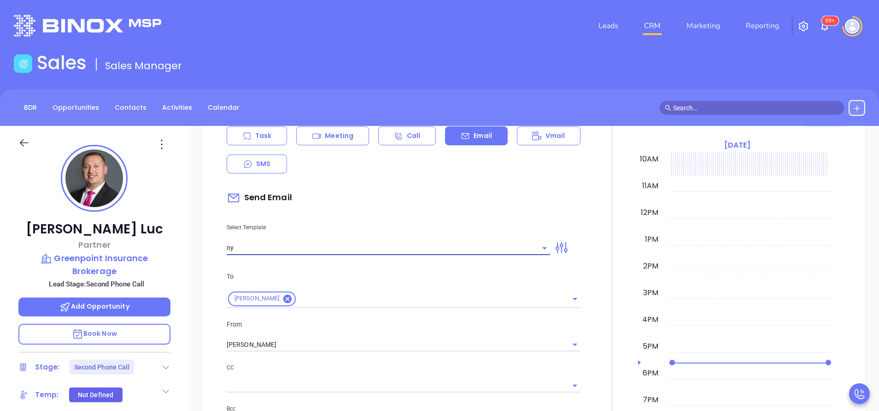
type input "NY Insurance 0625 - Email 2"
type input "I don’t know if you saw this [PERSON_NAME]"
type input "NY Insurance 0625 - Email 2"
click at [305, 342] on input "[PERSON_NAME]" at bounding box center [391, 344] width 328 height 13
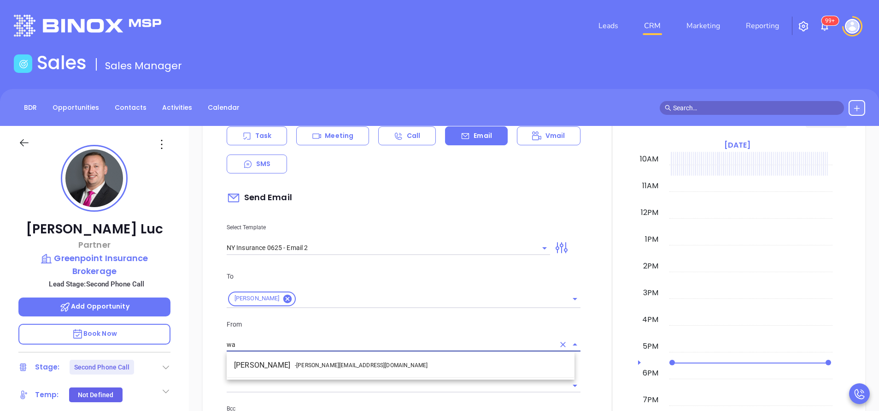
click at [312, 362] on span "- [PERSON_NAME][EMAIL_ADDRESS][DOMAIN_NAME]" at bounding box center [361, 365] width 133 height 8
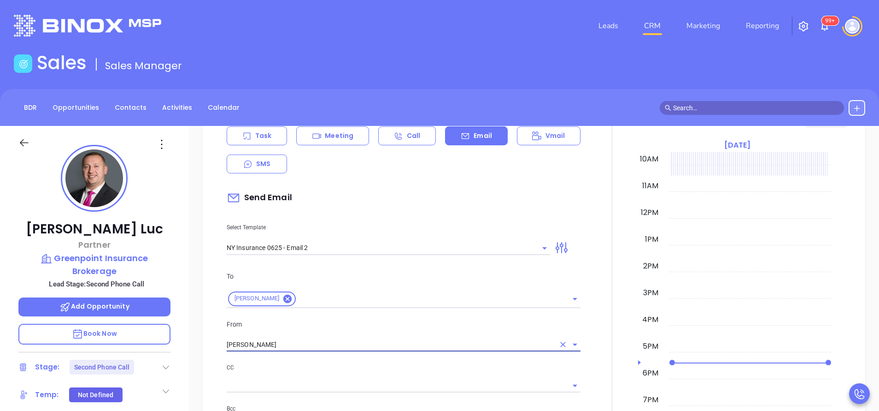
type input "[PERSON_NAME]"
click at [312, 362] on div "To [PERSON_NAME] From [PERSON_NAME] CC Bcc Add a subject I don’t know if you sa…" at bounding box center [403, 373] width 365 height 229
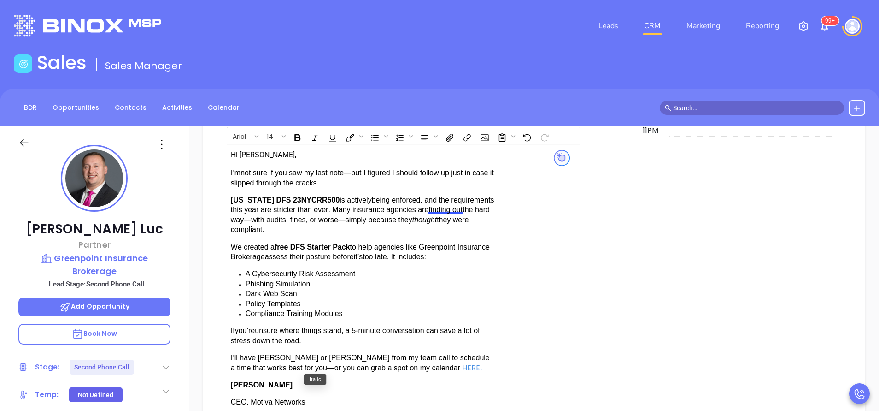
scroll to position [912, 0]
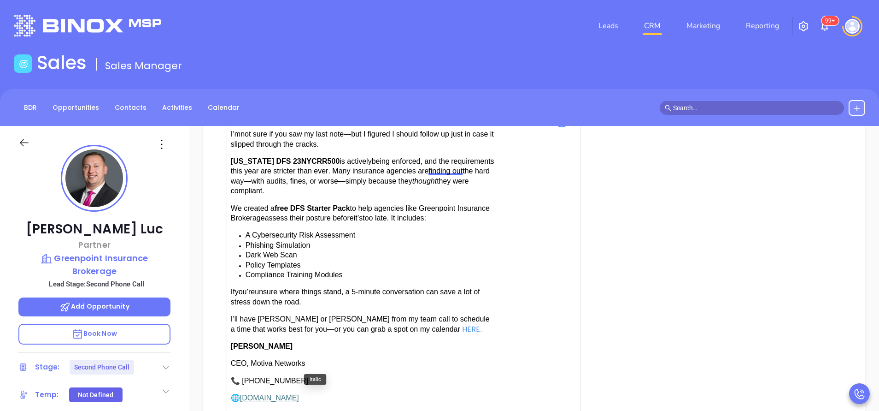
click at [322, 317] on span "have [PERSON_NAME] or [PERSON_NAME] from my team call to schedule a time that w…" at bounding box center [360, 324] width 259 height 18
click at [578, 388] on div "New Activity Task Meeting Call Email Vmail SMS Send Email Select Template NY In…" at bounding box center [403, 62] width 365 height 796
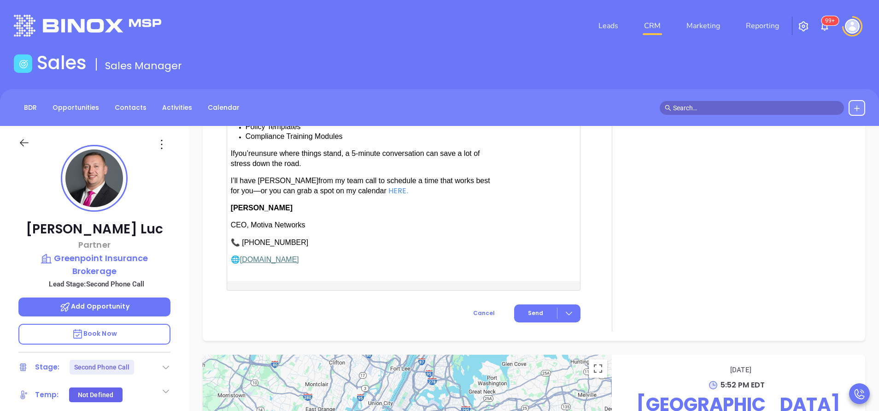
scroll to position [1078, 0]
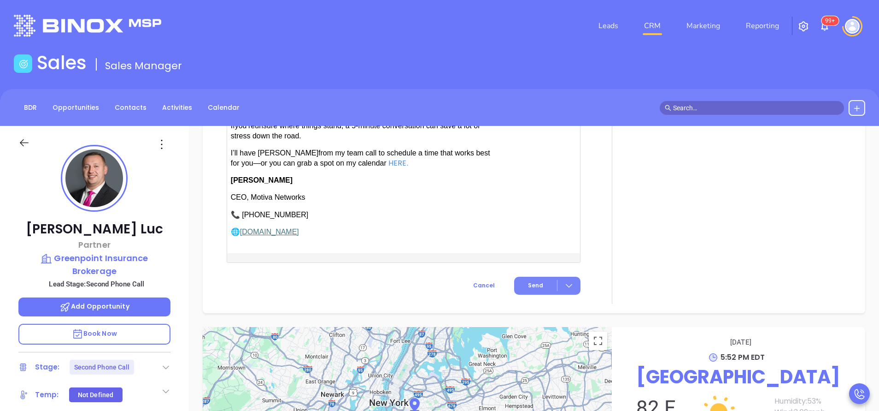
click at [530, 282] on span "Send" at bounding box center [535, 285] width 15 height 8
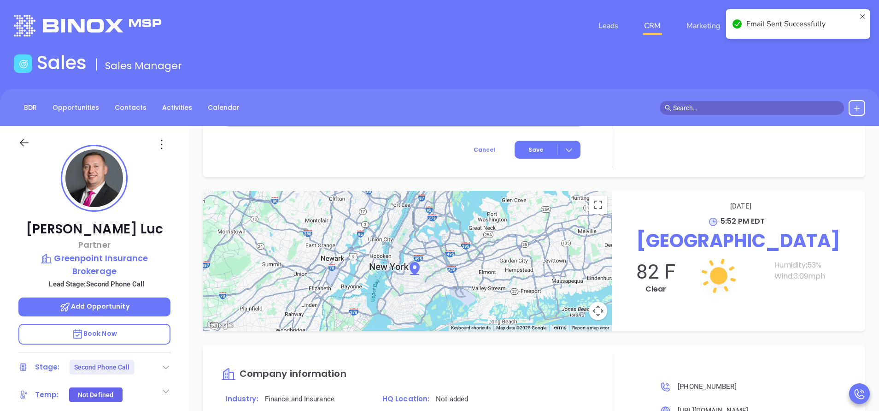
scroll to position [884, 0]
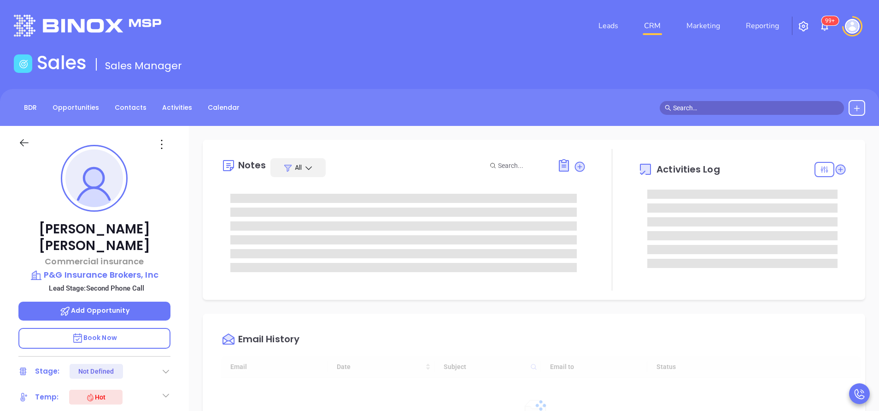
type input "[DATE]"
type input "[PERSON_NAME]"
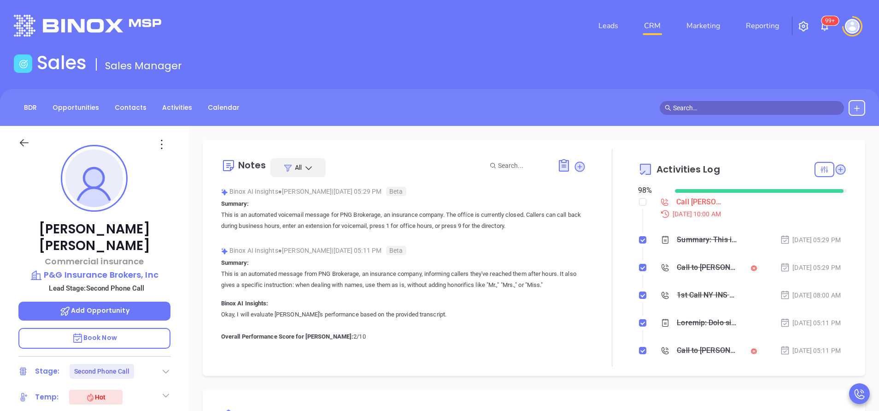
click at [586, 324] on div at bounding box center [612, 258] width 52 height 218
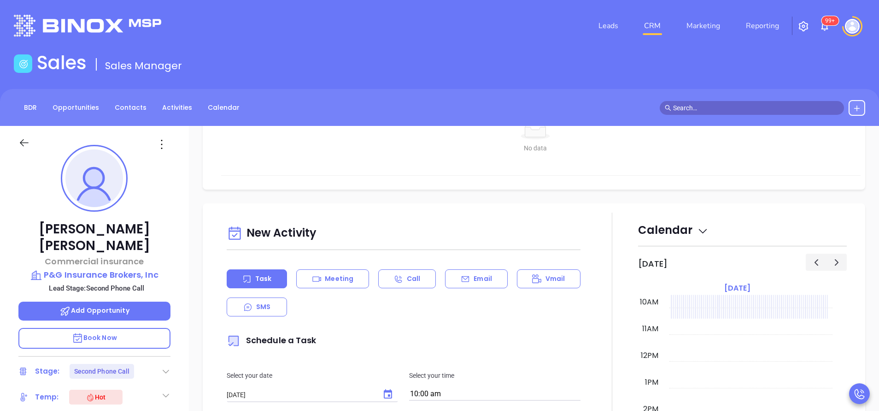
scroll to position [387, 0]
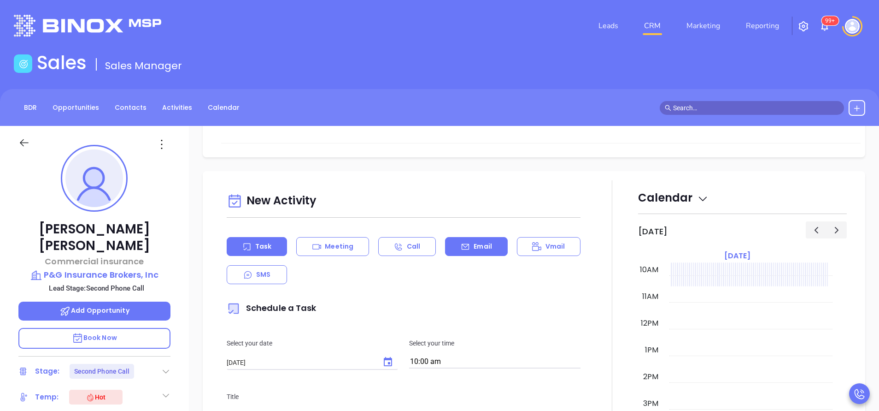
click at [458, 241] on div "Email" at bounding box center [476, 246] width 62 height 19
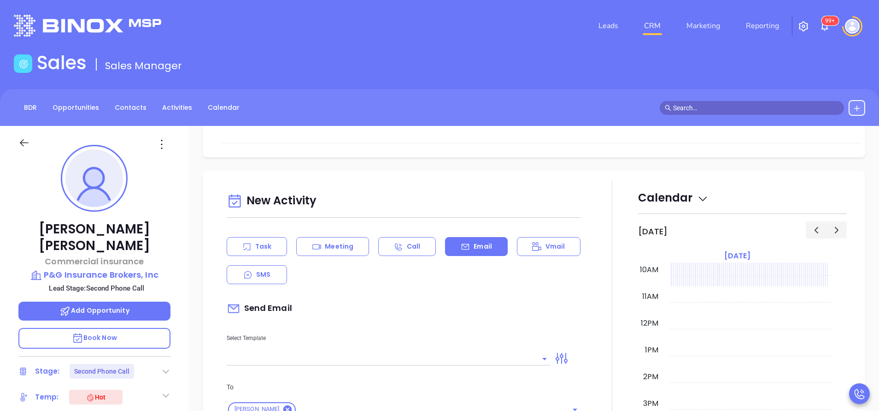
click at [396, 350] on div at bounding box center [388, 357] width 323 height 15
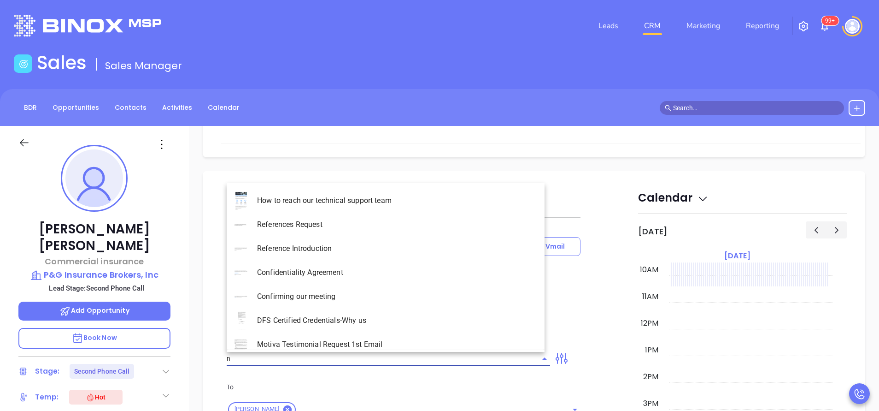
type input "ny"
type input "[PERSON_NAME]"
click at [351, 242] on li "NY Insurance 0625 - Email 2" at bounding box center [386, 248] width 318 height 24
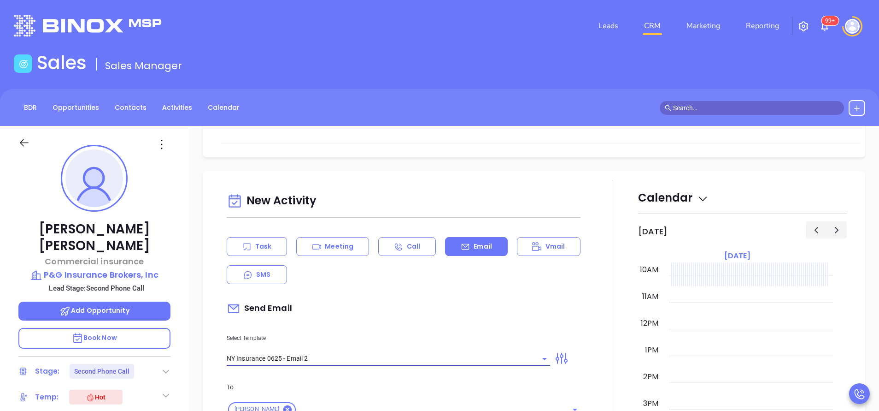
type input "NY Insurance 0625 - Email 2"
type input "I don’t know if you saw this [PERSON_NAME]"
click at [378, 318] on div "Send Email" at bounding box center [404, 308] width 354 height 21
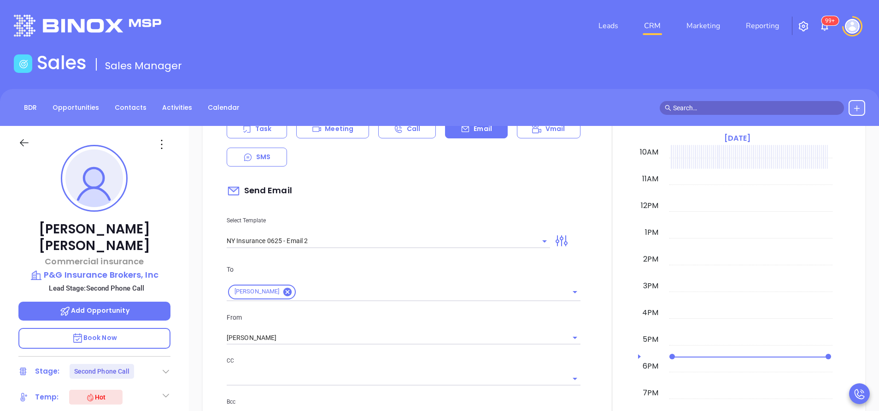
scroll to position [525, 0]
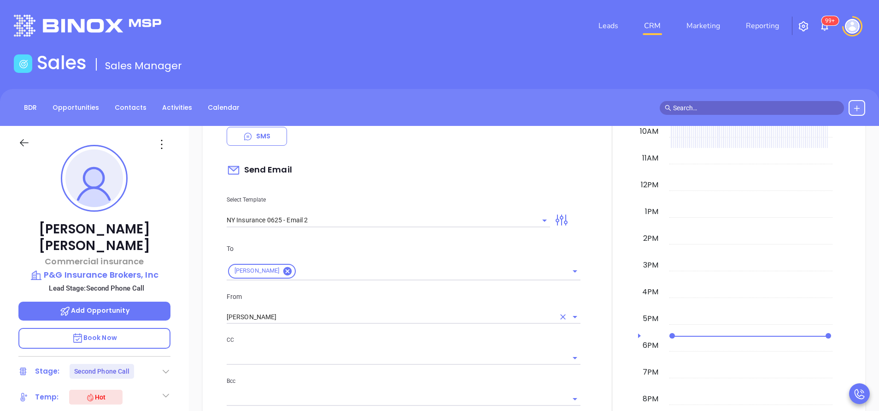
click at [308, 317] on input "[PERSON_NAME]" at bounding box center [391, 316] width 328 height 13
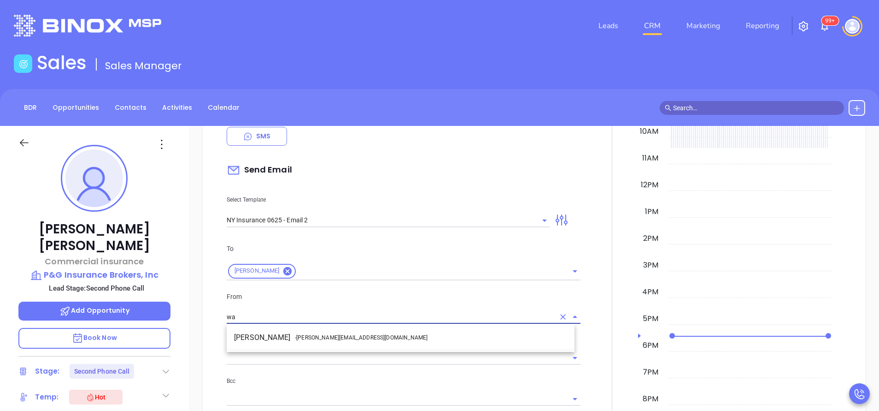
click at [303, 333] on li "Walter Contreras - [EMAIL_ADDRESS][DOMAIN_NAME]" at bounding box center [401, 337] width 348 height 17
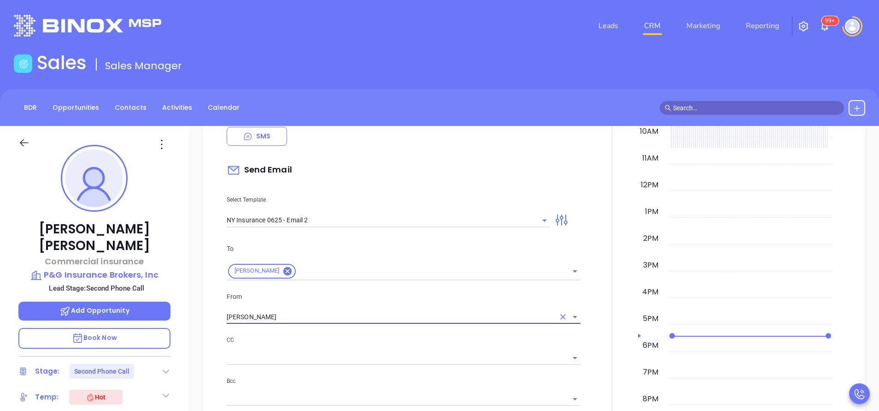
type input "[PERSON_NAME]"
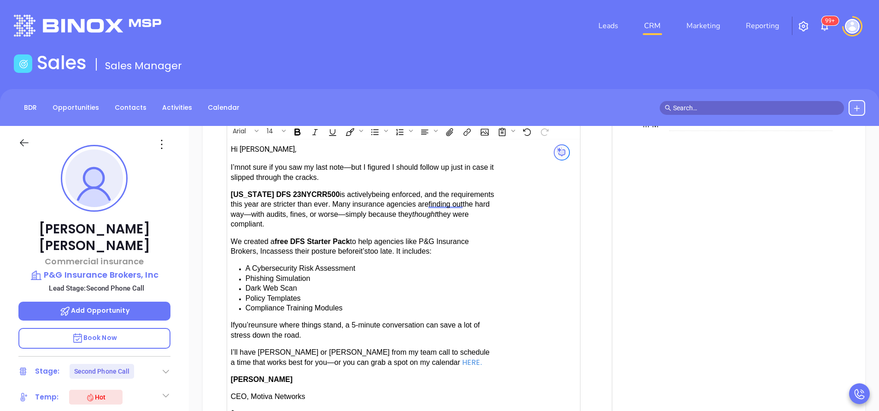
scroll to position [885, 0]
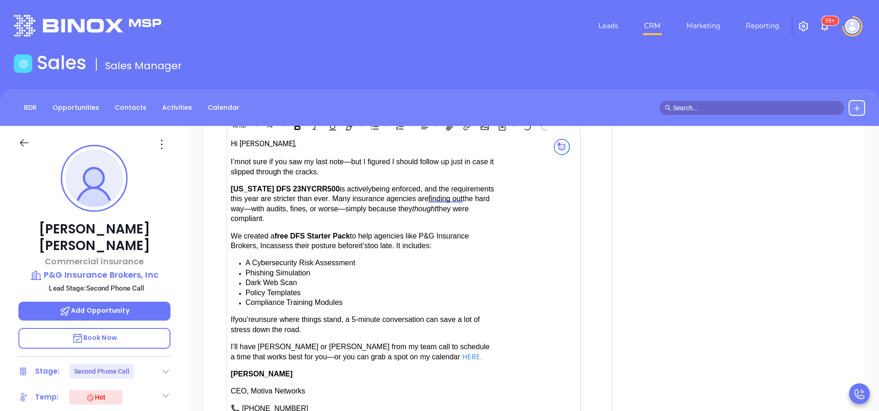
click at [312, 343] on span "have [PERSON_NAME] or [PERSON_NAME] from my team call to schedule a time that w…" at bounding box center [360, 351] width 259 height 18
click at [590, 382] on div at bounding box center [612, 89] width 52 height 815
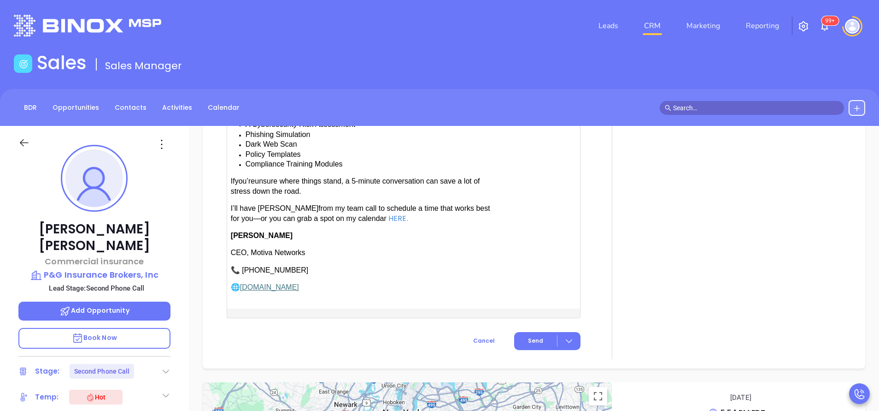
scroll to position [1051, 0]
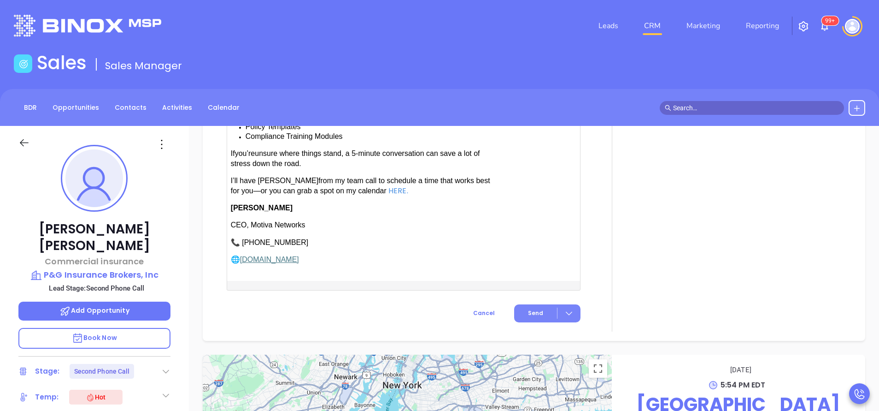
click at [530, 309] on span "Send" at bounding box center [535, 313] width 15 height 8
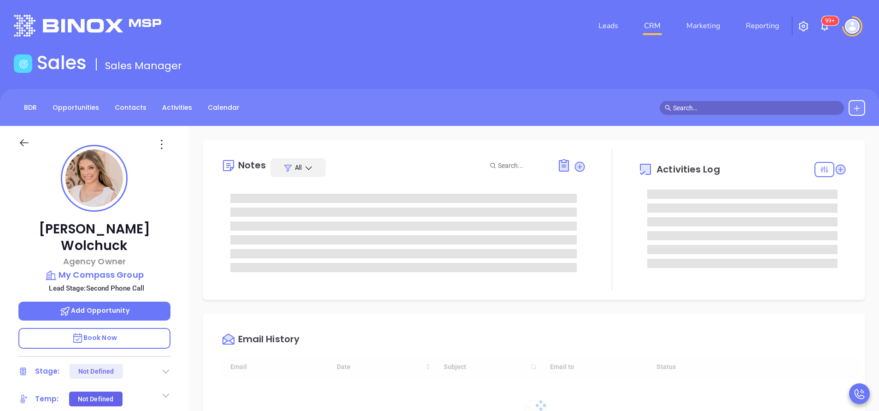
type input "[DATE]"
type input "[PERSON_NAME]"
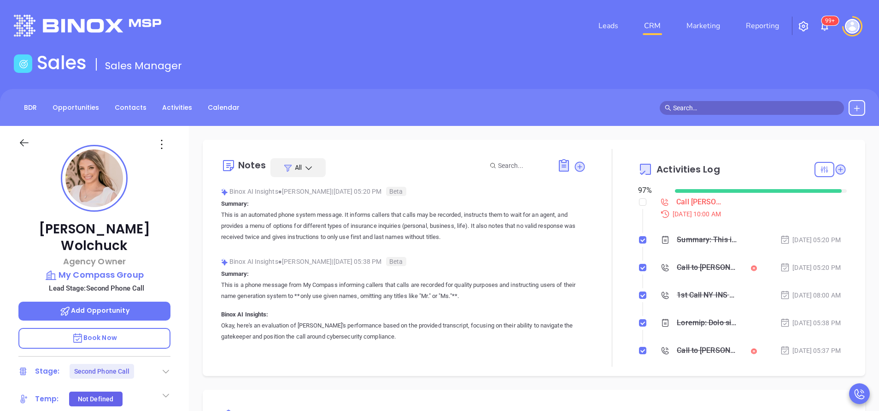
click at [603, 337] on div at bounding box center [612, 258] width 52 height 218
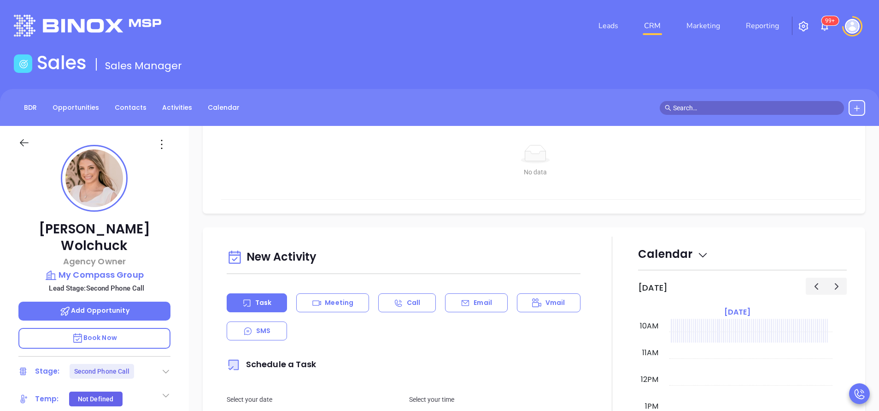
scroll to position [332, 0]
click at [484, 309] on div "Email" at bounding box center [476, 301] width 62 height 19
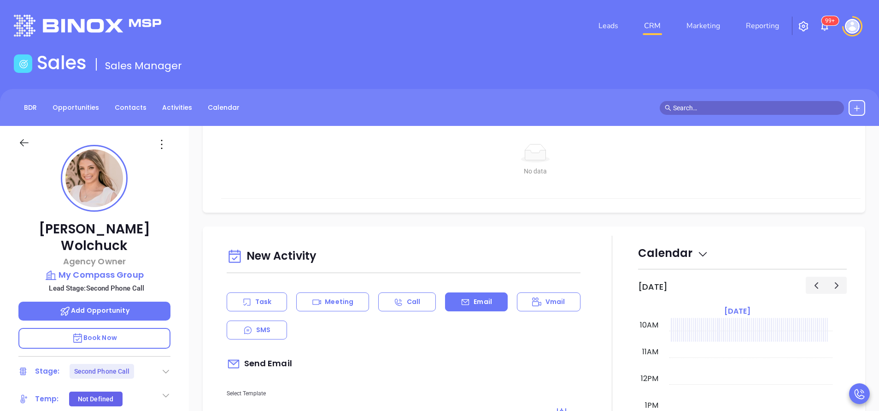
click at [418, 394] on p "Select Template" at bounding box center [388, 393] width 323 height 10
type input "[PERSON_NAME]"
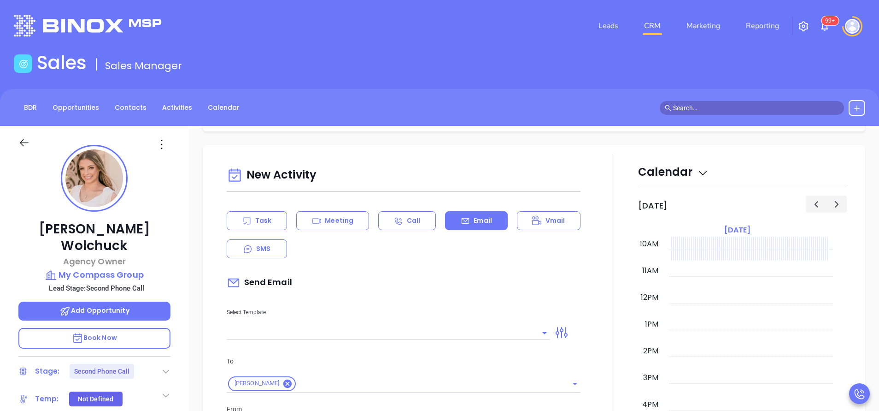
scroll to position [415, 0]
click at [385, 327] on input "text" at bounding box center [382, 330] width 310 height 13
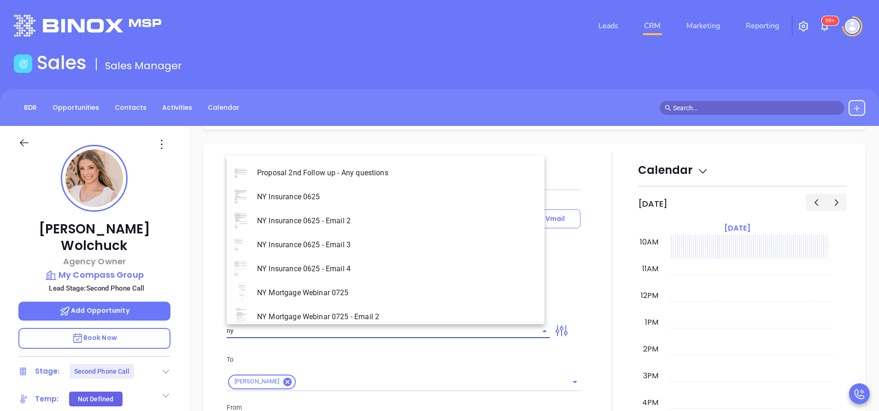
click at [341, 216] on li "NY Insurance 0625 - Email 2" at bounding box center [386, 221] width 318 height 24
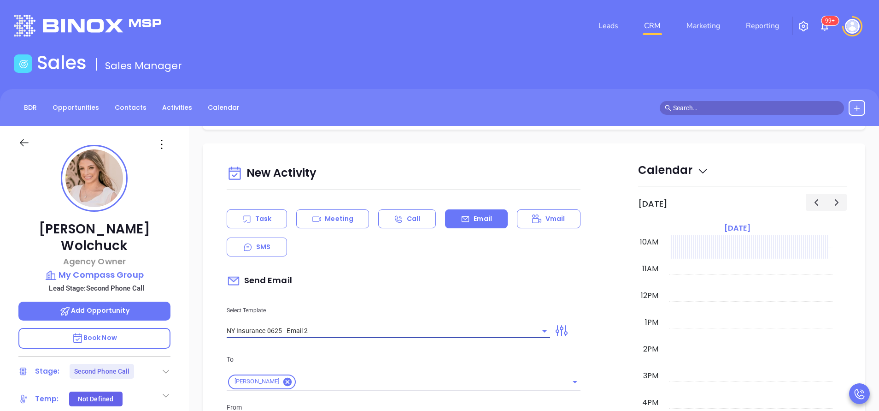
type input "NY Insurance 0625 - Email 2"
type input "I don’t know if you saw this [PERSON_NAME]"
click at [370, 281] on div "Send Email" at bounding box center [404, 280] width 354 height 21
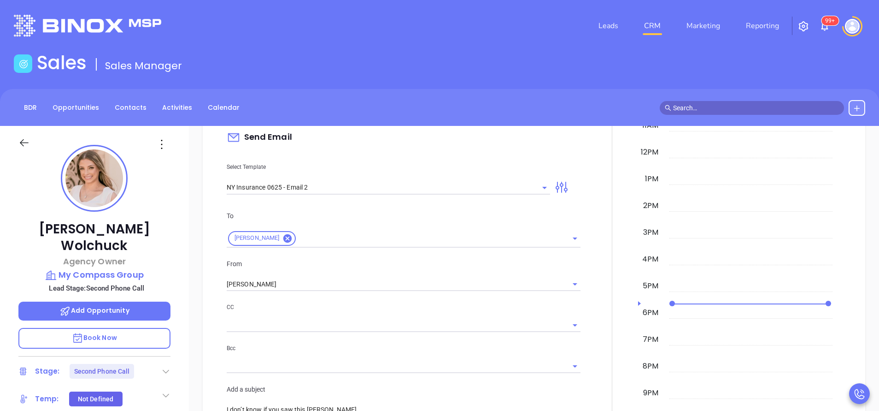
scroll to position [608, 0]
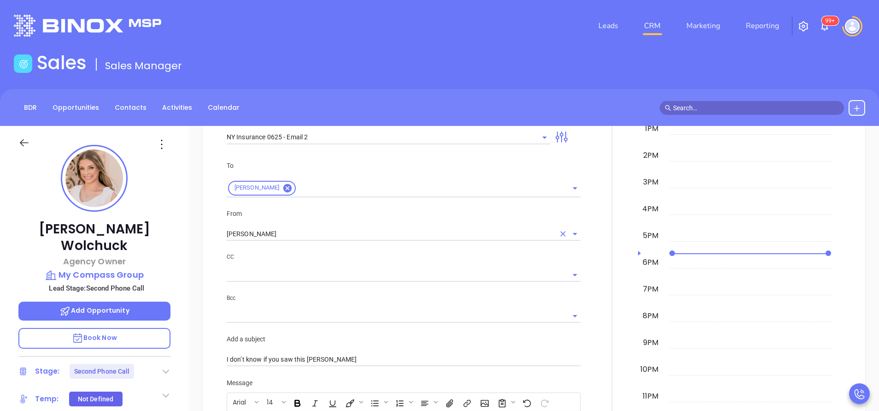
click at [277, 231] on input "[PERSON_NAME]" at bounding box center [391, 233] width 328 height 13
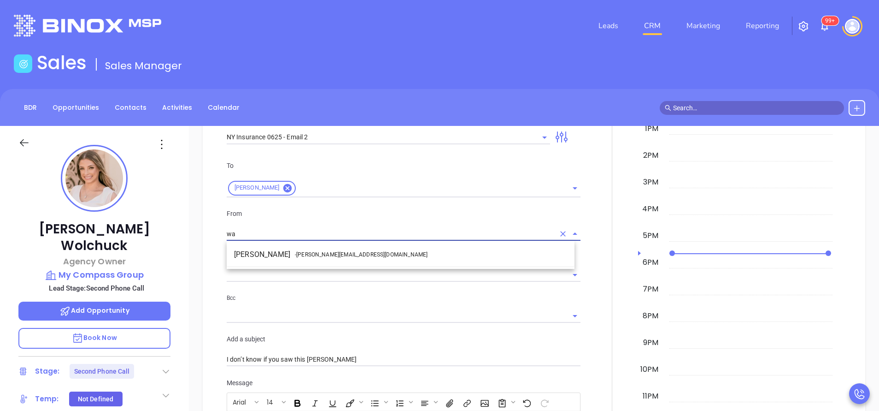
click at [297, 264] on ul "Walter Contreras - [EMAIL_ADDRESS][DOMAIN_NAME]" at bounding box center [401, 254] width 348 height 24
click at [283, 257] on li "Walter Contreras - [EMAIL_ADDRESS][DOMAIN_NAME]" at bounding box center [401, 254] width 348 height 17
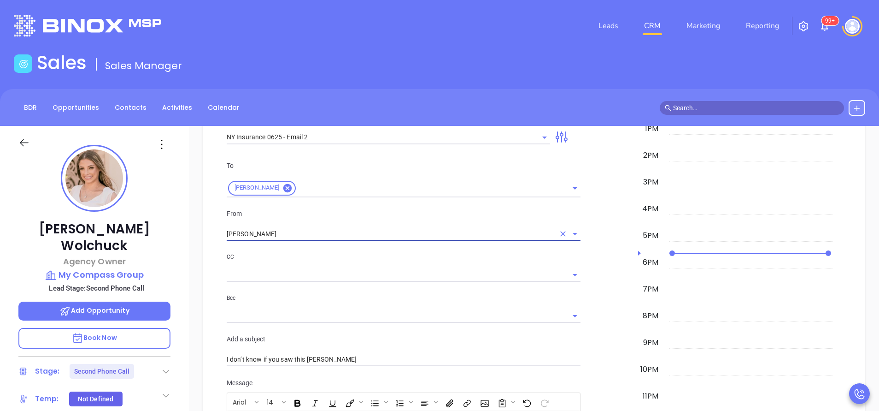
type input "[PERSON_NAME]"
click at [593, 268] on div at bounding box center [612, 366] width 52 height 815
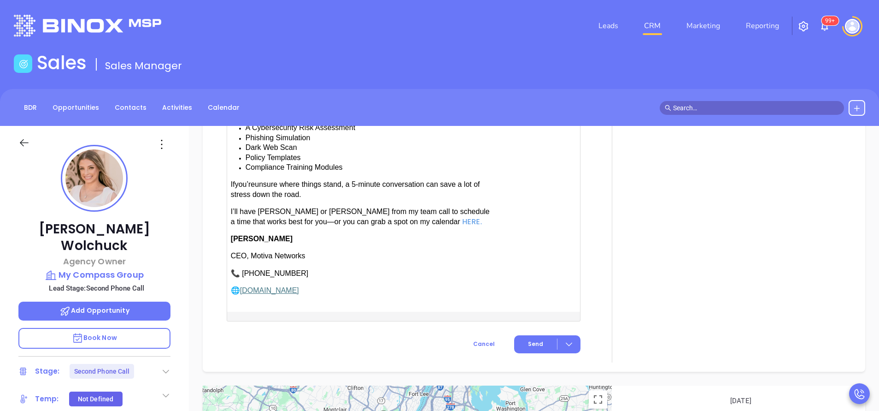
scroll to position [1023, 0]
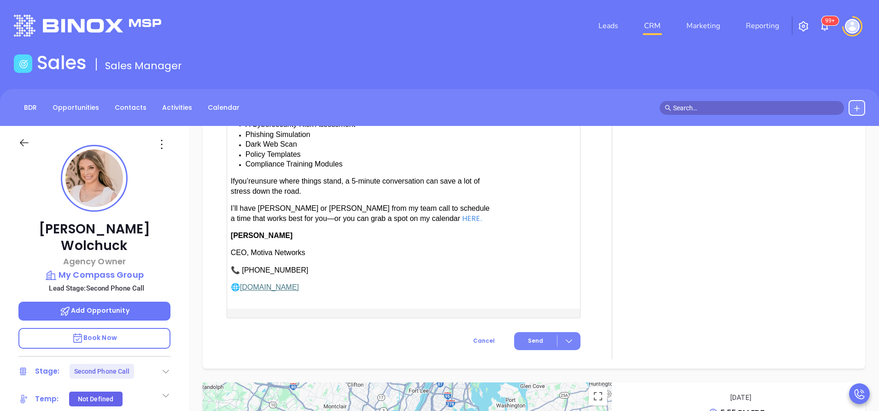
click at [533, 336] on span "Send" at bounding box center [535, 340] width 15 height 8
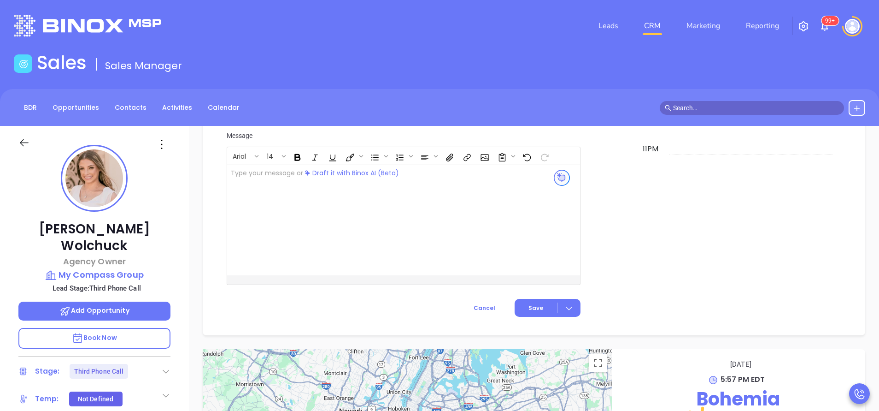
scroll to position [931, 0]
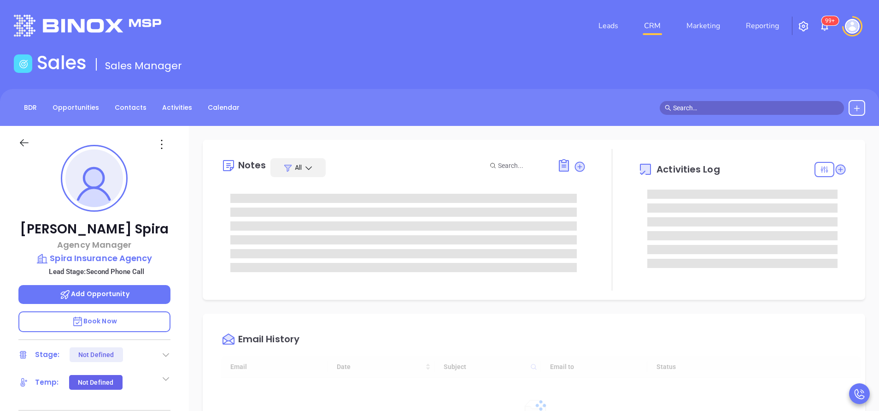
type input "[DATE]"
type input "[PERSON_NAME]"
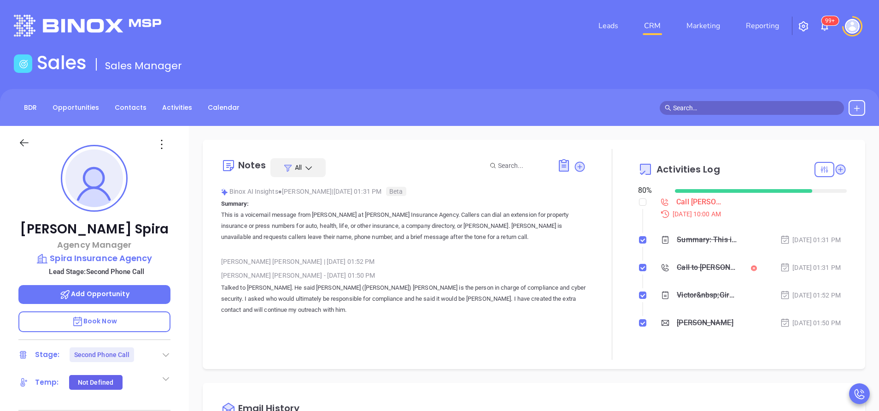
click at [592, 305] on div at bounding box center [612, 254] width 52 height 211
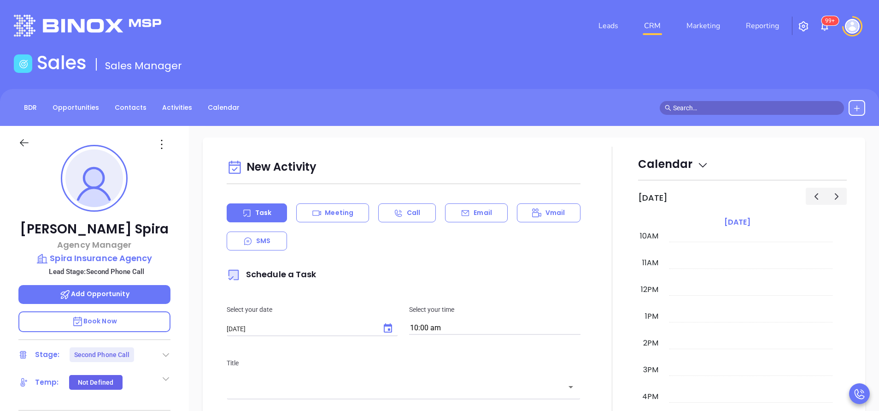
scroll to position [415, 0]
click at [474, 213] on p "Email" at bounding box center [483, 212] width 18 height 10
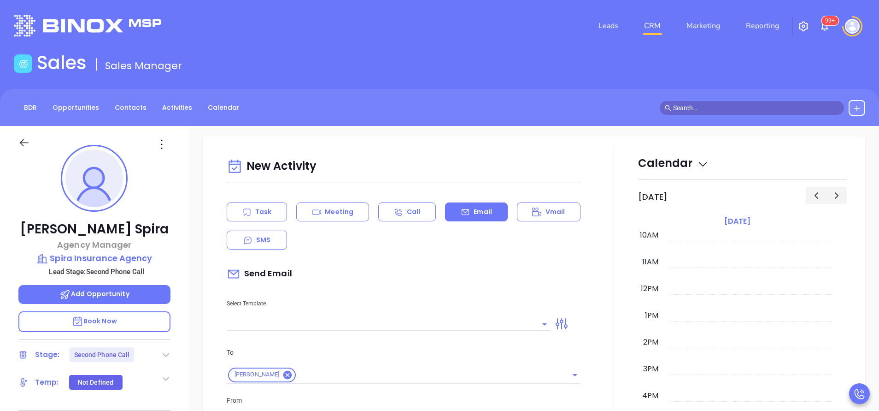
click at [385, 323] on input "text" at bounding box center [382, 323] width 310 height 13
type input "[PERSON_NAME]"
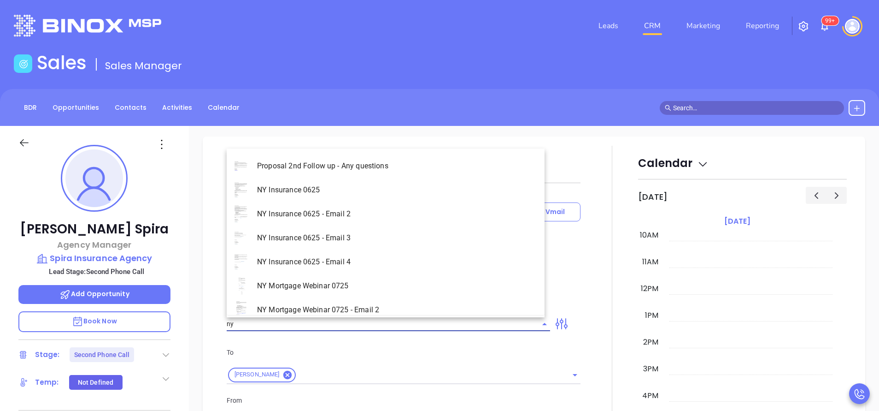
click at [365, 213] on li "NY Insurance 0625 - Email 2" at bounding box center [386, 214] width 318 height 24
type input "NY Insurance 0625 - Email 2"
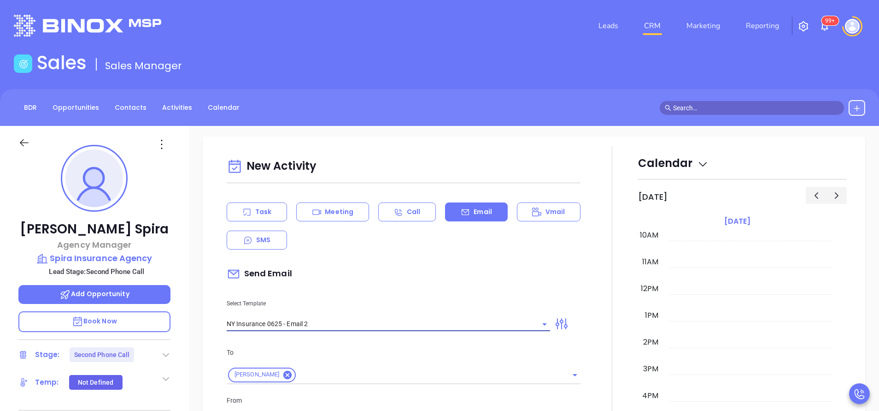
type input "I don’t know if you saw this [PERSON_NAME]"
type input "NY Insurance 0625 - Email 2"
click at [376, 283] on div "Send Email" at bounding box center [404, 273] width 354 height 21
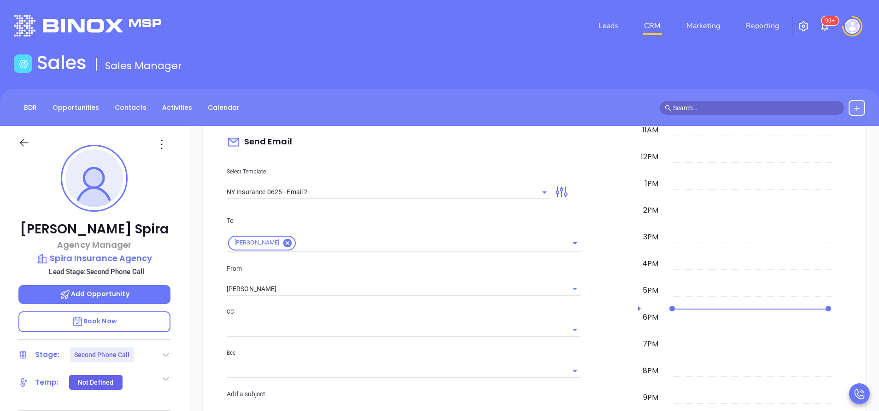
scroll to position [553, 0]
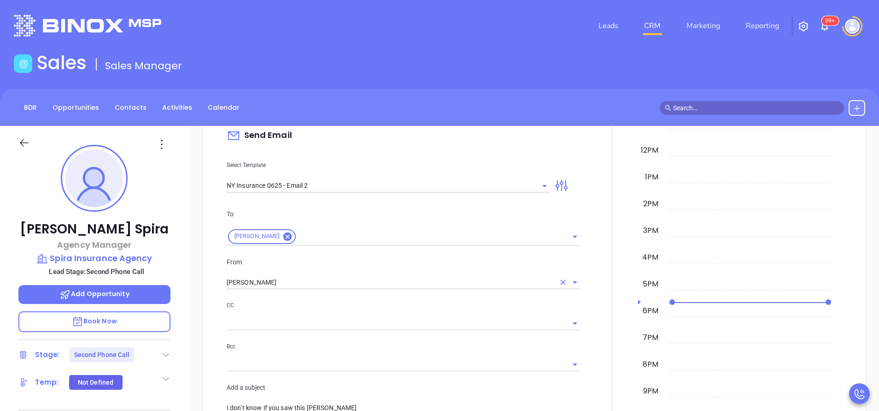
click at [347, 286] on input "[PERSON_NAME]" at bounding box center [391, 282] width 328 height 13
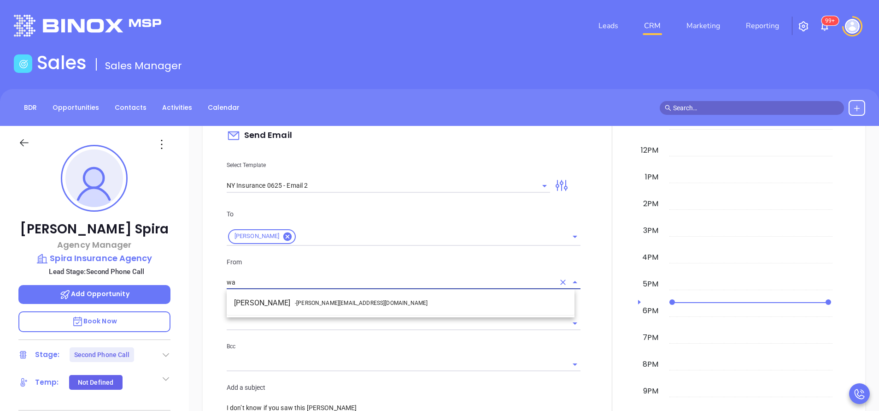
click at [339, 297] on li "Walter Contreras - [EMAIL_ADDRESS][DOMAIN_NAME]" at bounding box center [401, 302] width 348 height 17
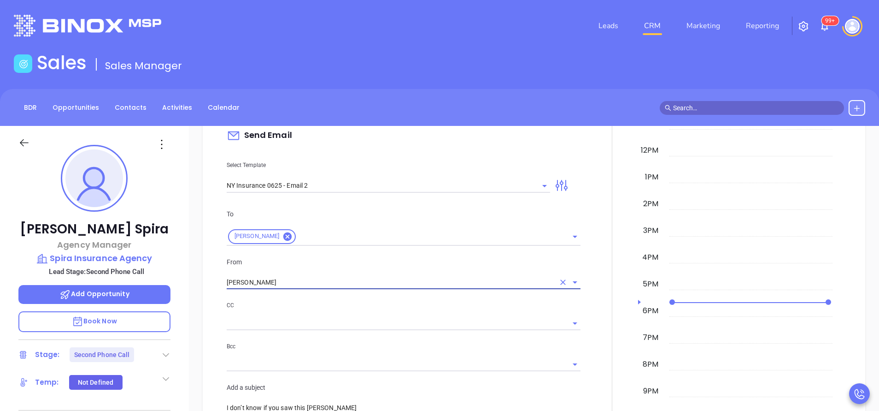
type input "[PERSON_NAME]"
click at [594, 316] on div at bounding box center [612, 414] width 52 height 815
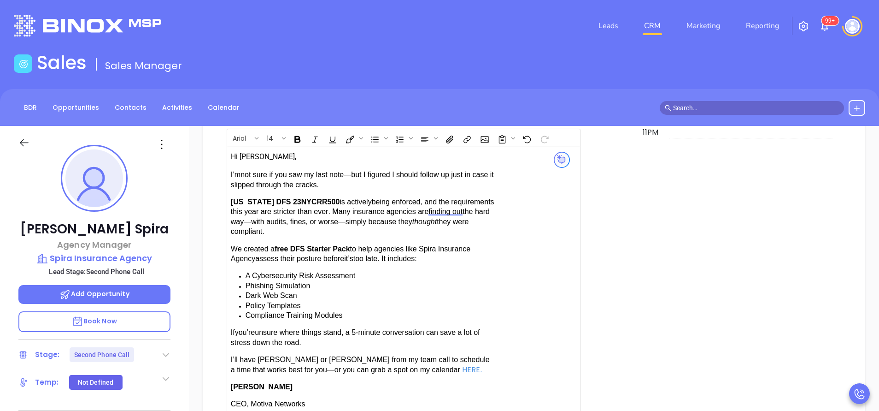
scroll to position [885, 0]
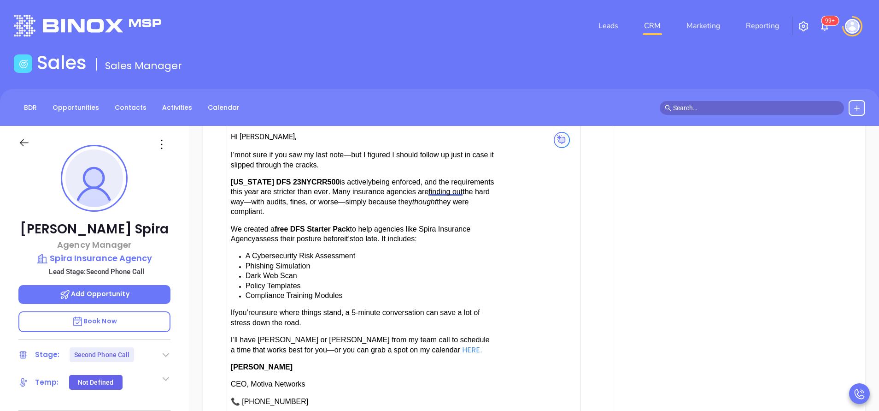
click at [269, 336] on span "have [PERSON_NAME] or [PERSON_NAME] from my team call to schedule a time that w…" at bounding box center [360, 344] width 259 height 18
click at [588, 311] on div at bounding box center [612, 83] width 52 height 815
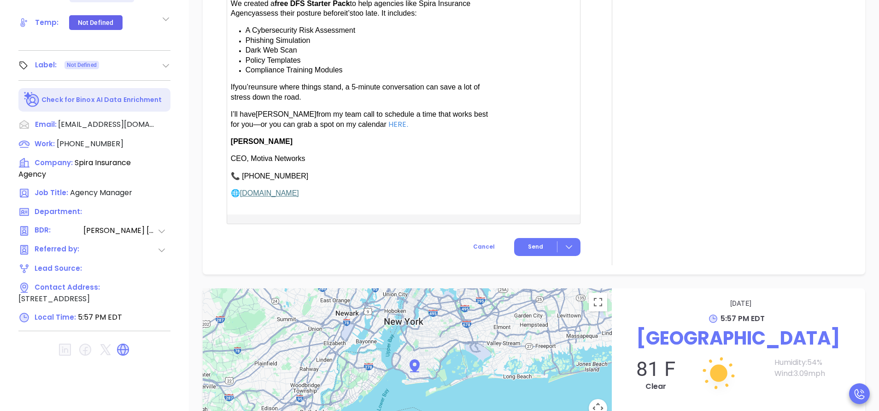
scroll to position [746, 0]
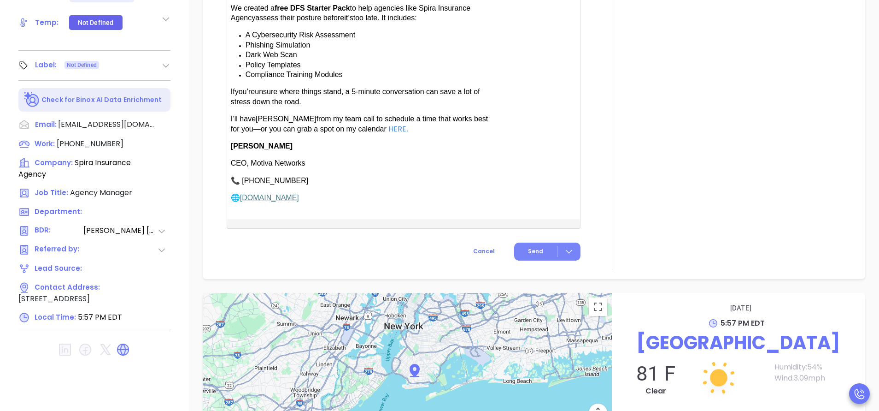
click at [533, 247] on span "Send" at bounding box center [535, 251] width 15 height 8
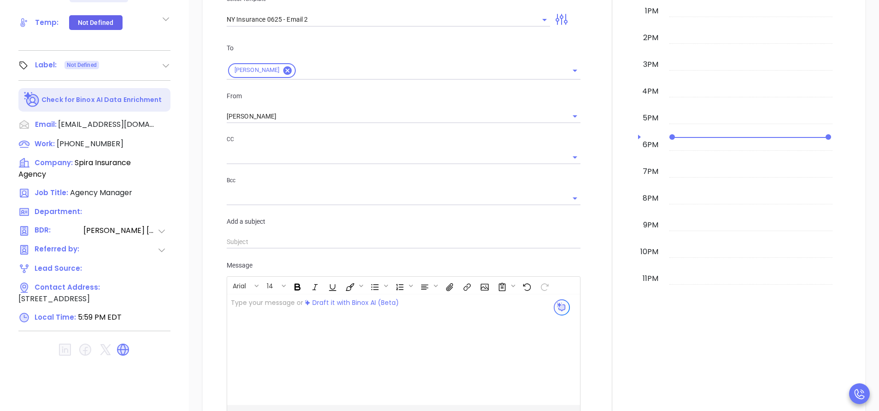
scroll to position [367, 0]
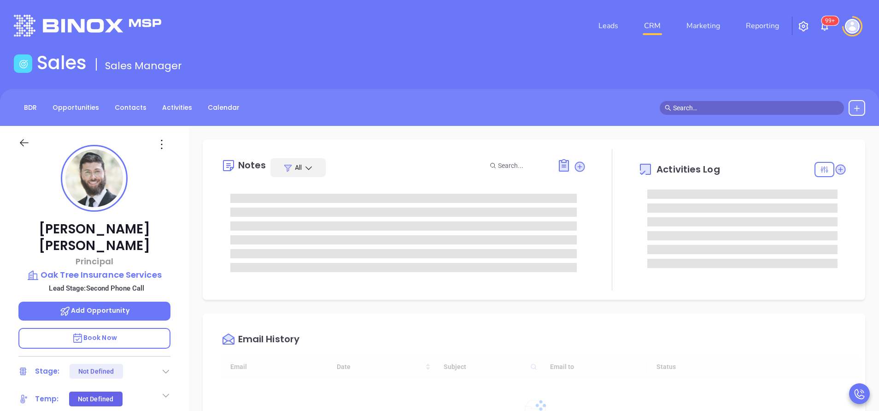
type input "[DATE]"
type input "[PERSON_NAME]"
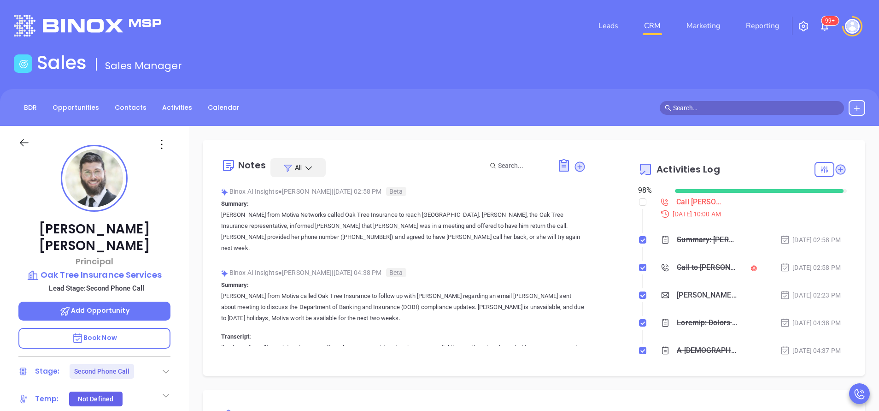
click at [604, 288] on div at bounding box center [612, 258] width 52 height 218
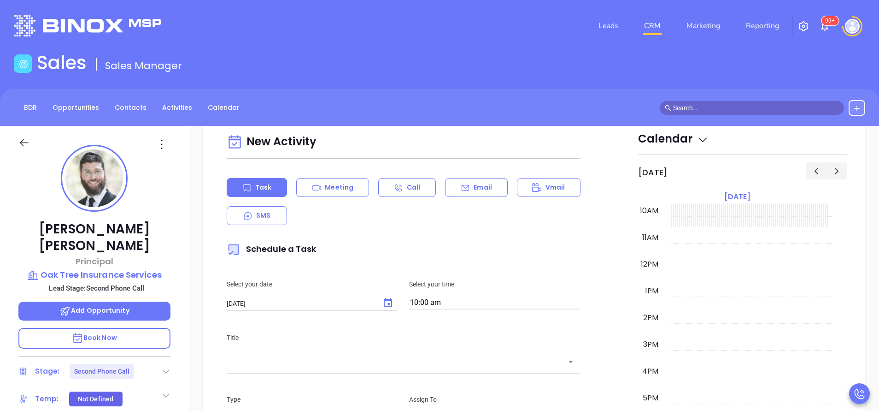
scroll to position [442, 0]
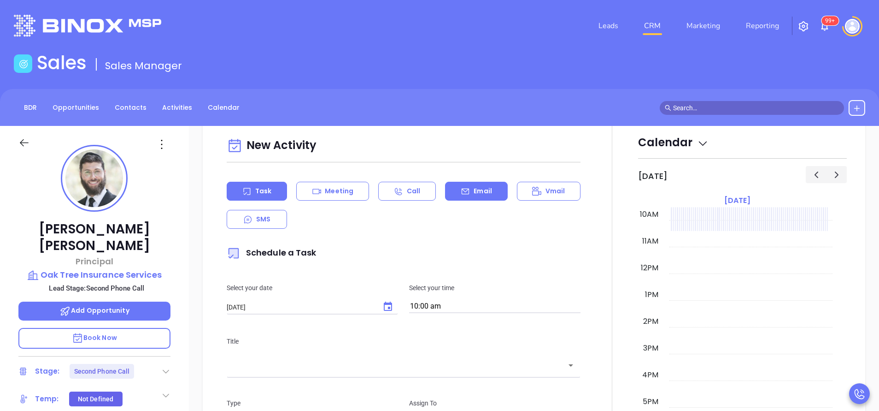
click at [486, 192] on p "Email" at bounding box center [483, 191] width 18 height 10
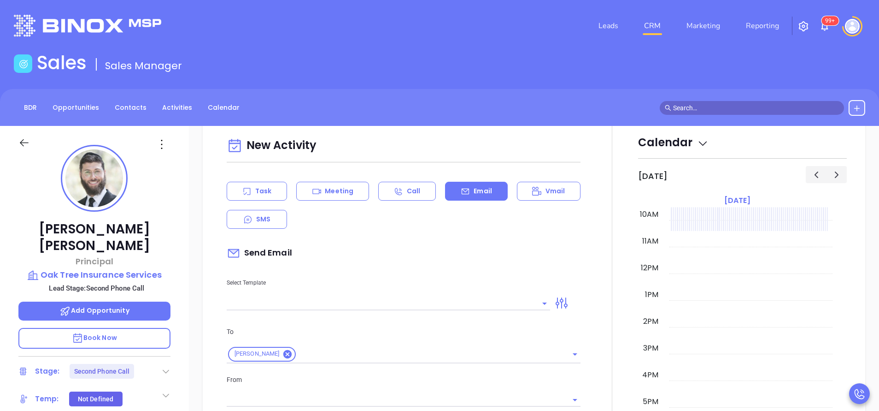
click at [325, 305] on input "text" at bounding box center [382, 302] width 310 height 13
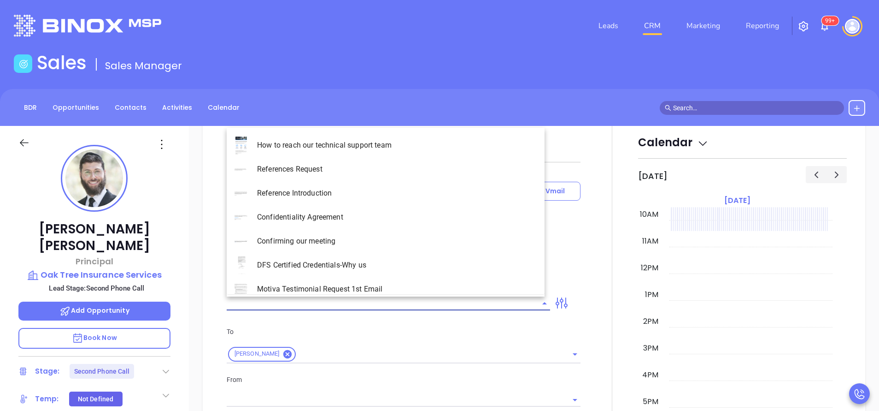
type input "[PERSON_NAME]"
click at [350, 195] on li "NY Insurance 0625 - Email 2" at bounding box center [386, 193] width 318 height 24
type input "NY Insurance 0625 - Email 2"
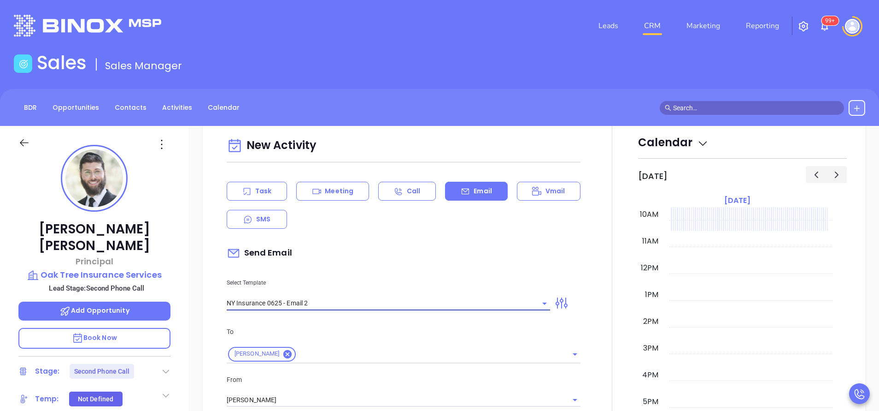
type input "I don’t know if you saw this [PERSON_NAME]"
type input "NY Insurance 0625 - Email 2"
click at [357, 257] on div "Send Email" at bounding box center [404, 252] width 354 height 21
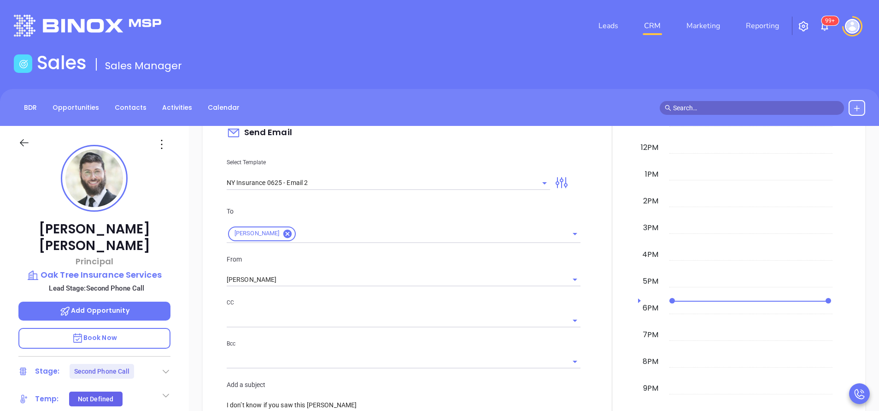
scroll to position [581, 0]
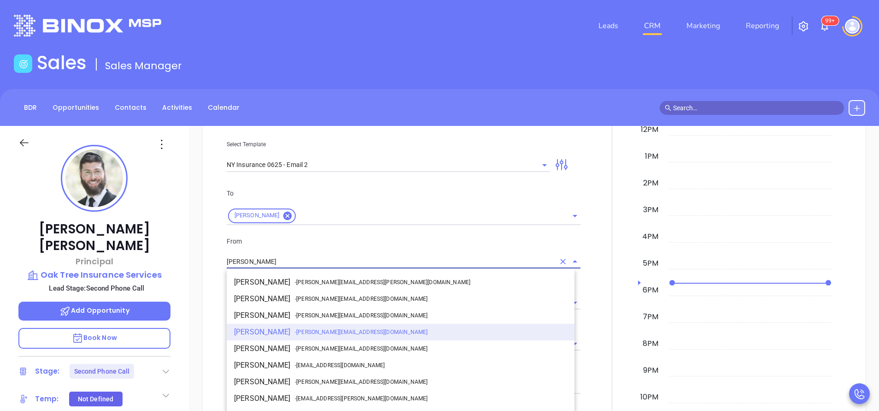
click at [329, 261] on input "[PERSON_NAME]" at bounding box center [391, 261] width 328 height 13
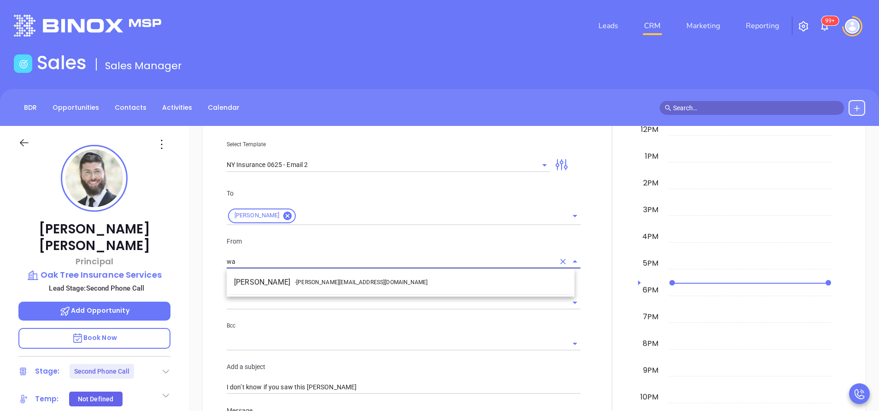
click at [324, 276] on li "Walter Contreras - [EMAIL_ADDRESS][DOMAIN_NAME]" at bounding box center [401, 282] width 348 height 17
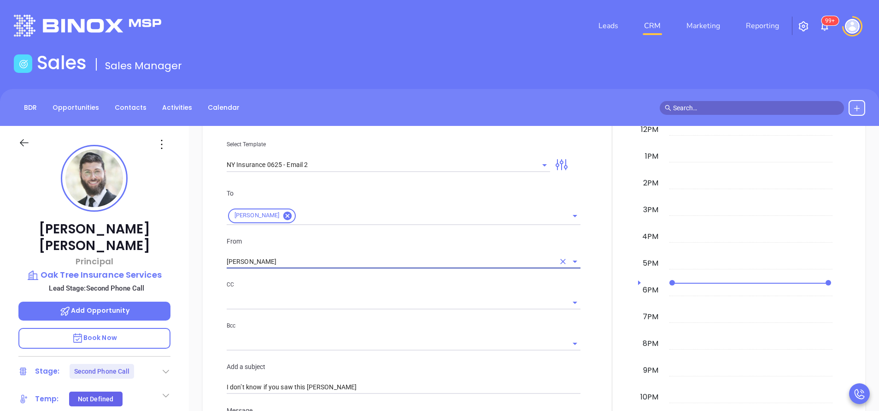
type input "[PERSON_NAME]"
click at [591, 319] on div at bounding box center [612, 394] width 52 height 815
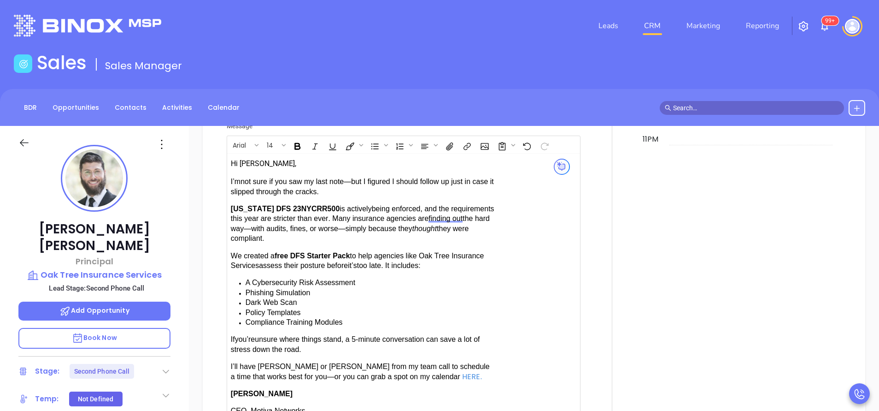
scroll to position [885, 0]
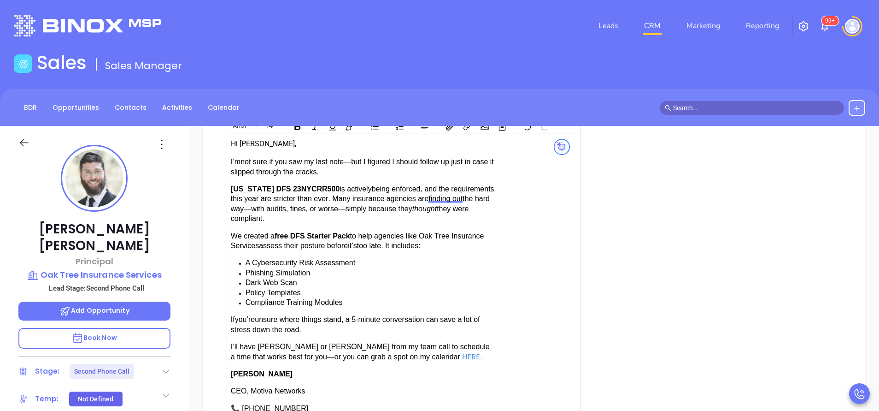
click at [271, 342] on span "have [PERSON_NAME] or [PERSON_NAME] from my team call to schedule a time that w…" at bounding box center [360, 351] width 259 height 18
click at [603, 363] on div at bounding box center [612, 89] width 52 height 815
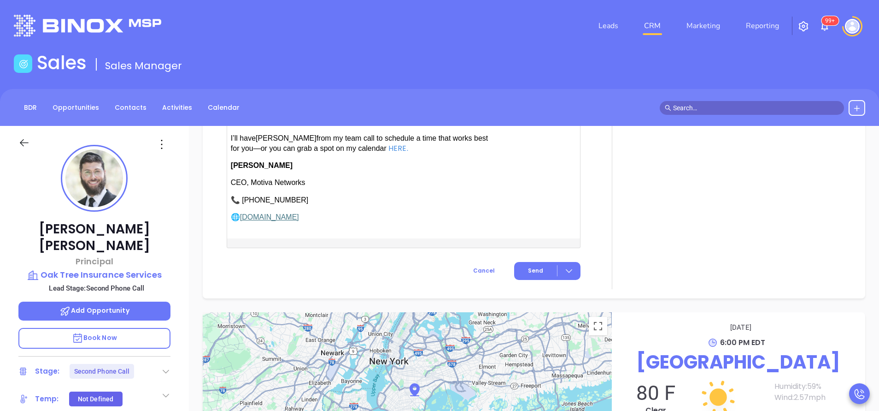
scroll to position [1106, 0]
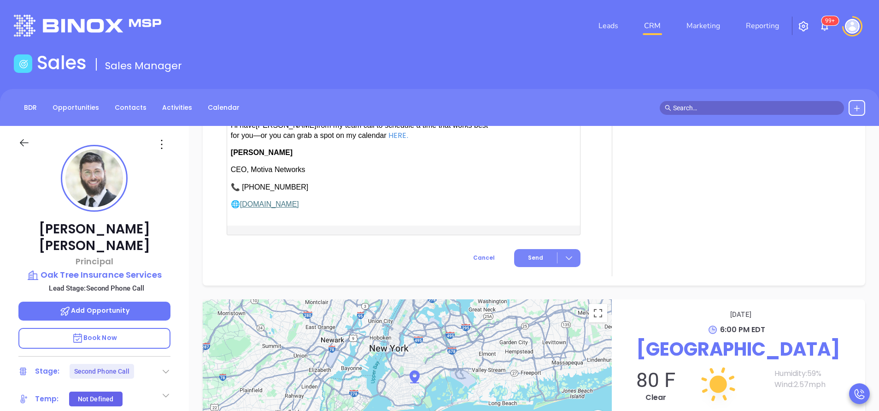
click at [535, 253] on span "Send" at bounding box center [535, 257] width 15 height 8
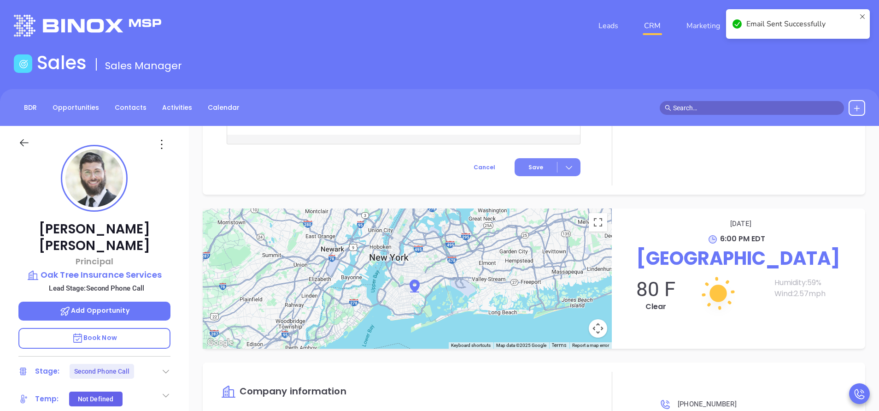
scroll to position [873, 0]
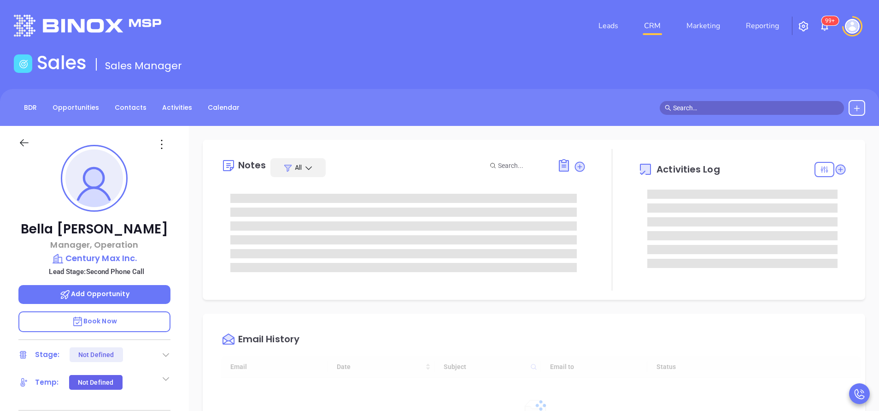
type input "[DATE]"
type input "[PERSON_NAME]"
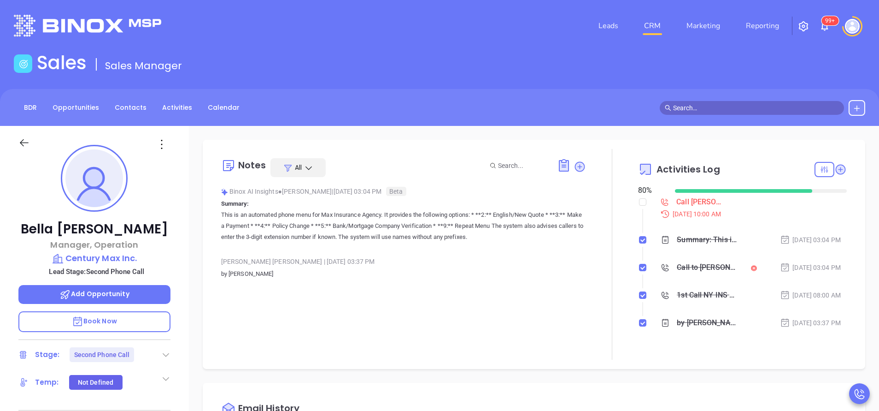
click at [576, 284] on div "[PERSON_NAME] | [DATE] 03:37 PM by [PERSON_NAME]" at bounding box center [403, 270] width 365 height 32
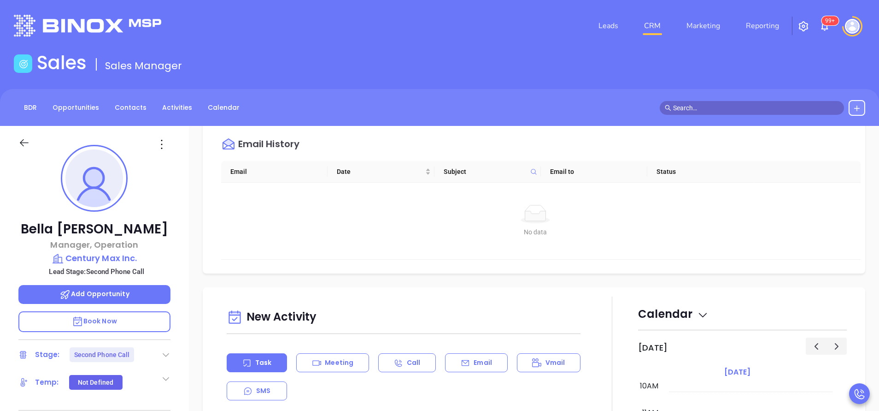
scroll to position [332, 0]
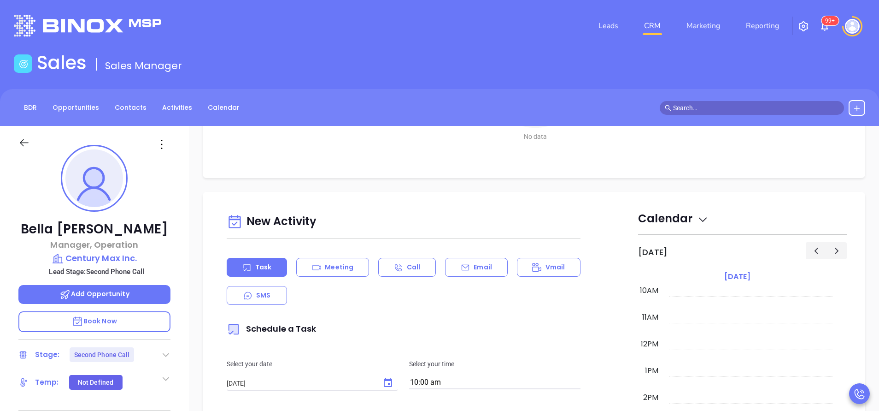
click at [463, 264] on icon at bounding box center [465, 267] width 9 height 9
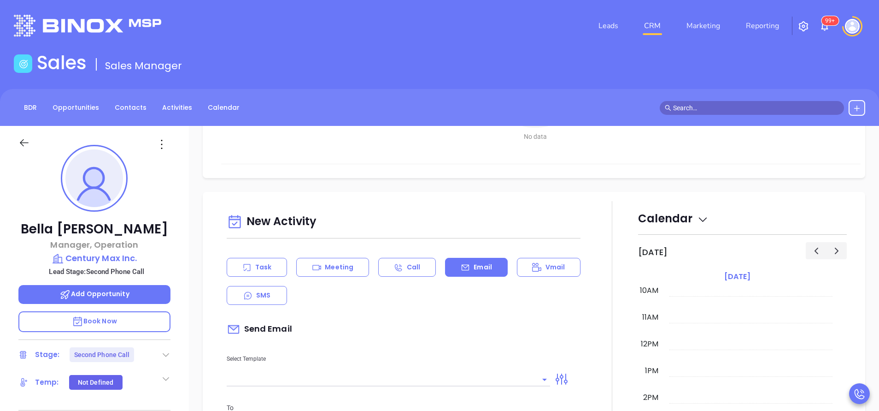
click at [485, 352] on div "Select Template" at bounding box center [388, 363] width 335 height 47
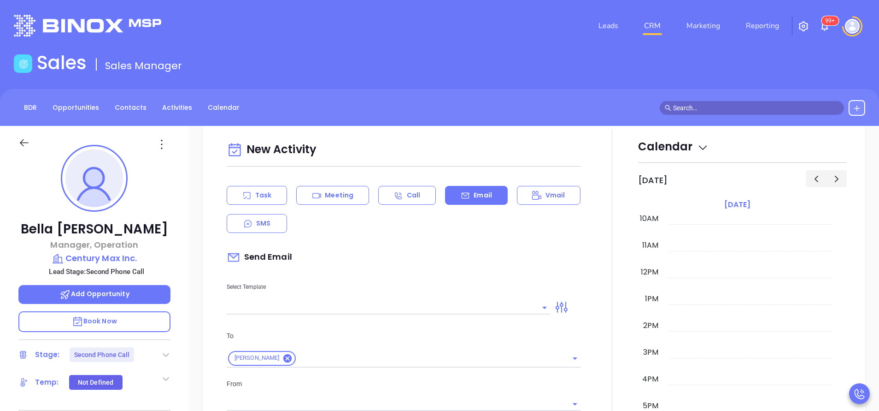
type input "[PERSON_NAME]"
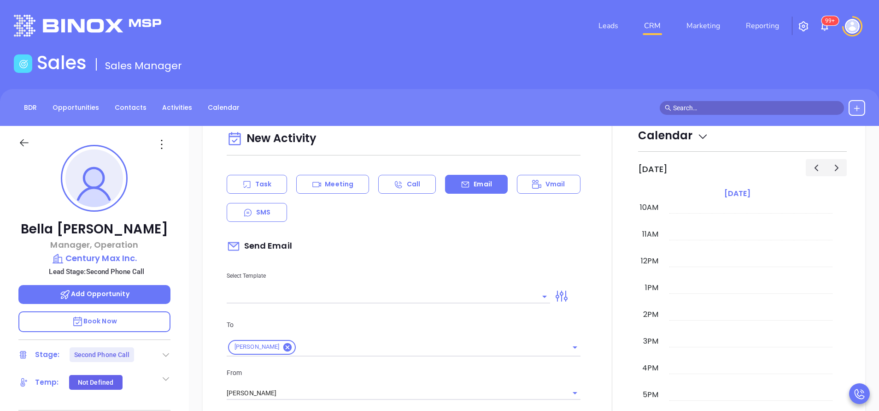
click at [463, 297] on input "text" at bounding box center [382, 295] width 310 height 13
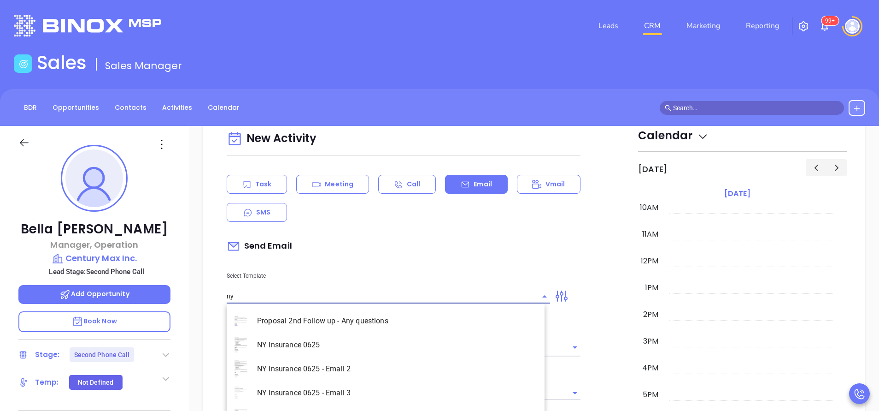
click at [366, 365] on li "NY Insurance 0625 - Email 2" at bounding box center [386, 369] width 318 height 24
type input "NY Insurance 0625 - Email 2"
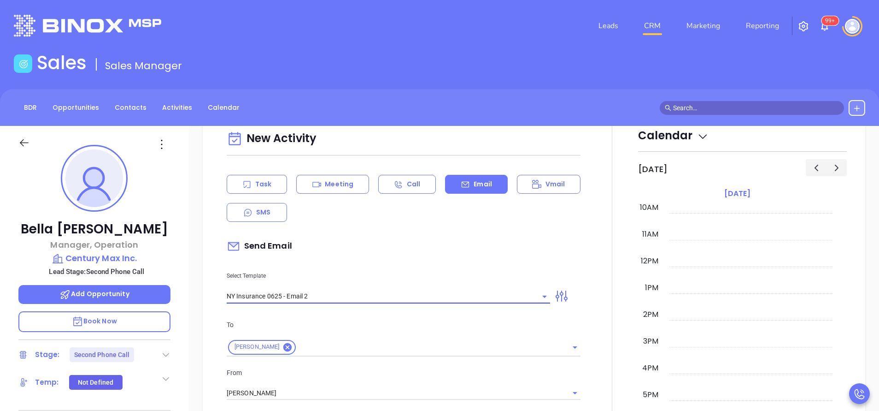
type input "I don’t know if you saw this Bella"
type input "NY Insurance 0625 - Email 2"
click at [301, 389] on input "[PERSON_NAME]" at bounding box center [391, 392] width 328 height 13
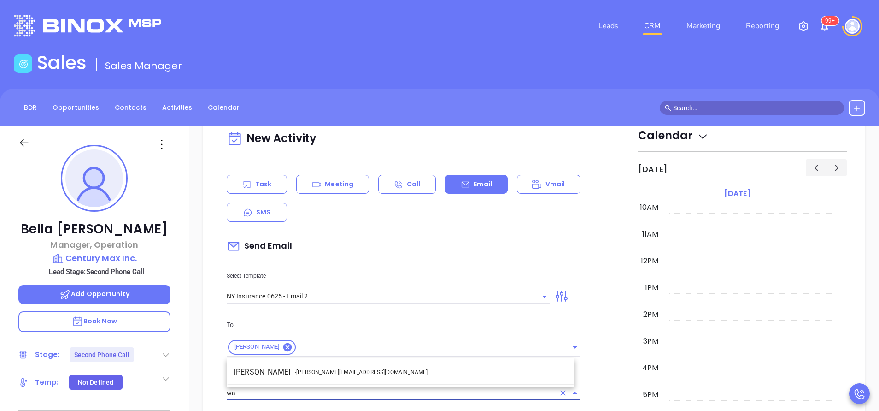
click at [290, 372] on li "Walter Contreras - walter@motiva.net" at bounding box center [401, 372] width 348 height 17
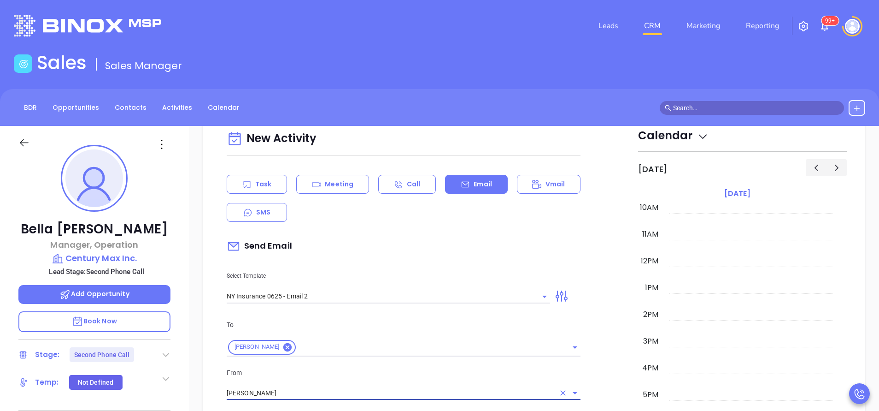
type input "[PERSON_NAME]"
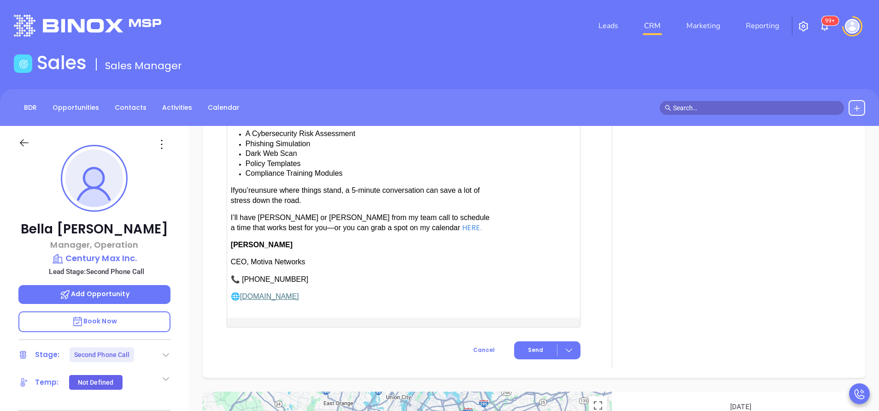
scroll to position [1023, 0]
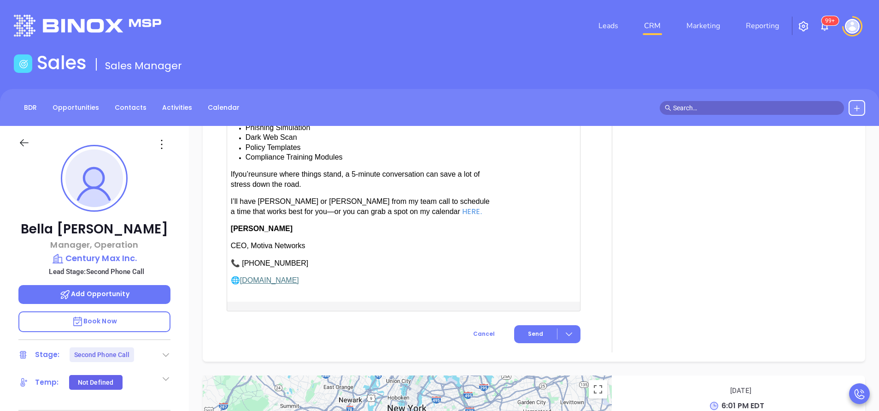
click at [265, 200] on span "have [PERSON_NAME] or [PERSON_NAME] from my team call to schedule a time that w…" at bounding box center [360, 206] width 259 height 18
click at [525, 325] on button "Send" at bounding box center [547, 334] width 66 height 18
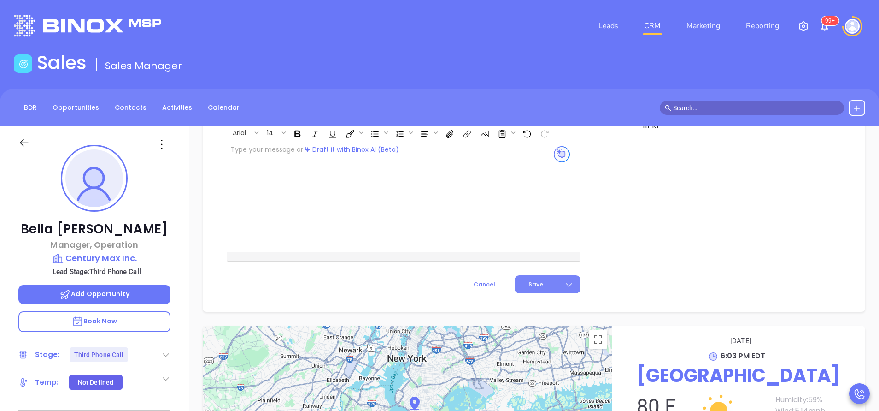
scroll to position [878, 0]
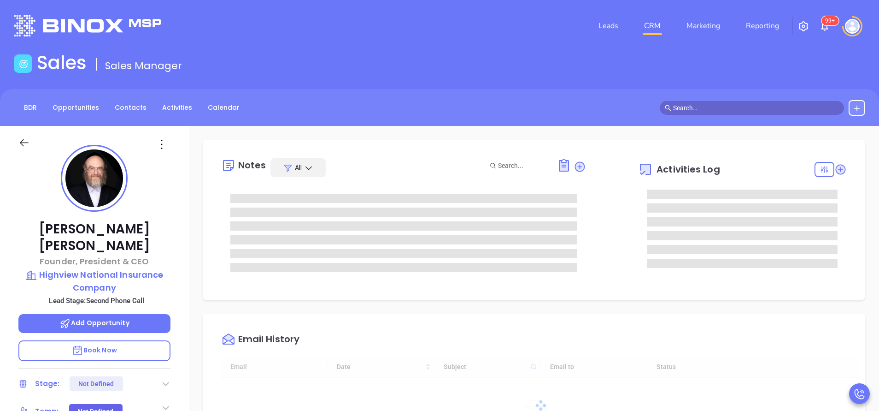
type input "[DATE]"
type input "[PERSON_NAME]"
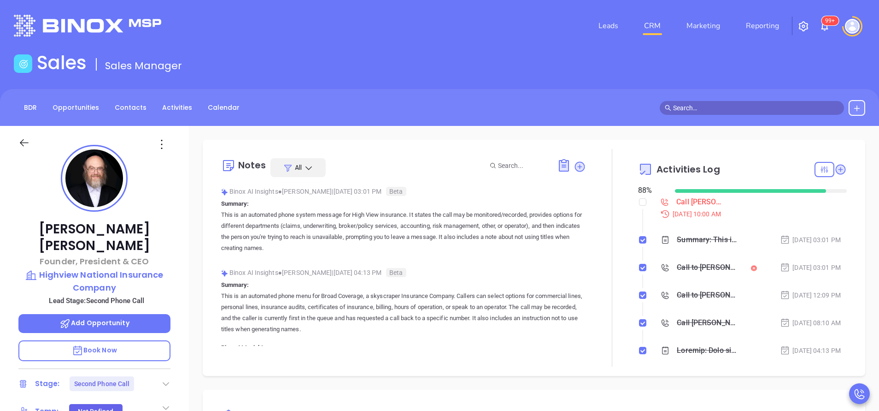
click at [592, 312] on div at bounding box center [612, 258] width 52 height 218
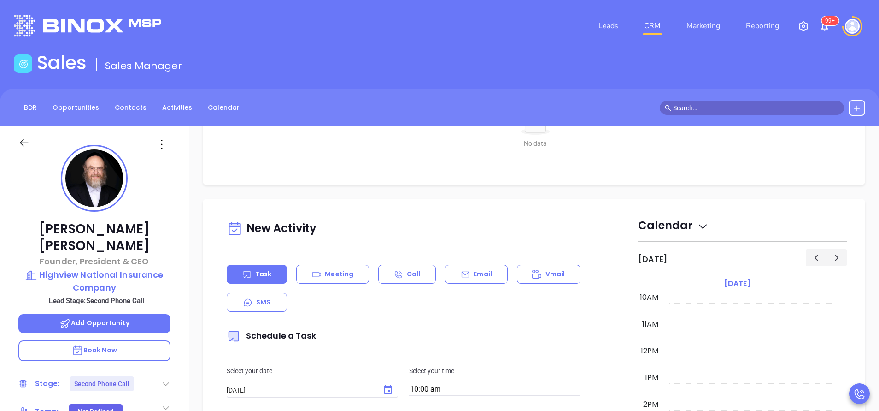
scroll to position [387, 0]
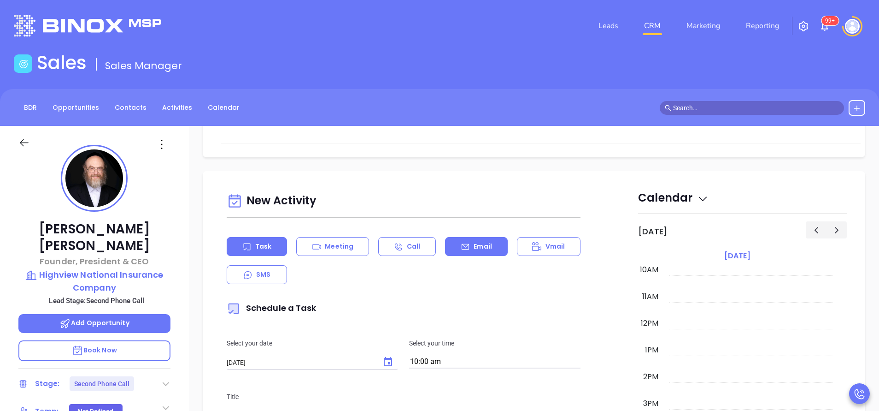
click at [474, 241] on p "Email" at bounding box center [483, 246] width 18 height 10
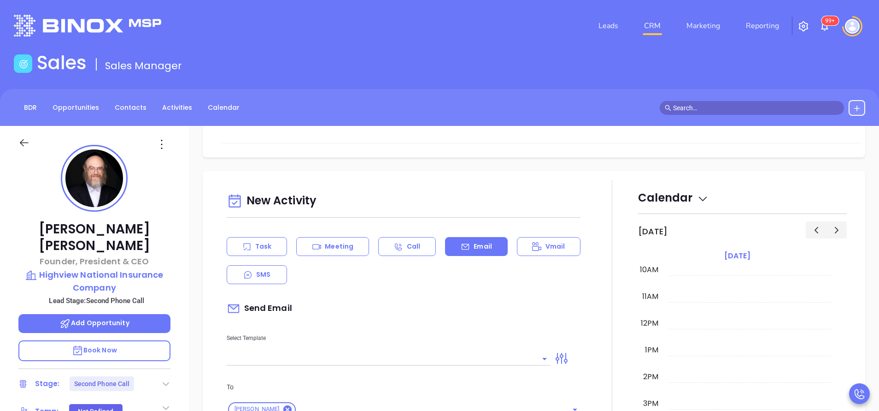
click at [371, 361] on input "text" at bounding box center [382, 358] width 310 height 13
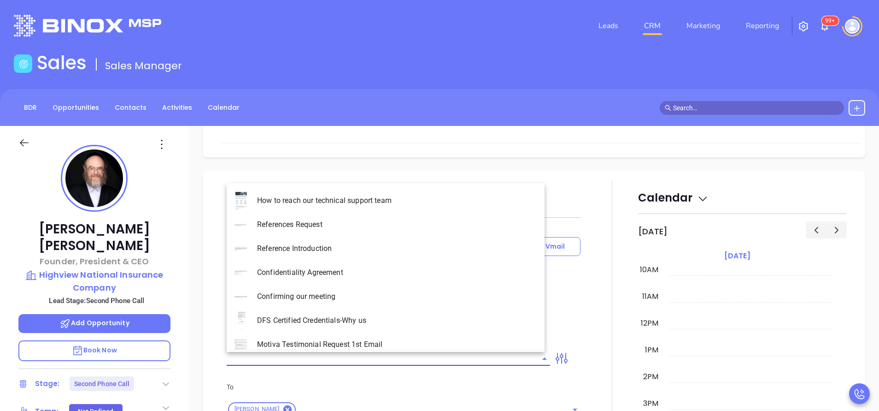
type input "w"
type input "[PERSON_NAME]"
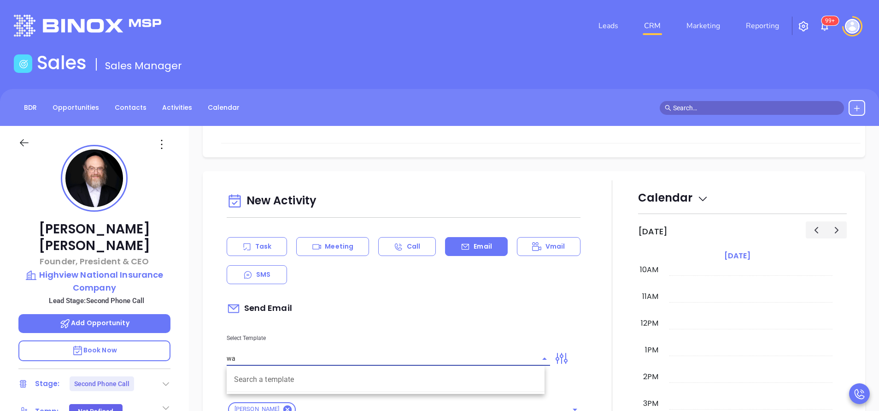
type input "w"
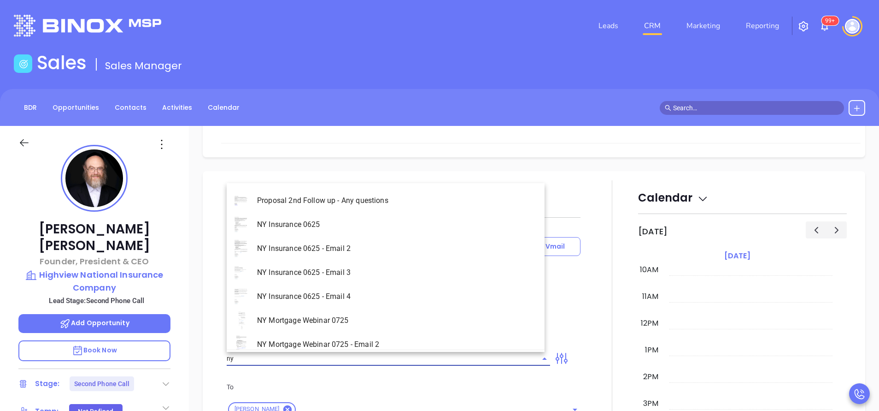
click at [364, 249] on li "NY Insurance 0625 - Email 2" at bounding box center [386, 248] width 318 height 24
type input "NY Insurance 0625 - Email 2"
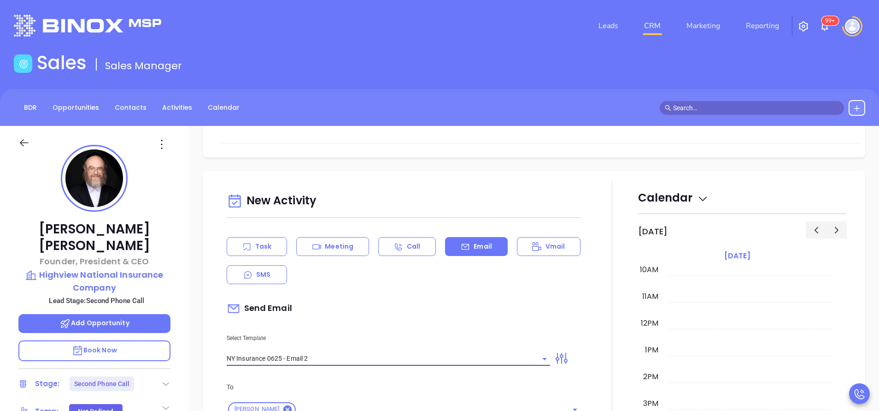
type input "I don’t know if you saw this [PERSON_NAME]"
type input "NY Insurance 0625 - Email 2"
click at [388, 315] on div "Send Email" at bounding box center [404, 308] width 354 height 21
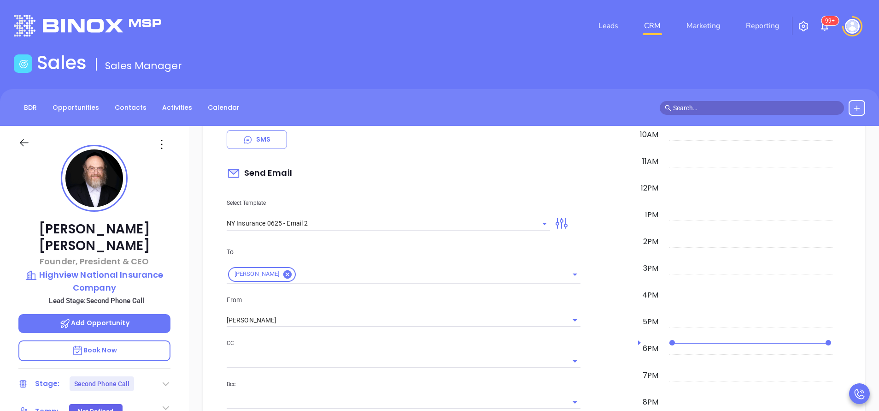
scroll to position [553, 0]
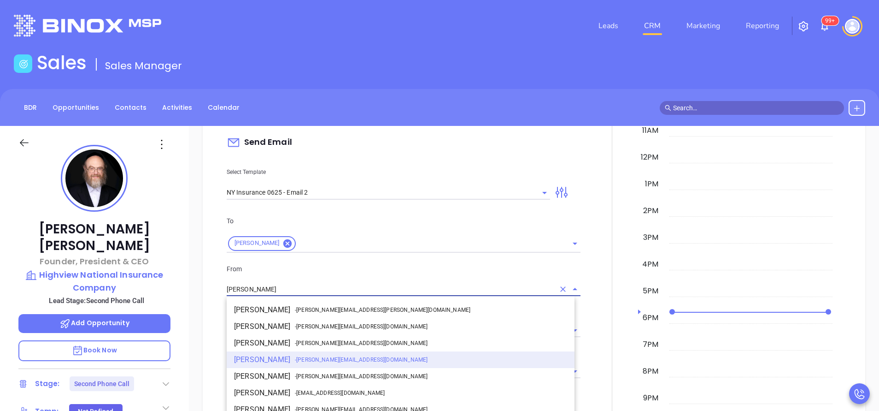
click at [322, 285] on input "[PERSON_NAME]" at bounding box center [391, 288] width 328 height 13
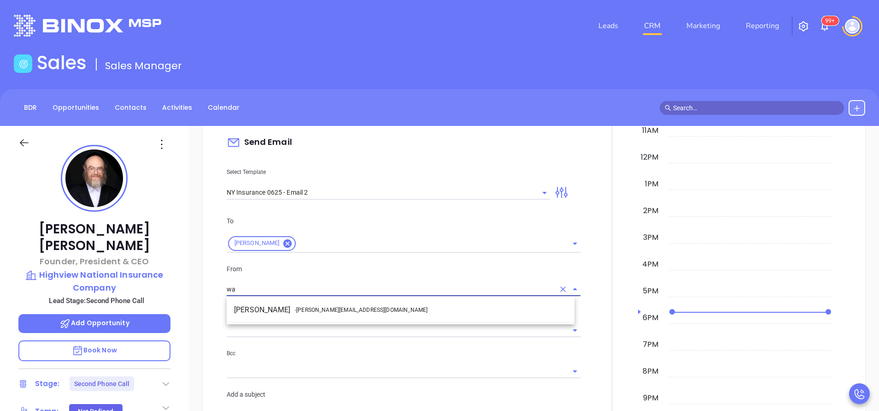
click at [305, 318] on ul "Walter Contreras - [EMAIL_ADDRESS][DOMAIN_NAME]" at bounding box center [401, 310] width 348 height 24
click at [265, 313] on li "Walter Contreras - [EMAIL_ADDRESS][DOMAIN_NAME]" at bounding box center [401, 309] width 348 height 17
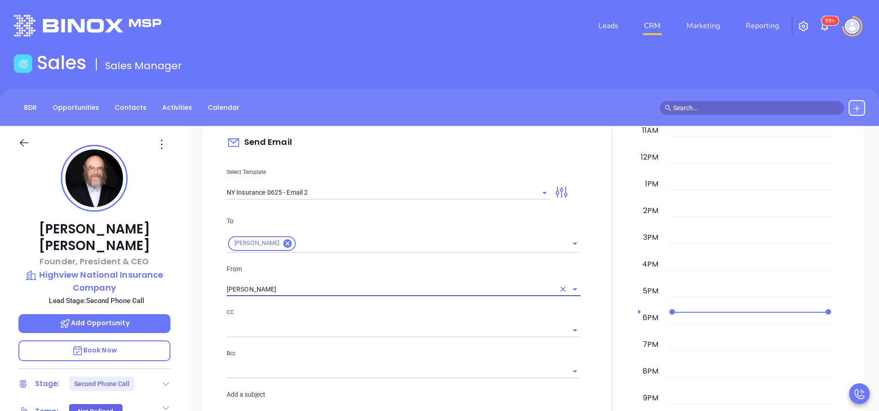
type input "[PERSON_NAME]"
click at [302, 315] on p "CC" at bounding box center [404, 312] width 354 height 10
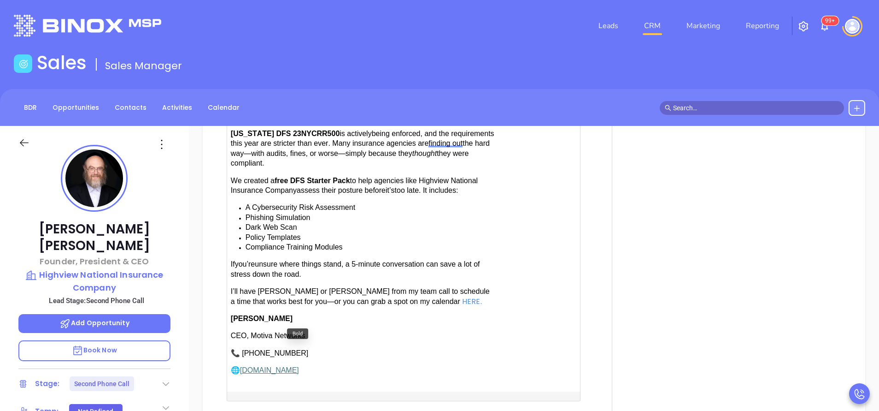
scroll to position [968, 0]
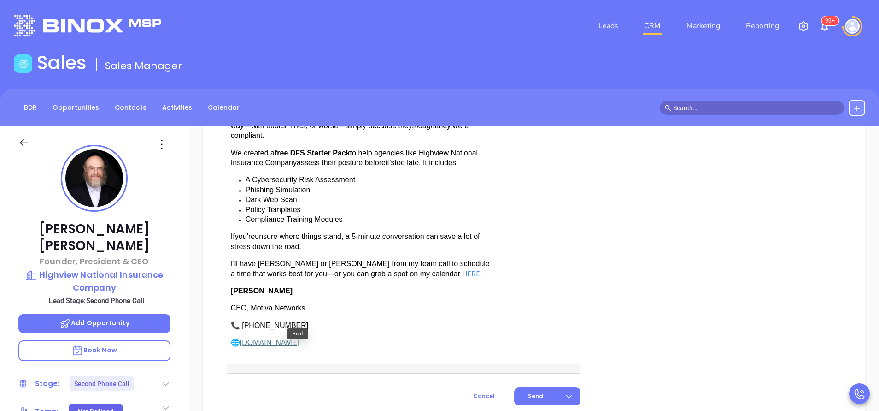
click at [306, 261] on span "have [PERSON_NAME] or [PERSON_NAME] from my team call to schedule a time that w…" at bounding box center [360, 268] width 259 height 18
click at [539, 388] on button "Send" at bounding box center [547, 396] width 66 height 18
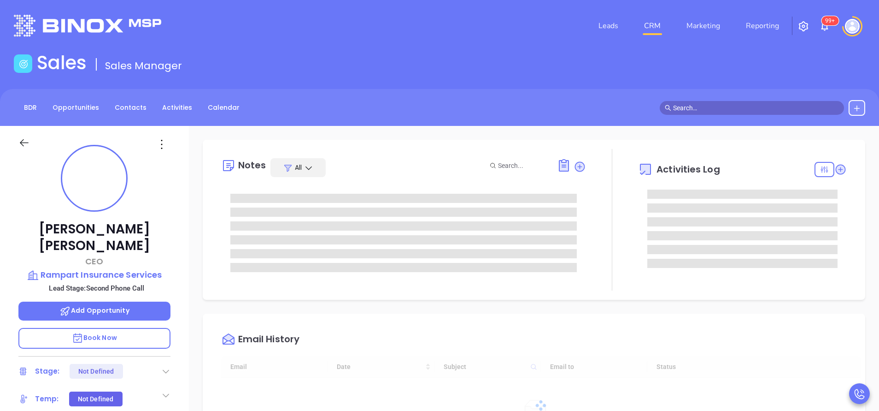
type input "[DATE]"
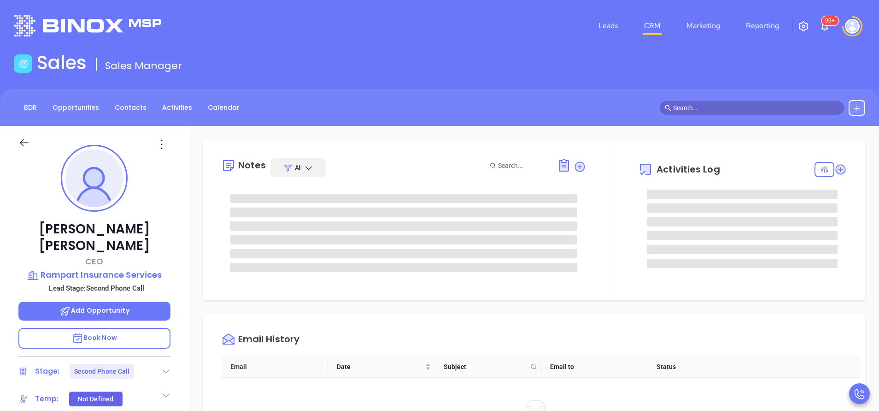
type input "[PERSON_NAME]"
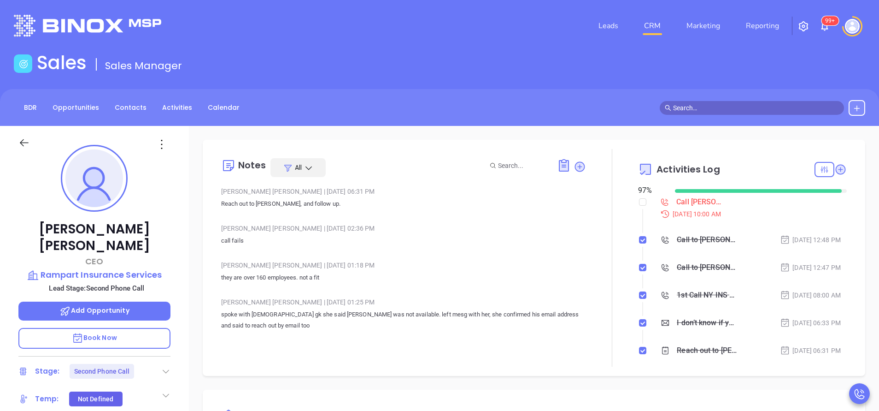
click at [602, 369] on div "Notes All [PERSON_NAME] | [DATE] 06:31 PM Reach out to [PERSON_NAME], and follo…" at bounding box center [534, 258] width 663 height 236
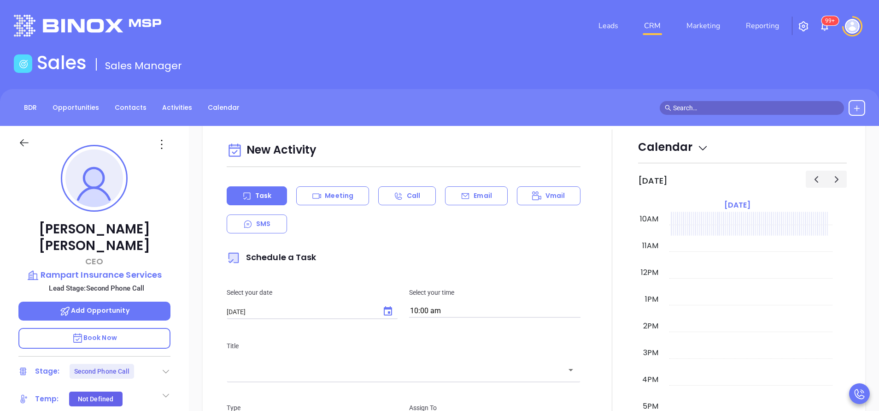
scroll to position [442, 0]
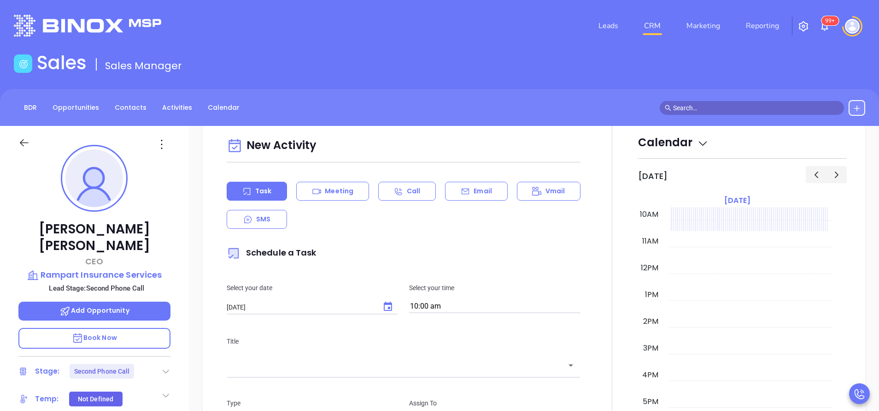
click at [467, 178] on div "New Activity Task Meeting Call Email Vmail SMS Schedule a Task Select your date…" at bounding box center [403, 365] width 365 height 462
click at [466, 185] on div "Email" at bounding box center [476, 191] width 62 height 19
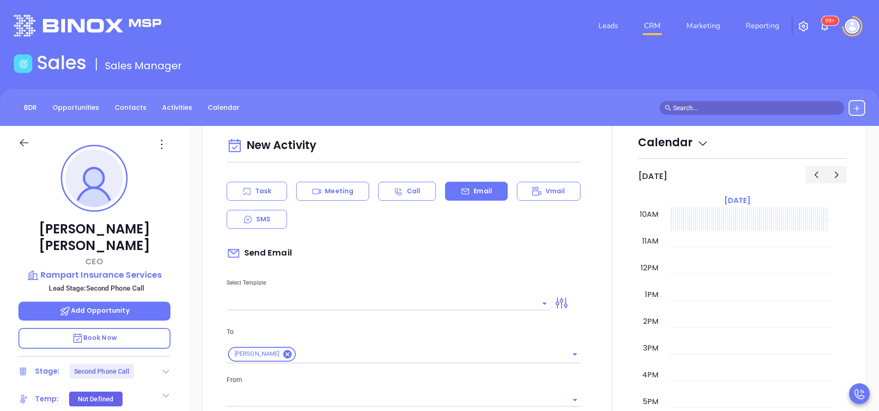
click at [356, 301] on input "text" at bounding box center [382, 302] width 310 height 13
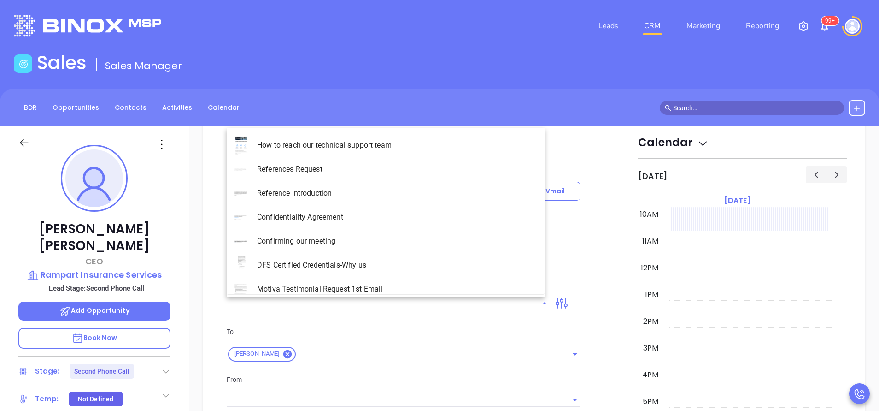
type input "[PERSON_NAME]"
click at [352, 197] on li "NY Insurance 0625 - Email 2" at bounding box center [386, 193] width 318 height 24
type input "NY Insurance 0625 - Email 2"
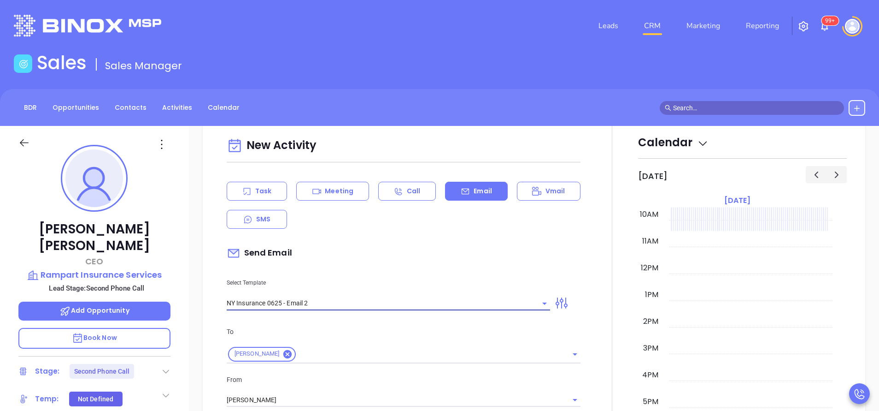
type input "I don’t know if you saw this [PERSON_NAME]"
type input "NY Insurance 0625 - Email 2"
click at [371, 277] on div "Select Template NY Insurance 0625 - Email 2" at bounding box center [388, 287] width 335 height 47
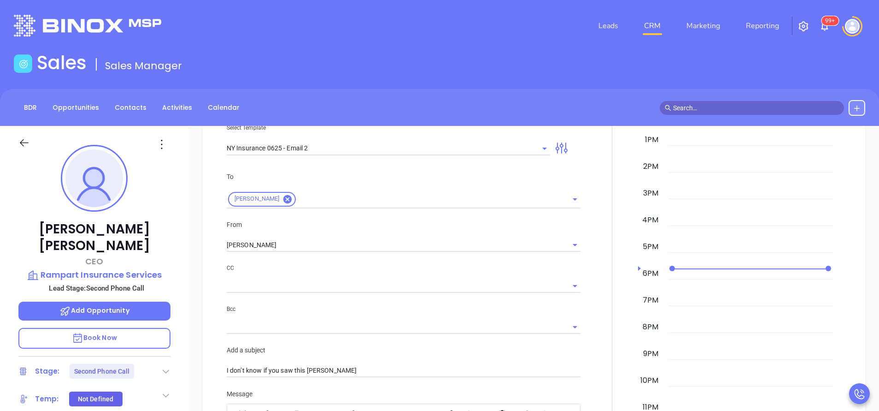
scroll to position [608, 0]
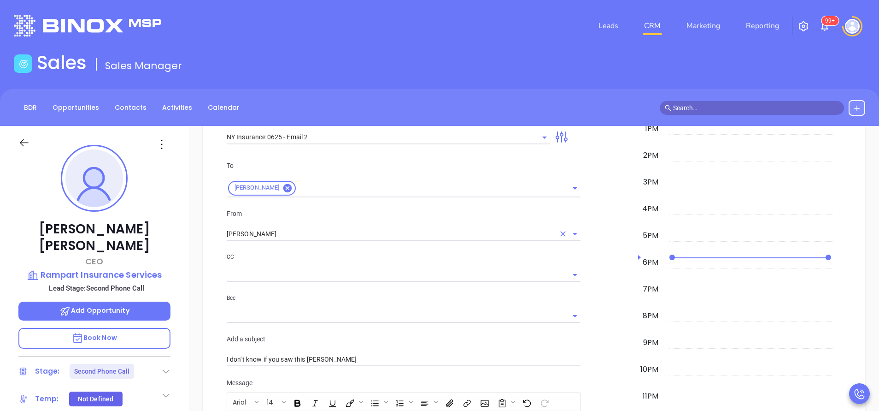
click at [280, 229] on input "[PERSON_NAME]" at bounding box center [391, 233] width 328 height 13
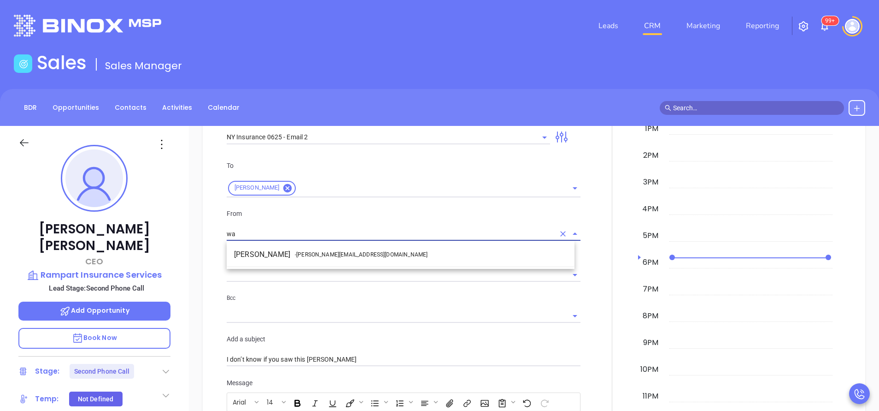
click at [299, 252] on span "- [PERSON_NAME][EMAIL_ADDRESS][DOMAIN_NAME]" at bounding box center [361, 254] width 133 height 8
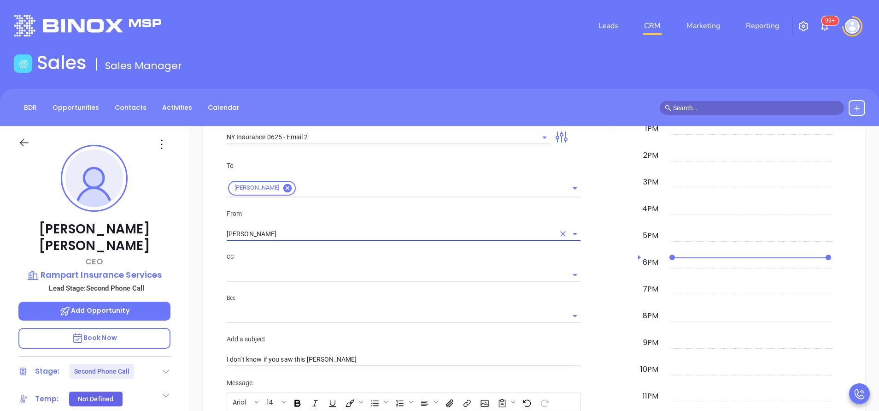
type input "[PERSON_NAME]"
click at [595, 293] on div at bounding box center [612, 366] width 52 height 815
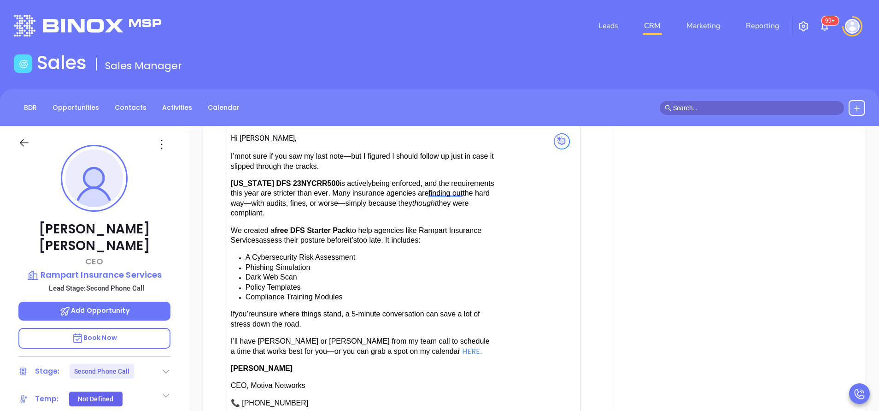
scroll to position [912, 0]
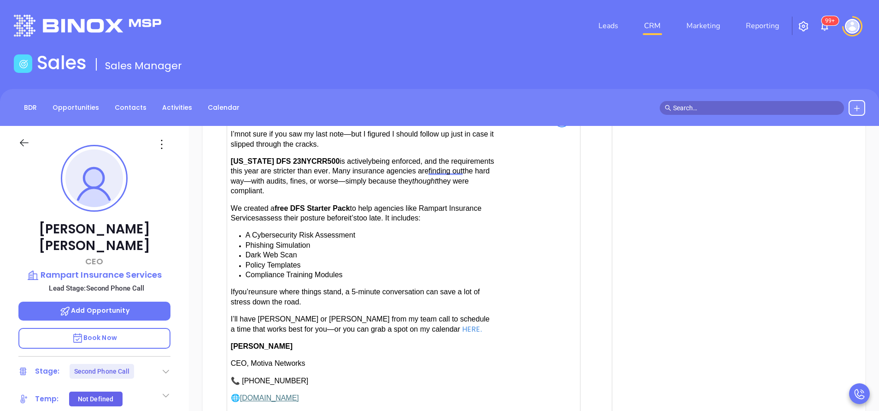
click at [303, 315] on span "have [PERSON_NAME] or [PERSON_NAME] from my team call to schedule a time that w…" at bounding box center [360, 324] width 259 height 18
click at [589, 371] on div at bounding box center [612, 62] width 52 height 815
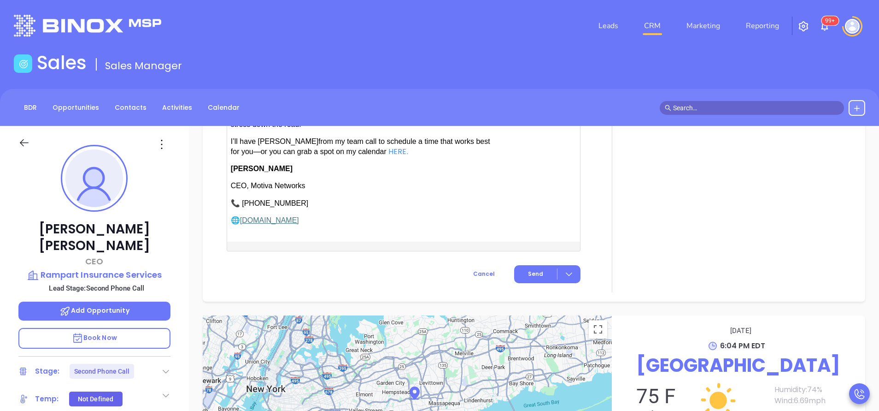
scroll to position [1106, 0]
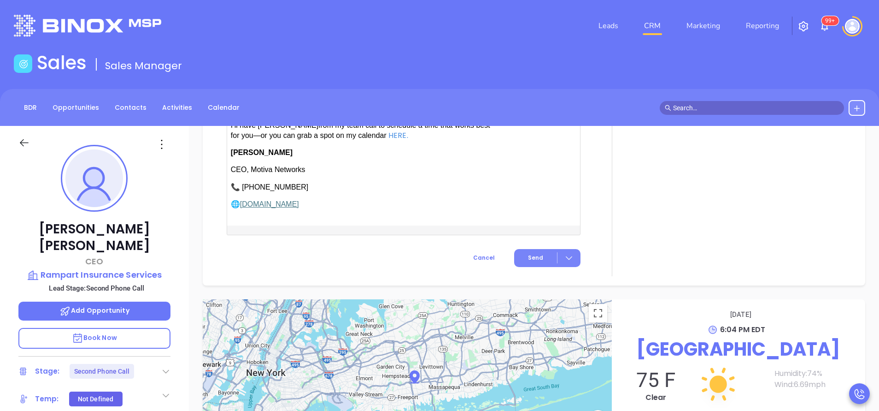
click at [530, 249] on button "Send" at bounding box center [547, 258] width 66 height 18
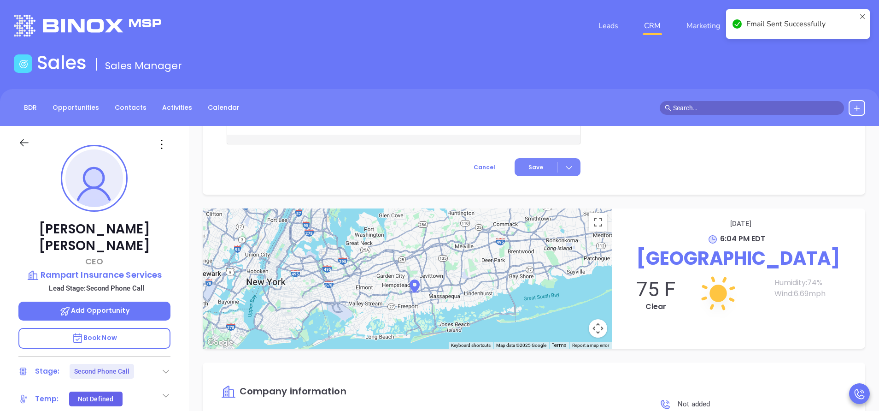
scroll to position [901, 0]
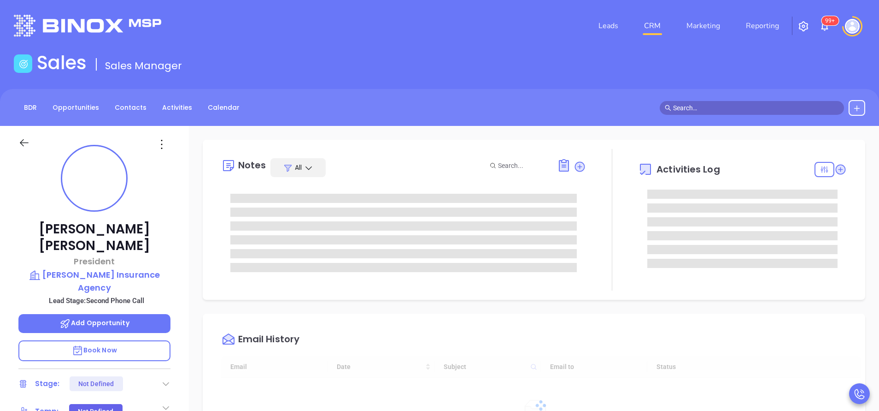
type input "[DATE]"
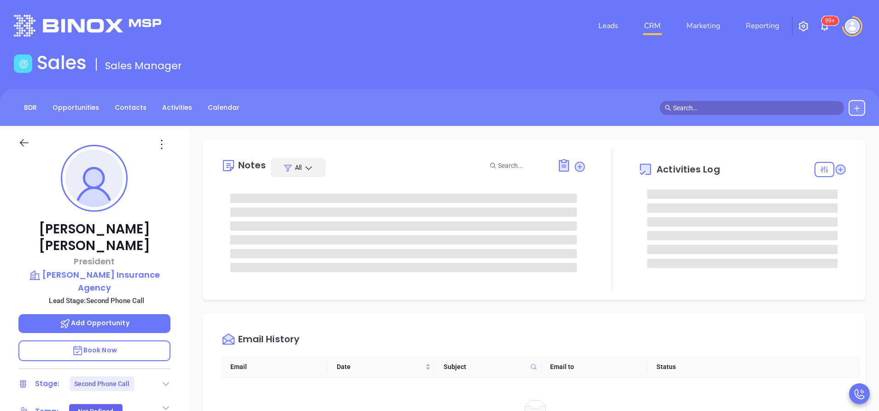
type input "[PERSON_NAME]"
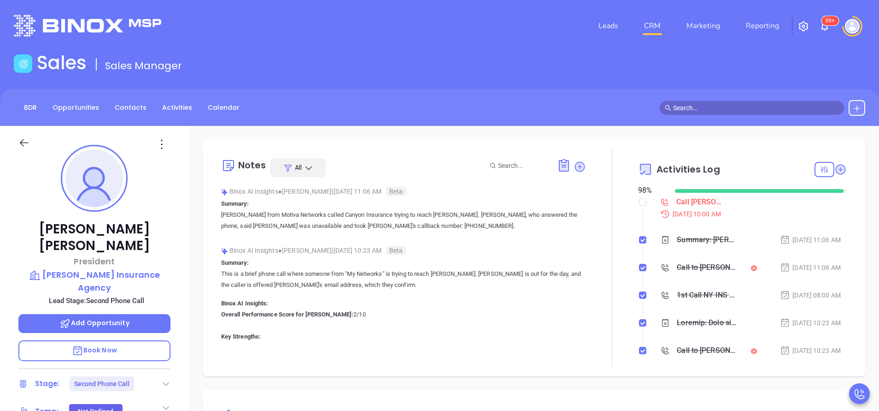
click at [609, 345] on div at bounding box center [612, 258] width 52 height 218
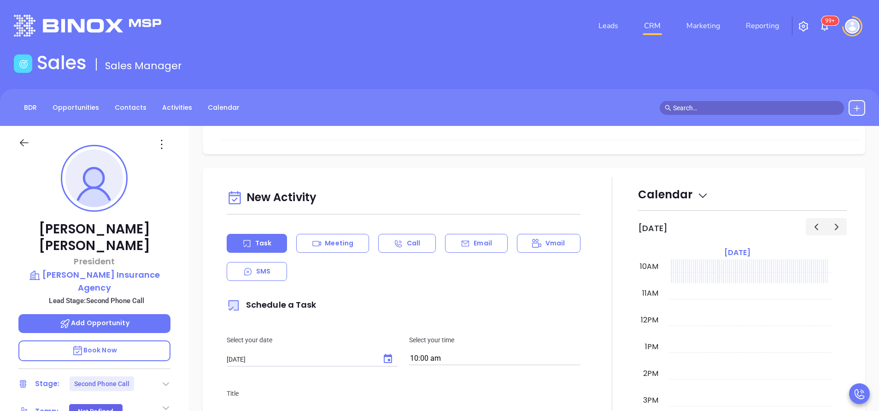
scroll to position [415, 0]
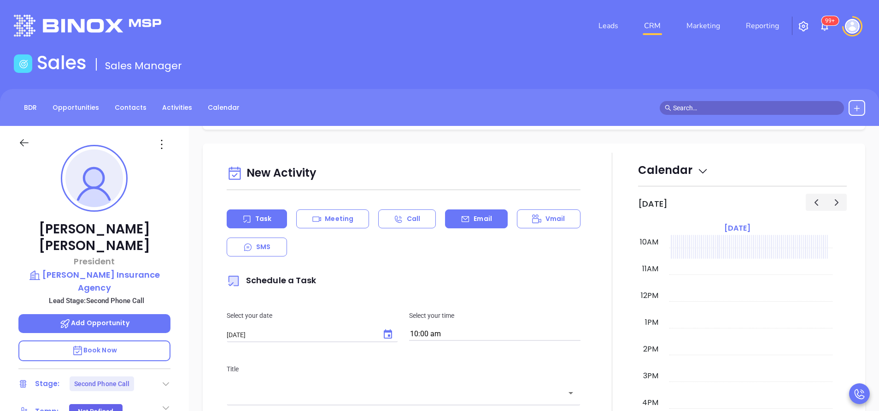
click at [481, 213] on div "Email" at bounding box center [476, 218] width 62 height 19
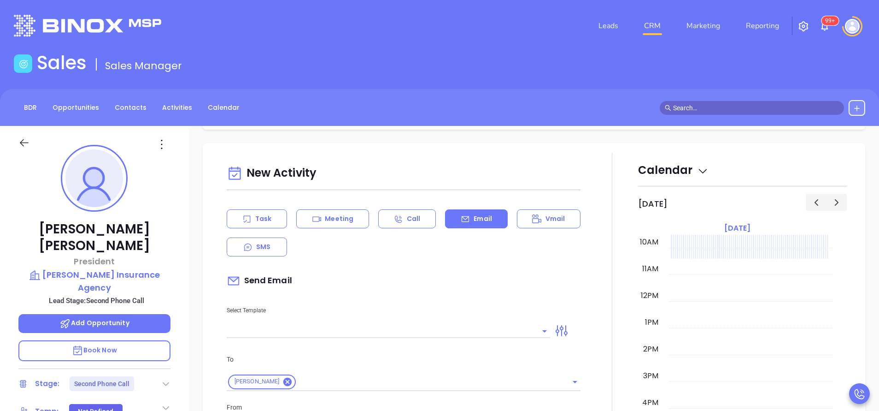
click at [380, 327] on input "text" at bounding box center [382, 330] width 310 height 13
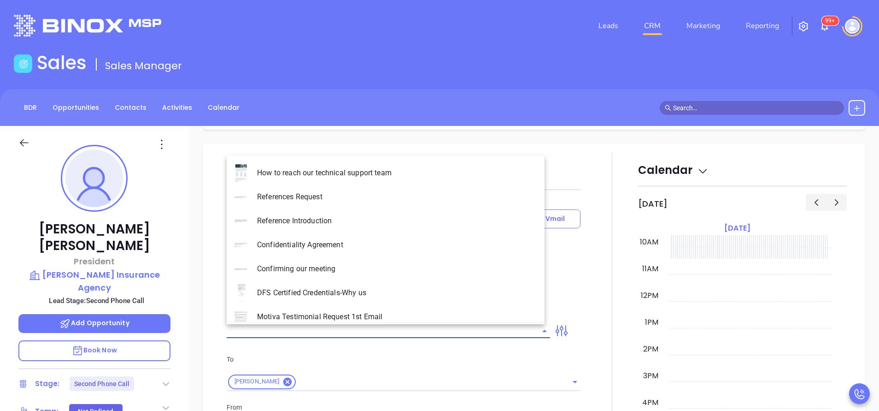
type input "[PERSON_NAME]"
click at [357, 220] on li "NY Insurance 0625 - Email 2" at bounding box center [386, 221] width 318 height 24
type input "NY Insurance 0625 - Email 2"
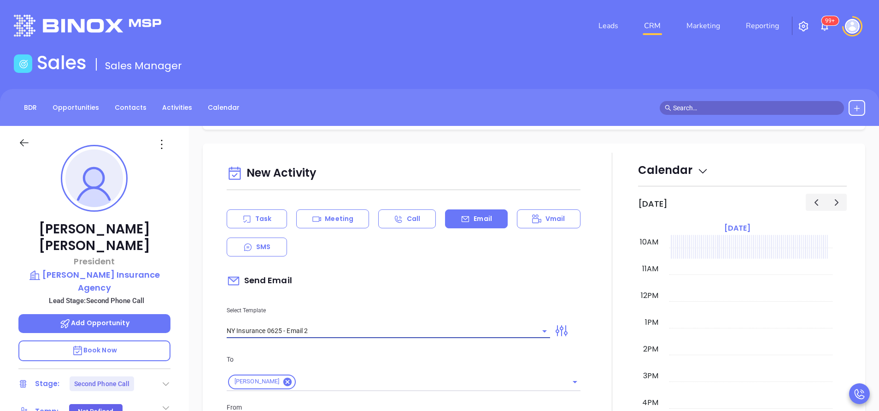
type input "I don’t know if you saw this Pamela"
type input "NY Insurance 0625 - Email 2"
click at [389, 289] on div "Send Email" at bounding box center [404, 280] width 354 height 21
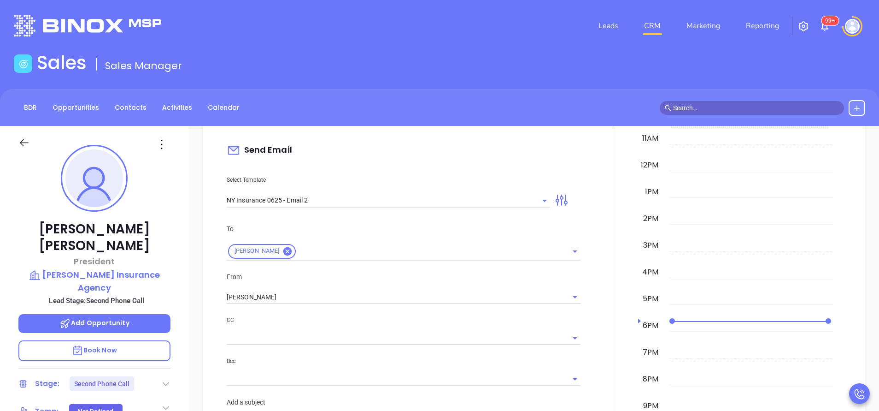
scroll to position [581, 0]
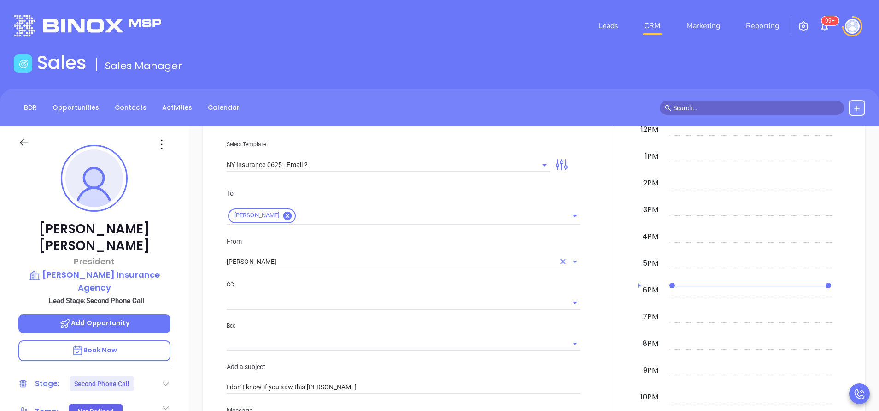
click at [321, 264] on input "[PERSON_NAME]" at bounding box center [391, 261] width 328 height 13
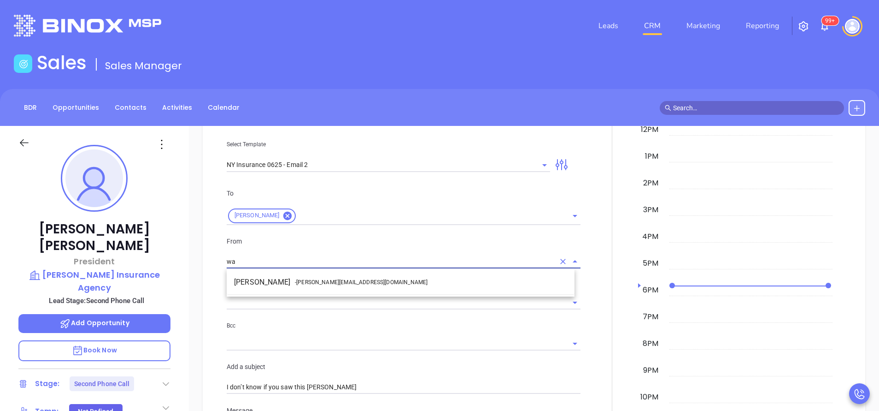
click at [278, 284] on li "Walter Contreras - [EMAIL_ADDRESS][DOMAIN_NAME]" at bounding box center [401, 282] width 348 height 17
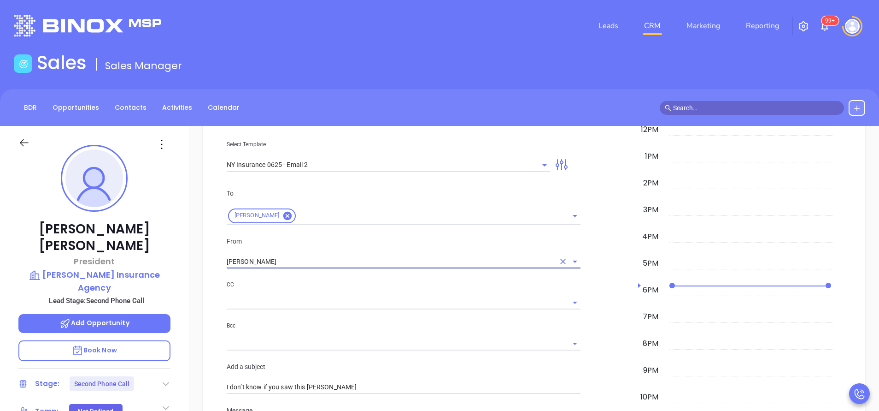
type input "[PERSON_NAME]"
click at [588, 347] on div at bounding box center [612, 394] width 52 height 815
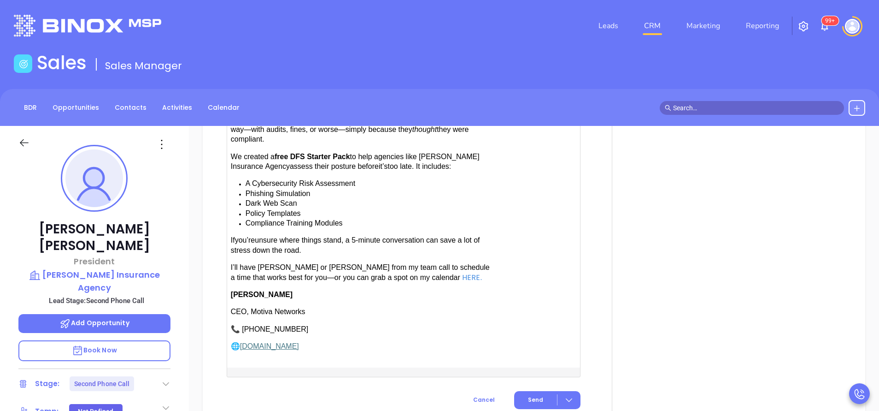
scroll to position [968, 0]
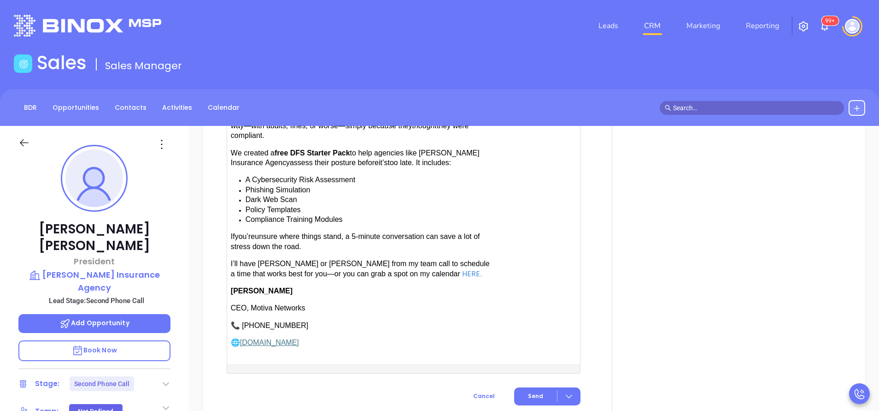
click at [312, 260] on span "have [PERSON_NAME] or [PERSON_NAME] from my team call to schedule a time that w…" at bounding box center [360, 268] width 259 height 18
click at [532, 394] on span "Send" at bounding box center [535, 396] width 15 height 8
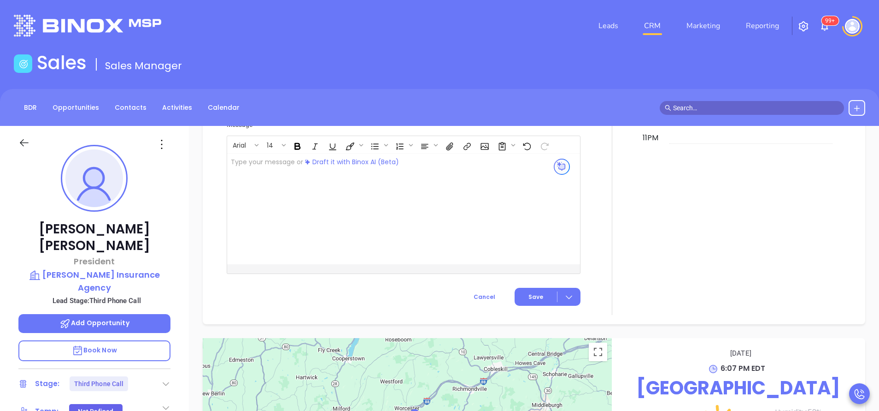
scroll to position [942, 0]
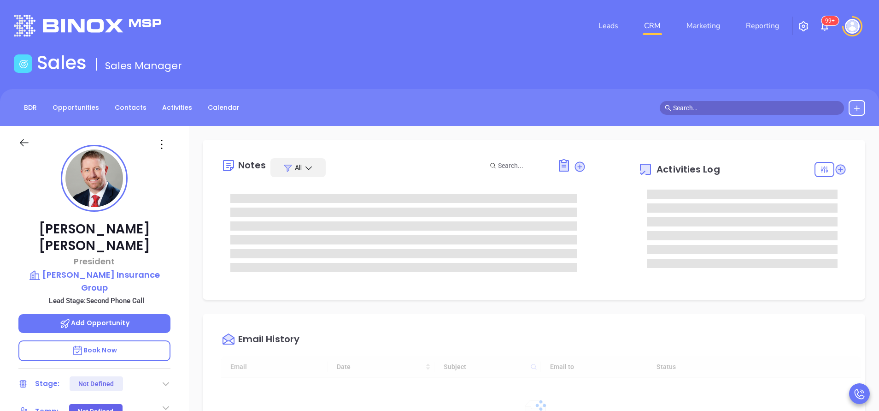
type input "[DATE]"
type input "[PERSON_NAME]"
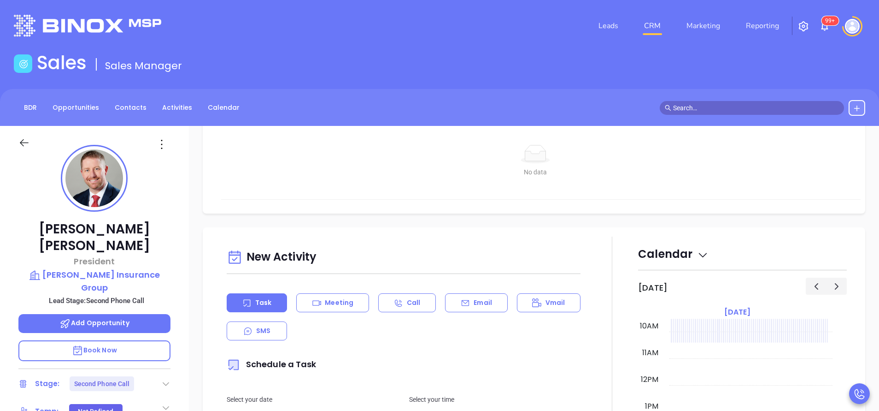
scroll to position [332, 0]
click at [474, 299] on p "Email" at bounding box center [483, 302] width 18 height 10
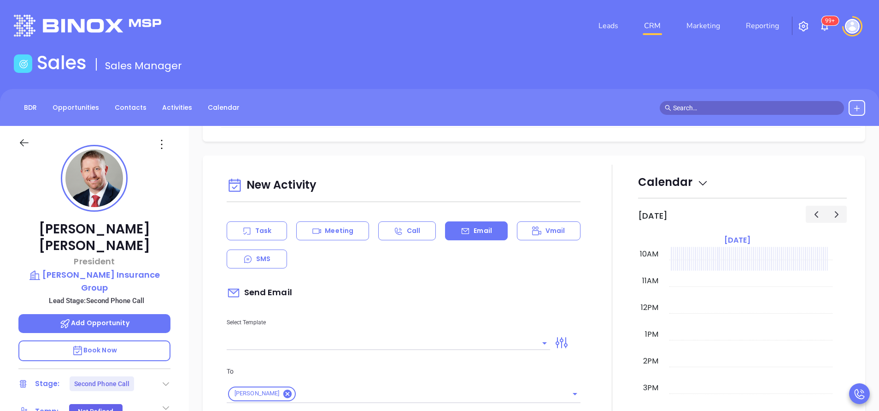
scroll to position [442, 0]
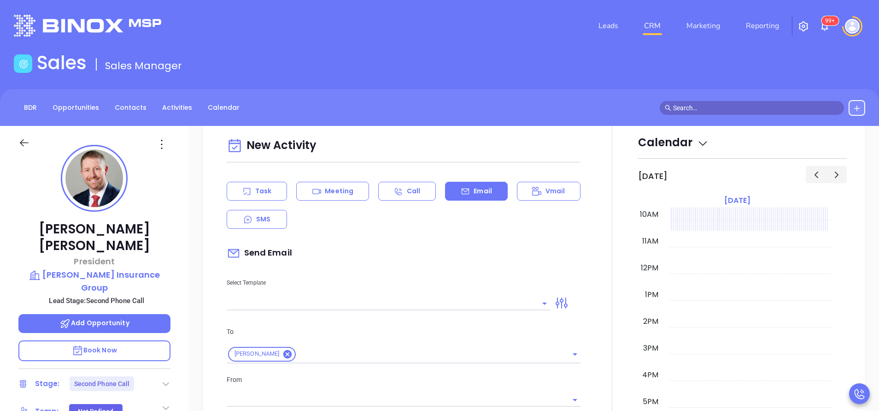
click at [432, 305] on input "text" at bounding box center [382, 302] width 310 height 13
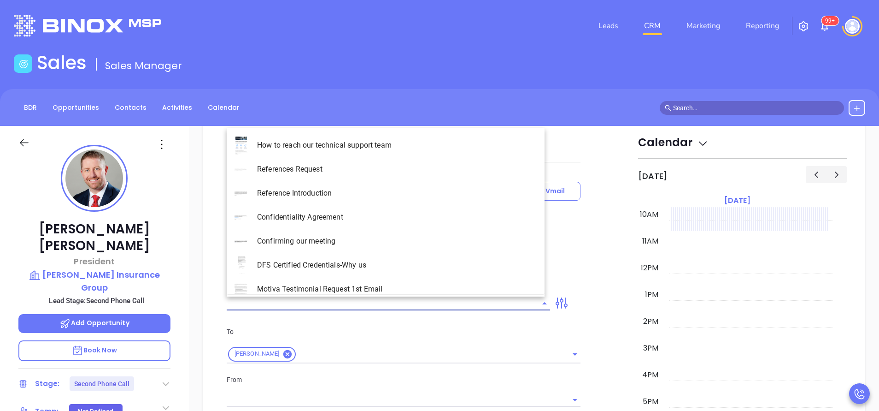
type input "[PERSON_NAME]"
click at [367, 191] on li "NY Insurance 0625 - Email 2" at bounding box center [386, 193] width 318 height 24
type input "NY Insurance 0625 - Email 2"
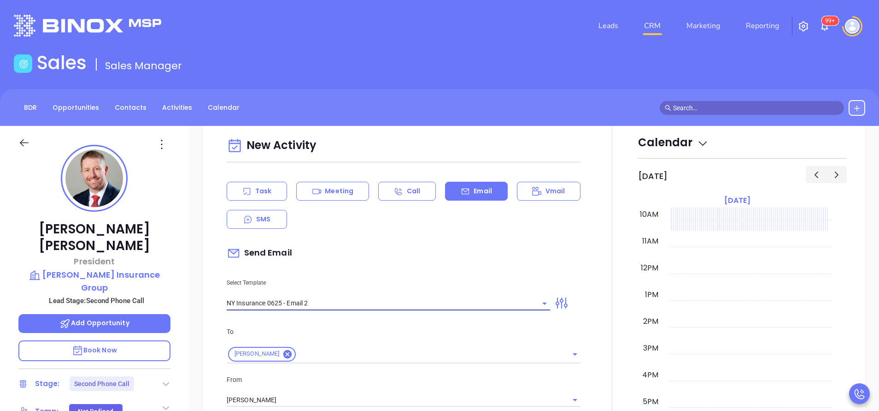
type input "I don’t know if you saw this [PERSON_NAME]"
type input "NY Insurance 0625 - Email 2"
click at [281, 393] on div "From [PERSON_NAME]" at bounding box center [403, 390] width 365 height 33
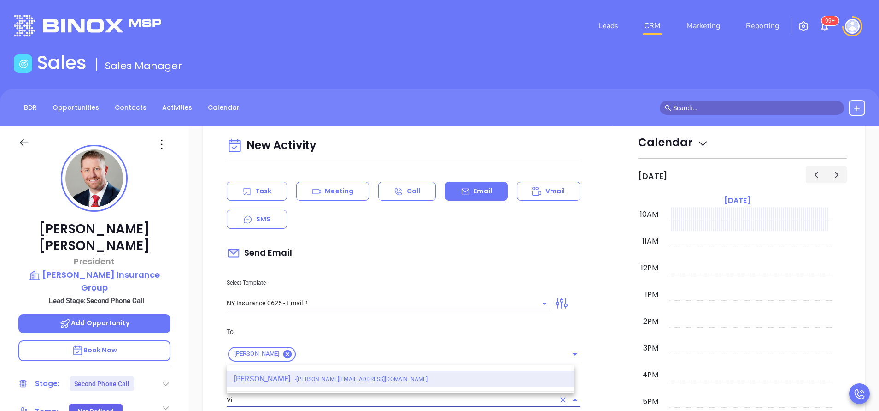
type input "V"
click at [282, 378] on li "Walter Contreras - [EMAIL_ADDRESS][DOMAIN_NAME]" at bounding box center [401, 378] width 348 height 17
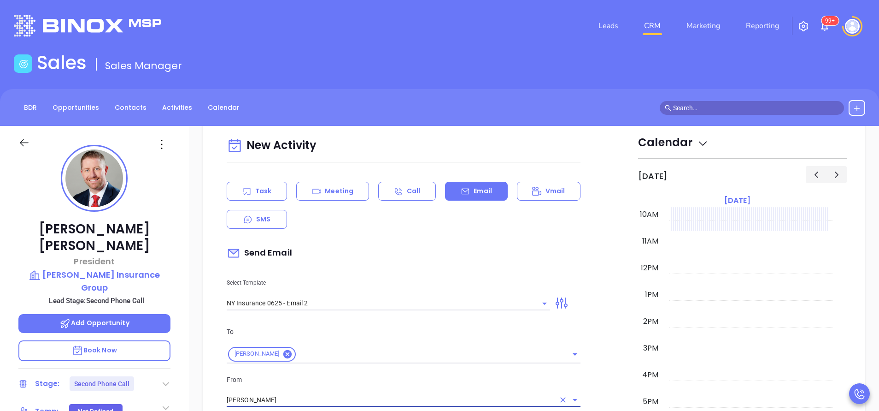
type input "[PERSON_NAME]"
click at [327, 383] on p "From" at bounding box center [404, 379] width 354 height 10
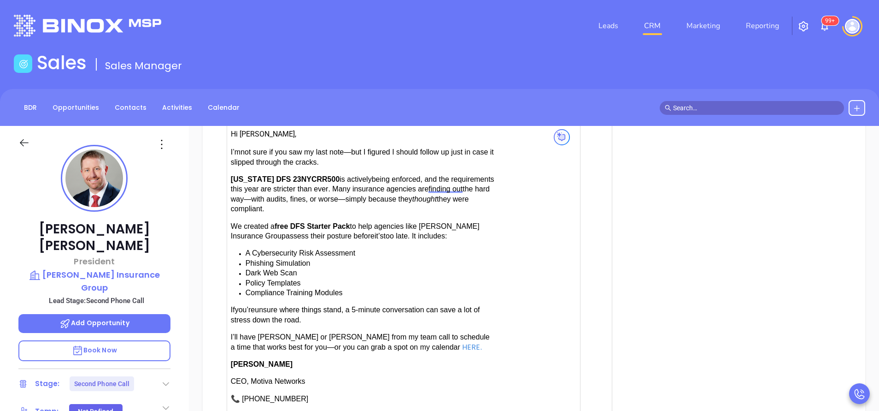
scroll to position [912, 0]
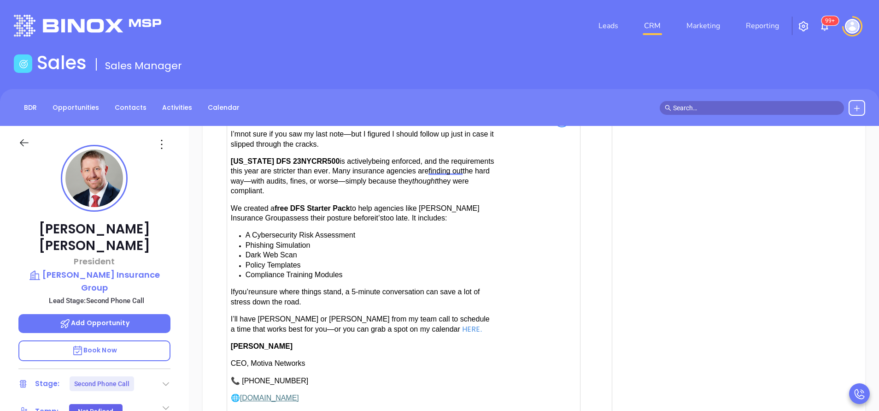
click at [300, 316] on span "have [PERSON_NAME] or [PERSON_NAME] from my team call to schedule a time that w…" at bounding box center [360, 324] width 259 height 18
click at [593, 316] on div at bounding box center [612, 62] width 52 height 815
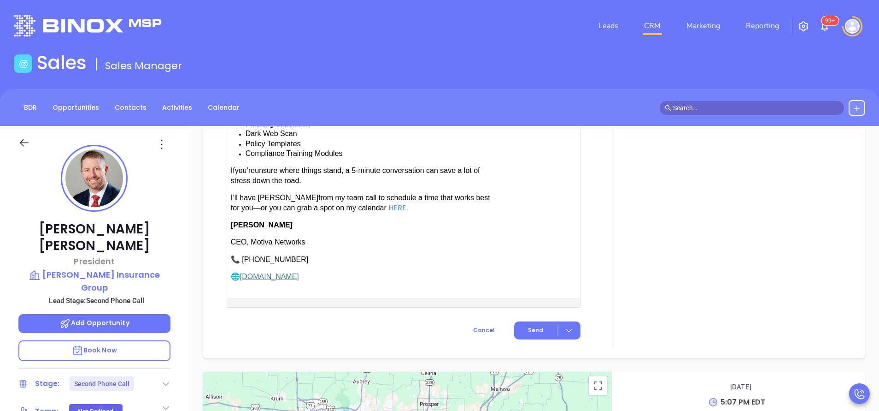
scroll to position [1051, 0]
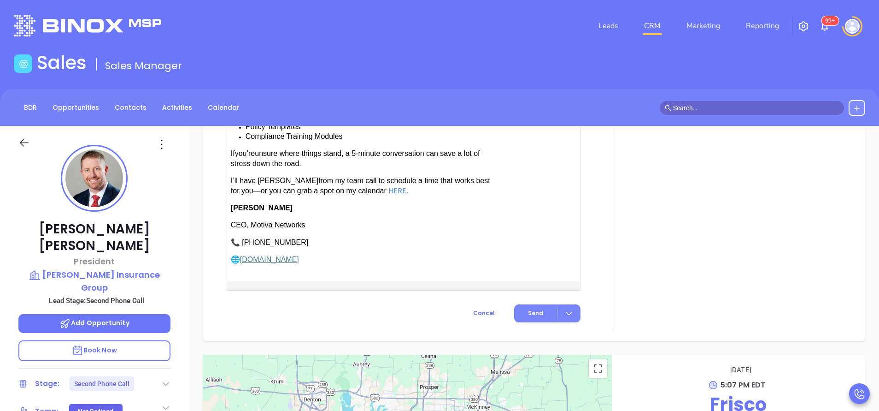
click at [528, 310] on span "Send" at bounding box center [535, 313] width 15 height 8
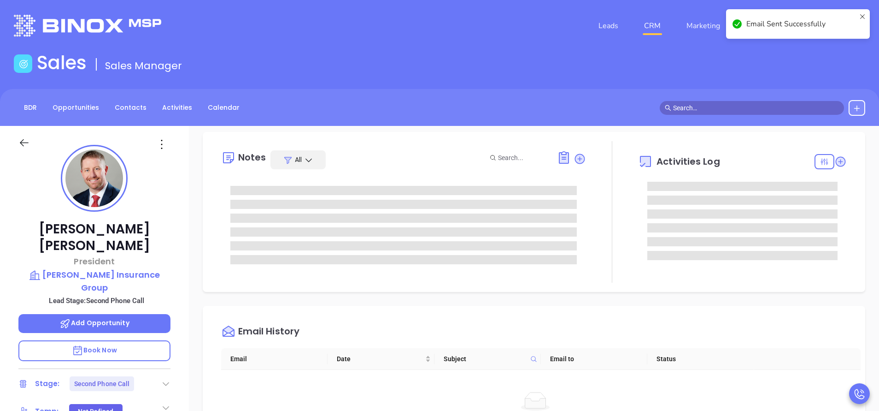
scroll to position [0, 0]
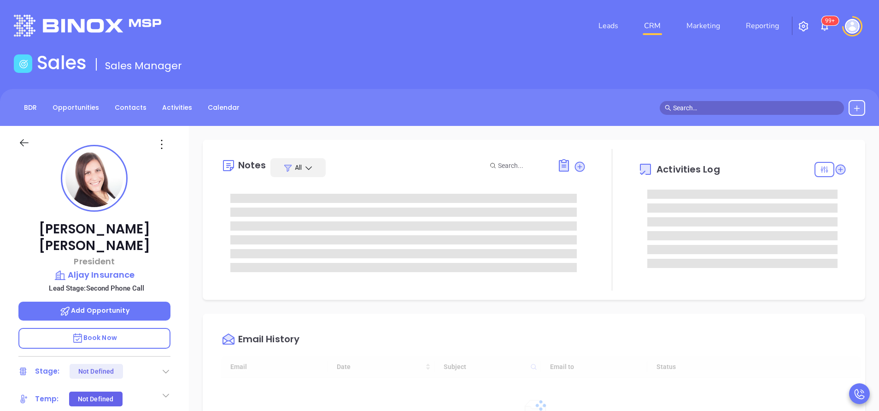
type input "[DATE]"
type input "[PERSON_NAME]"
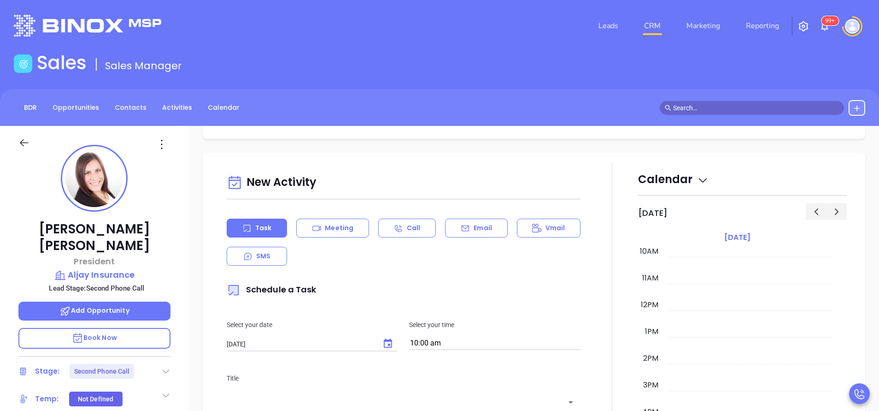
scroll to position [415, 0]
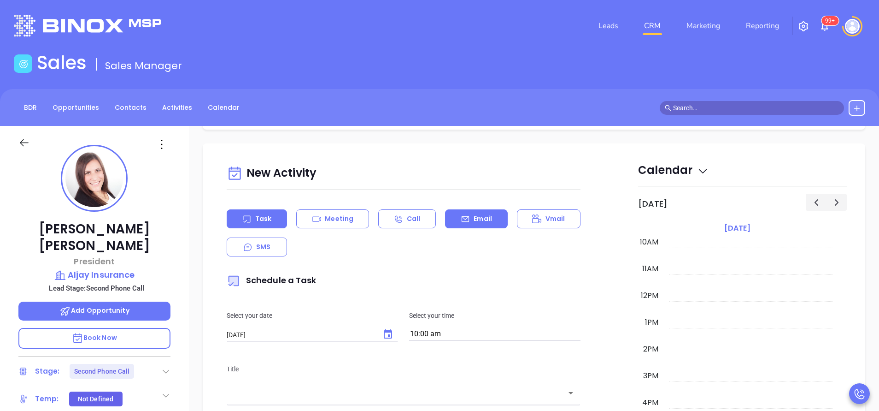
click at [478, 220] on p "Email" at bounding box center [483, 219] width 18 height 10
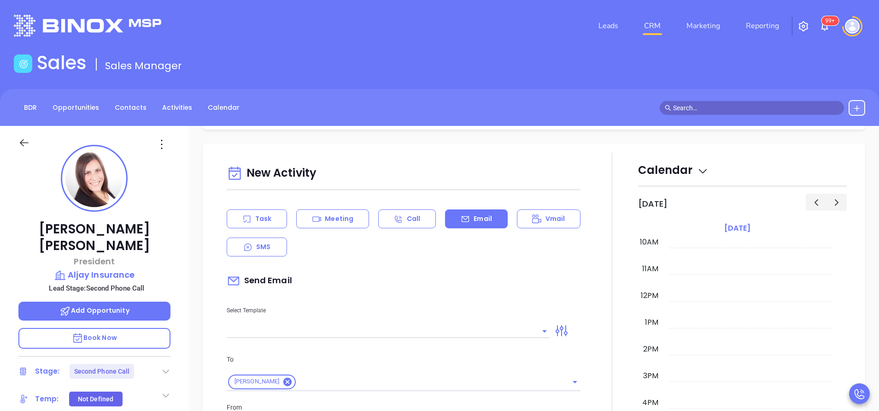
click at [437, 335] on input "text" at bounding box center [382, 330] width 310 height 13
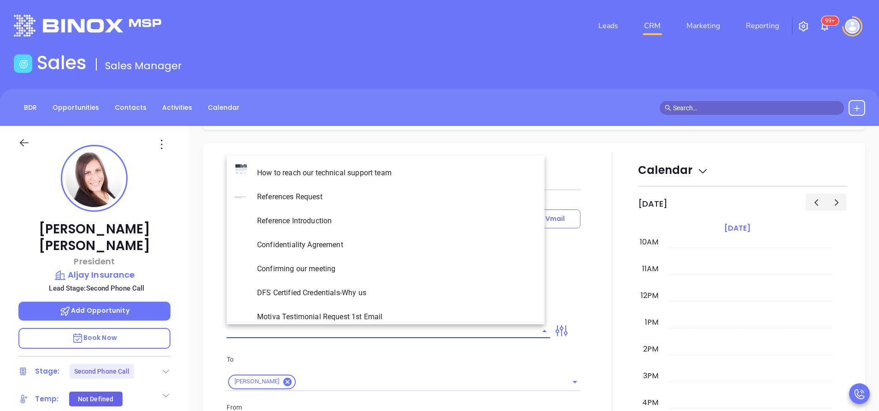
type input "[PERSON_NAME]"
click at [400, 218] on li "NY Insurance 0625 - Email 2" at bounding box center [386, 221] width 318 height 24
type input "NY Insurance 0625 - Email 2"
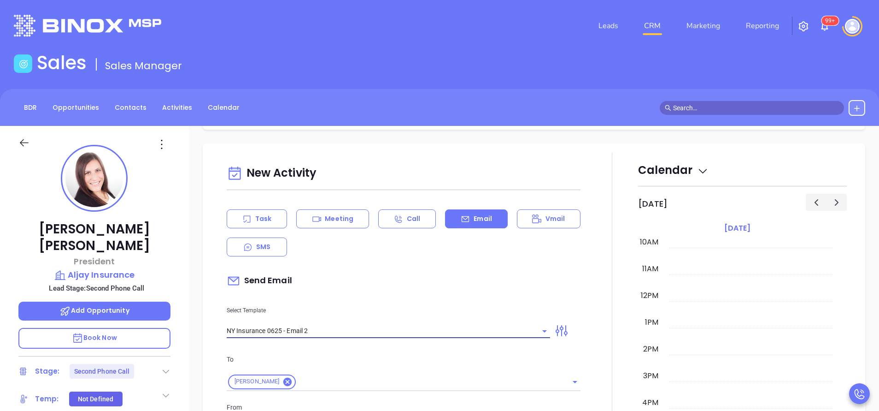
type input "I don’t know if you saw this Greer"
type input "NY Insurance 0625 - Email 2"
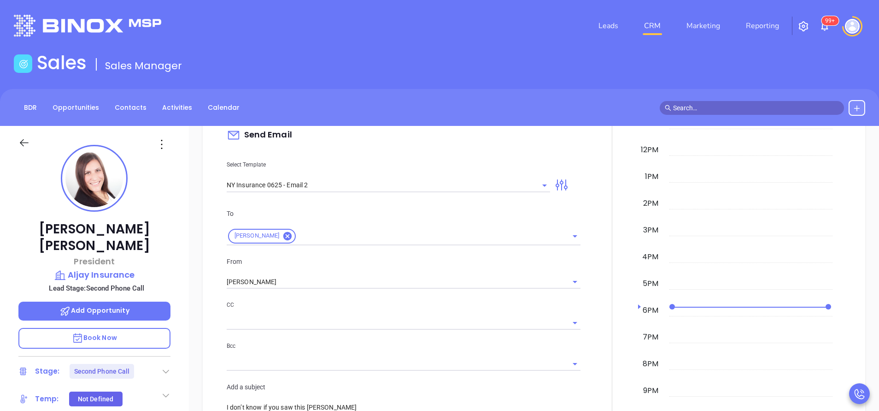
scroll to position [581, 0]
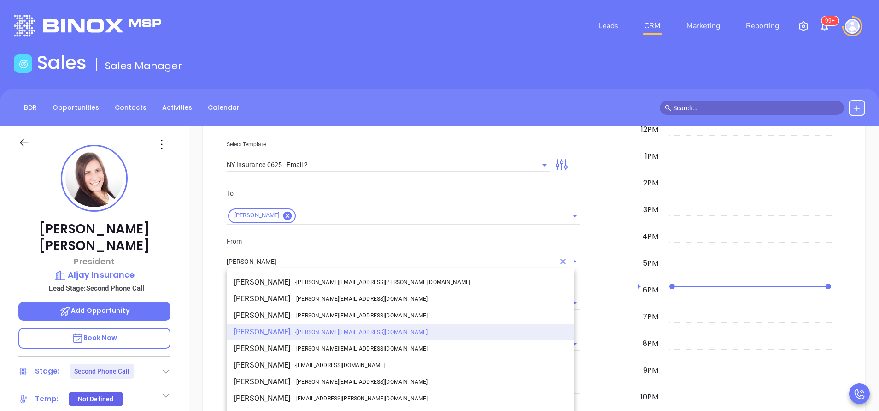
click at [434, 259] on input "[PERSON_NAME]" at bounding box center [391, 261] width 328 height 13
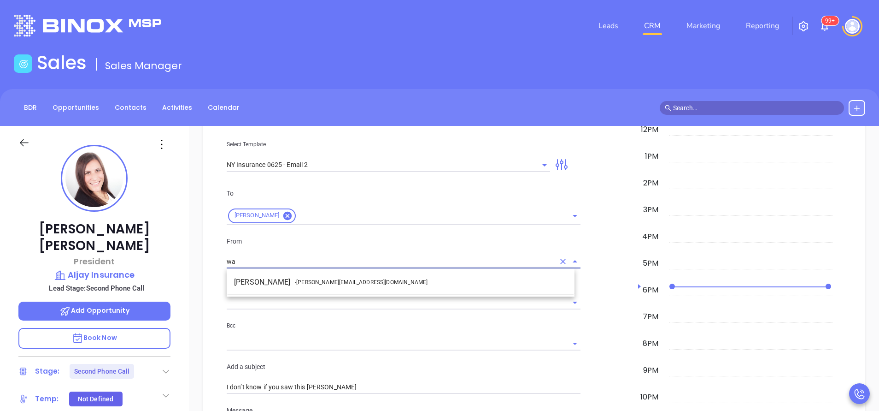
click at [354, 283] on li "Walter Contreras - walter@motiva.net" at bounding box center [401, 282] width 348 height 17
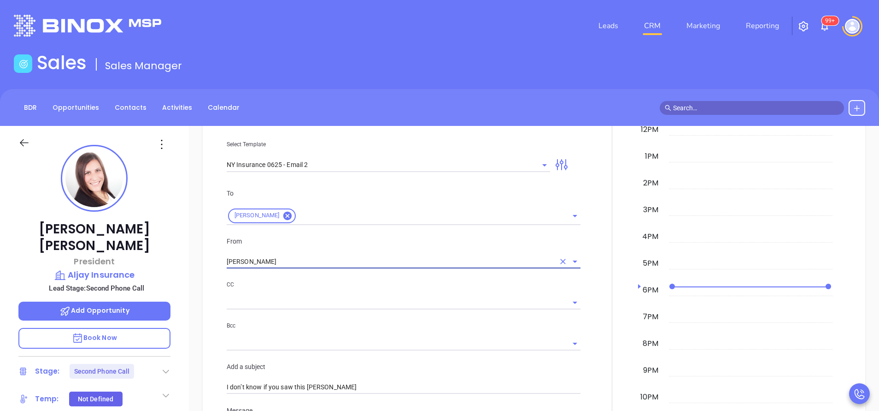
type input "[PERSON_NAME]"
click at [590, 352] on div at bounding box center [612, 394] width 52 height 815
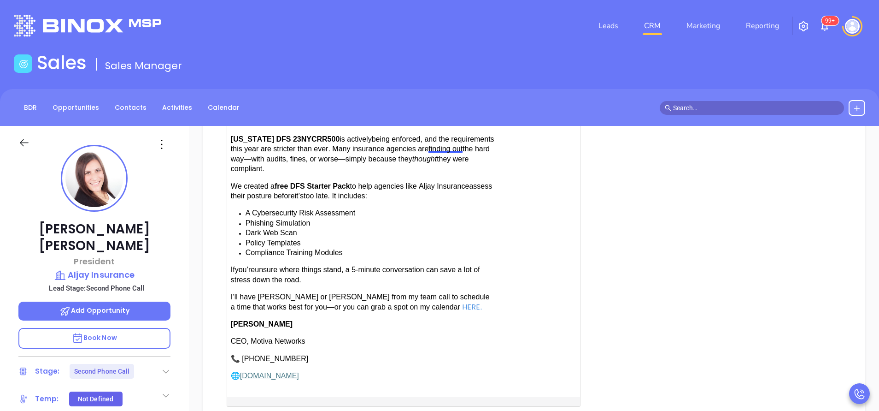
scroll to position [940, 0]
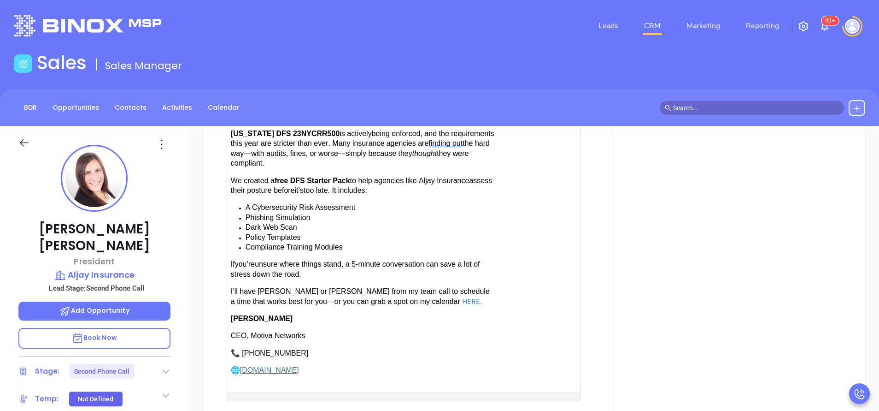
click at [302, 289] on span "have [PERSON_NAME] or [PERSON_NAME] from my team call to schedule a time that w…" at bounding box center [360, 296] width 259 height 18
click at [597, 392] on div at bounding box center [612, 34] width 52 height 815
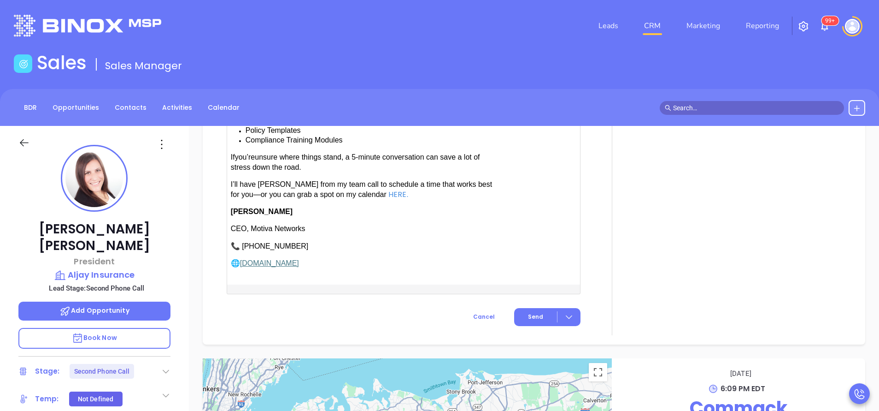
scroll to position [1051, 0]
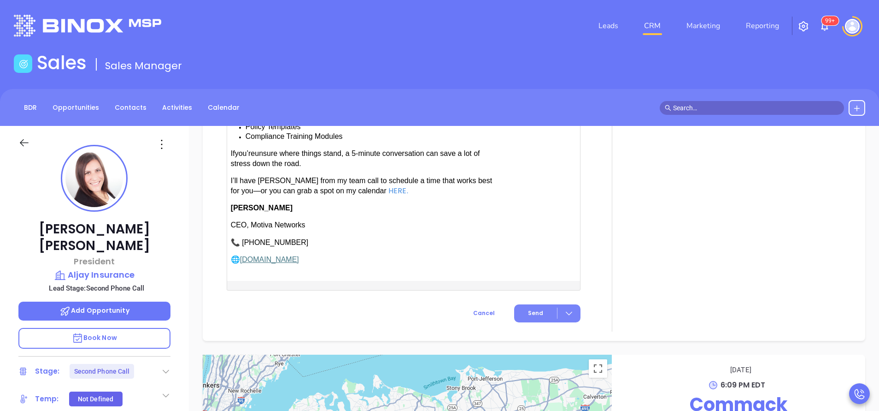
click at [526, 304] on button "Send" at bounding box center [547, 313] width 66 height 18
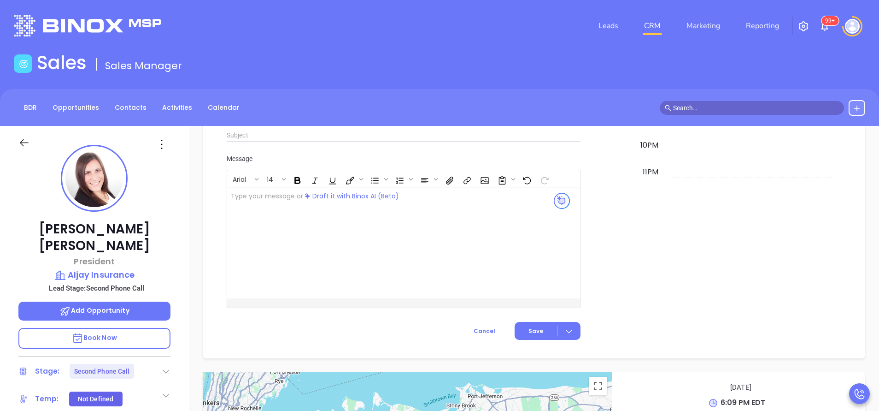
scroll to position [908, 0]
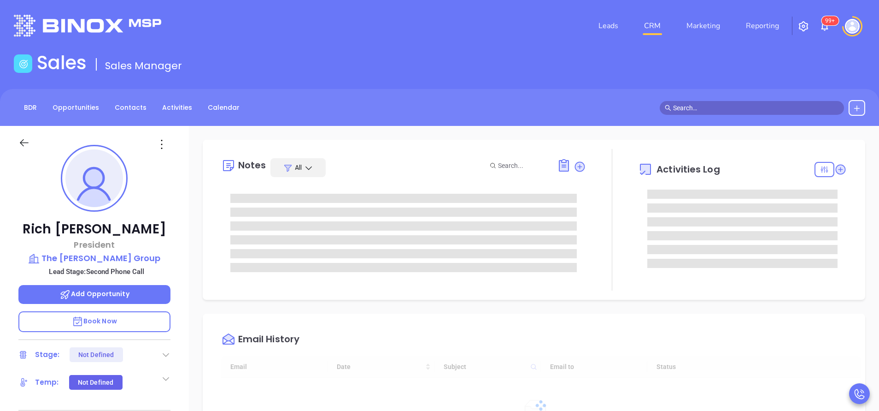
type input "10:00 am"
type input "[DATE]"
type input "[PERSON_NAME]"
click at [591, 316] on div "Email History Email Date Subject Email to Status No data No data" at bounding box center [534, 390] width 663 height 155
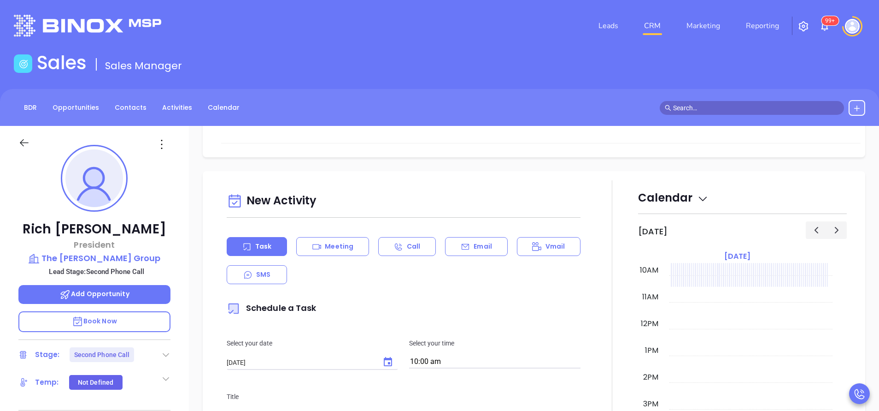
scroll to position [332, 0]
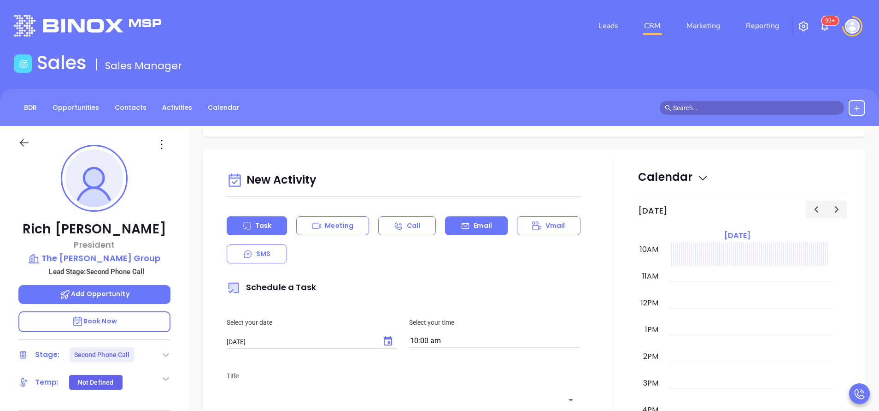
click at [490, 226] on div "Email" at bounding box center [476, 225] width 62 height 19
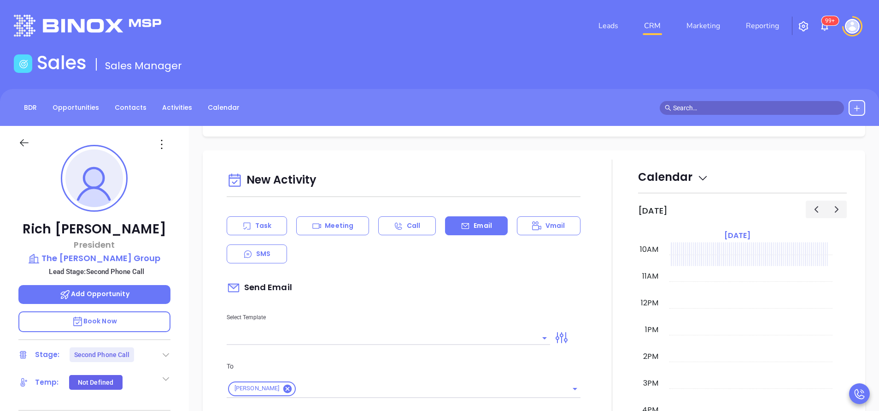
click at [406, 338] on input "text" at bounding box center [382, 337] width 310 height 13
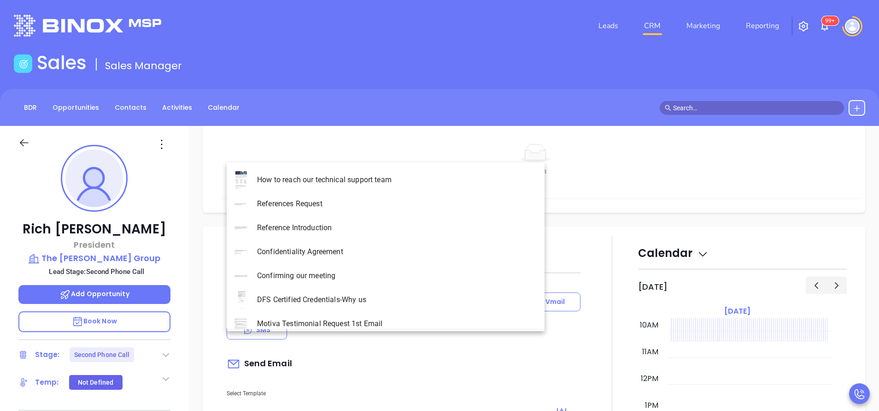
type input "[PERSON_NAME]"
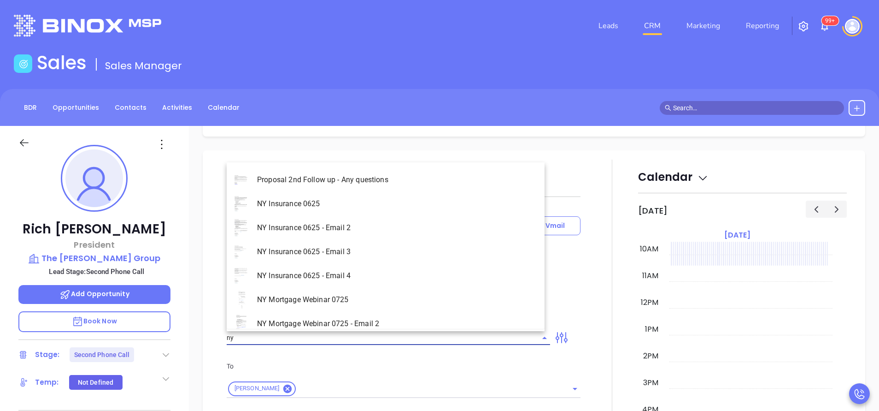
click at [364, 225] on li "NY Insurance 0625 - Email 2" at bounding box center [386, 228] width 318 height 24
type input "NY Insurance 0625 - Email 2"
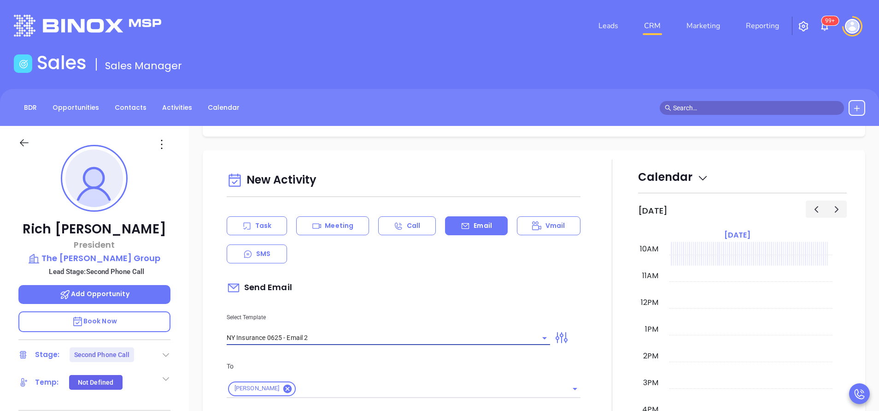
type input "I don’t know if you saw this Rich"
type input "NY Insurance 0625 - Email 2"
click at [370, 281] on div "Send Email" at bounding box center [404, 287] width 354 height 21
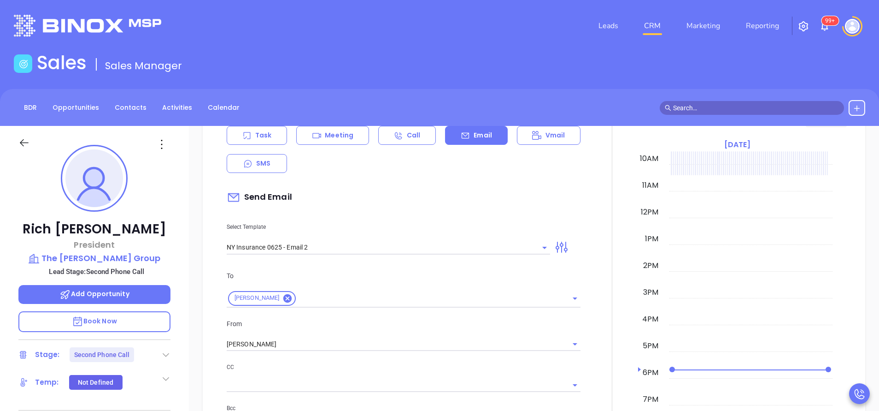
scroll to position [546, 0]
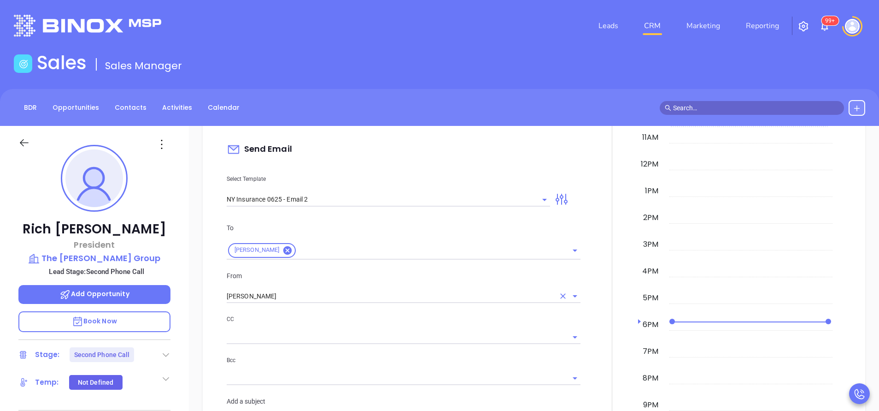
click at [312, 292] on input "[PERSON_NAME]" at bounding box center [391, 295] width 328 height 13
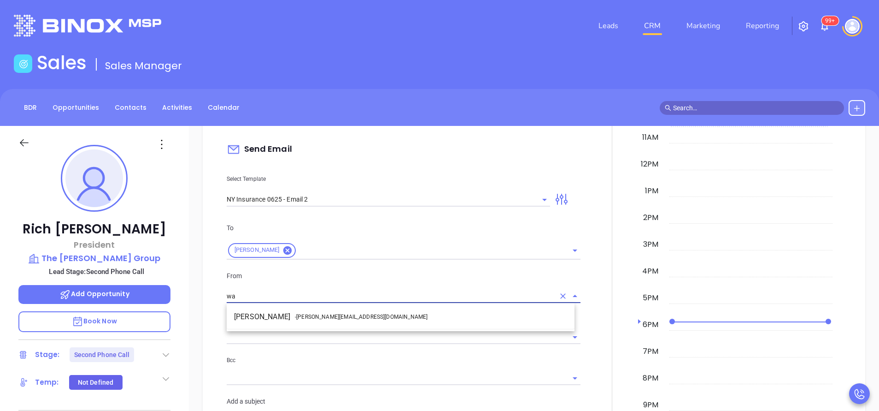
click at [313, 315] on span "- walter@motiva.net" at bounding box center [361, 316] width 133 height 8
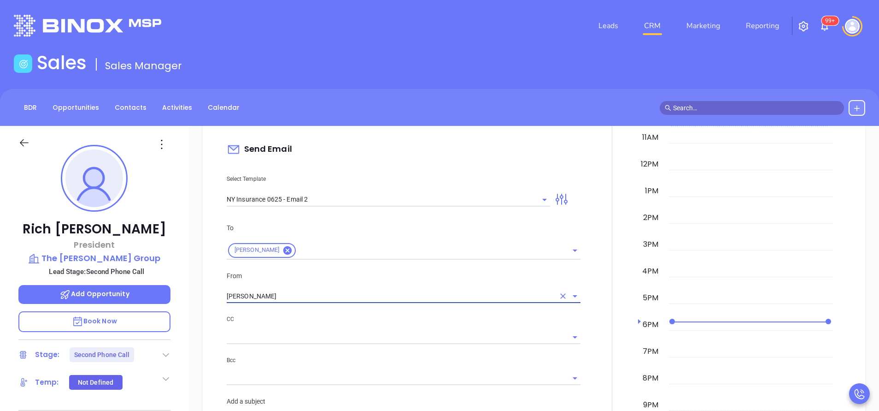
click at [354, 329] on div at bounding box center [404, 336] width 354 height 15
type input "[PERSON_NAME]"
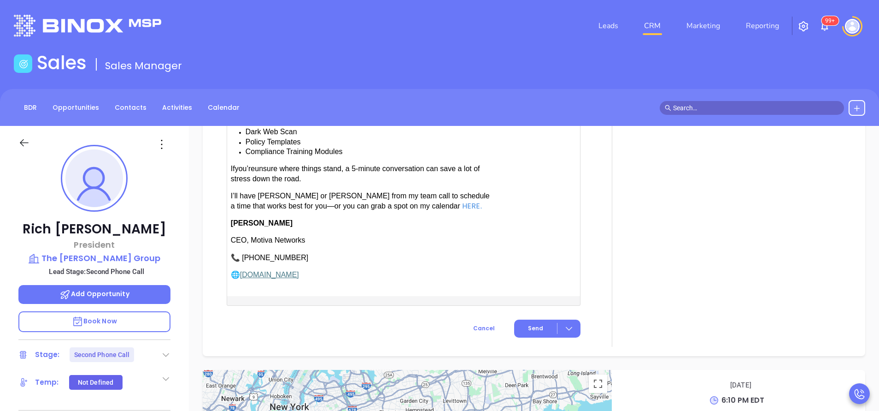
scroll to position [1044, 0]
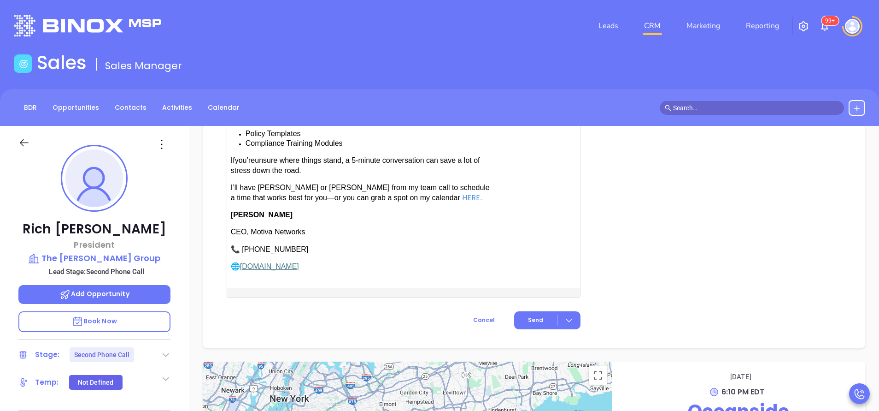
click at [310, 176] on div "I’m not sure if you saw my last note—but I figured I should follow up just in c…" at bounding box center [363, 100] width 265 height 205
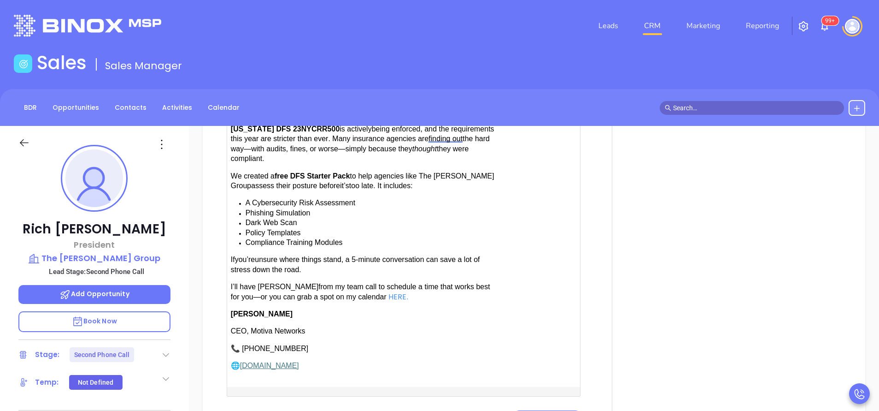
scroll to position [961, 0]
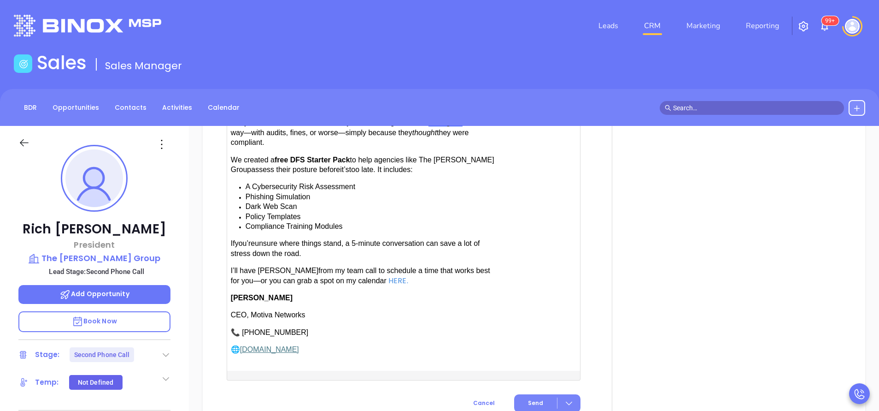
click at [528, 399] on span "Send" at bounding box center [535, 403] width 15 height 8
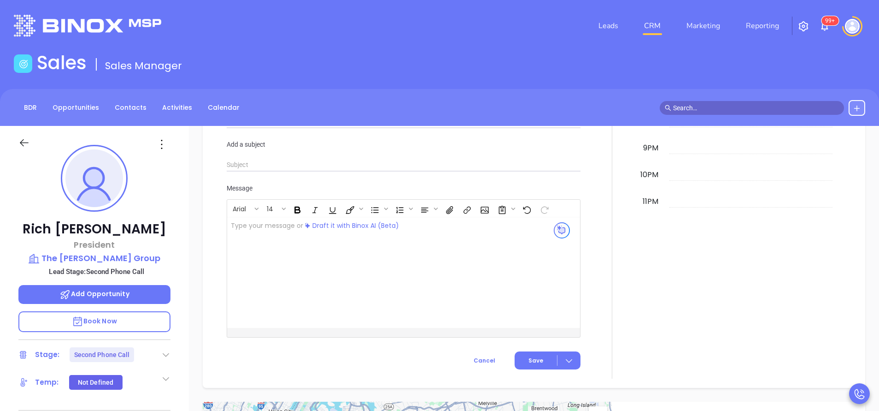
scroll to position [878, 0]
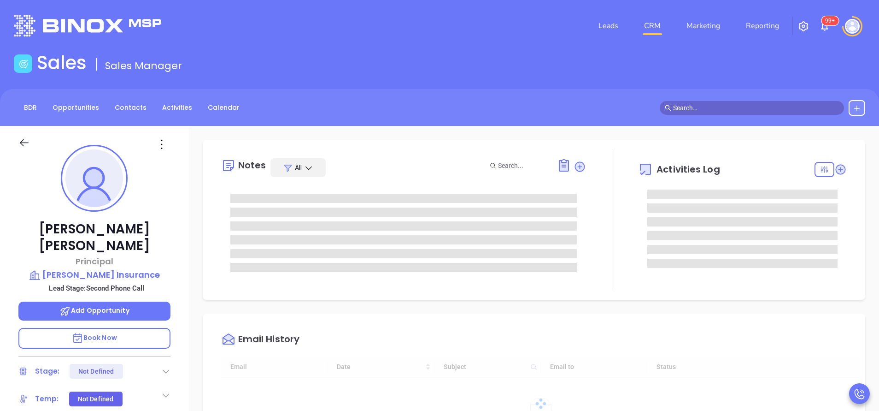
type input "[DATE]"
type input "[PERSON_NAME]"
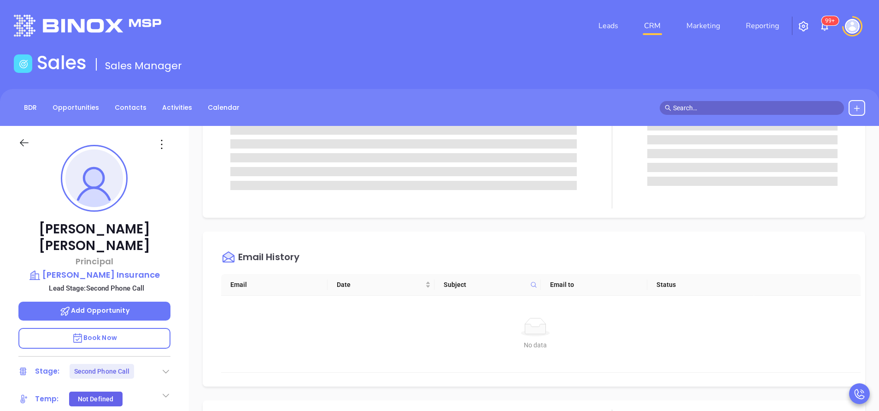
scroll to position [83, 0]
click at [175, 295] on div "[PERSON_NAME] Principal [PERSON_NAME] Insurance Lead Stage: Second Phone Call A…" at bounding box center [94, 382] width 189 height 513
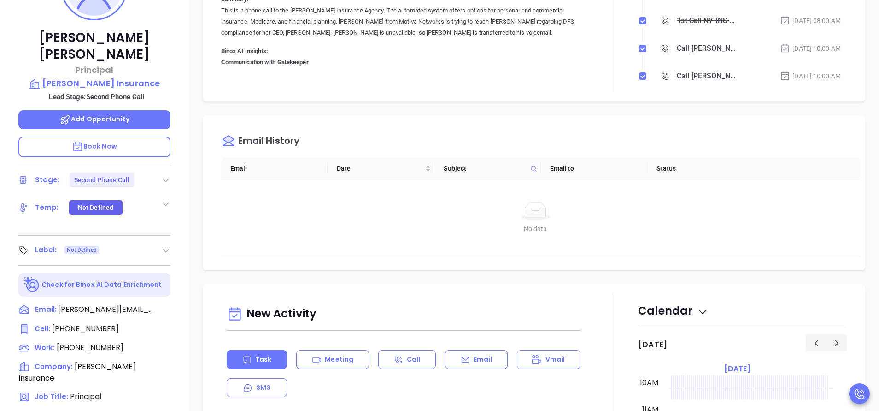
scroll to position [194, 0]
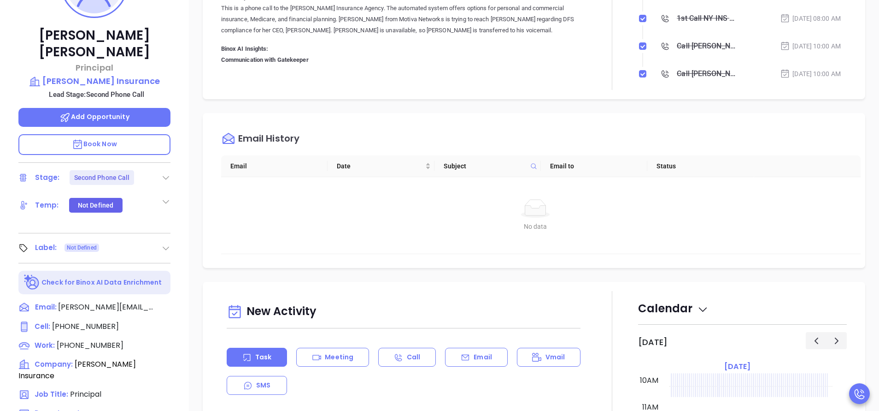
click at [101, 340] on span "[PHONE_NUMBER]" at bounding box center [90, 345] width 67 height 11
type input "[PHONE_NUMBER]"
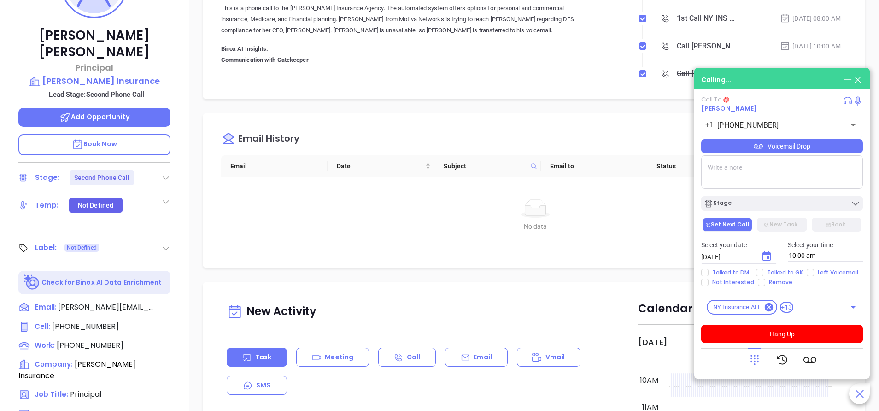
click at [191, 260] on div "Notes All Binox AI Insights ● [PERSON_NAME] | [DATE] 12:54 PM Beta Summary: Thi…" at bounding box center [534, 254] width 690 height 645
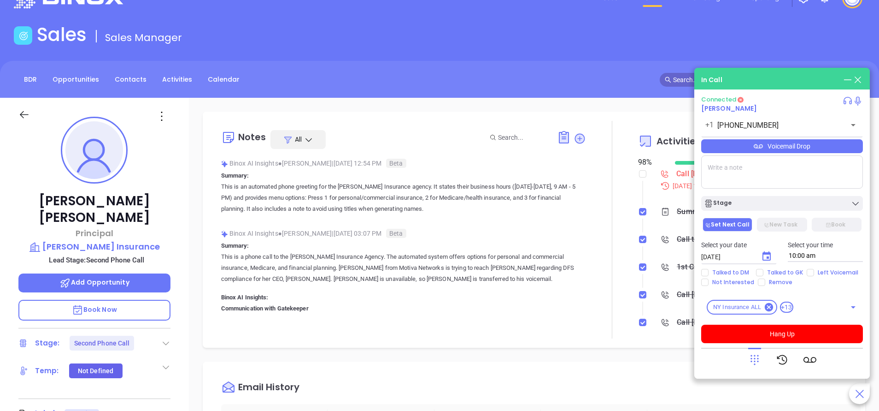
scroll to position [28, 0]
click at [809, 334] on button "Hang Up" at bounding box center [782, 333] width 162 height 18
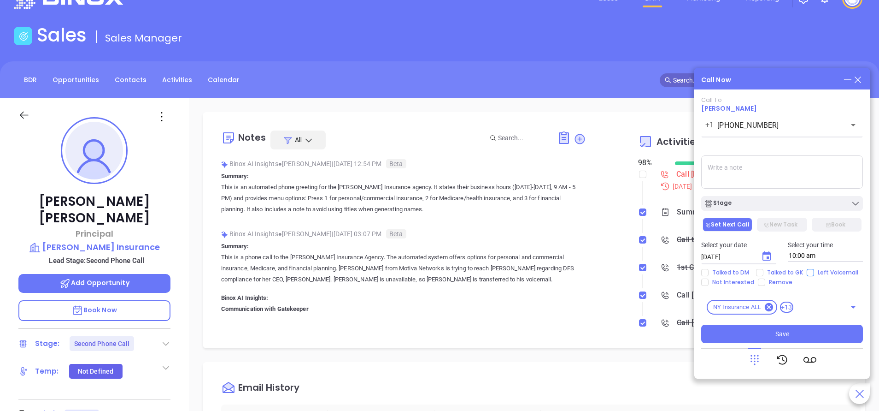
click at [807, 271] on input "Left Voicemail" at bounding box center [810, 272] width 7 height 7
checkbox input "true"
click at [787, 199] on button "Stage" at bounding box center [782, 203] width 162 height 15
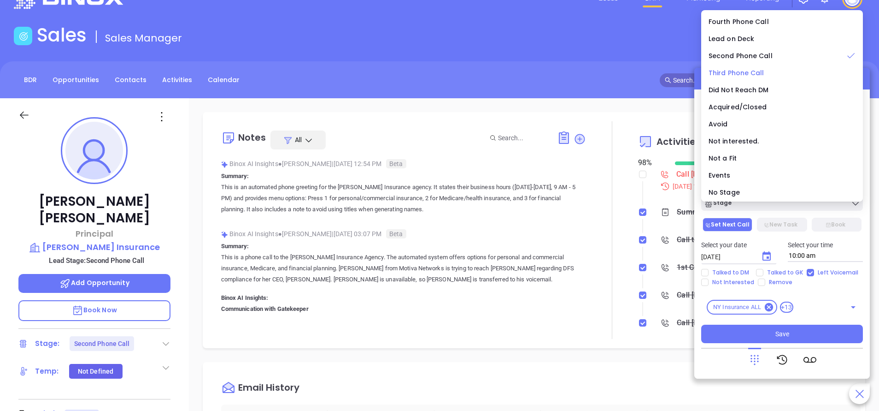
click at [735, 72] on span "Third Phone Call" at bounding box center [737, 72] width 56 height 9
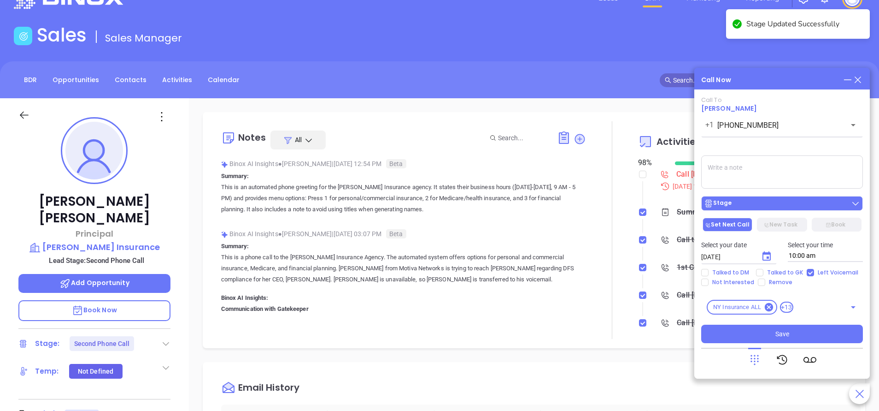
click at [746, 198] on button "Stage" at bounding box center [782, 203] width 162 height 15
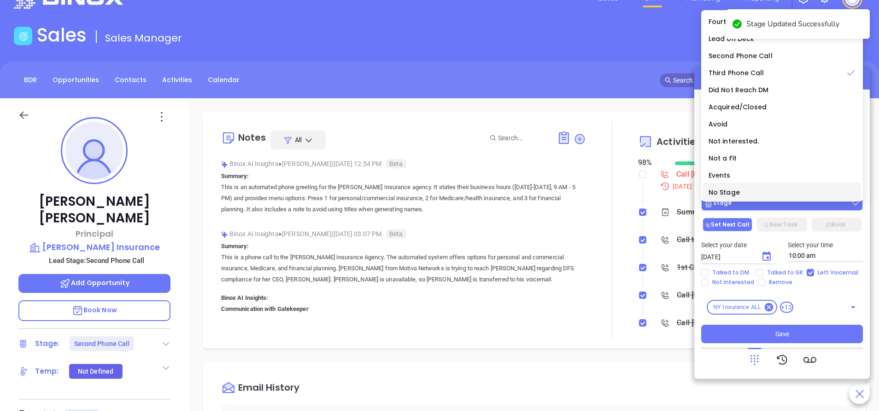
click at [746, 198] on li "No Stage" at bounding box center [782, 191] width 158 height 19
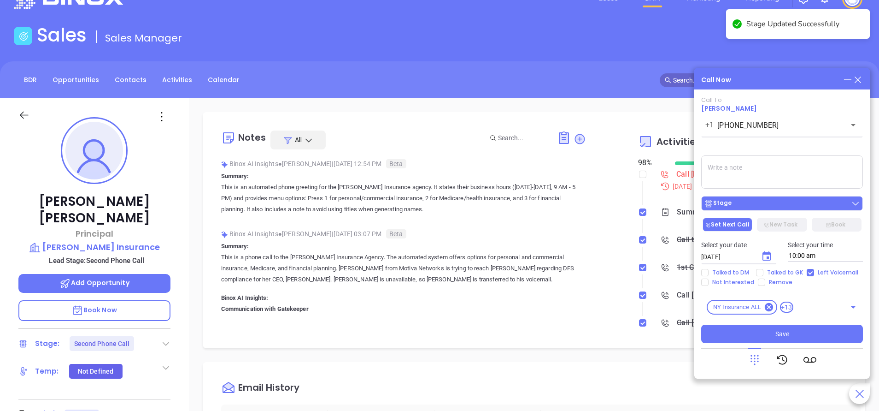
click at [745, 201] on div "Stage" at bounding box center [782, 203] width 156 height 9
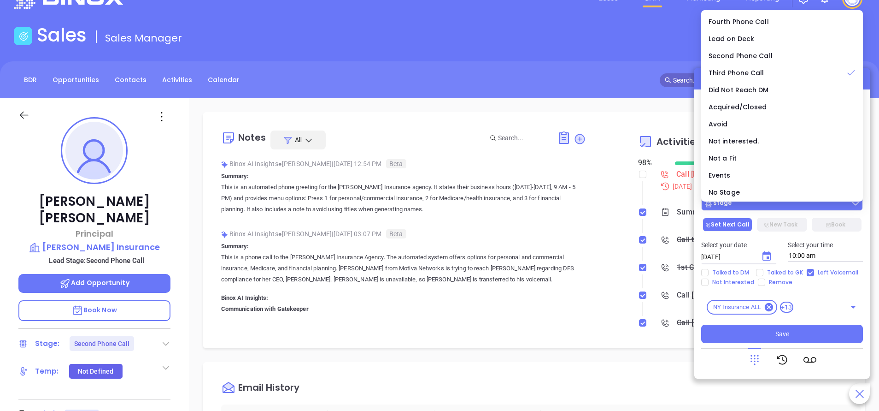
click at [746, 202] on div "Stage" at bounding box center [782, 203] width 156 height 9
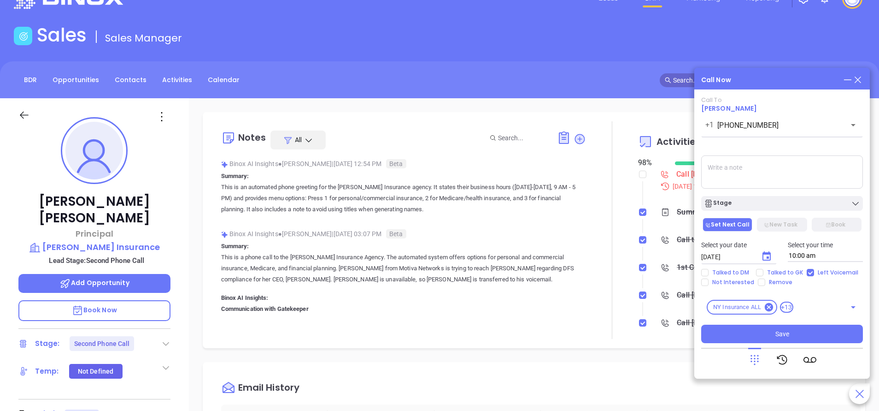
click at [768, 256] on icon "Choose date, selected date is Sep 19, 2025" at bounding box center [767, 255] width 8 height 9
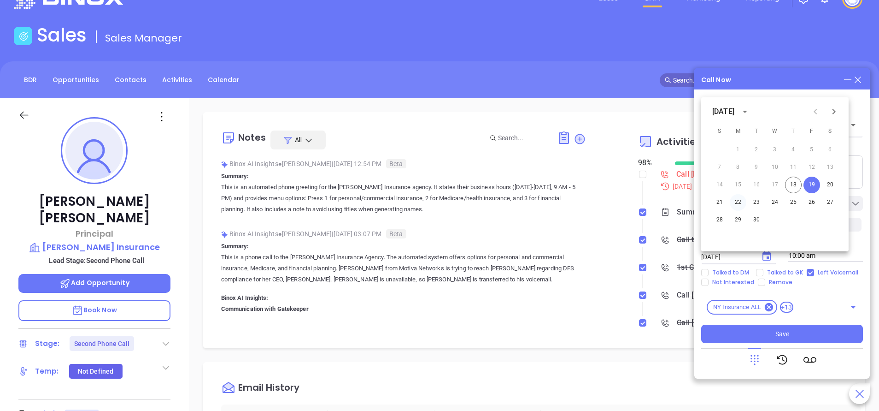
click at [742, 202] on button "22" at bounding box center [738, 202] width 17 height 17
type input "09/22/2025"
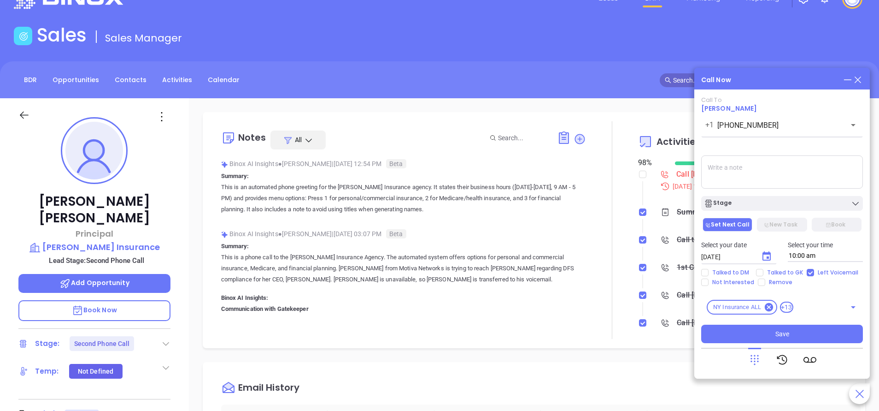
click at [760, 171] on textarea at bounding box center [782, 171] width 162 height 33
type textarea "Second email sent"
click at [727, 364] on div at bounding box center [782, 359] width 162 height 24
click at [764, 334] on button "Save" at bounding box center [782, 333] width 162 height 18
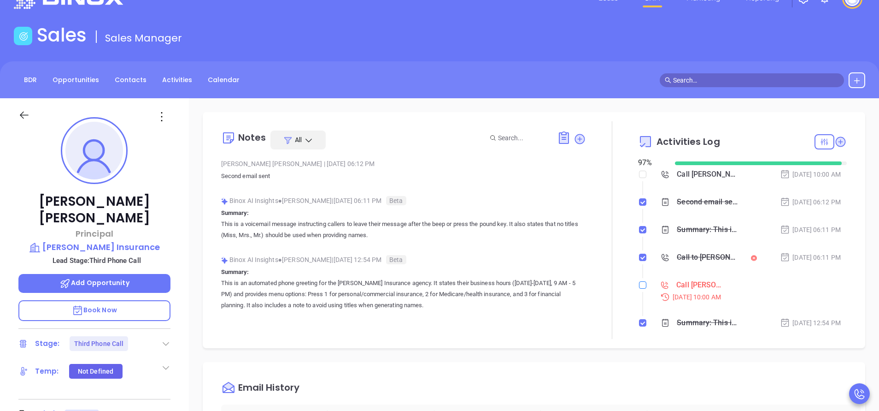
click at [639, 283] on input "checkbox" at bounding box center [642, 284] width 7 height 7
checkbox input "true"
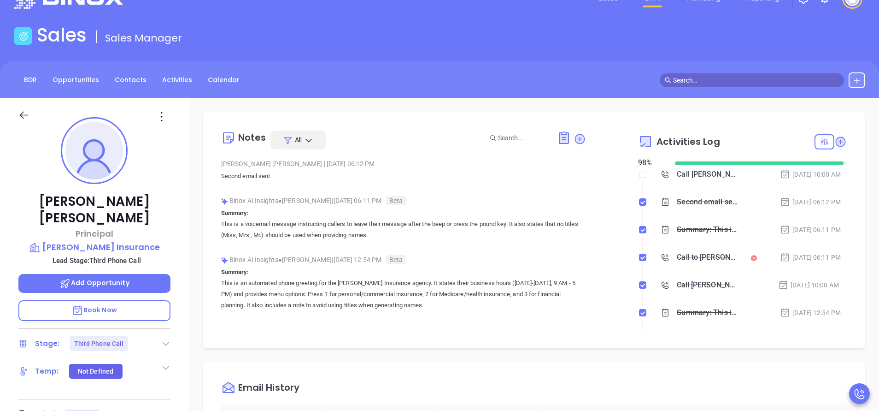
click at [595, 328] on div at bounding box center [612, 230] width 52 height 218
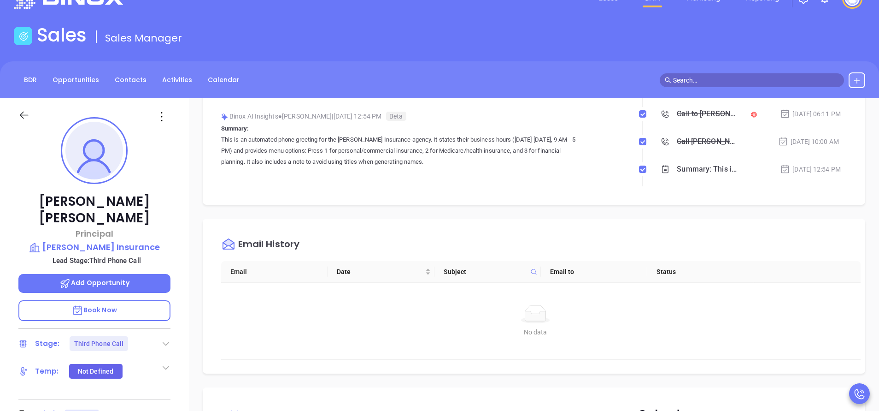
scroll to position [166, 0]
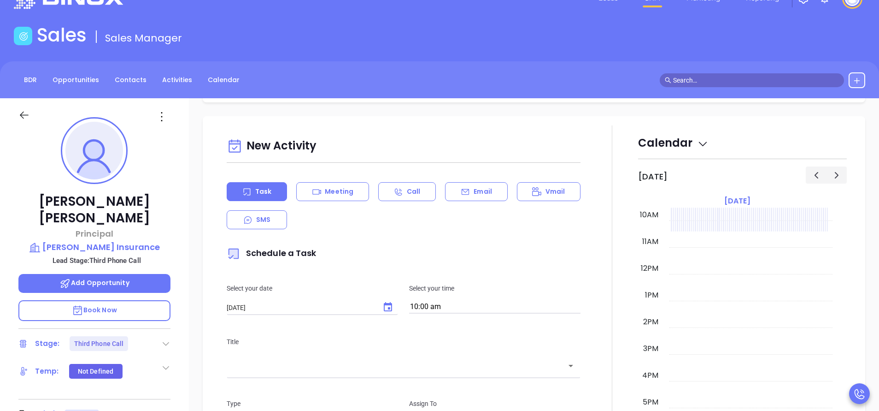
scroll to position [470, 0]
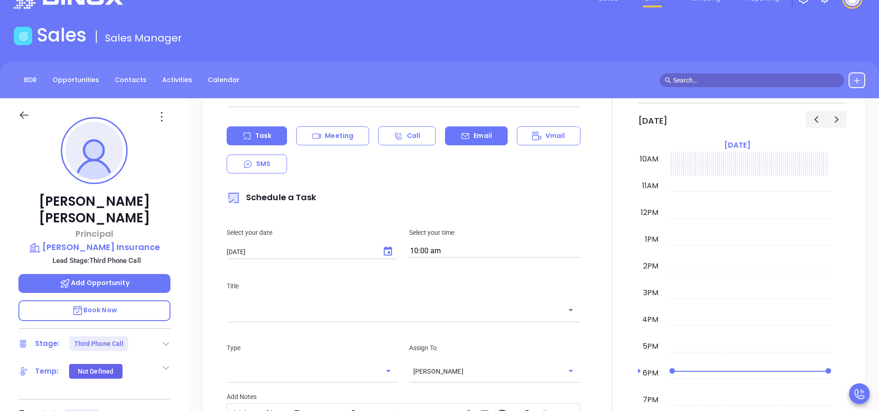
click at [477, 134] on p "Email" at bounding box center [483, 136] width 18 height 10
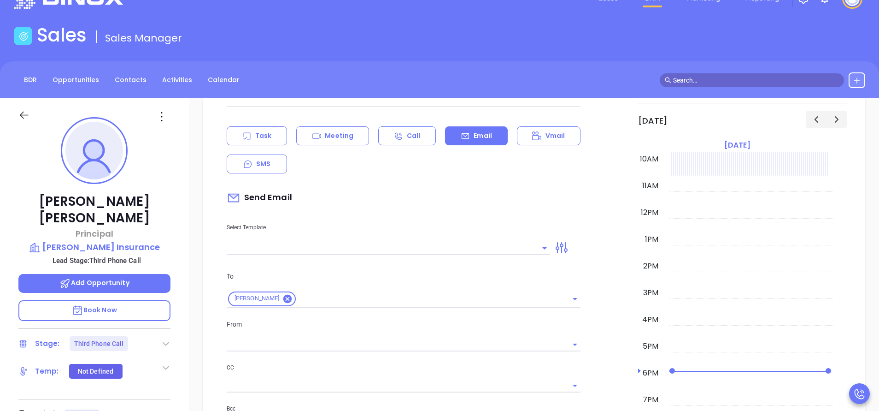
click at [406, 249] on input "text" at bounding box center [382, 247] width 310 height 13
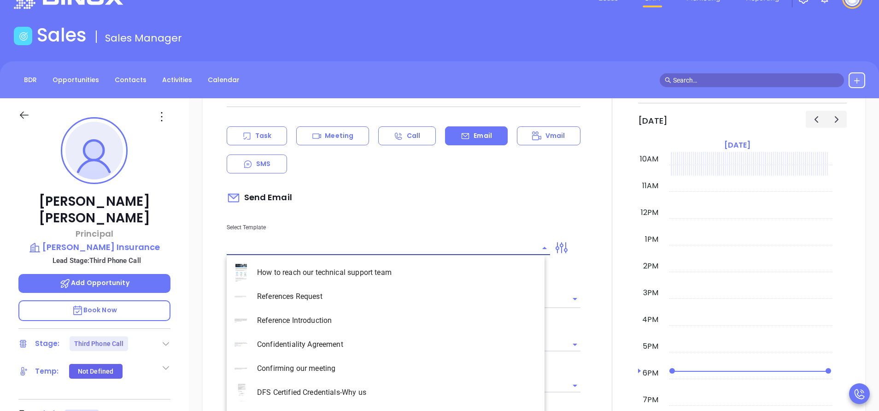
type input "[PERSON_NAME]"
click at [362, 320] on li "NY Insurance 0625 - Email 2" at bounding box center [386, 320] width 318 height 24
type input "NY Insurance 0625 - Email 2"
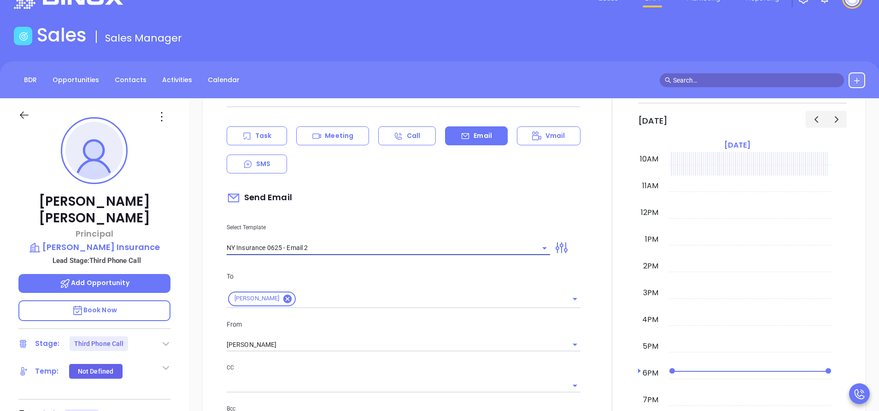
type input "I don’t know if you saw this Sean"
type input "NY Insurance 0625 - Email 2"
click at [292, 338] on input "[PERSON_NAME]" at bounding box center [391, 344] width 328 height 13
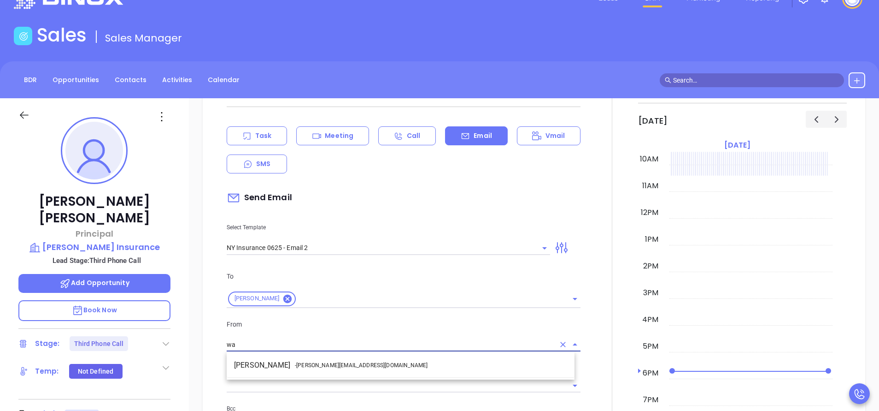
click at [289, 366] on li "Walter Contreras - [EMAIL_ADDRESS][DOMAIN_NAME]" at bounding box center [401, 365] width 348 height 17
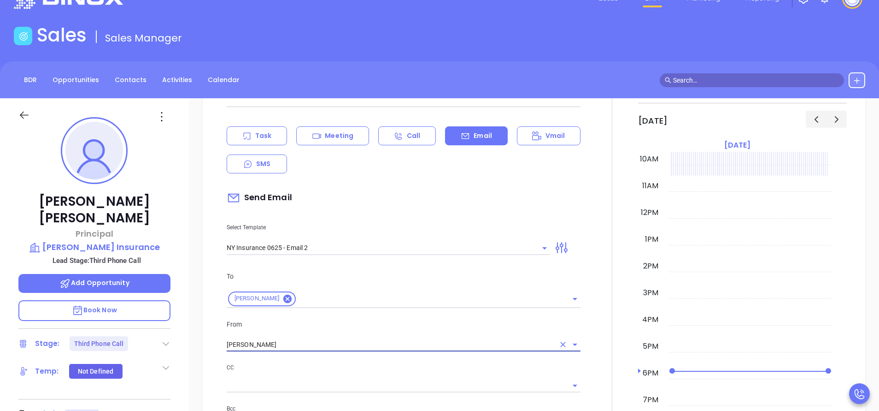
type input "[PERSON_NAME]"
click at [375, 368] on p "CC" at bounding box center [404, 367] width 354 height 10
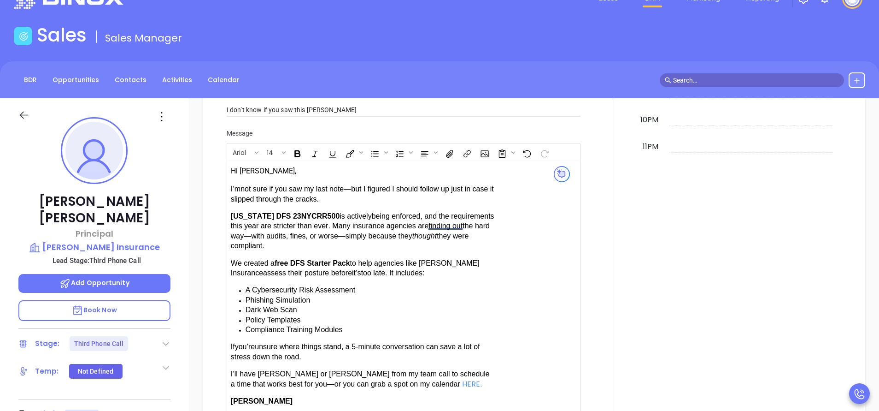
scroll to position [885, 0]
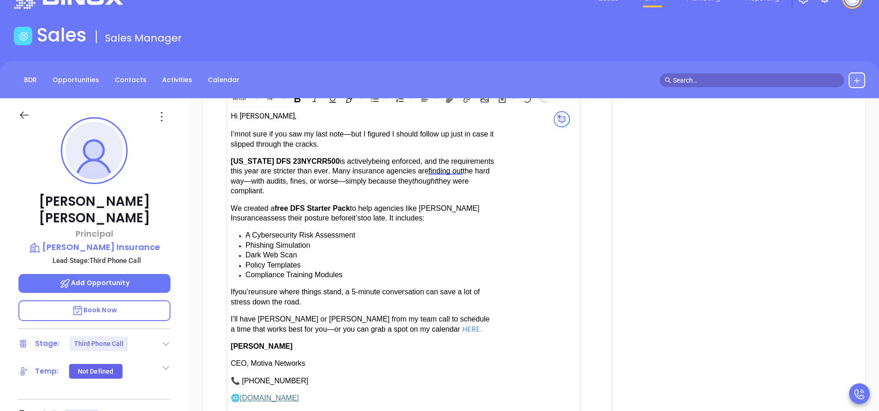
click at [305, 318] on span "have Karina or Anabell from my team call to schedule a time that works best for…" at bounding box center [360, 324] width 259 height 18
click at [586, 359] on div at bounding box center [612, 62] width 52 height 815
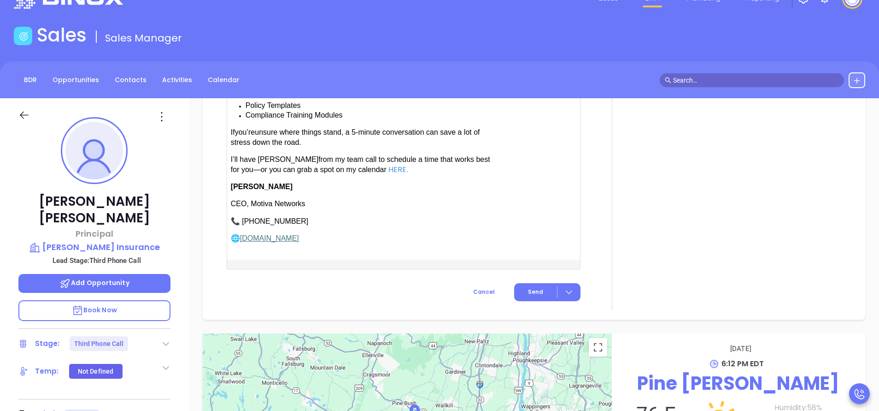
scroll to position [1127, 0]
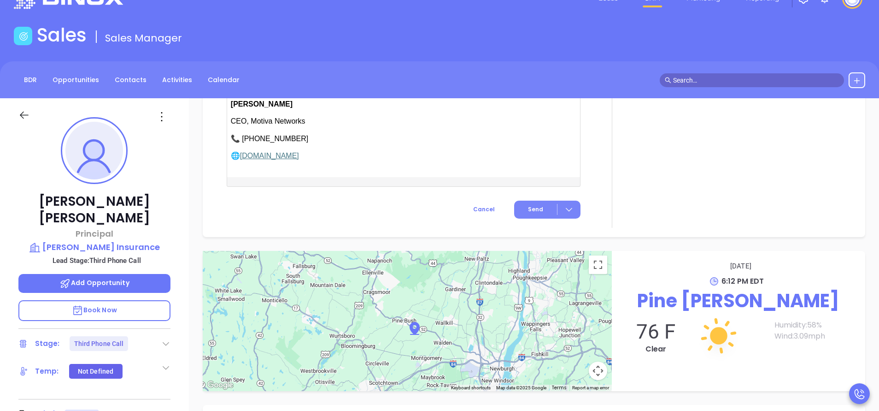
click at [532, 206] on span "Send" at bounding box center [535, 209] width 15 height 8
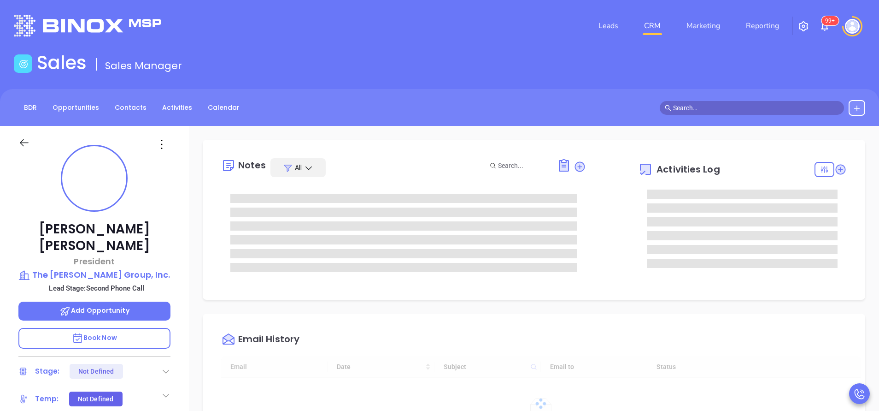
type input "[DATE]"
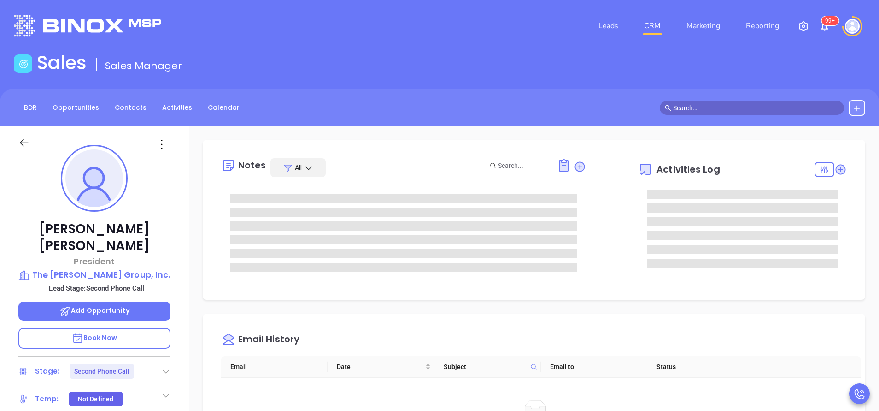
type input "[PERSON_NAME]"
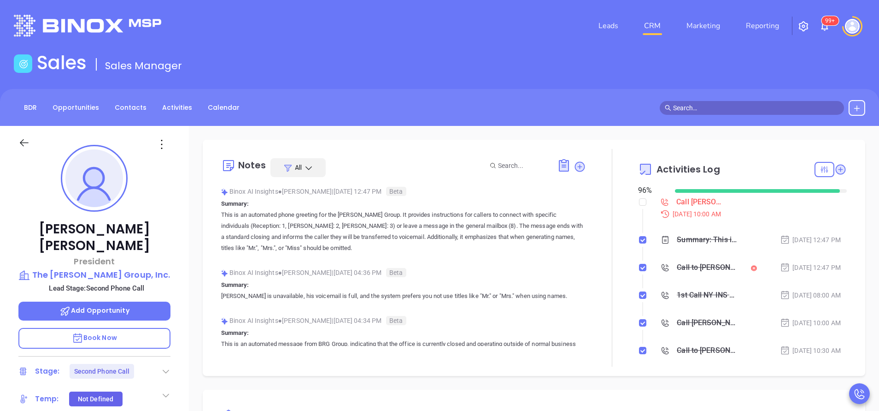
click at [599, 352] on div at bounding box center [612, 258] width 52 height 218
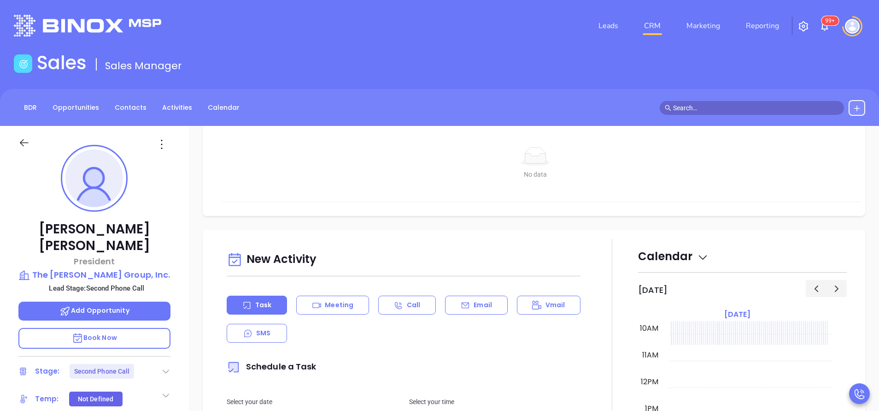
scroll to position [332, 0]
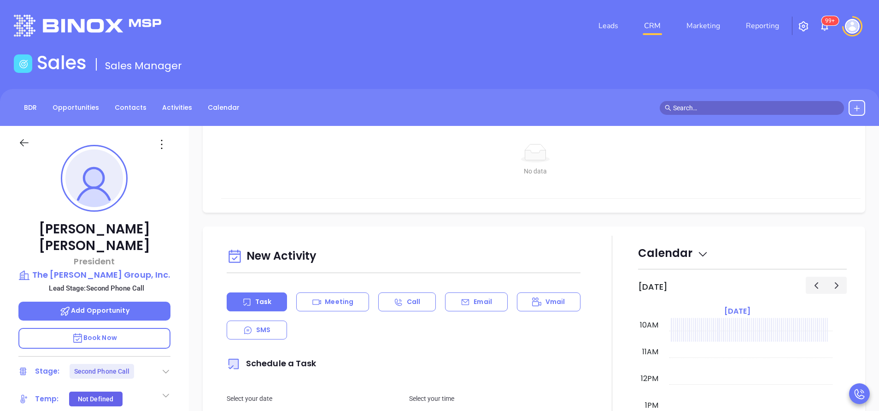
click at [479, 306] on p "Email" at bounding box center [483, 302] width 18 height 10
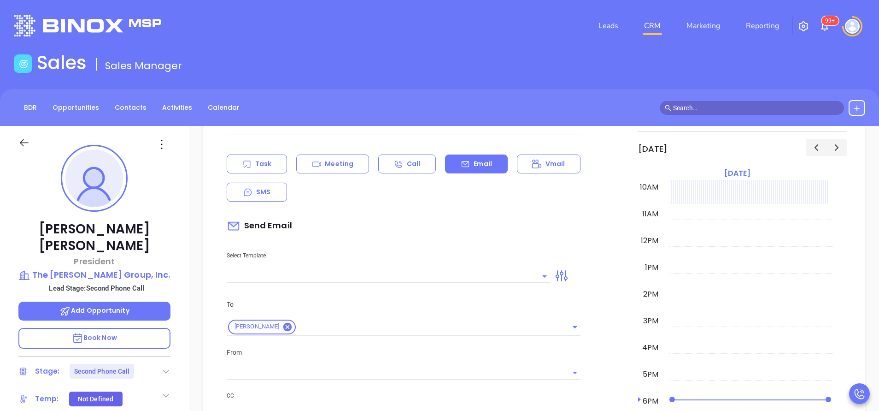
type input "[PERSON_NAME]"
click at [434, 274] on input "text" at bounding box center [382, 275] width 310 height 13
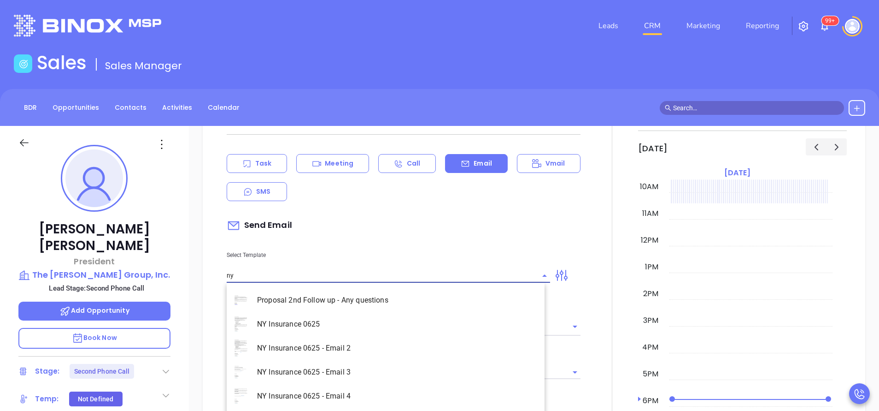
click at [341, 343] on li "NY Insurance 0625 - Email 2" at bounding box center [386, 348] width 318 height 24
type input "NY Insurance 0625 - Email 2"
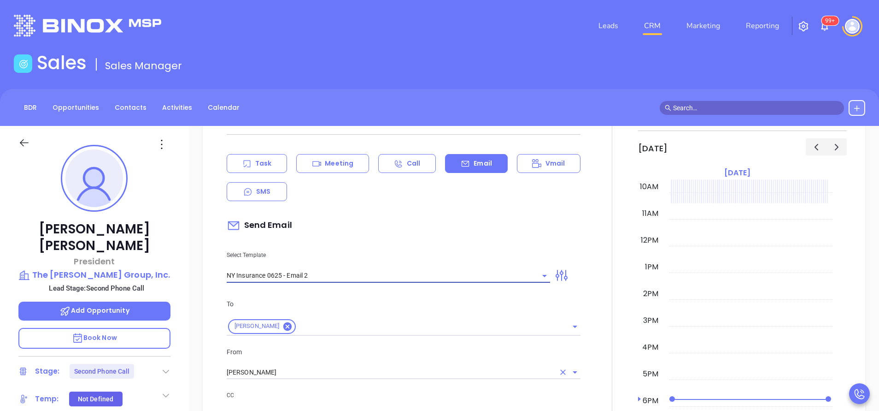
type input "I don’t know if you saw this [PERSON_NAME]"
type input "NY Insurance 0625 - Email 2"
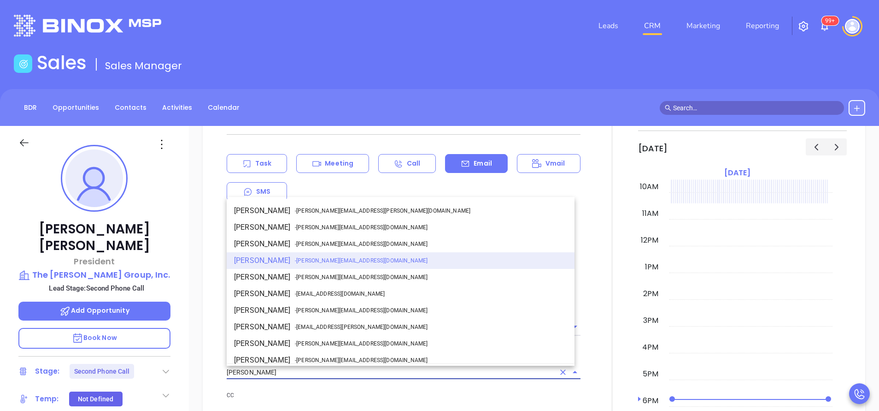
click at [305, 368] on input "[PERSON_NAME]" at bounding box center [391, 371] width 328 height 13
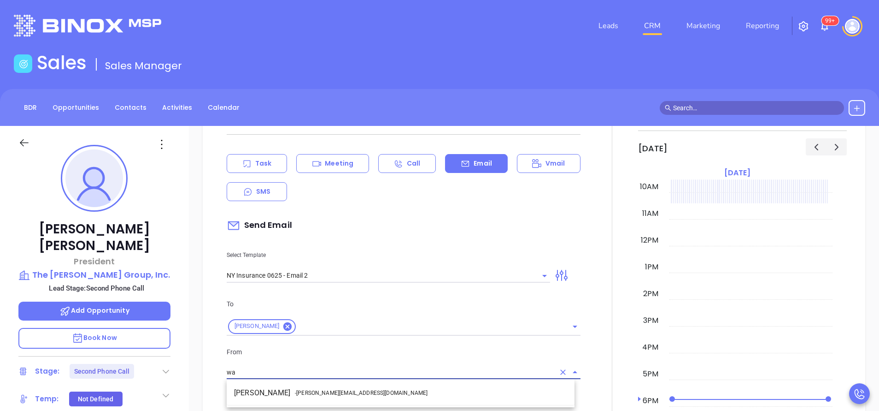
click at [282, 395] on li "Walter Contreras - [EMAIL_ADDRESS][DOMAIN_NAME]" at bounding box center [401, 392] width 348 height 17
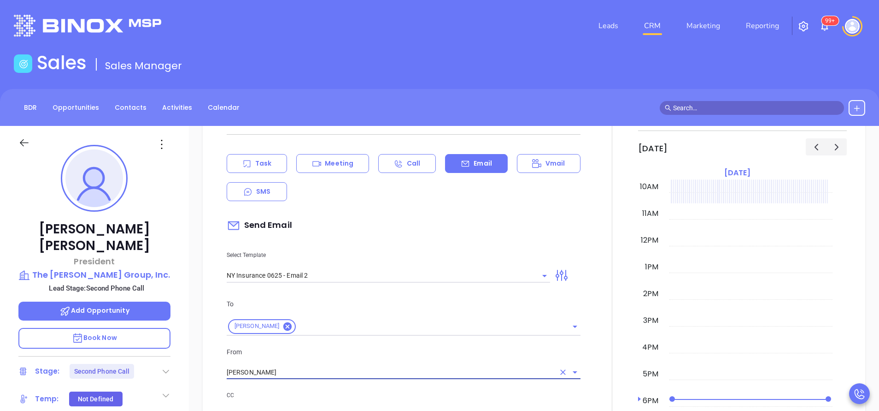
type input "[PERSON_NAME]"
click at [298, 394] on p "CC" at bounding box center [404, 395] width 354 height 10
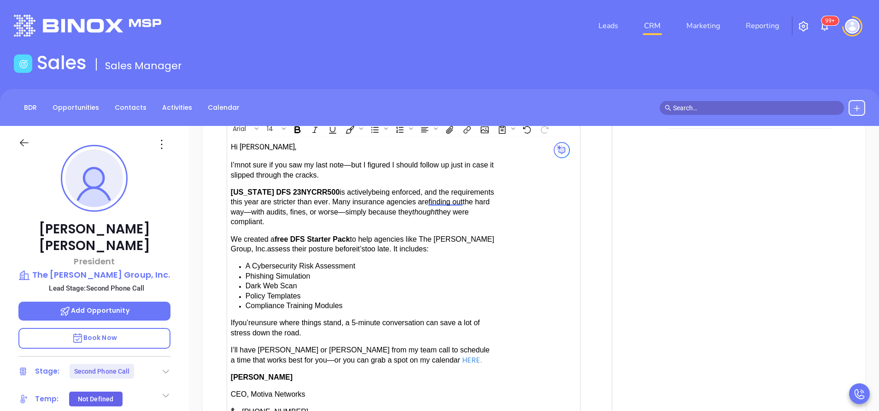
scroll to position [885, 0]
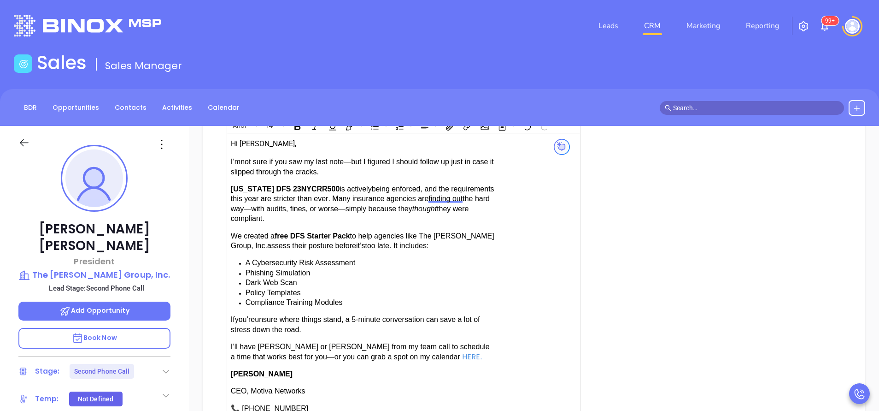
click at [303, 347] on p "I’ll have [PERSON_NAME] or [PERSON_NAME] from my team call to schedule a time t…" at bounding box center [363, 352] width 265 height 20
click at [594, 348] on div at bounding box center [612, 89] width 52 height 815
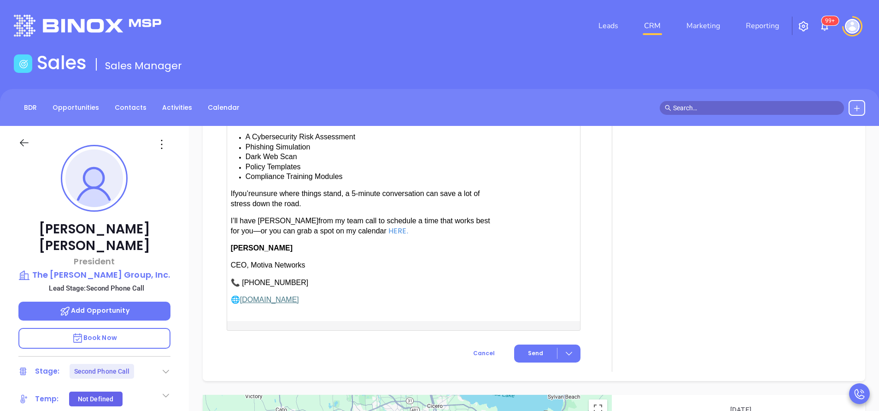
scroll to position [1051, 0]
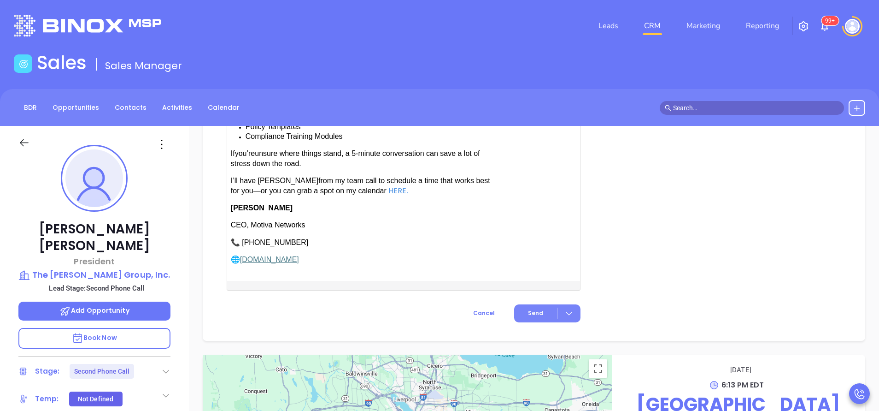
click at [528, 309] on span "Send" at bounding box center [535, 313] width 15 height 8
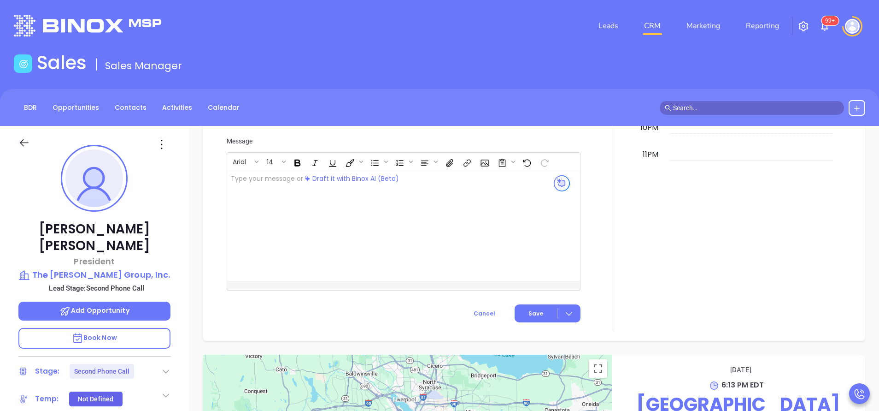
scroll to position [925, 0]
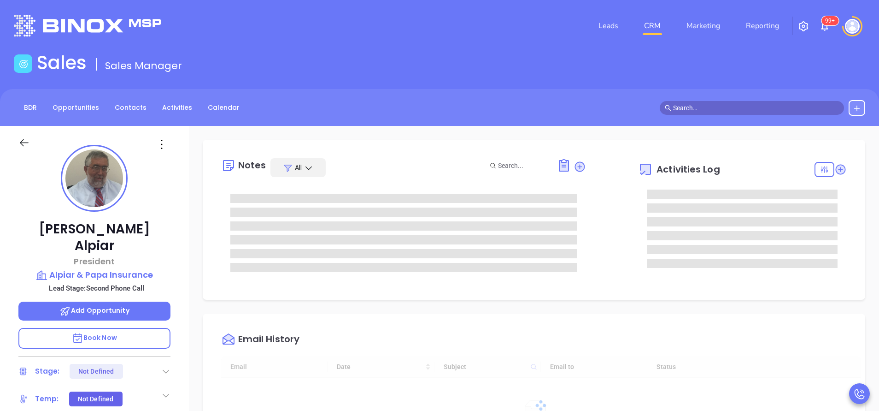
type input "[DATE]"
type input "[PERSON_NAME]"
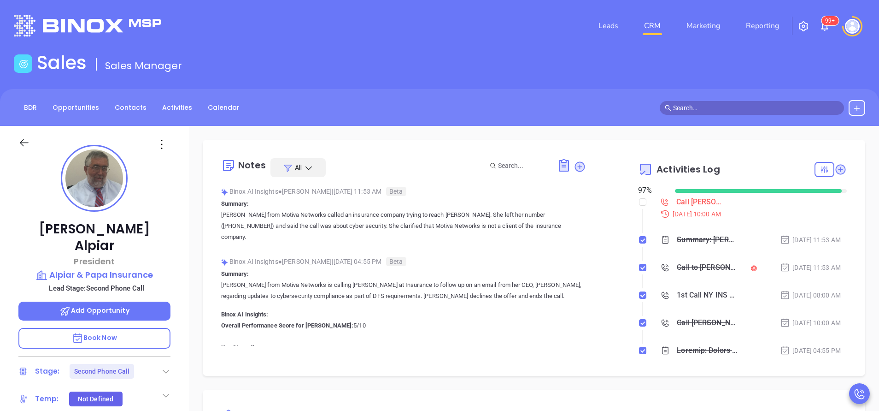
click at [586, 281] on div at bounding box center [612, 258] width 52 height 218
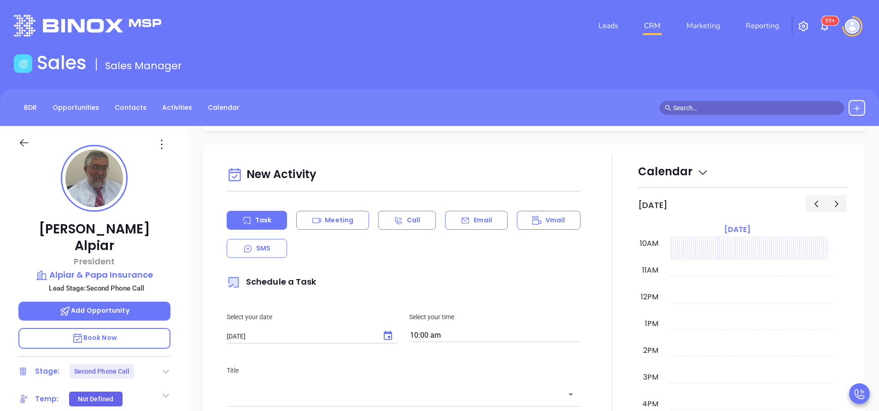
scroll to position [415, 0]
click at [472, 228] on div "Email" at bounding box center [476, 218] width 62 height 19
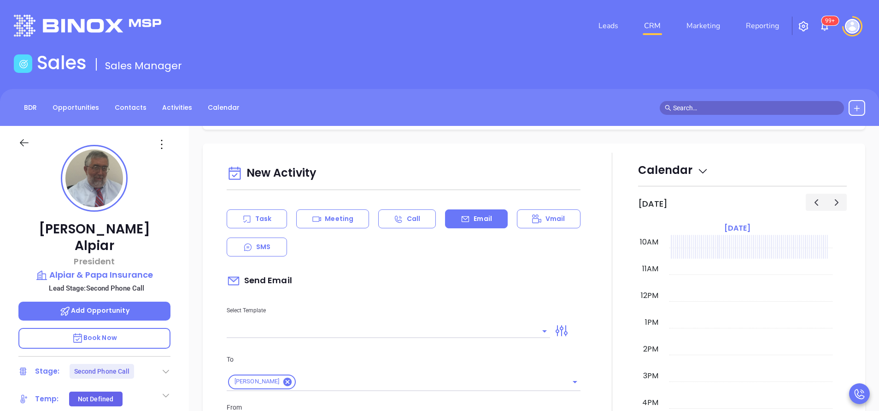
click at [376, 337] on div at bounding box center [388, 331] width 323 height 14
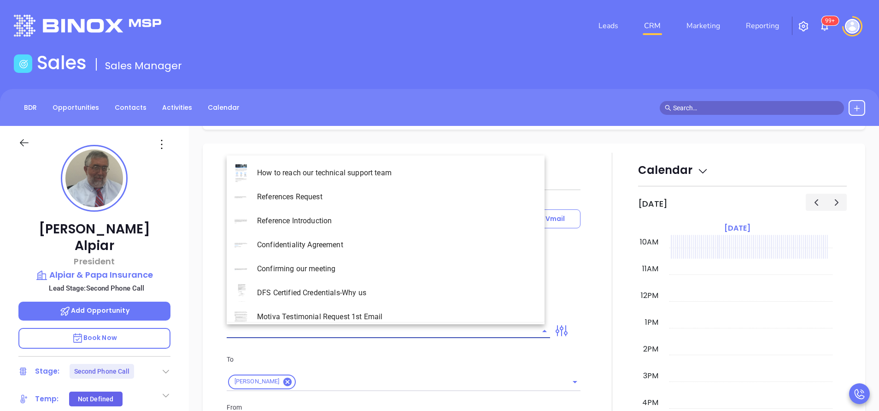
type input "[PERSON_NAME]"
click at [366, 217] on li "NY Insurance 0625 - Email 2" at bounding box center [386, 221] width 318 height 24
type input "NY Insurance 0625 - Email 2"
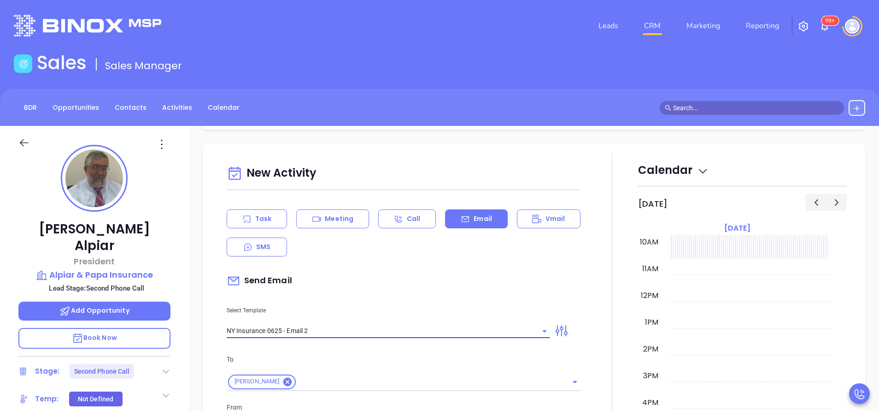
type input "I don’t know if you saw this Rick"
type input "NY Insurance 0625 - Email 2"
click at [372, 274] on div "Send Email" at bounding box center [404, 280] width 354 height 21
click at [371, 289] on div "Send Email" at bounding box center [404, 280] width 354 height 21
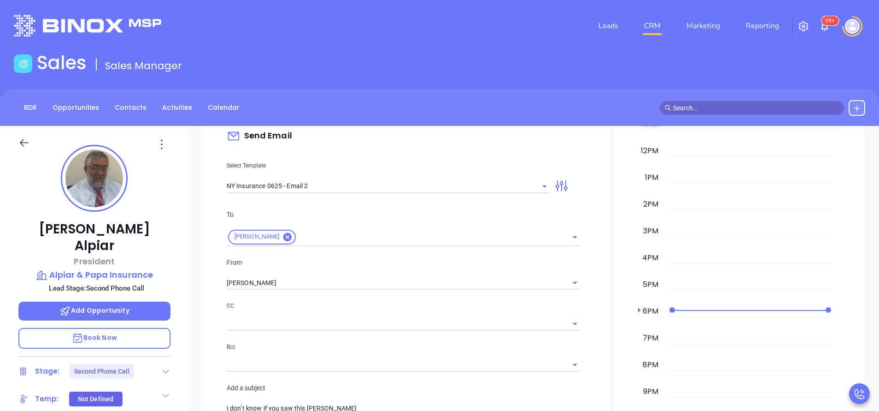
scroll to position [581, 0]
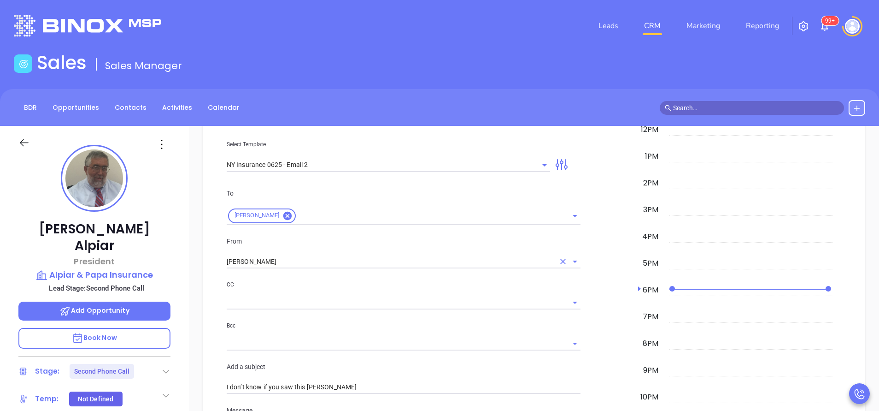
click at [291, 257] on input "[PERSON_NAME]" at bounding box center [391, 261] width 328 height 13
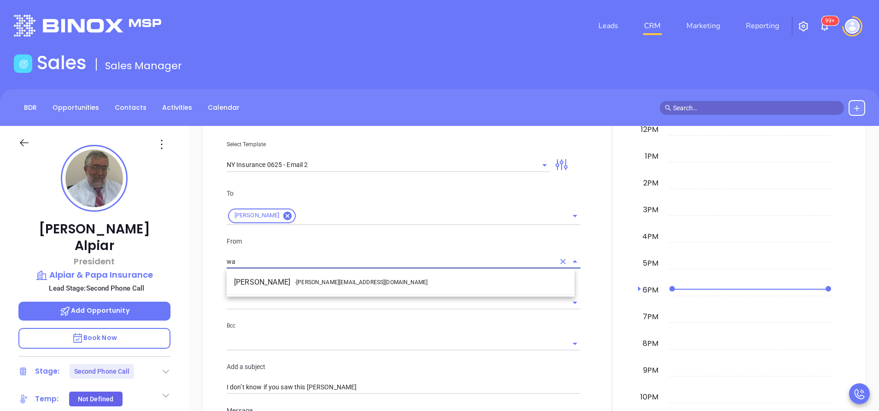
click at [276, 283] on li "Walter Contreras - [EMAIL_ADDRESS][DOMAIN_NAME]" at bounding box center [401, 282] width 348 height 17
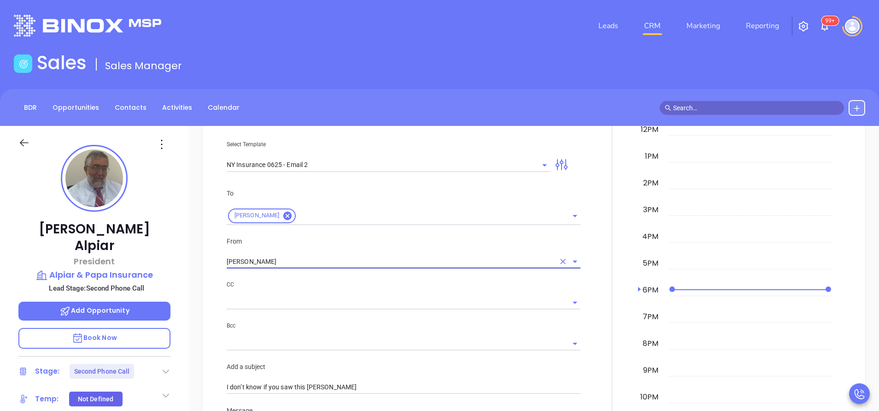
type input "[PERSON_NAME]"
click at [600, 304] on div at bounding box center [612, 394] width 52 height 815
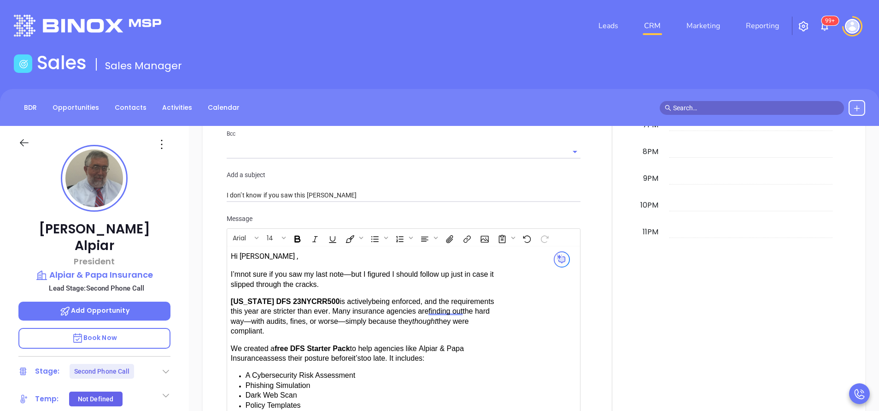
scroll to position [912, 0]
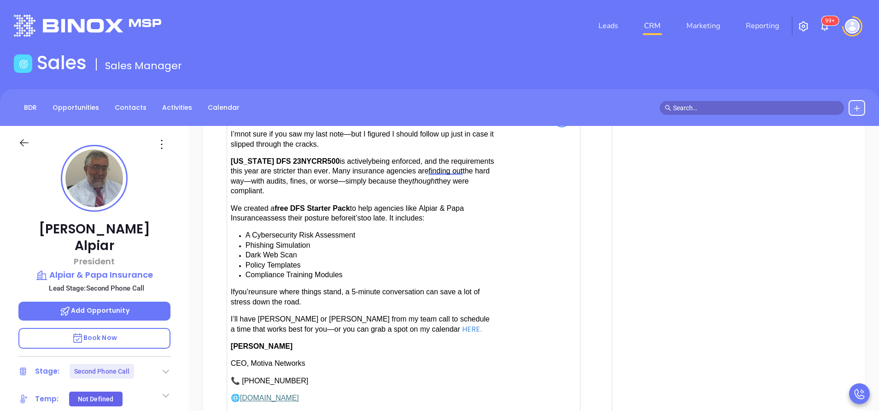
click at [305, 315] on span "have [PERSON_NAME] or [PERSON_NAME] from my team call to schedule a time that w…" at bounding box center [360, 324] width 259 height 18
click at [594, 318] on div at bounding box center [612, 62] width 52 height 815
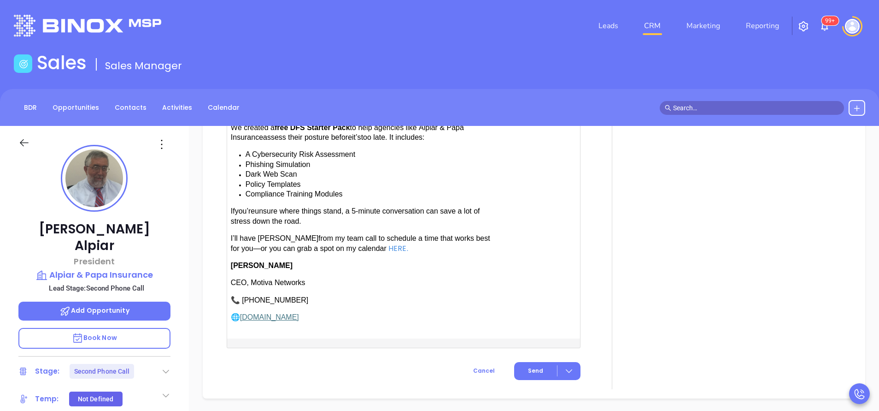
scroll to position [995, 0]
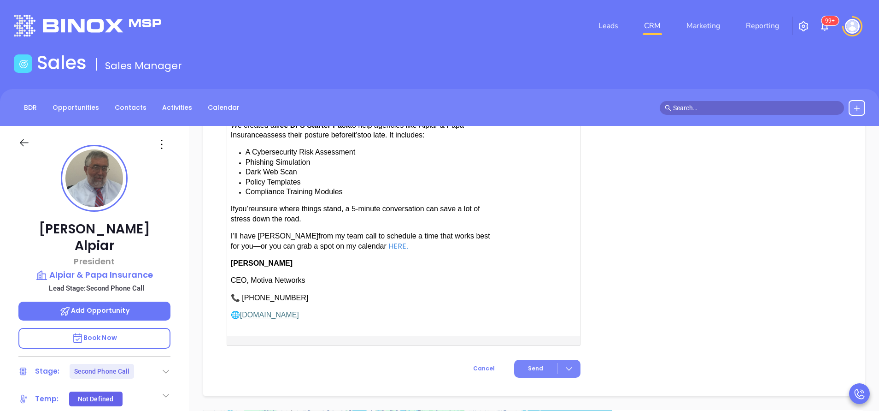
click at [529, 364] on span "Send" at bounding box center [535, 368] width 15 height 8
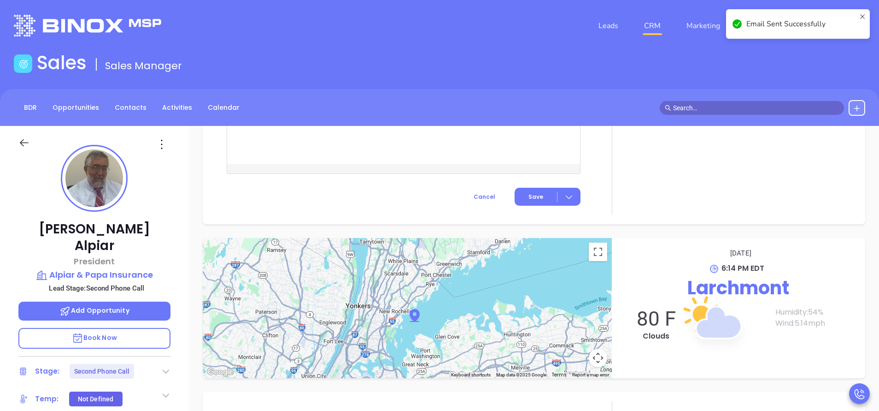
scroll to position [884, 0]
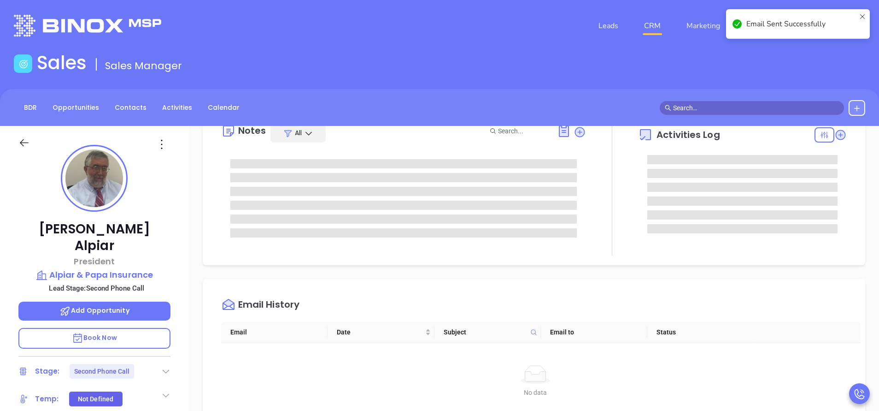
scroll to position [0, 0]
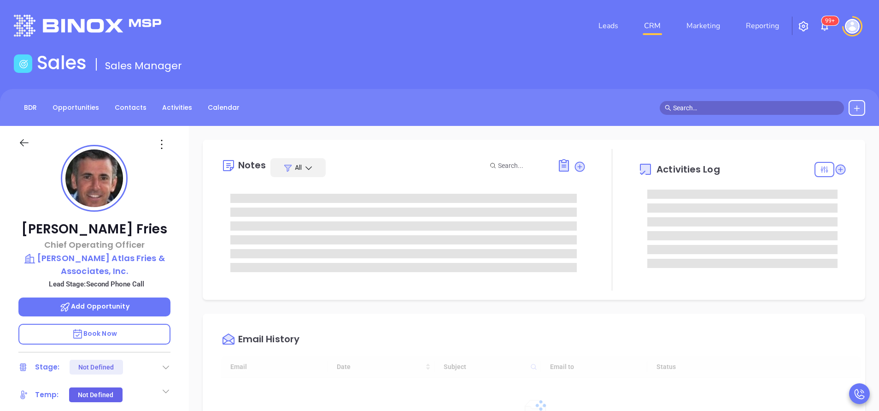
type input "[DATE]"
type input "[PERSON_NAME]"
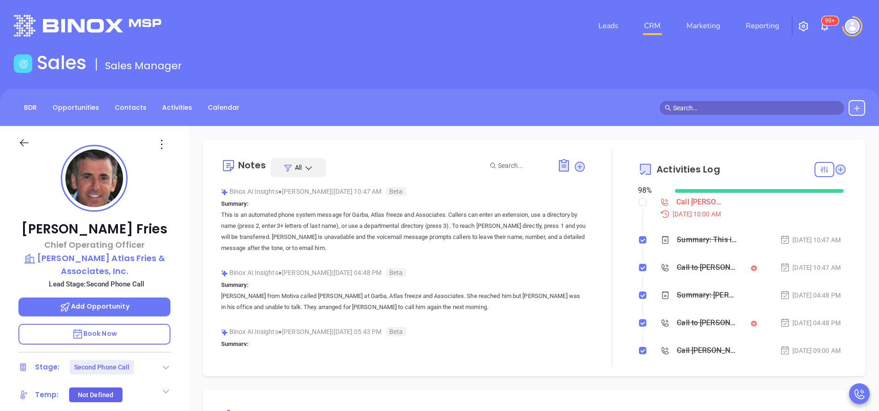
click at [597, 333] on div at bounding box center [612, 258] width 52 height 218
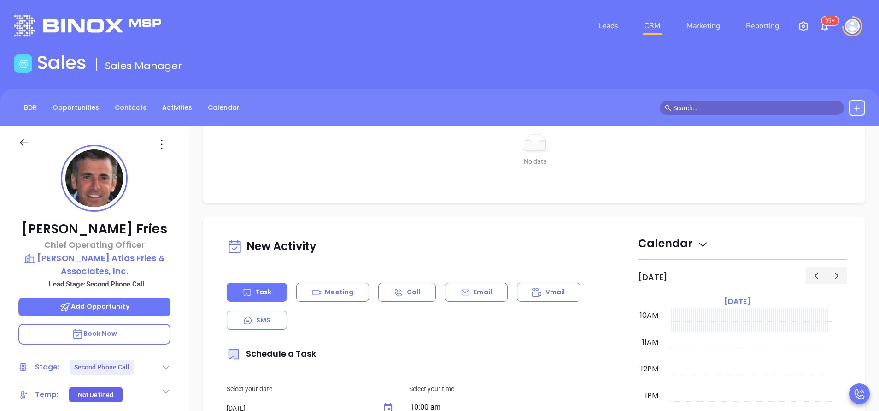
scroll to position [415, 0]
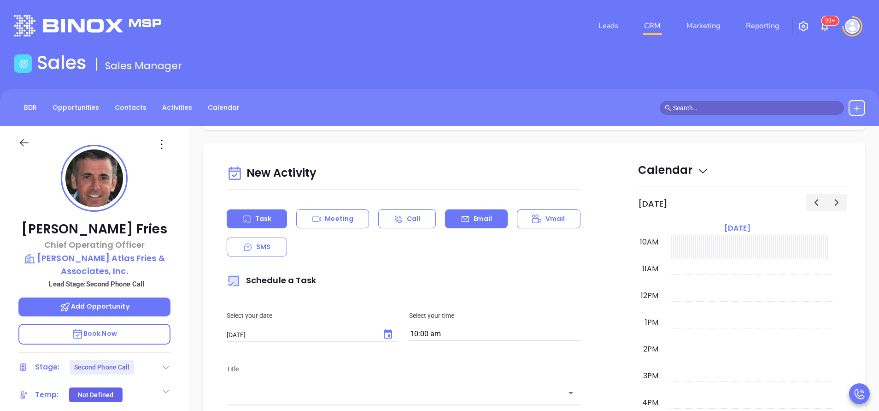
click at [475, 222] on p "Email" at bounding box center [483, 219] width 18 height 10
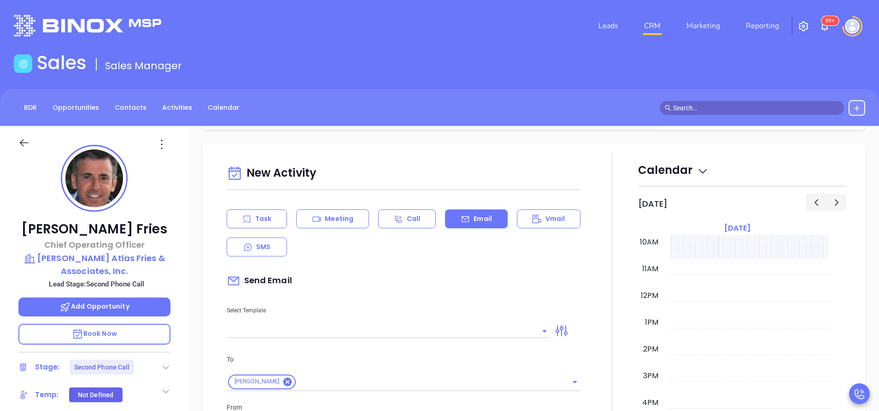
click at [408, 325] on input "text" at bounding box center [382, 330] width 310 height 13
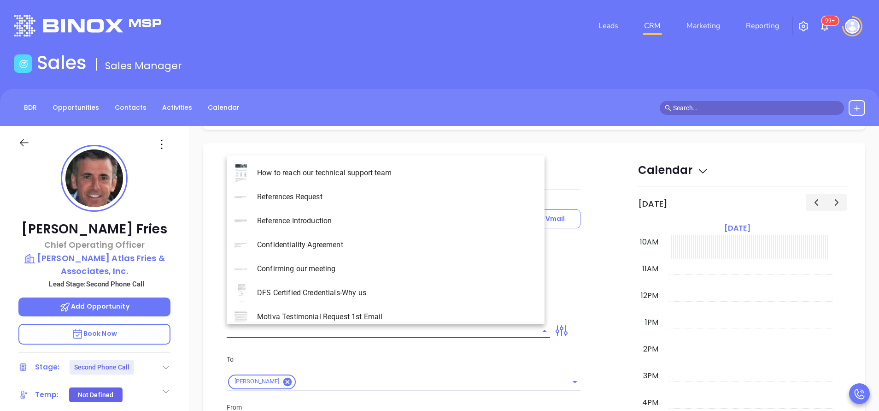
type input "[PERSON_NAME]"
click at [331, 211] on li "NY Insurance 0625 - Email 2" at bounding box center [386, 221] width 318 height 24
type input "NY Insurance 0625 - Email 2"
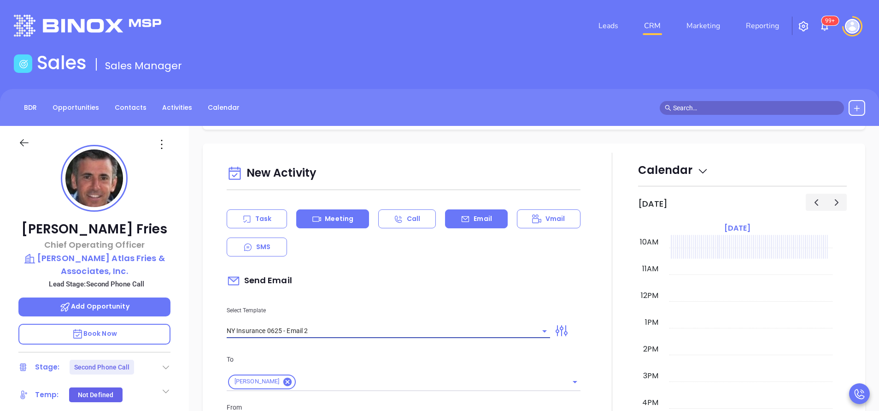
type input "I don’t know if you saw this Justin B."
type input "NY Insurance 0625 - Email 2"
click at [374, 298] on div "Select Template NY Insurance 0625 - Email 2" at bounding box center [388, 314] width 335 height 47
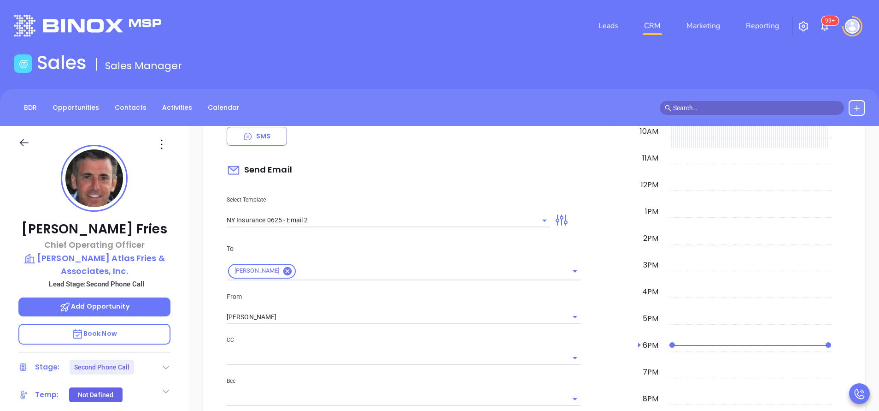
scroll to position [553, 0]
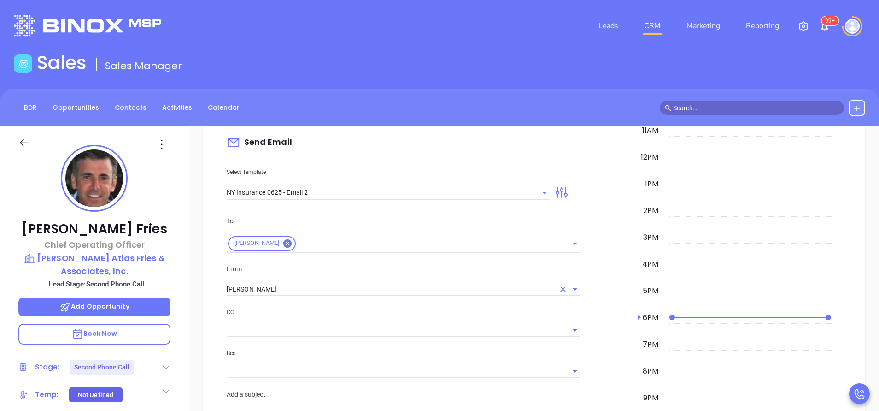
click at [318, 288] on input "[PERSON_NAME]" at bounding box center [391, 288] width 328 height 13
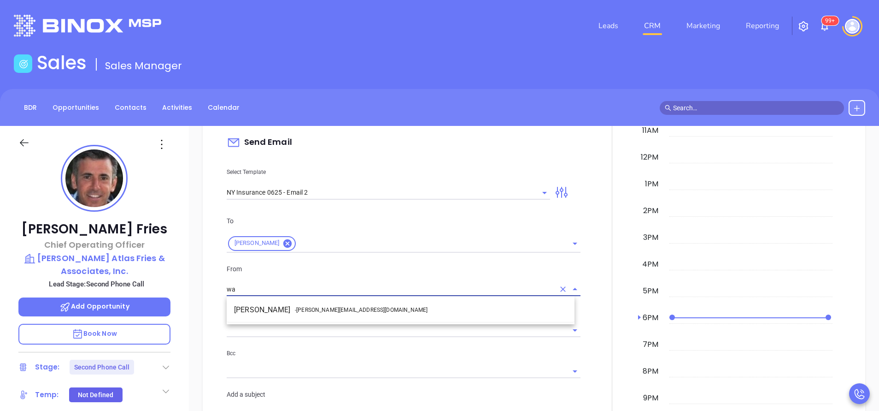
click at [294, 312] on li "Walter Contreras - [EMAIL_ADDRESS][DOMAIN_NAME]" at bounding box center [401, 309] width 348 height 17
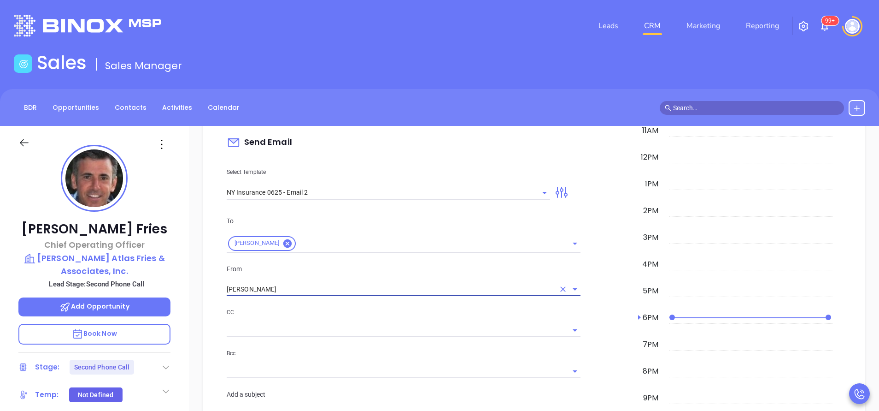
type input "[PERSON_NAME]"
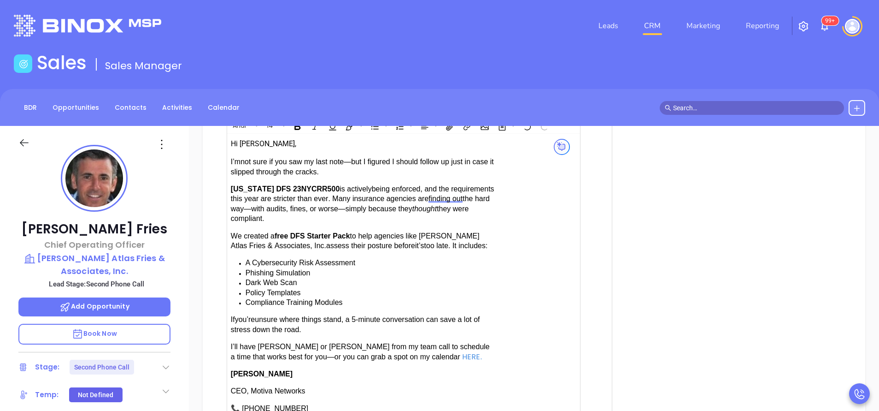
scroll to position [912, 0]
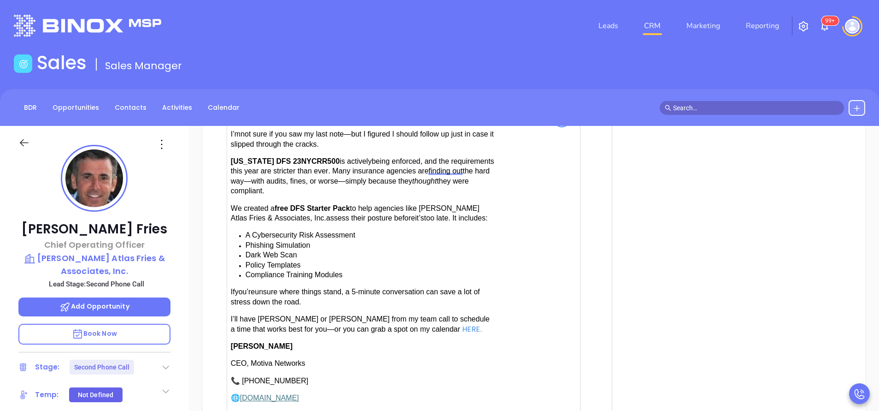
click at [304, 316] on span "have [PERSON_NAME] or [PERSON_NAME] from my team call to schedule a time that w…" at bounding box center [360, 324] width 259 height 18
click at [596, 358] on div at bounding box center [612, 62] width 52 height 815
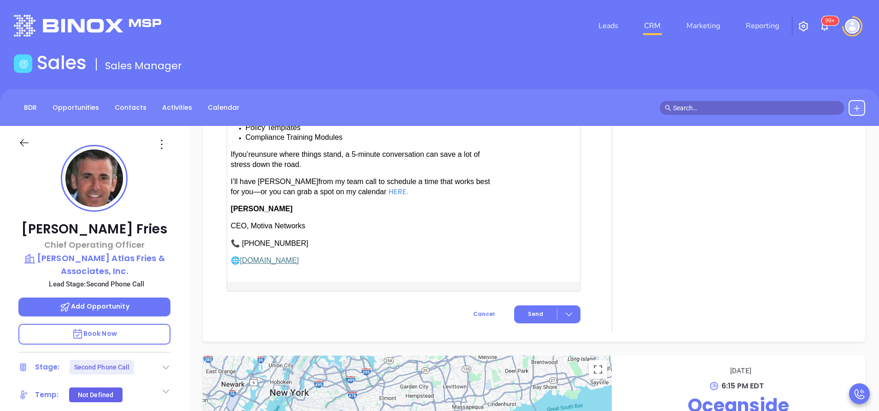
scroll to position [1051, 0]
click at [529, 309] on span "Send" at bounding box center [535, 313] width 15 height 8
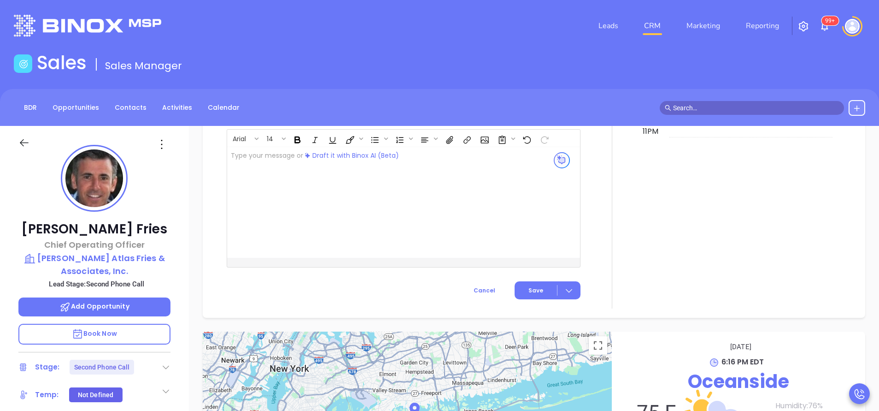
scroll to position [948, 0]
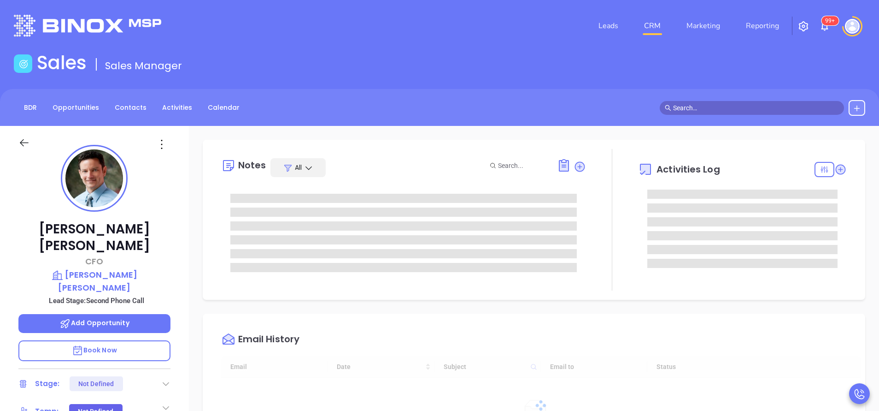
type input "[DATE]"
type input "[PERSON_NAME]"
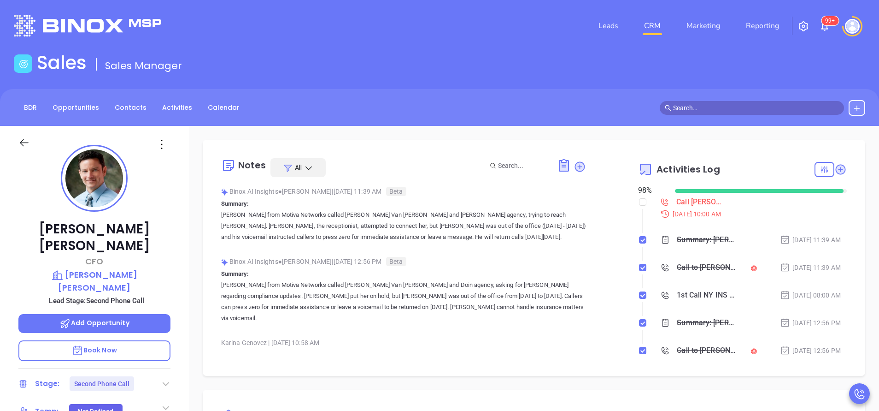
click at [592, 339] on div at bounding box center [612, 258] width 52 height 218
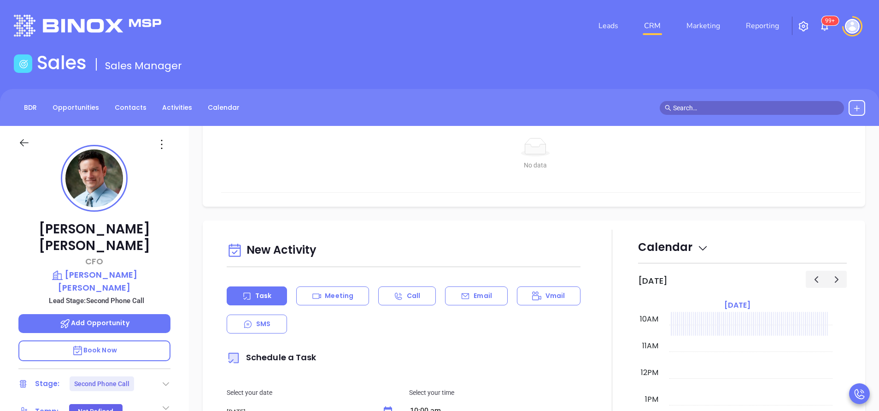
scroll to position [359, 0]
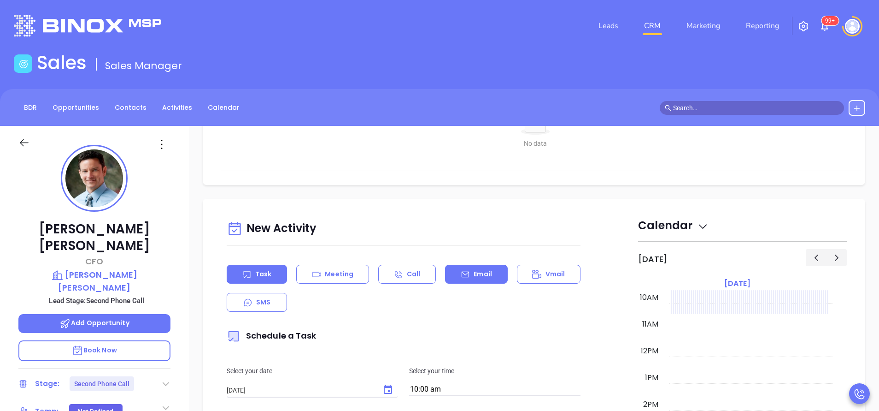
click at [487, 282] on div "Email" at bounding box center [476, 274] width 62 height 19
click at [414, 385] on input "text" at bounding box center [382, 385] width 310 height 13
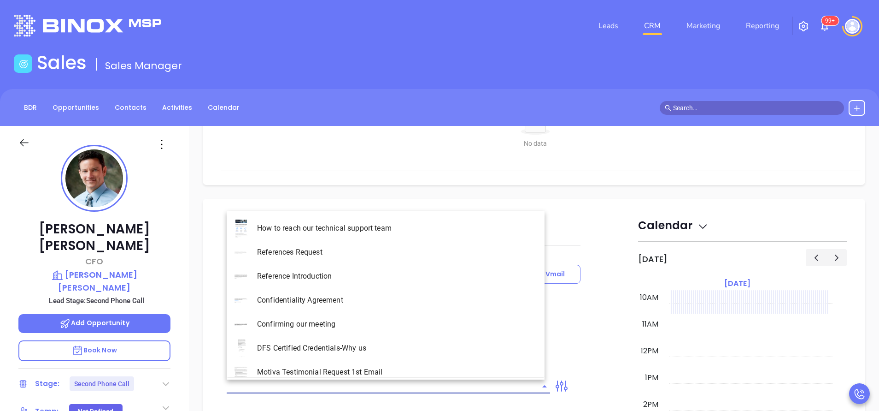
type input "[PERSON_NAME]"
click at [358, 279] on li "NY Insurance 0625 - Email 2" at bounding box center [386, 276] width 318 height 24
type input "NY Insurance 0625 - Email 2"
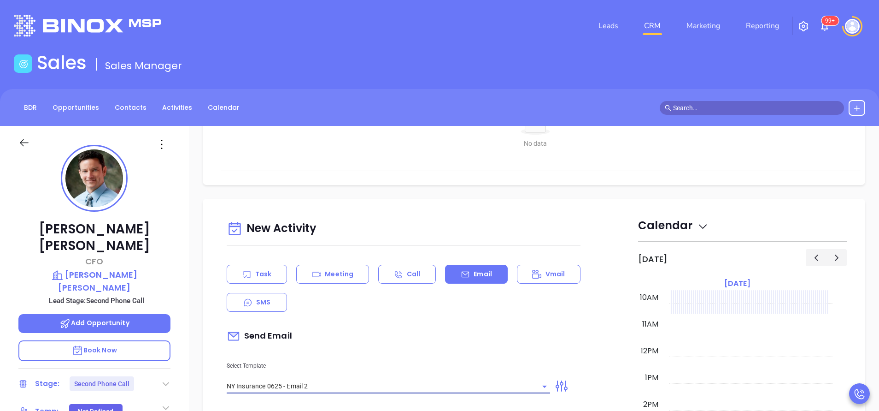
type input "I don’t know if you saw this [PERSON_NAME]"
type input "NY Insurance 0625 - Email 2"
click at [382, 342] on div "Send Email" at bounding box center [404, 335] width 354 height 21
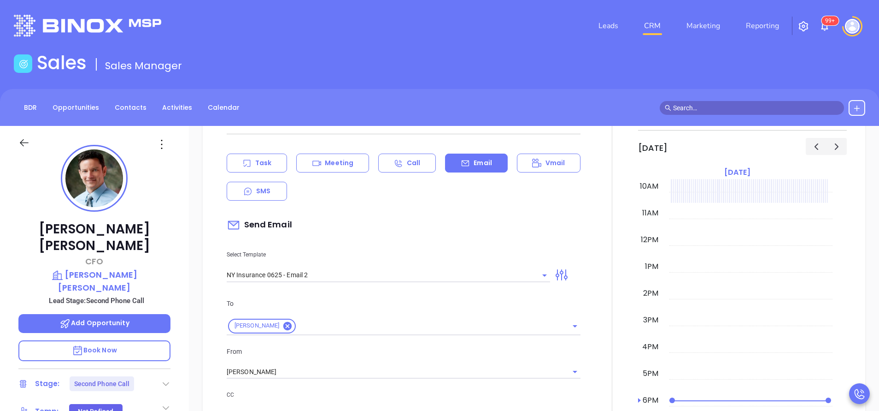
scroll to position [498, 0]
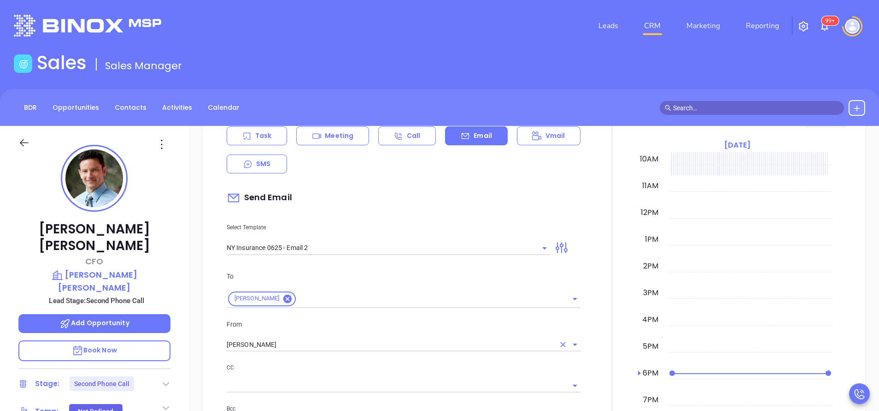
click at [362, 346] on input "[PERSON_NAME]" at bounding box center [391, 344] width 328 height 13
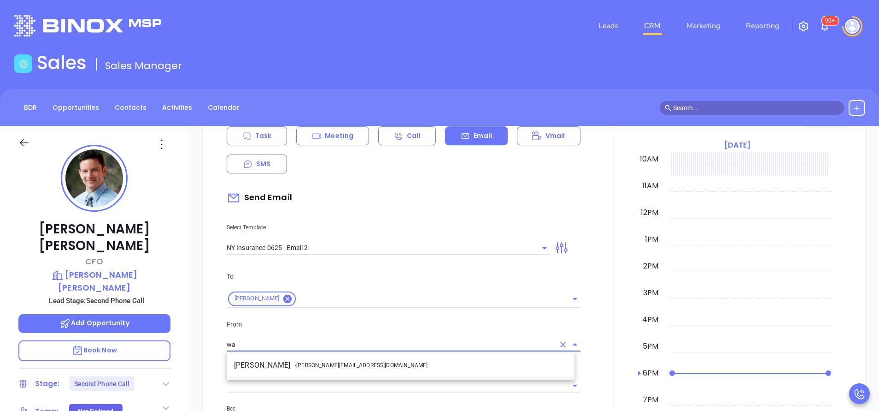
click at [338, 362] on span "- [PERSON_NAME][EMAIL_ADDRESS][DOMAIN_NAME]" at bounding box center [361, 365] width 133 height 8
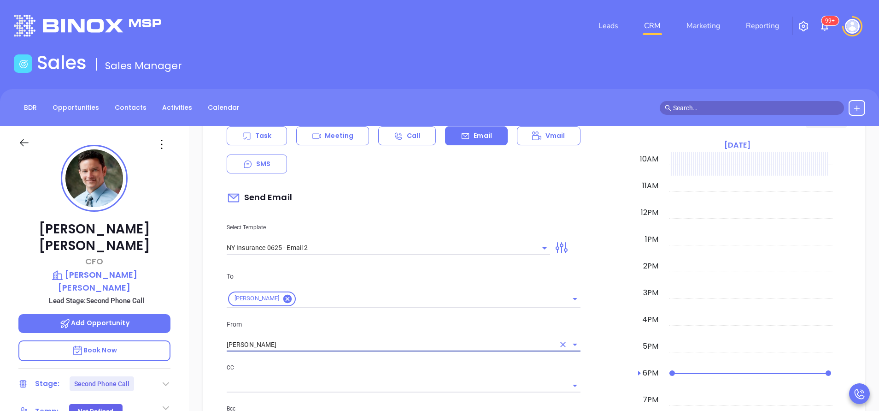
type input "[PERSON_NAME]"
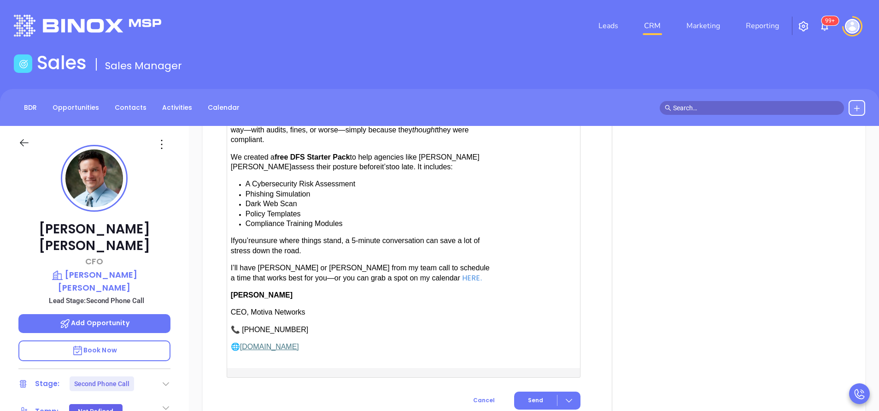
scroll to position [968, 0]
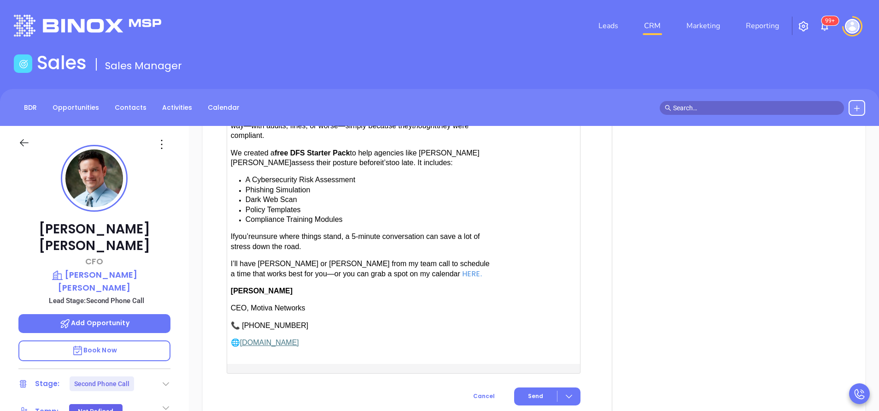
click at [312, 259] on span "have [PERSON_NAME] or [PERSON_NAME] from my team call to schedule a time that w…" at bounding box center [360, 268] width 259 height 18
click at [528, 392] on span "Send" at bounding box center [535, 396] width 15 height 8
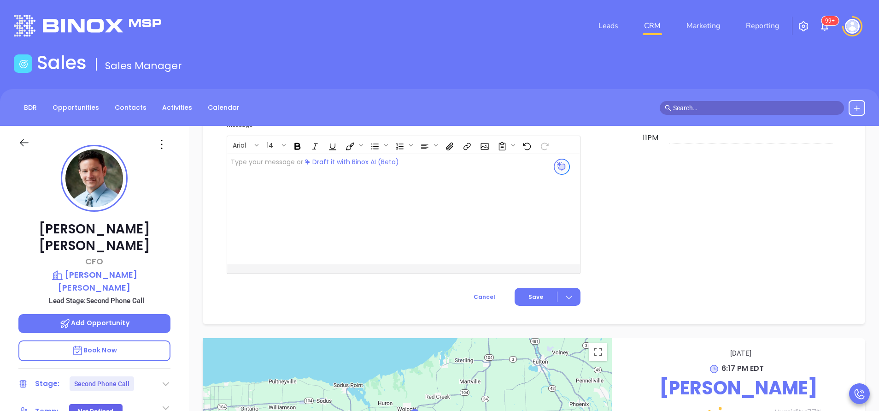
scroll to position [942, 0]
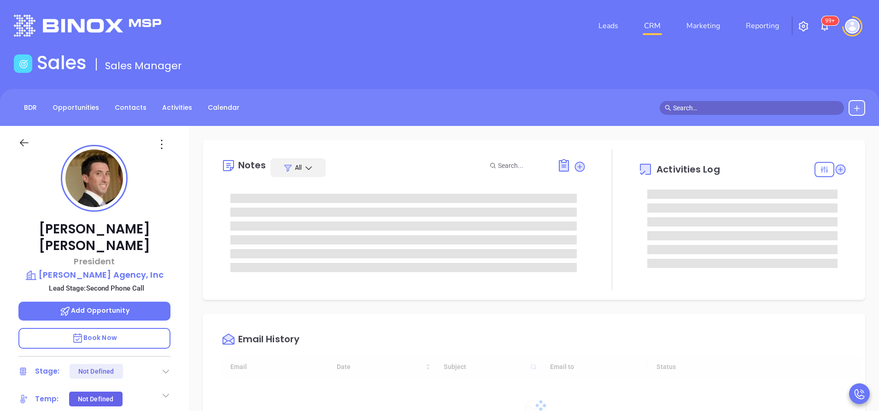
type input "[DATE]"
type input "[PERSON_NAME]"
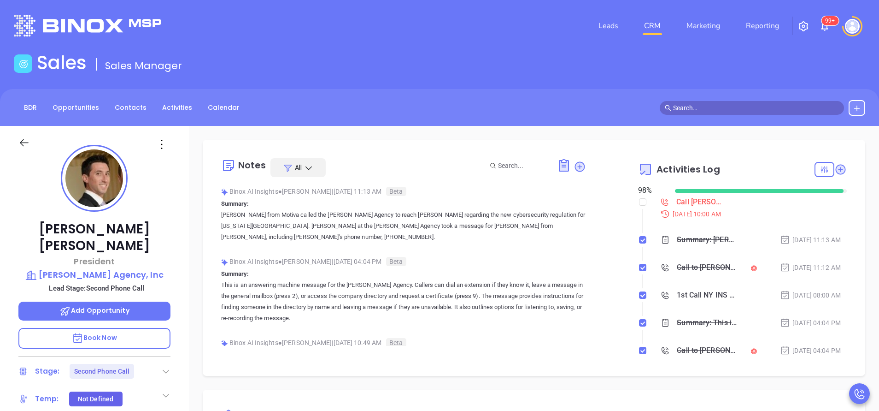
click at [596, 349] on div at bounding box center [612, 258] width 52 height 218
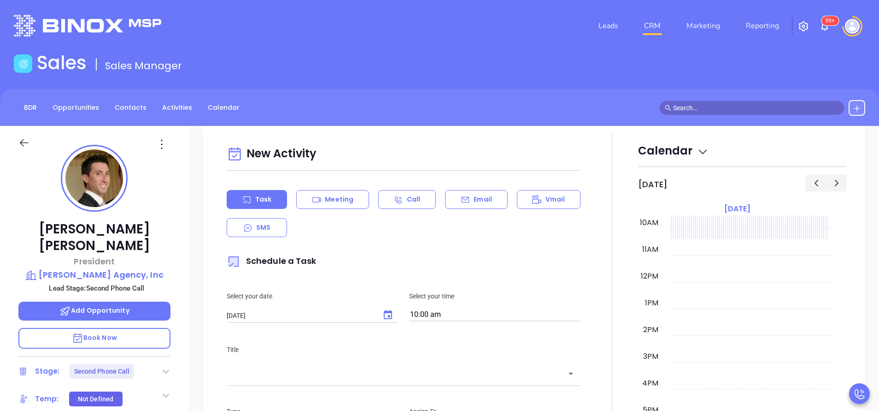
scroll to position [442, 0]
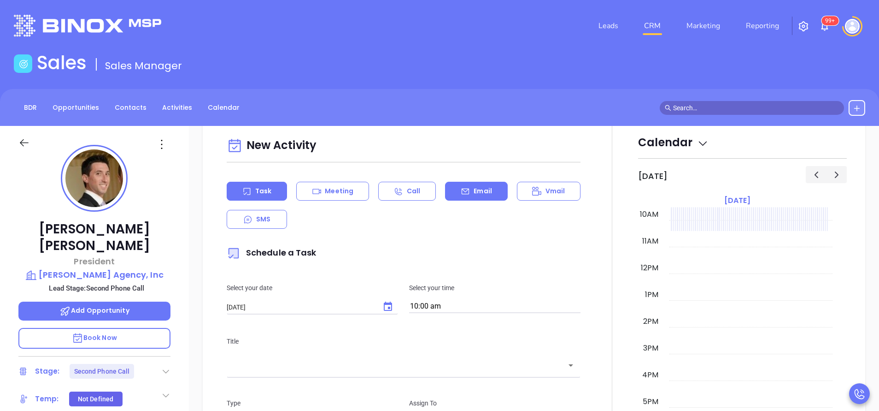
click at [478, 200] on div "Email" at bounding box center [476, 191] width 62 height 19
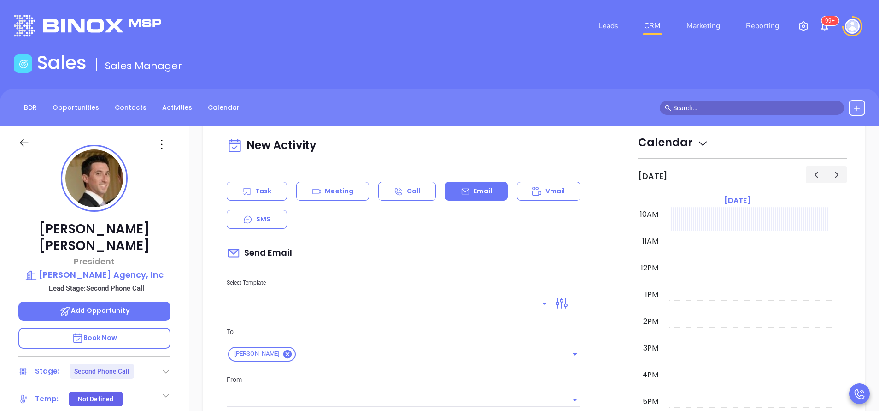
type input "[PERSON_NAME]"
click at [362, 300] on input "text" at bounding box center [382, 302] width 310 height 13
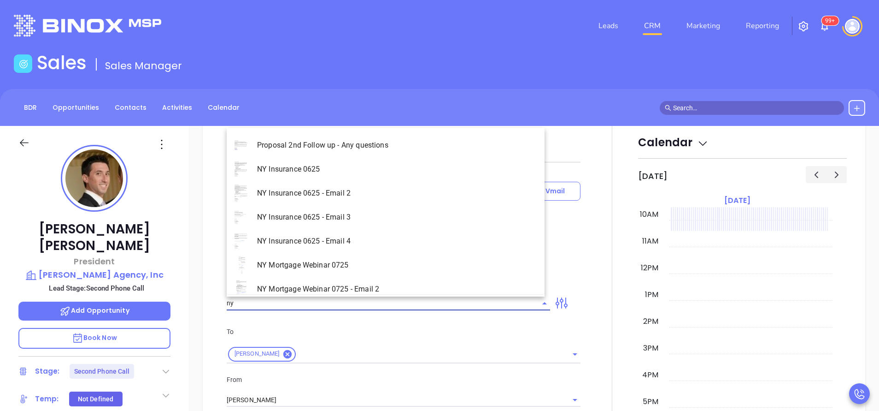
click at [360, 194] on li "NY Insurance 0625 - Email 2" at bounding box center [386, 193] width 318 height 24
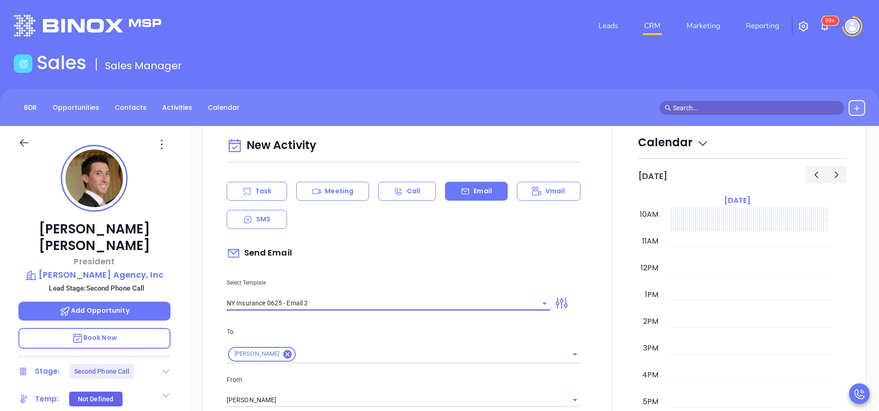
type input "NY Insurance 0625 - Email 2"
type input "I don’t know if you saw this [PERSON_NAME]"
click at [337, 280] on p "Select Template" at bounding box center [388, 282] width 323 height 10
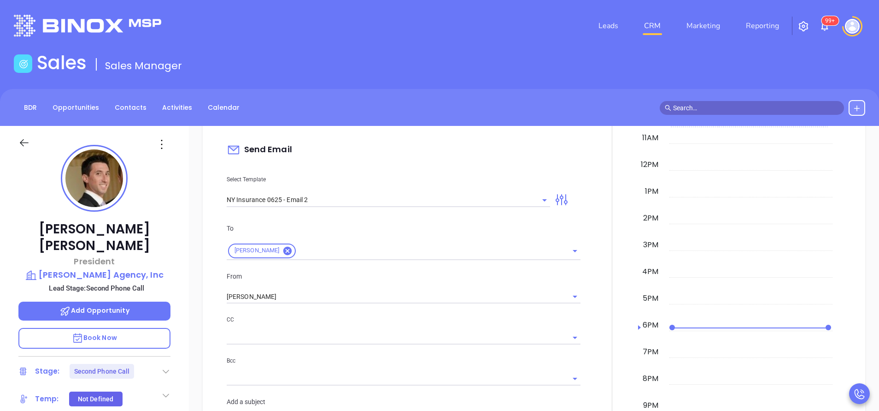
scroll to position [553, 0]
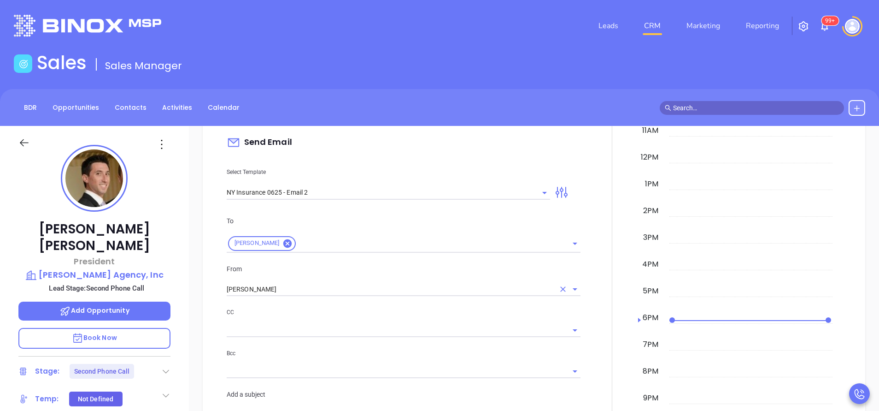
click at [289, 291] on input "[PERSON_NAME]" at bounding box center [391, 288] width 328 height 13
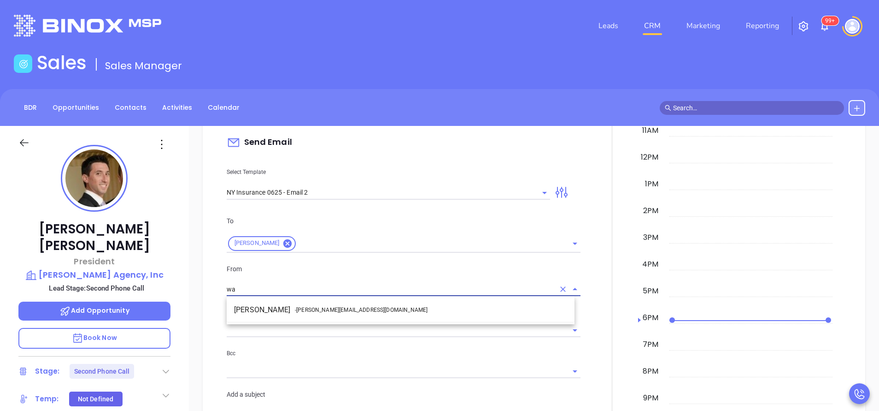
click at [269, 311] on li "Walter Contreras - [EMAIL_ADDRESS][DOMAIN_NAME]" at bounding box center [401, 309] width 348 height 17
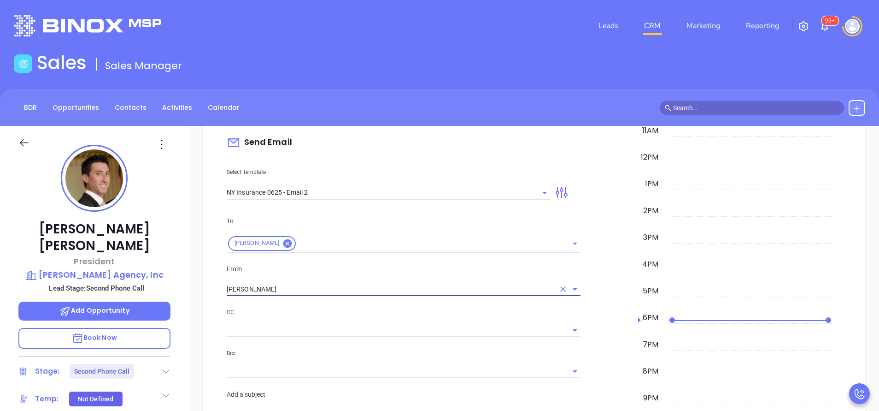
type input "[PERSON_NAME]"
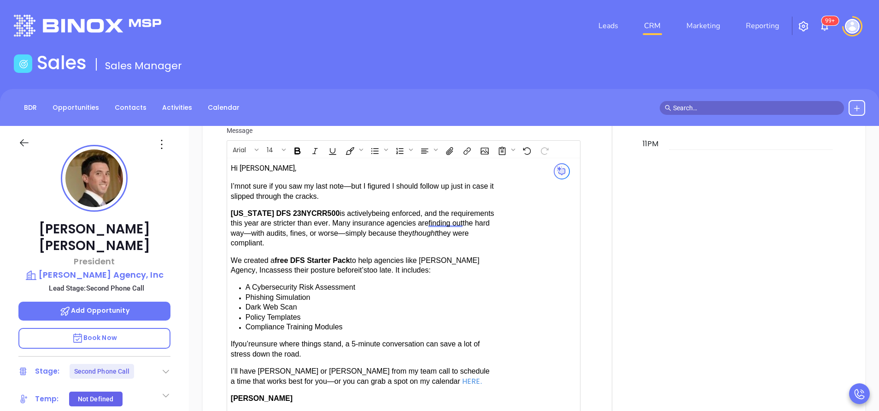
scroll to position [885, 0]
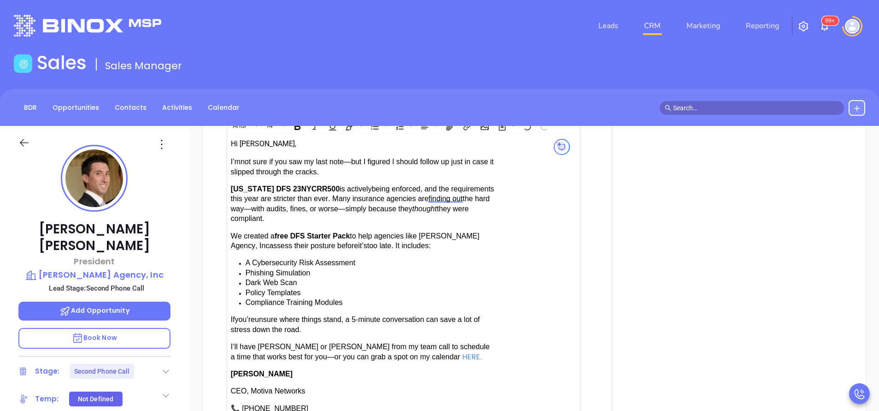
click at [306, 342] on span "have [PERSON_NAME] or [PERSON_NAME] from my team call to schedule a time that w…" at bounding box center [360, 351] width 259 height 18
click at [588, 374] on div at bounding box center [612, 89] width 52 height 815
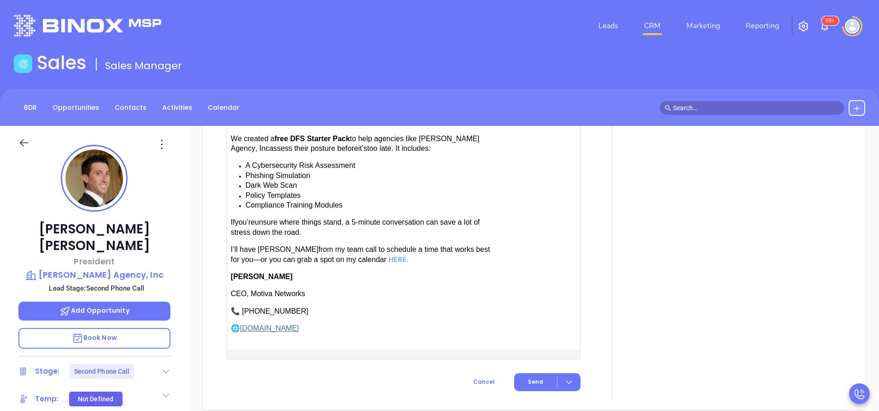
scroll to position [995, 0]
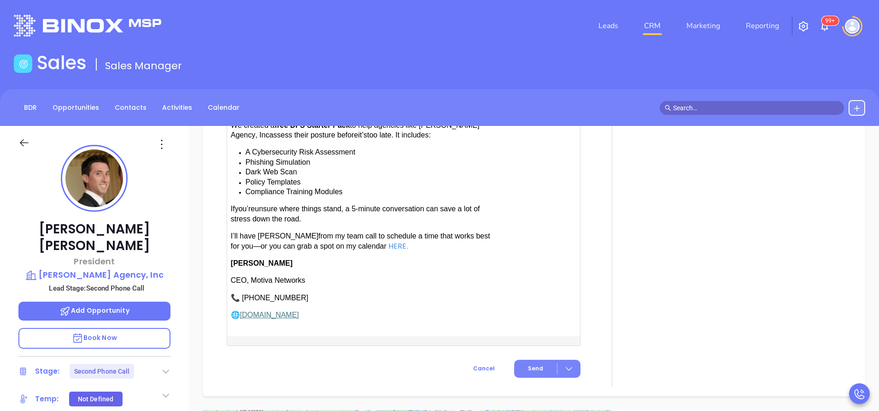
click at [533, 364] on span "Send" at bounding box center [535, 368] width 15 height 8
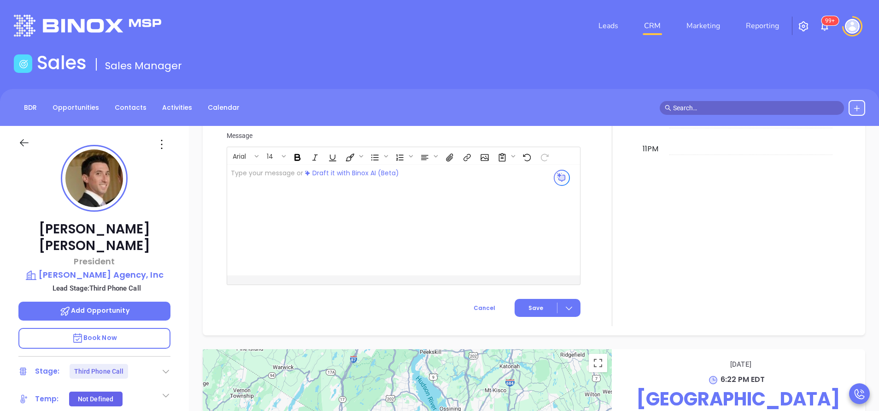
scroll to position [931, 0]
